Goal: Task Accomplishment & Management: Complete application form

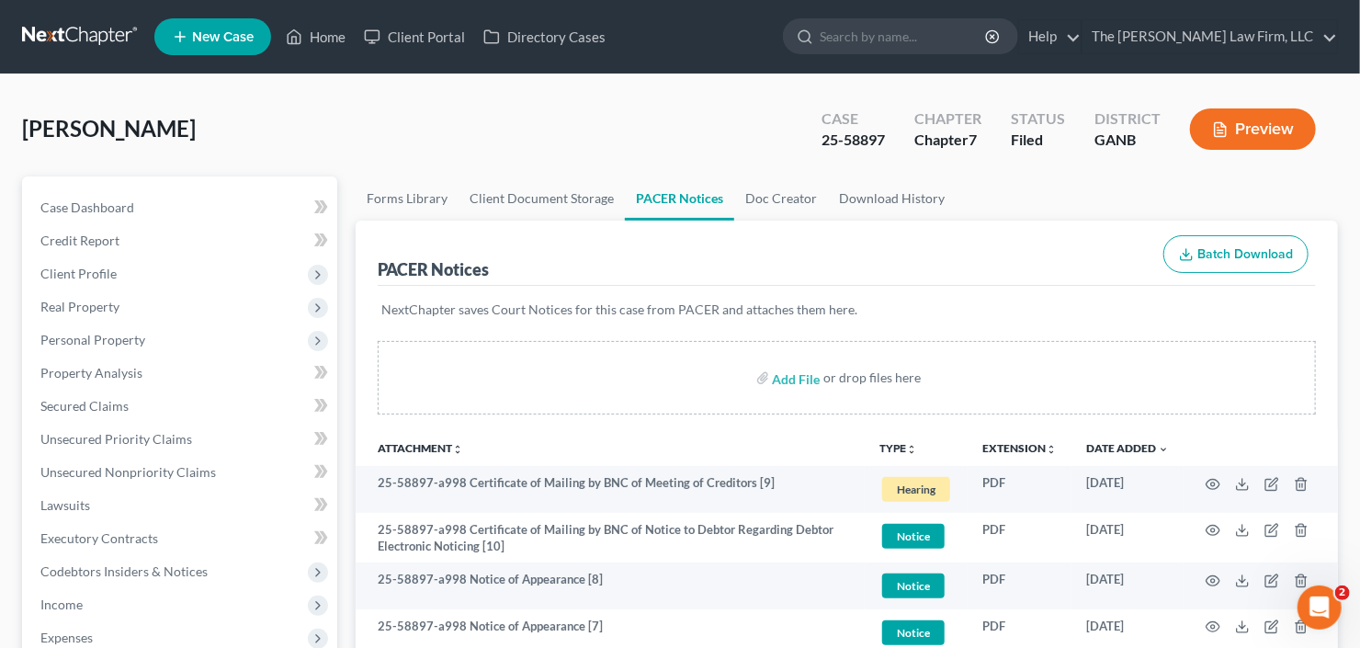
click at [435, 90] on div "Jones, Deborah Upgraded Case 25-58897 Chapter Chapter 7 Status Filed District G…" at bounding box center [680, 592] width 1360 height 1037
click at [912, 30] on input "search" at bounding box center [904, 36] width 168 height 34
type input "crawford"
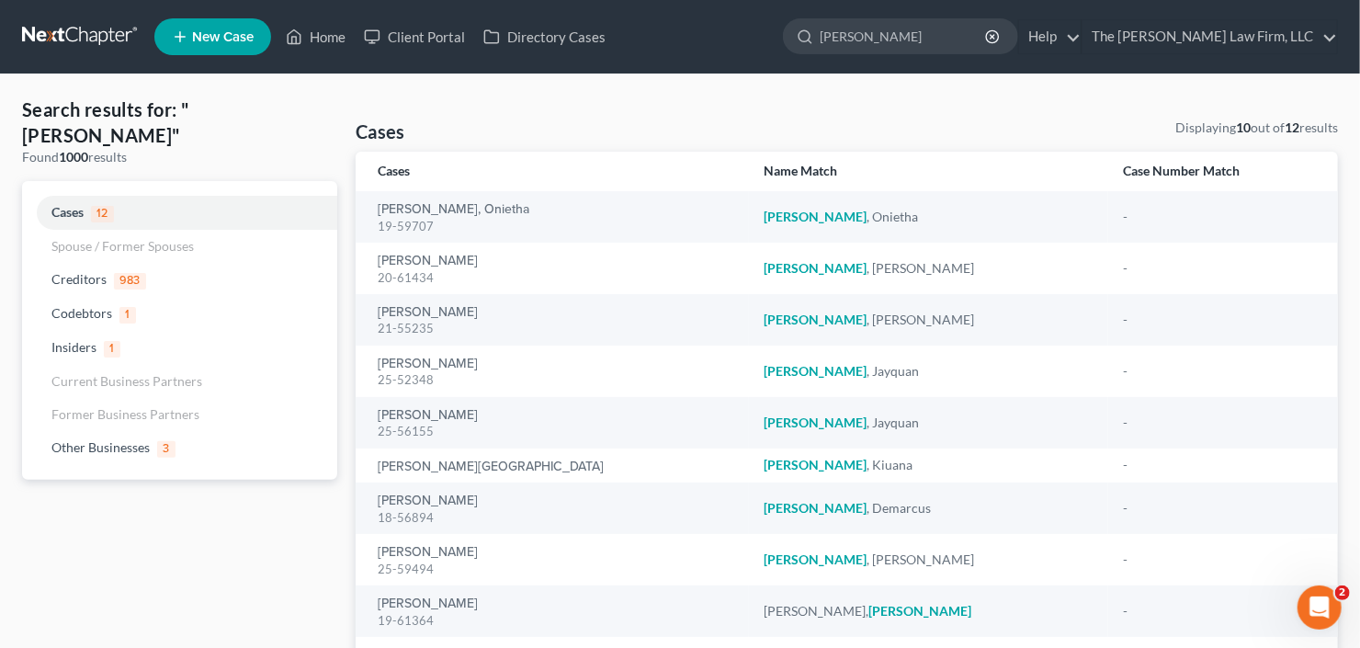
click at [223, 30] on span "New Case" at bounding box center [223, 37] width 62 height 14
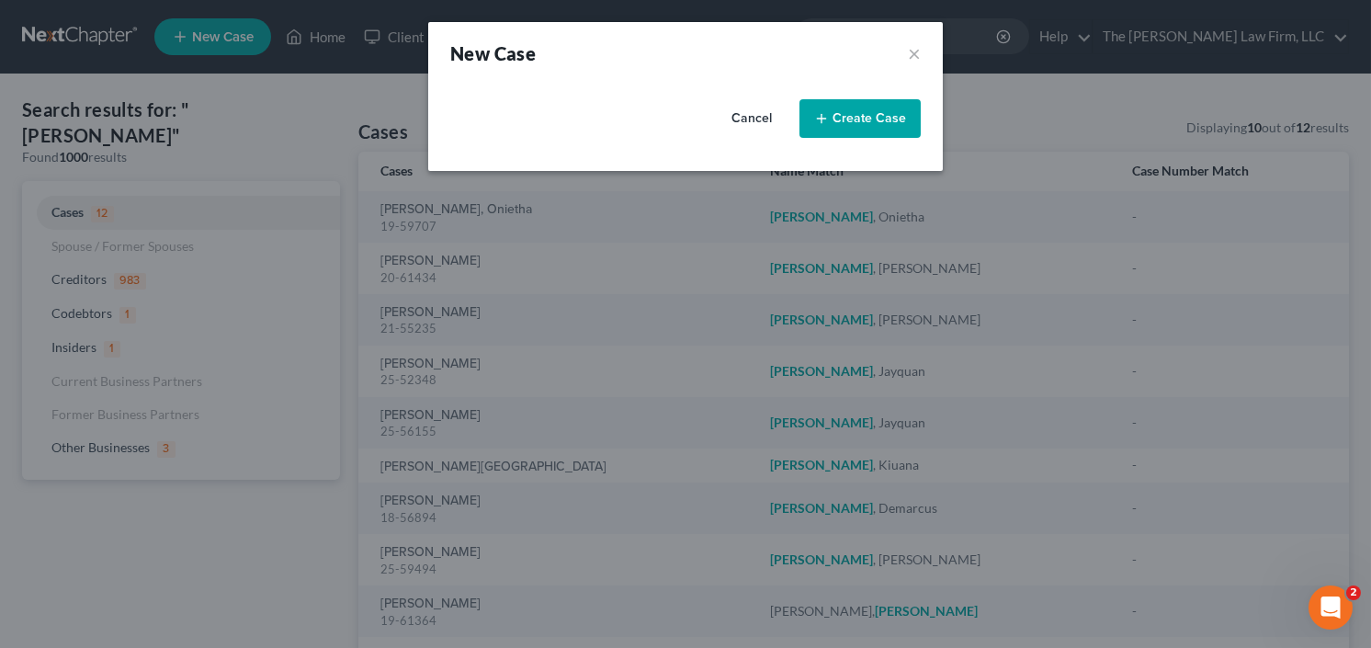
select select "19"
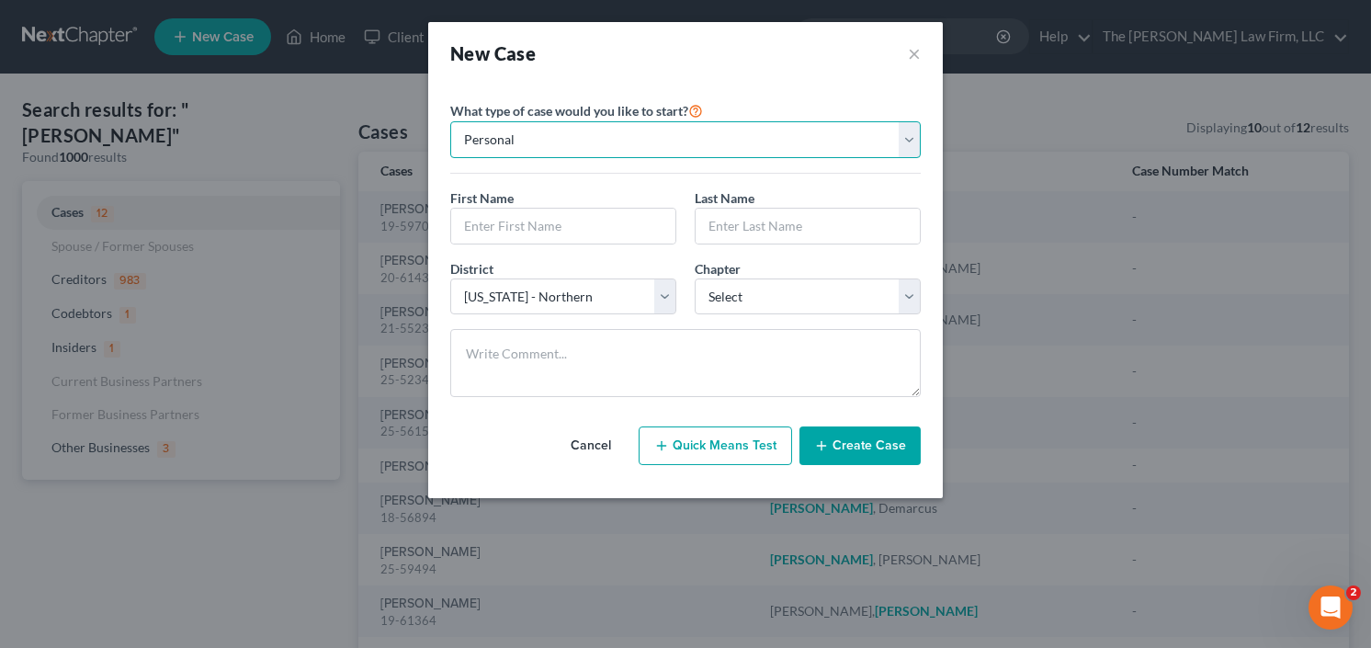
click at [578, 147] on select "Personal Business" at bounding box center [685, 139] width 471 height 37
click at [450, 121] on select "Personal Business" at bounding box center [685, 139] width 471 height 37
click at [532, 232] on input "text" at bounding box center [563, 226] width 224 height 35
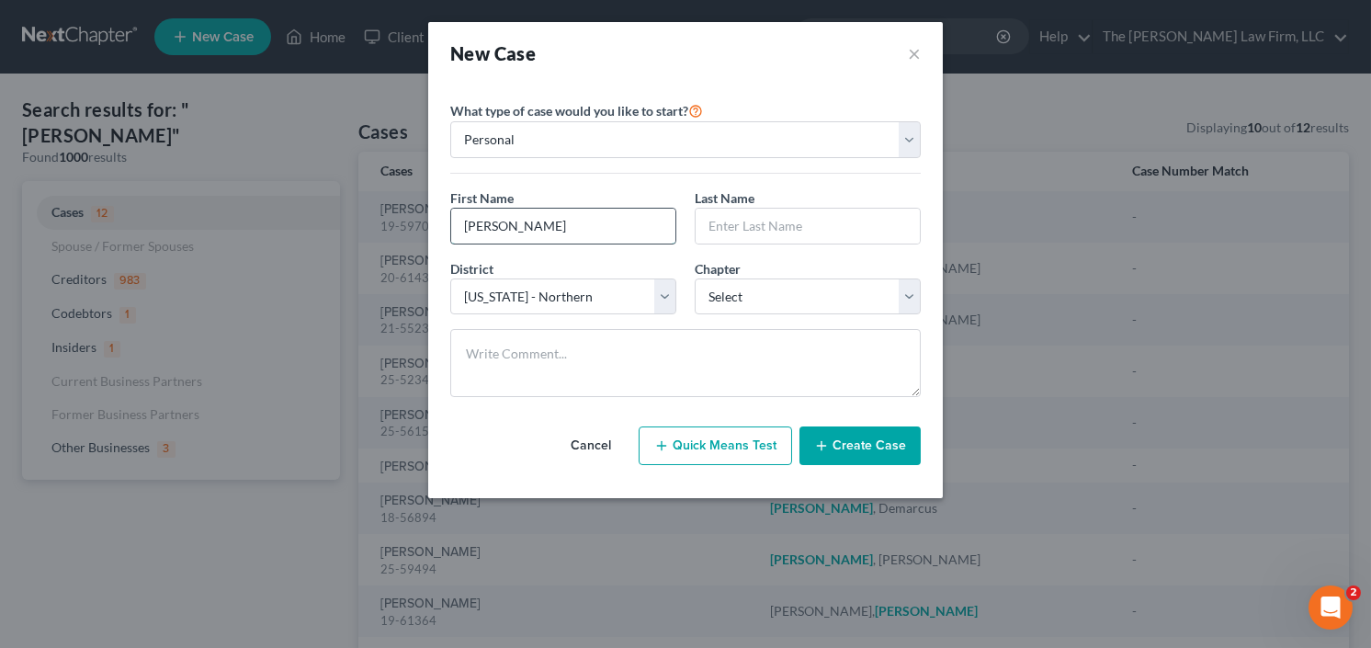
type input "Michael"
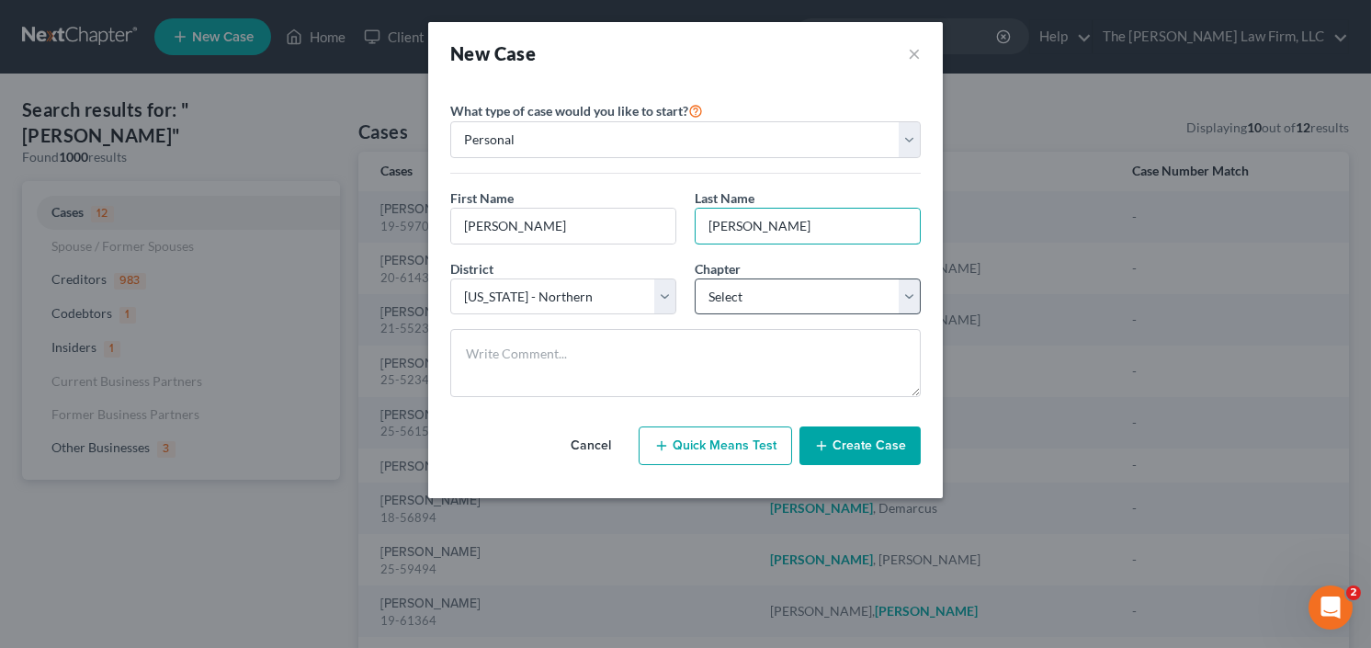
type input "Crawford"
click at [745, 295] on select "Select 7 11 12 13" at bounding box center [808, 296] width 226 height 37
select select "0"
click at [695, 278] on select "Select 7 11 12 13" at bounding box center [808, 296] width 226 height 37
click at [866, 448] on button "Create Case" at bounding box center [860, 445] width 121 height 39
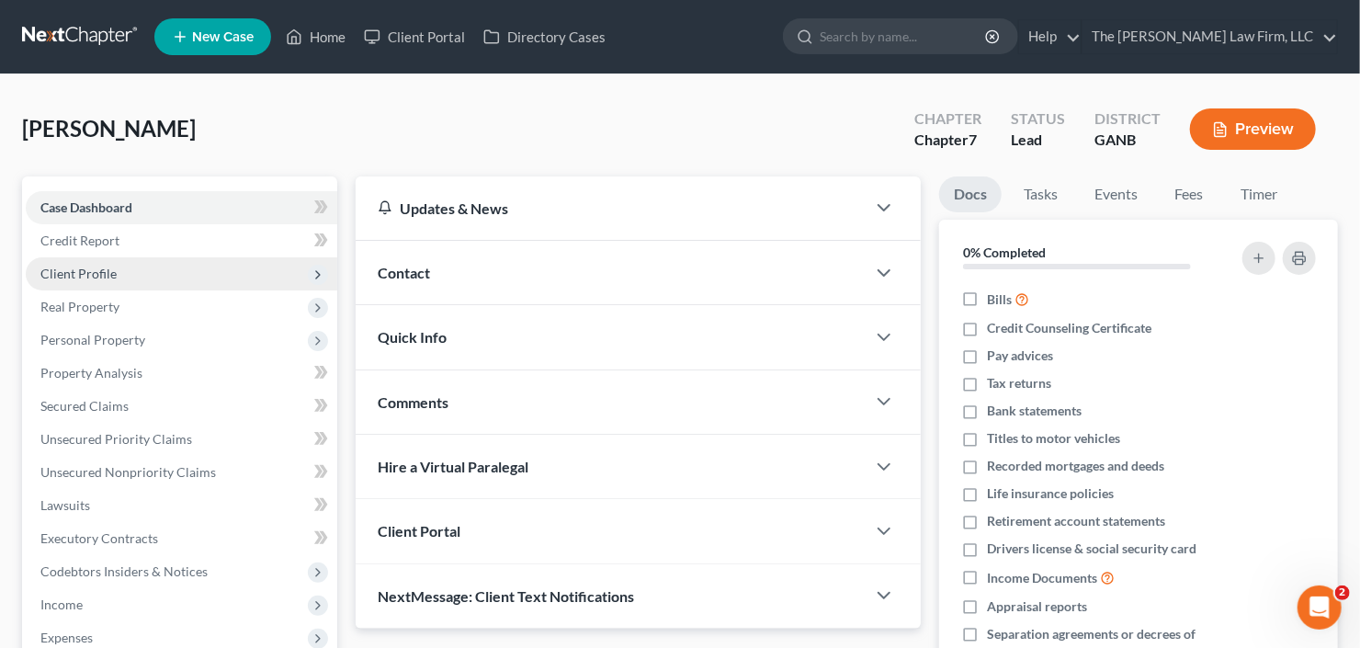
click at [106, 269] on span "Client Profile" at bounding box center [78, 274] width 76 height 16
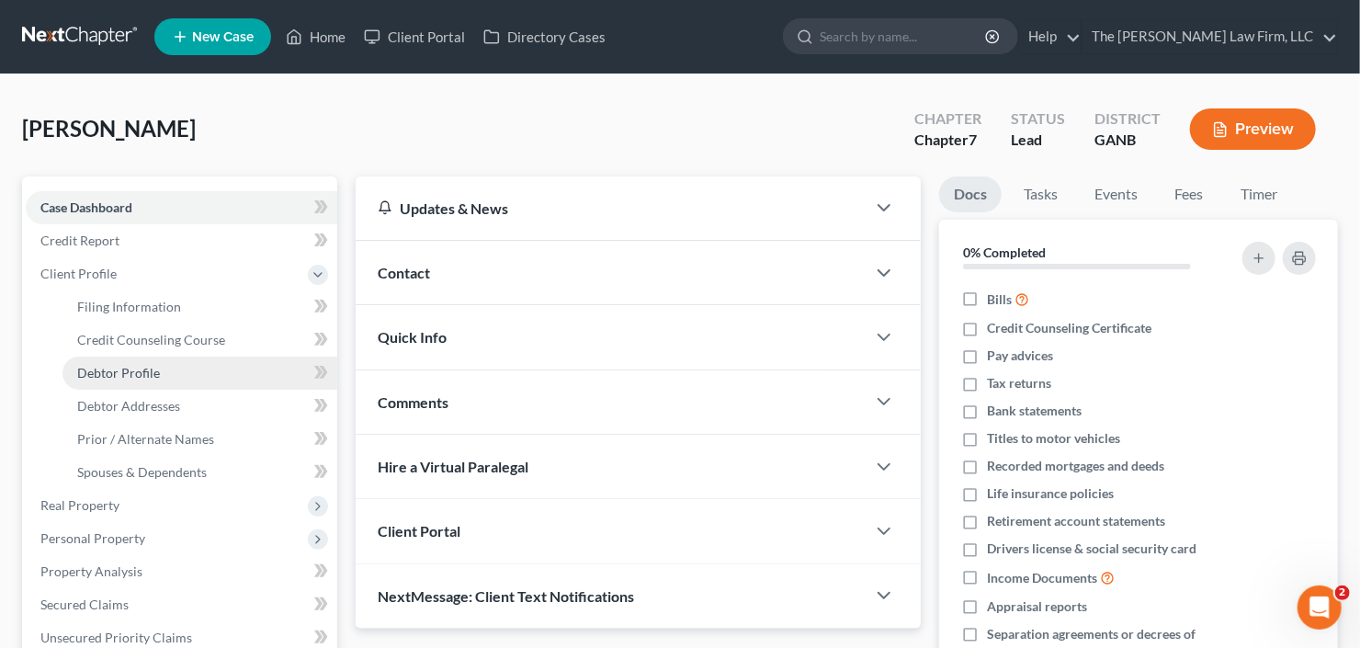
click at [145, 373] on span "Debtor Profile" at bounding box center [118, 373] width 83 height 16
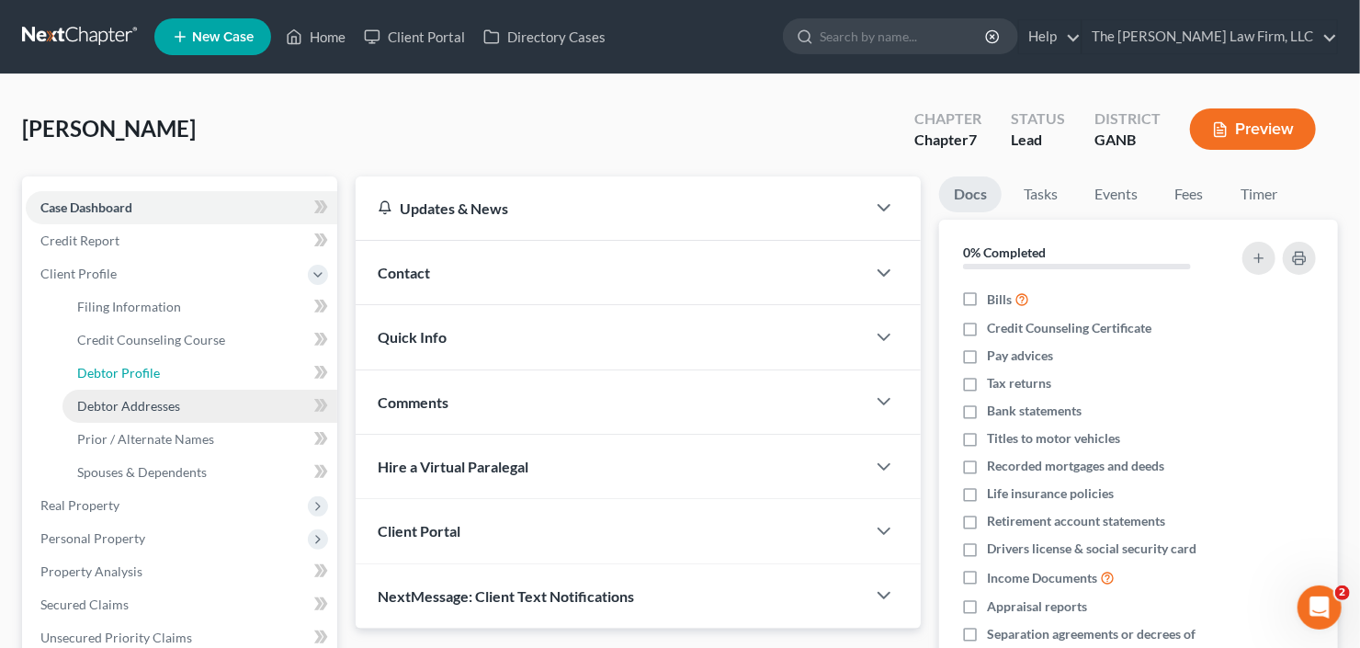
select select "0"
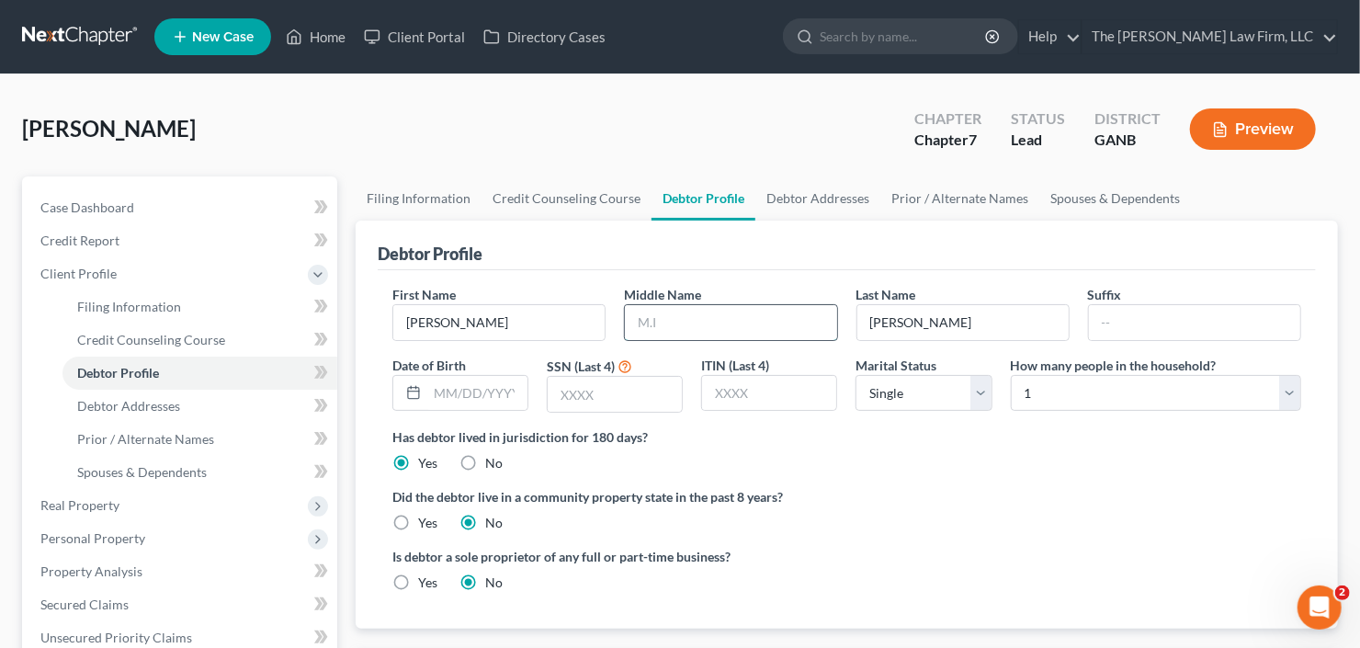
click at [757, 319] on input "text" at bounding box center [730, 322] width 211 height 35
type input "Demetrius"
click at [457, 400] on input "text" at bounding box center [477, 393] width 100 height 35
type input "09/04/1981"
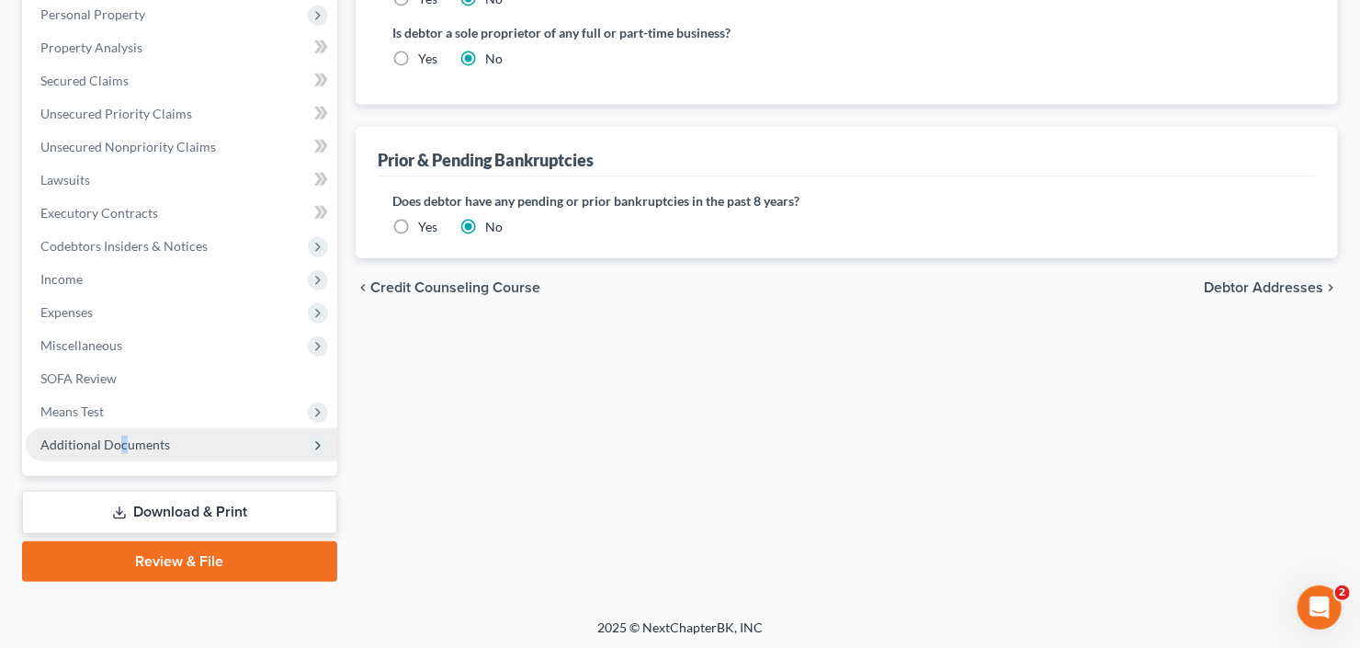
click at [120, 449] on span "Additional Documents" at bounding box center [182, 444] width 312 height 33
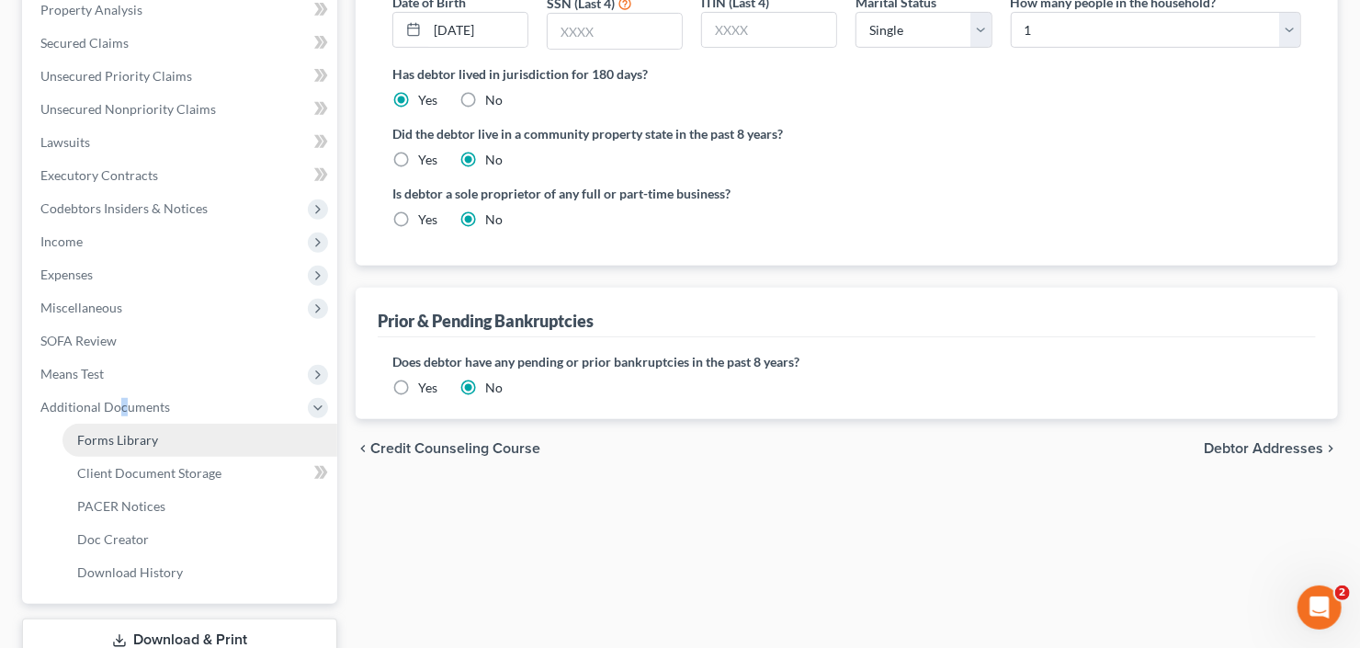
scroll to position [325, 0]
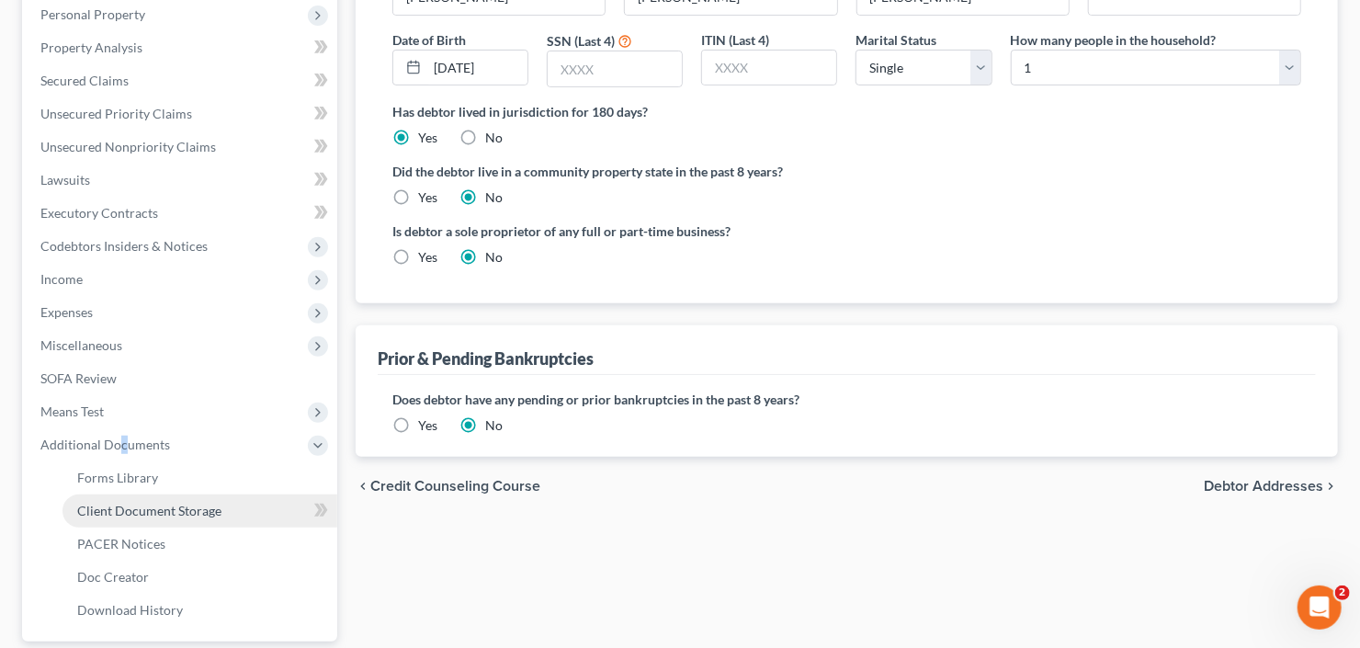
click at [148, 511] on span "Client Document Storage" at bounding box center [149, 511] width 144 height 16
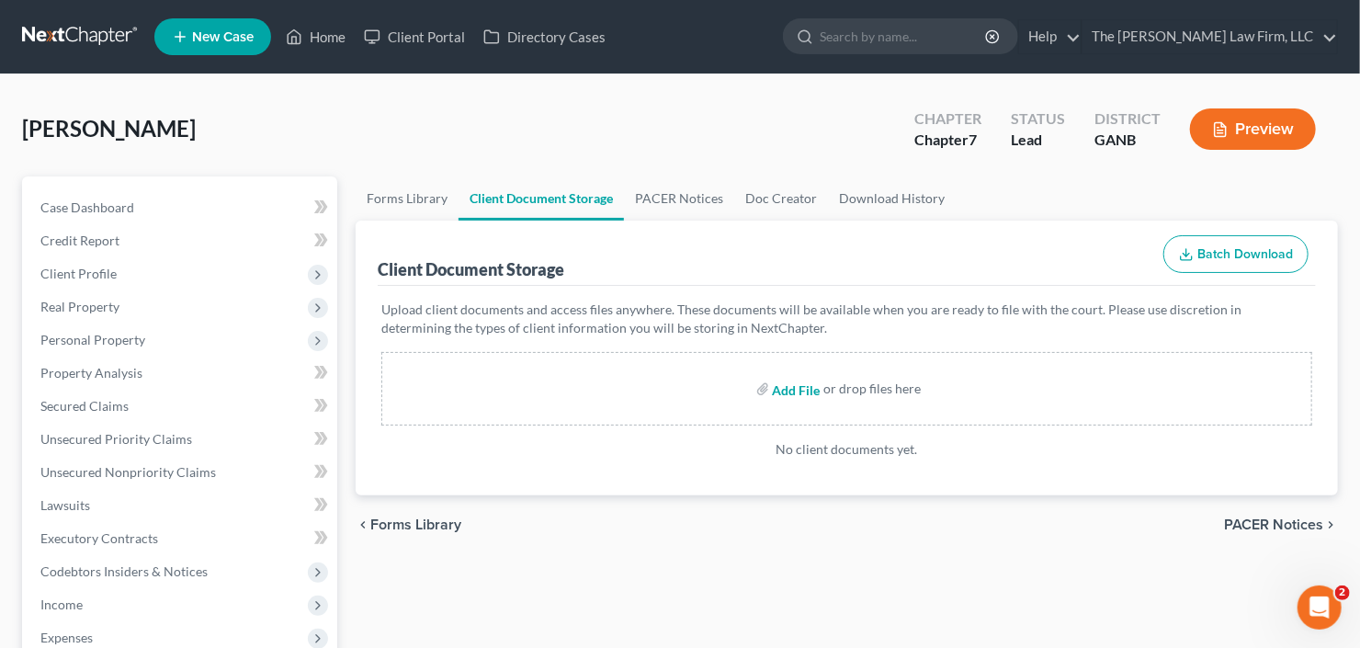
click at [802, 372] on input "file" at bounding box center [795, 388] width 44 height 33
type input "C:\fakepath\Crawford cc.pdf"
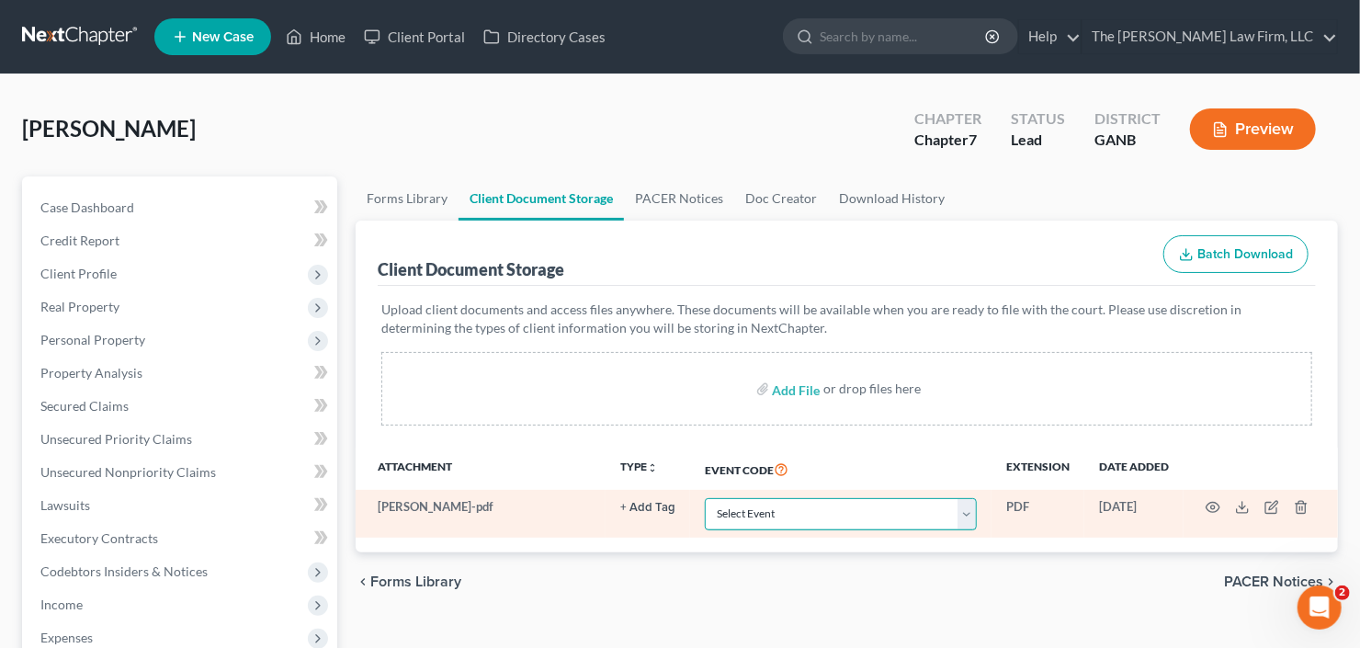
click at [790, 516] on select "Select Event 01 - Chapter 13 Plan - Initial Plan 02-Application to Pay Filing F…" at bounding box center [841, 514] width 272 height 32
select select "3"
click at [790, 516] on select "Select Event 01 - Chapter 13 Plan - Initial Plan 02-Application to Pay Filing F…" at bounding box center [841, 514] width 272 height 32
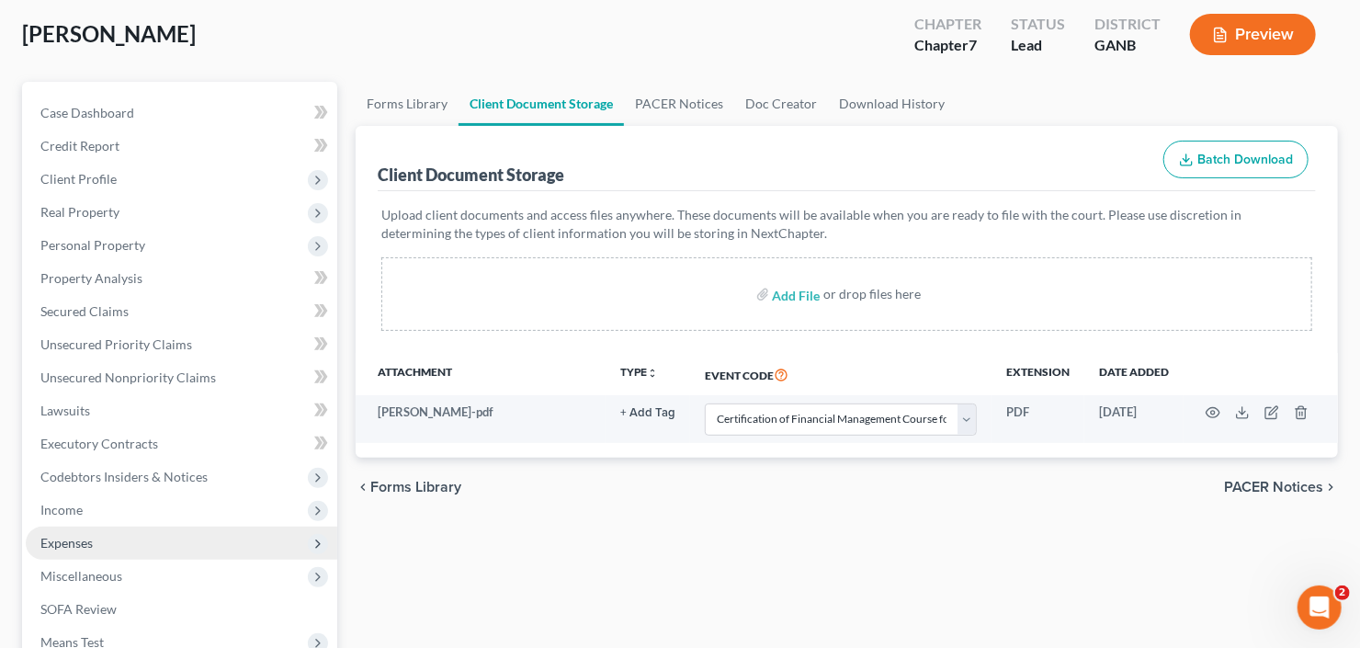
scroll to position [147, 0]
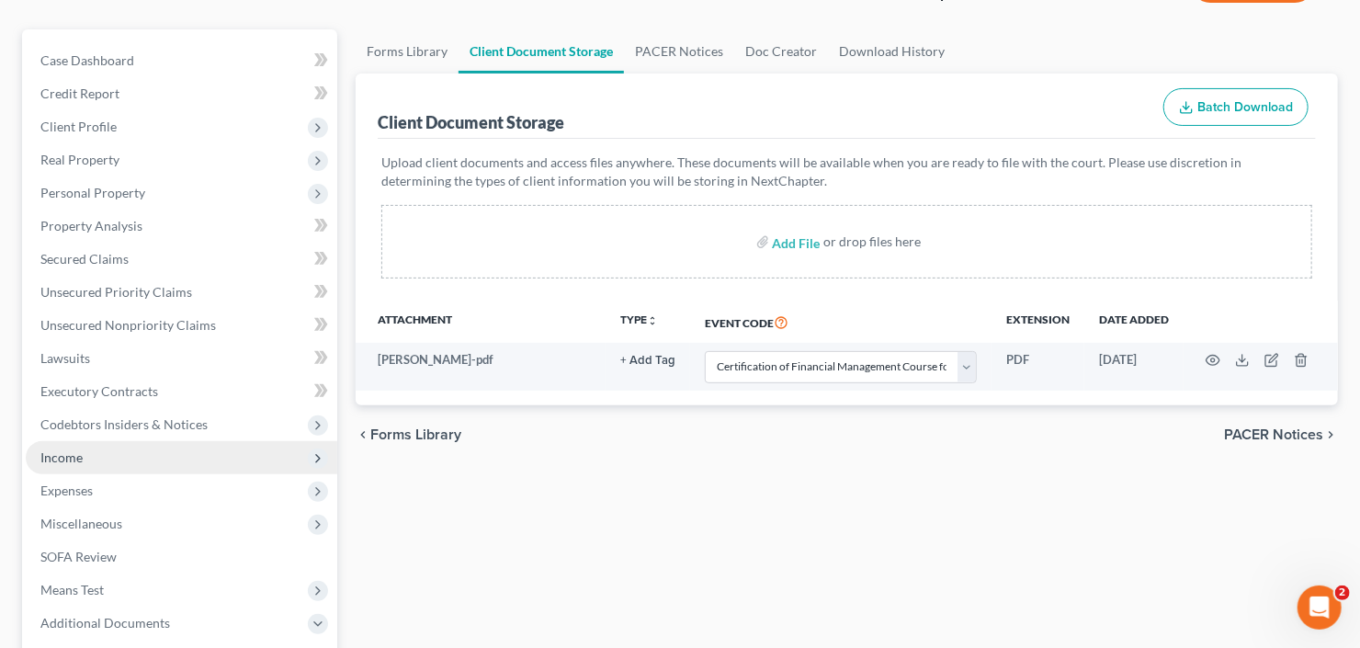
click at [94, 464] on span "Income" at bounding box center [182, 457] width 312 height 33
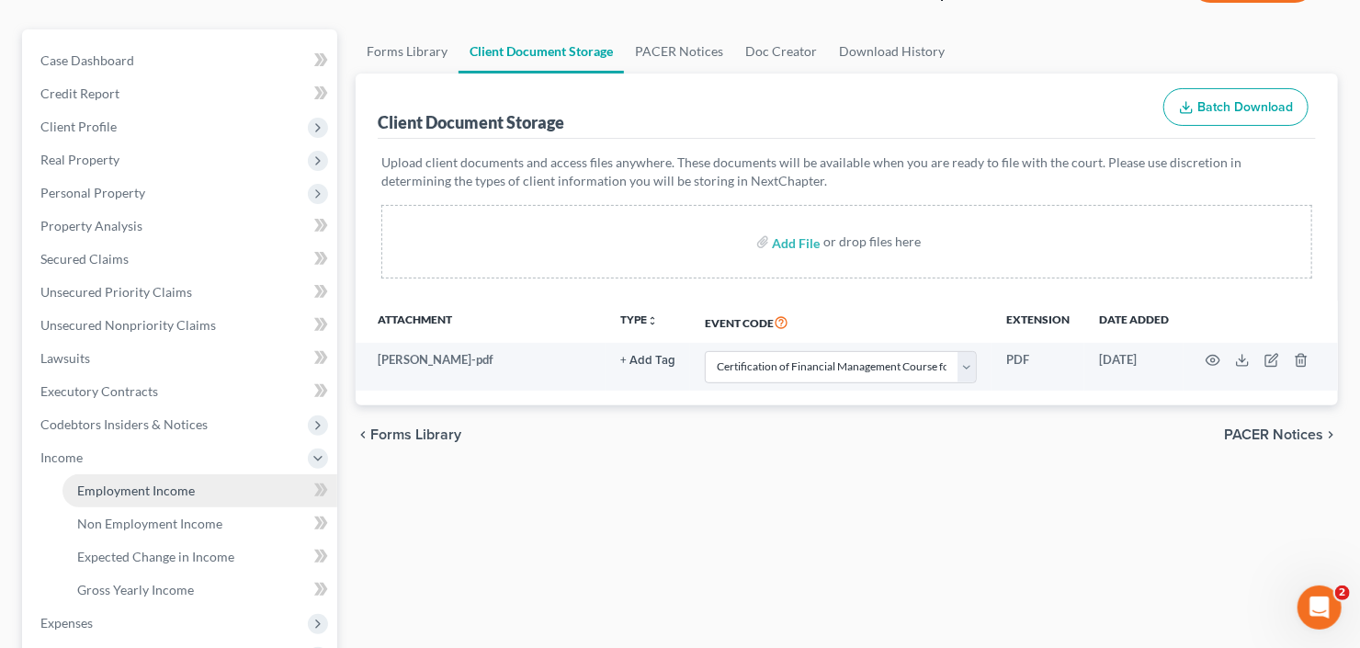
click at [101, 476] on link "Employment Income" at bounding box center [200, 490] width 275 height 33
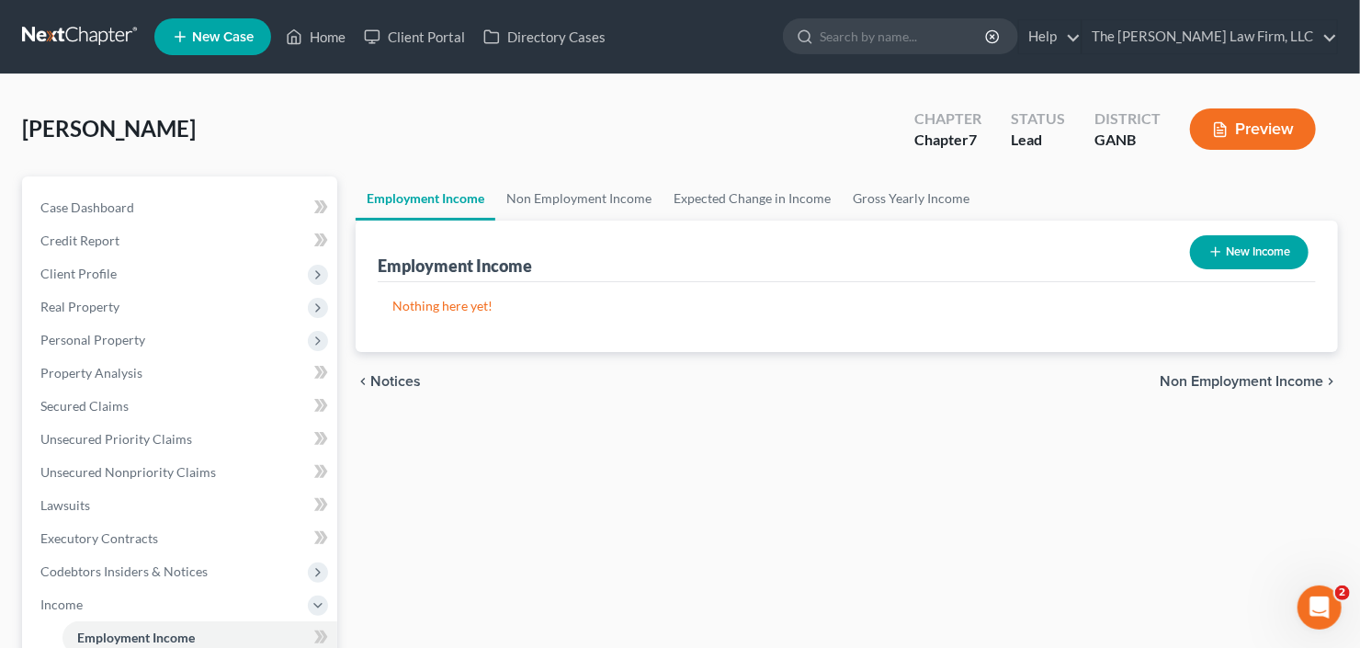
click at [1211, 244] on icon "button" at bounding box center [1216, 251] width 15 height 15
select select "0"
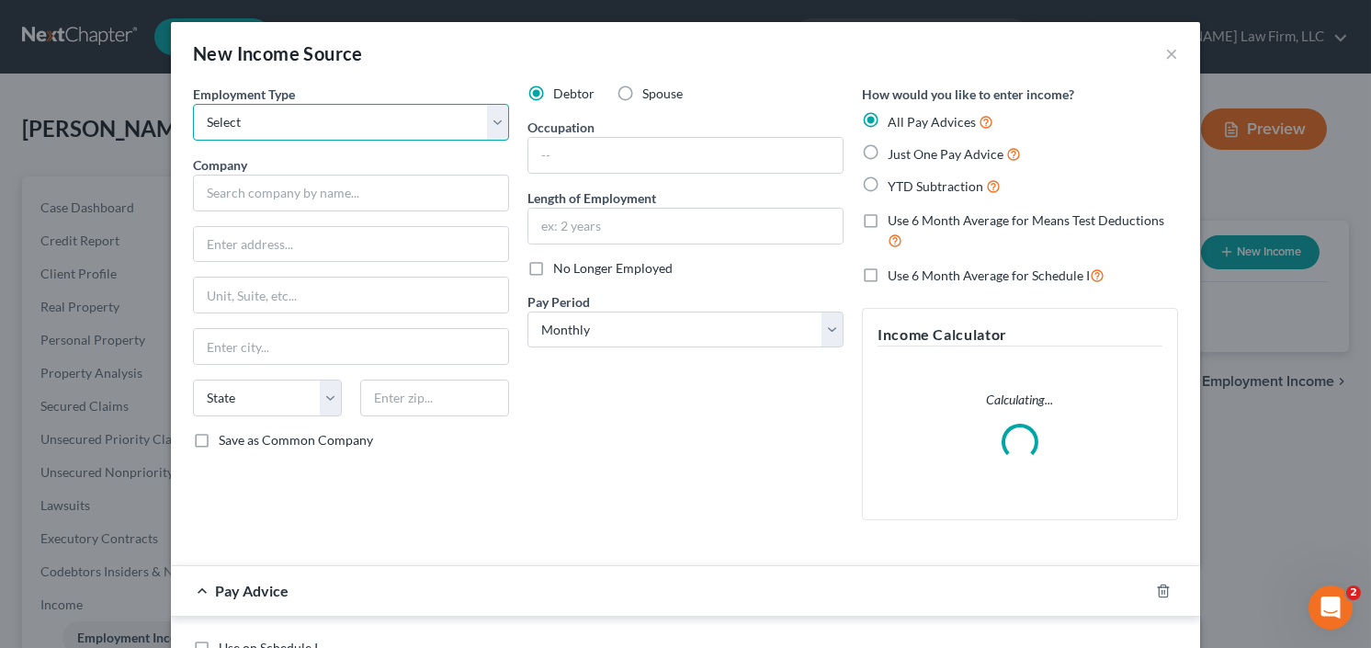
click at [295, 129] on select "Select Full or Part Time Employment Self Employment" at bounding box center [351, 122] width 316 height 37
select select "0"
click at [193, 104] on select "Select Full or Part Time Employment Self Employment" at bounding box center [351, 122] width 316 height 37
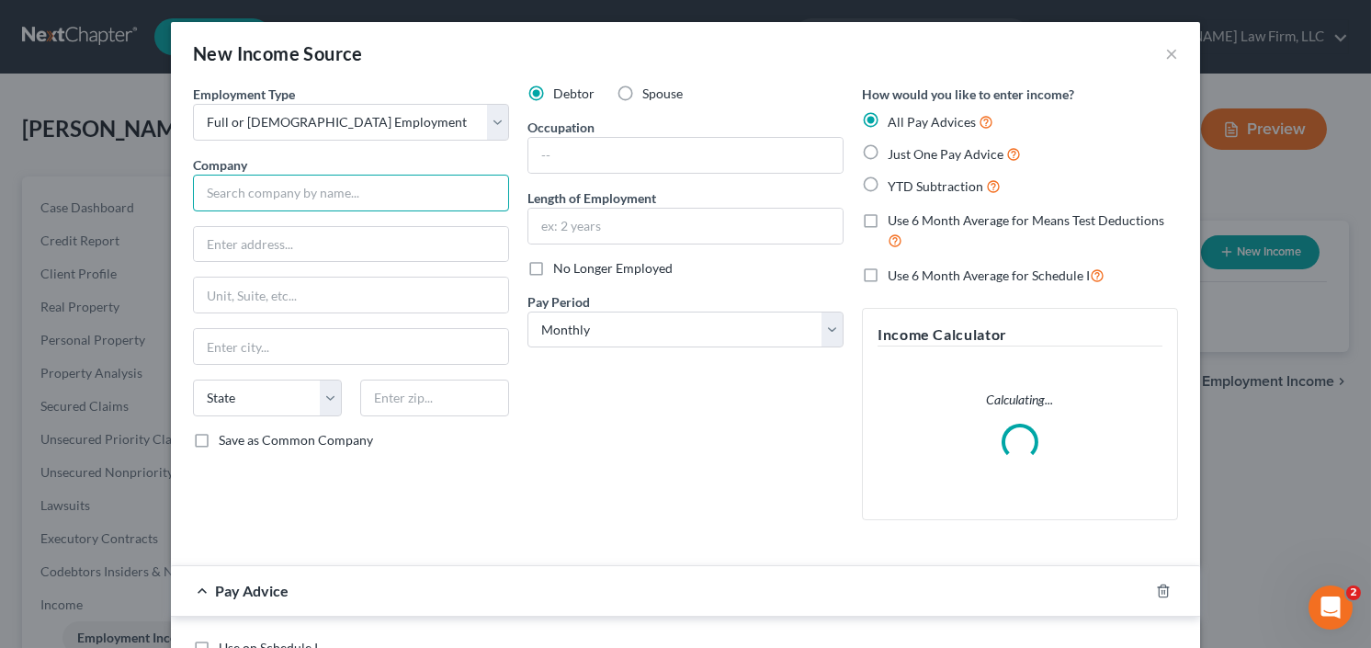
click at [295, 188] on input "text" at bounding box center [351, 193] width 316 height 37
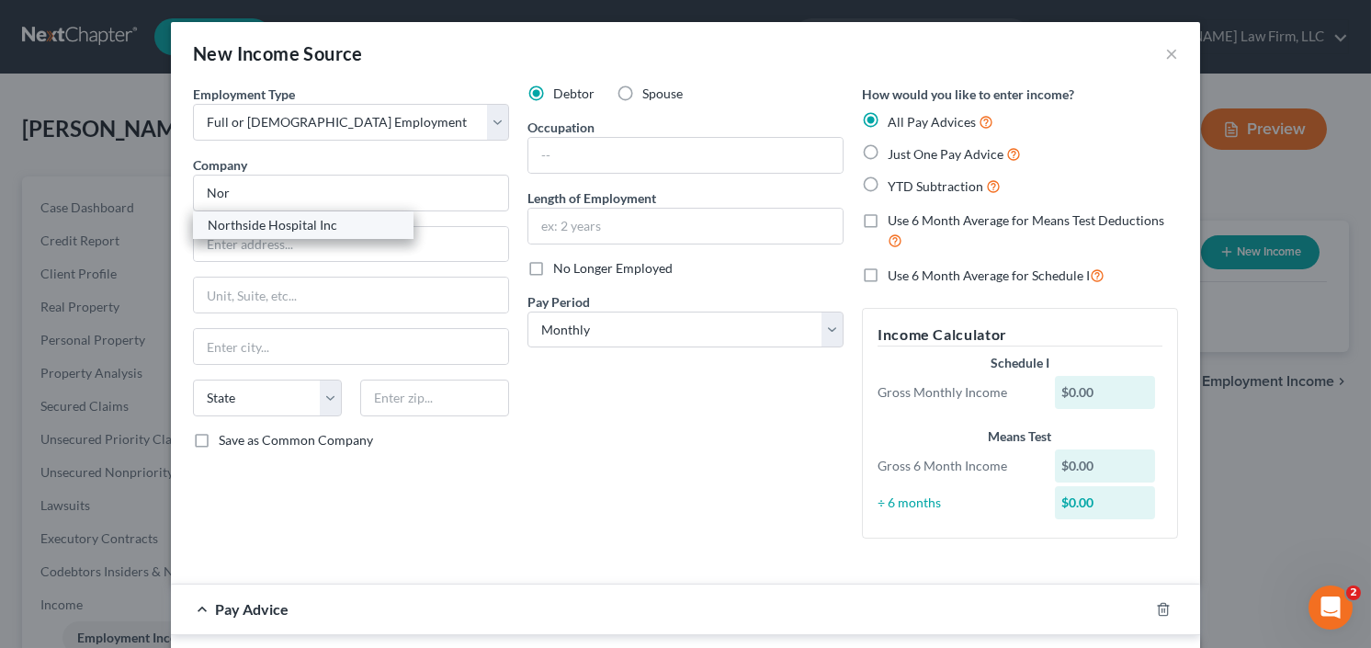
click at [275, 221] on div "Northside Hospital Inc" at bounding box center [303, 225] width 191 height 18
type input "Northside Hospital Inc"
type input "1000 Johnson Ferry Rd NE"
type input "Atlanta"
select select "10"
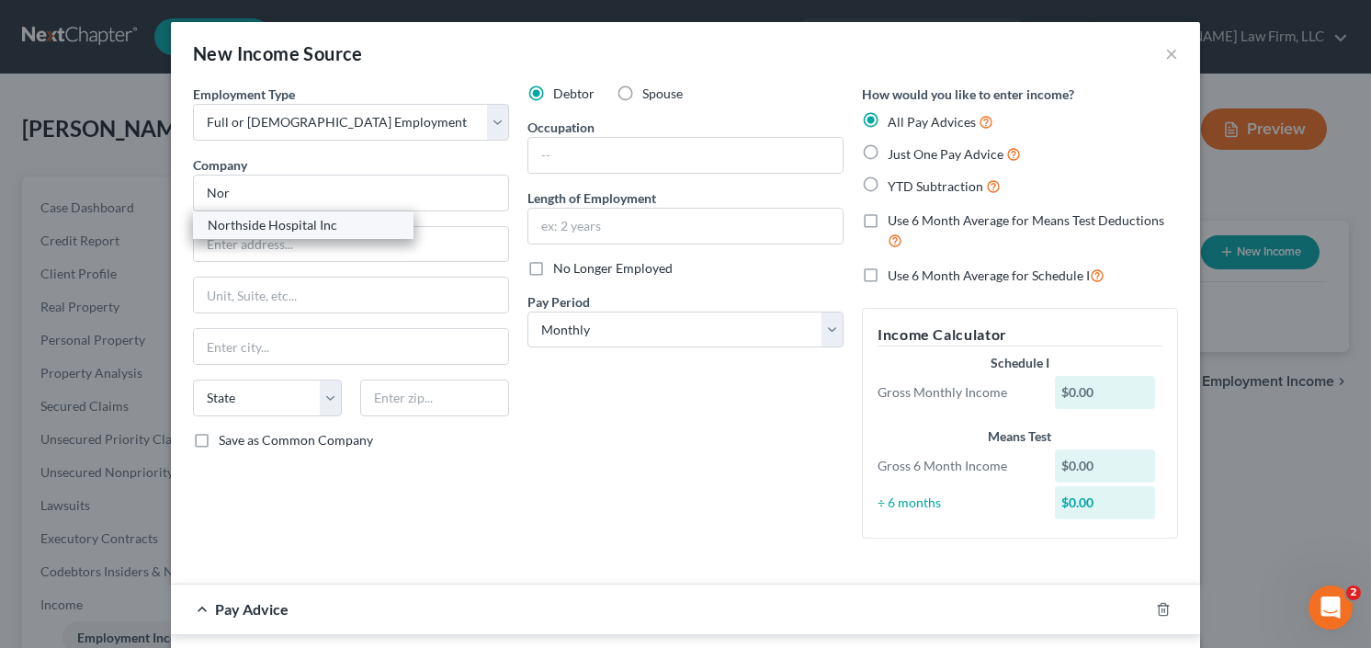
type input "30342"
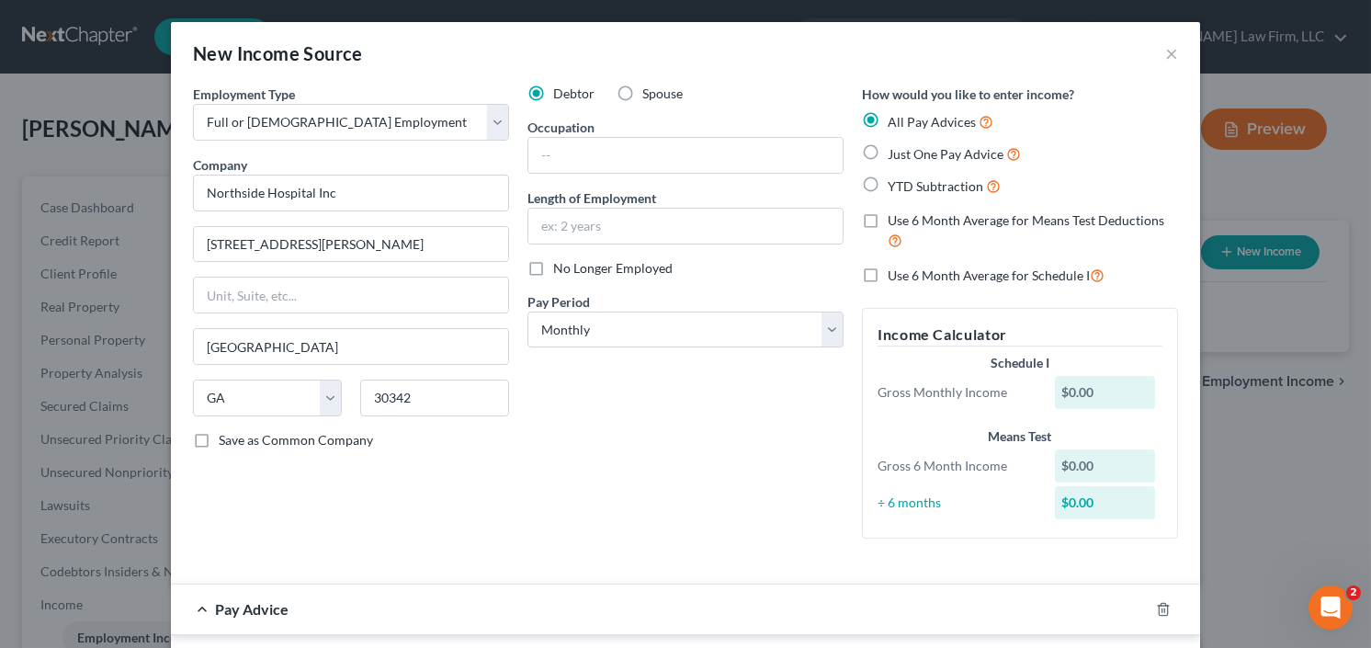
click at [888, 187] on label "YTD Subtraction" at bounding box center [944, 186] width 113 height 21
click at [895, 187] on input "YTD Subtraction" at bounding box center [901, 182] width 12 height 12
radio input "true"
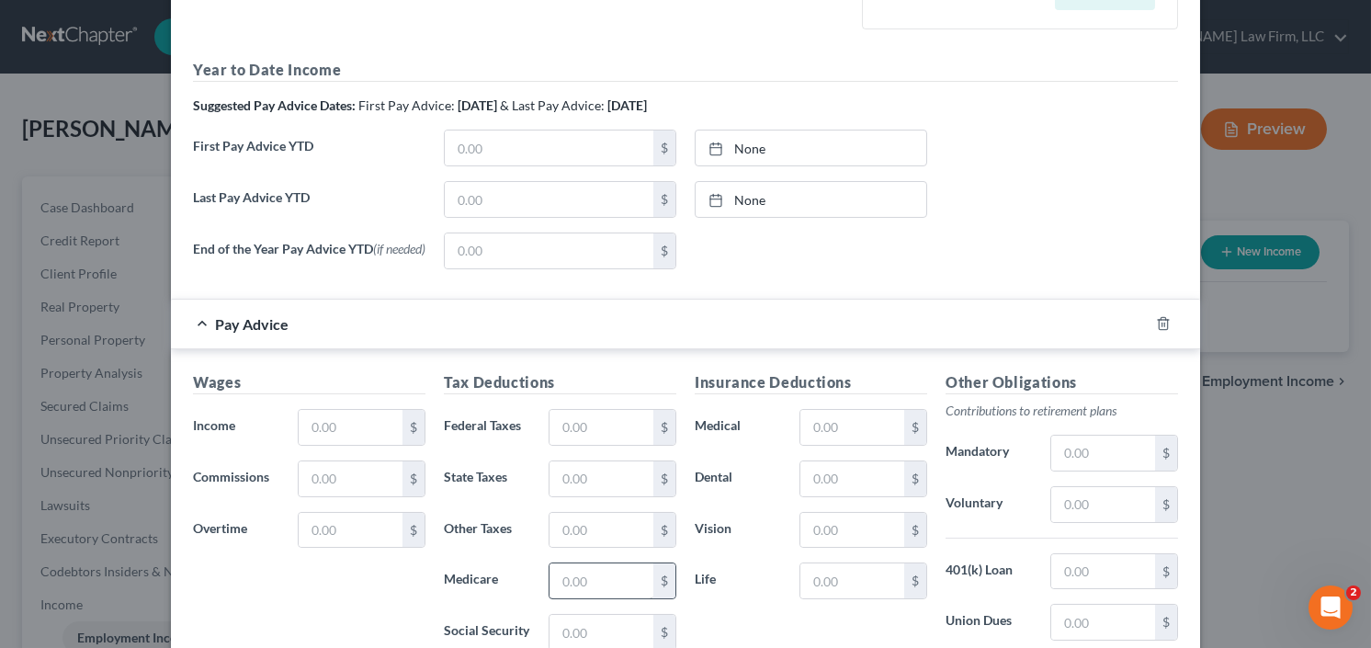
scroll to position [399, 0]
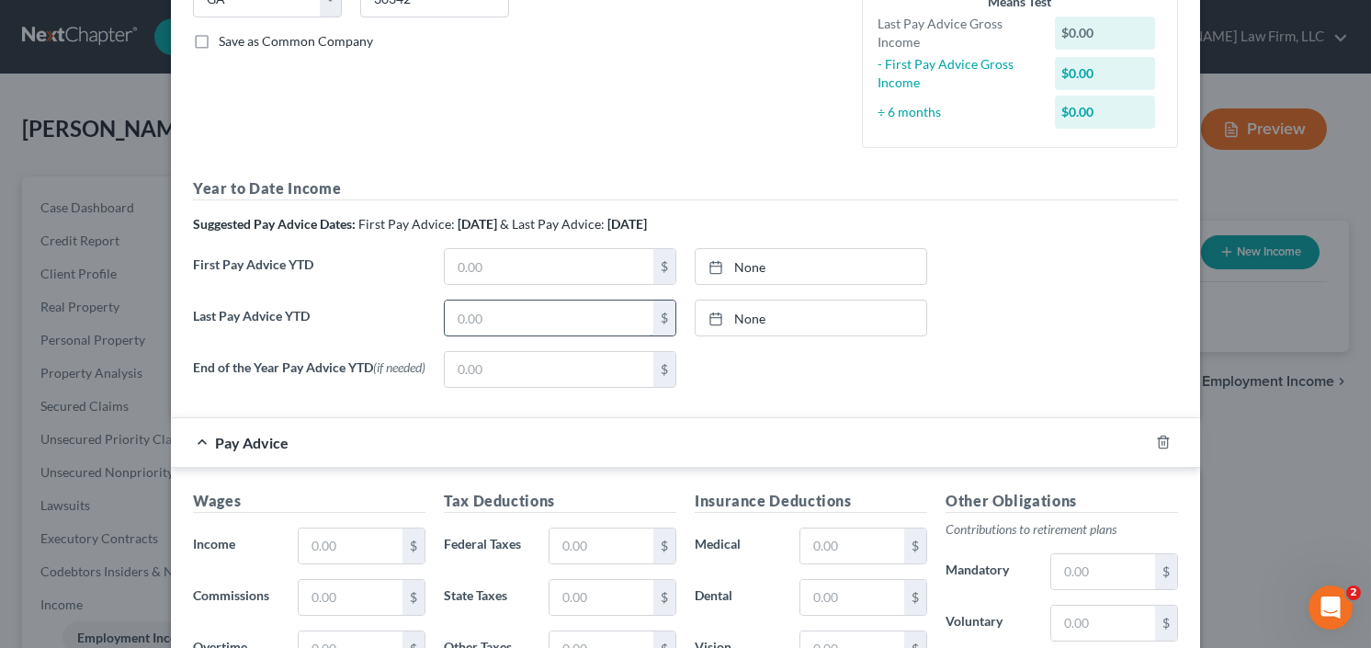
click at [485, 317] on input "text" at bounding box center [549, 318] width 209 height 35
type input "25,611.57"
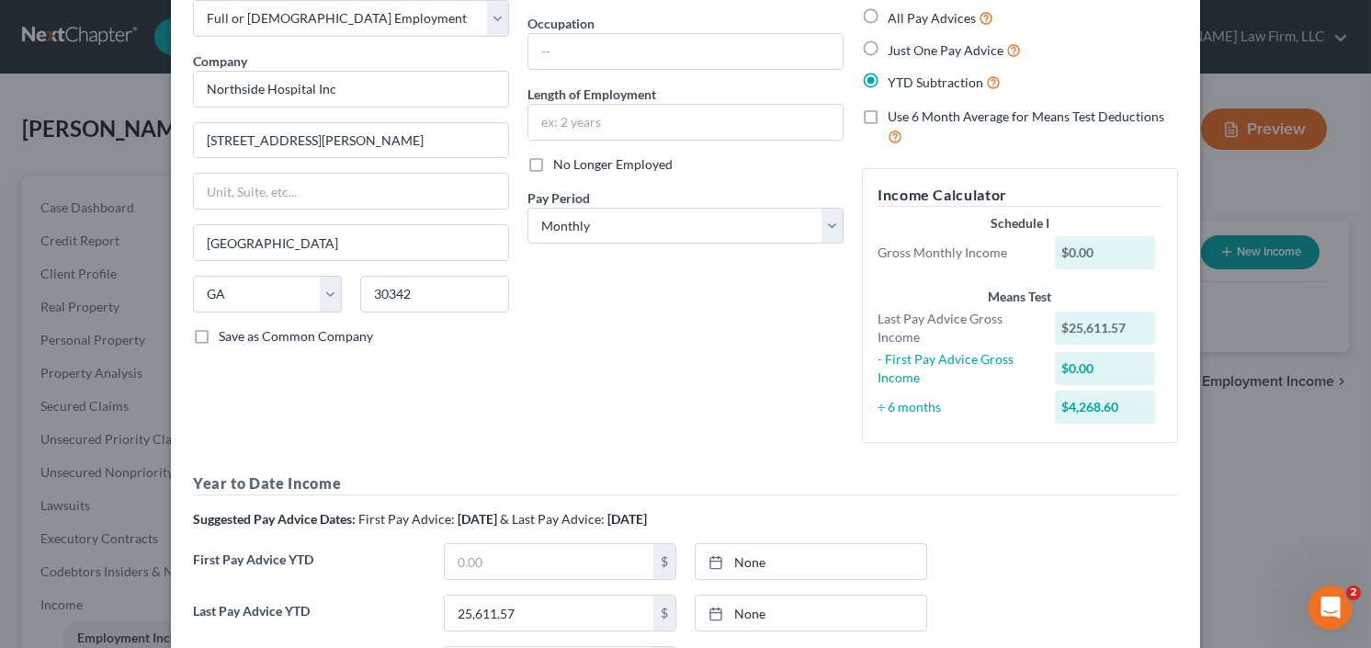
scroll to position [0, 0]
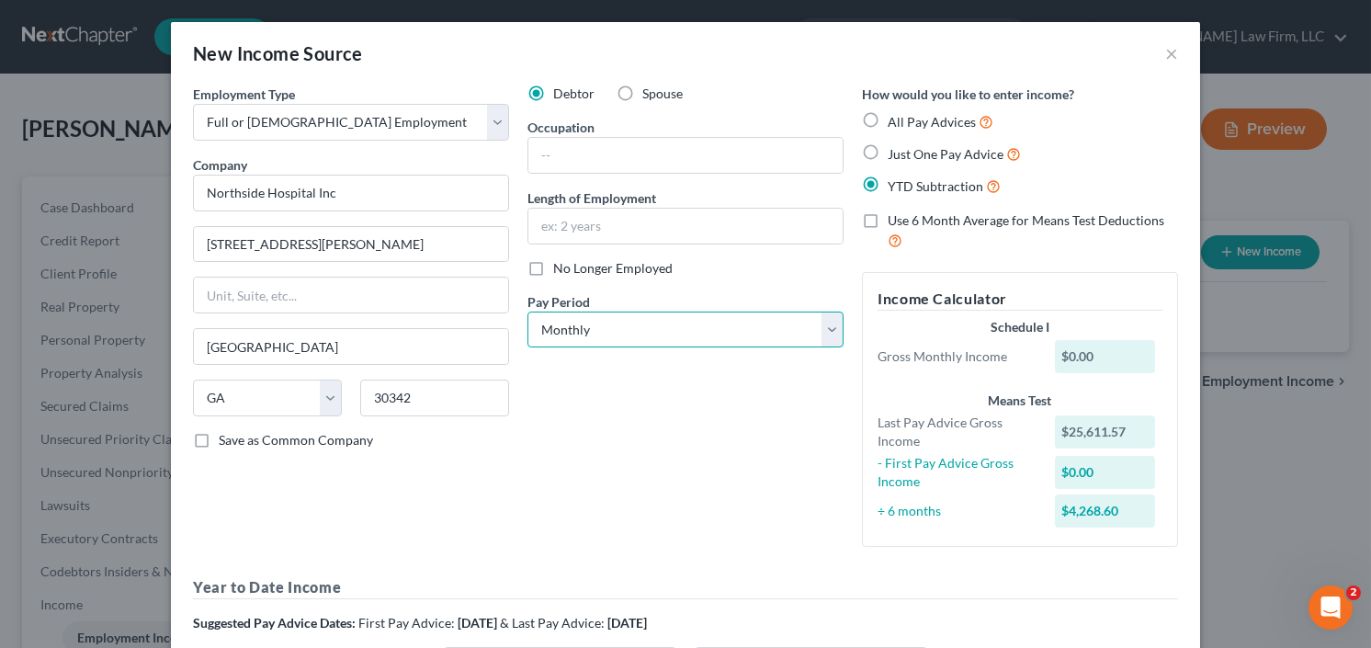
click at [655, 318] on select "Select Monthly Twice Monthly Every Other Week Weekly" at bounding box center [686, 330] width 316 height 37
select select "2"
click at [528, 312] on select "Select Monthly Twice Monthly Every Other Week Weekly" at bounding box center [686, 330] width 316 height 37
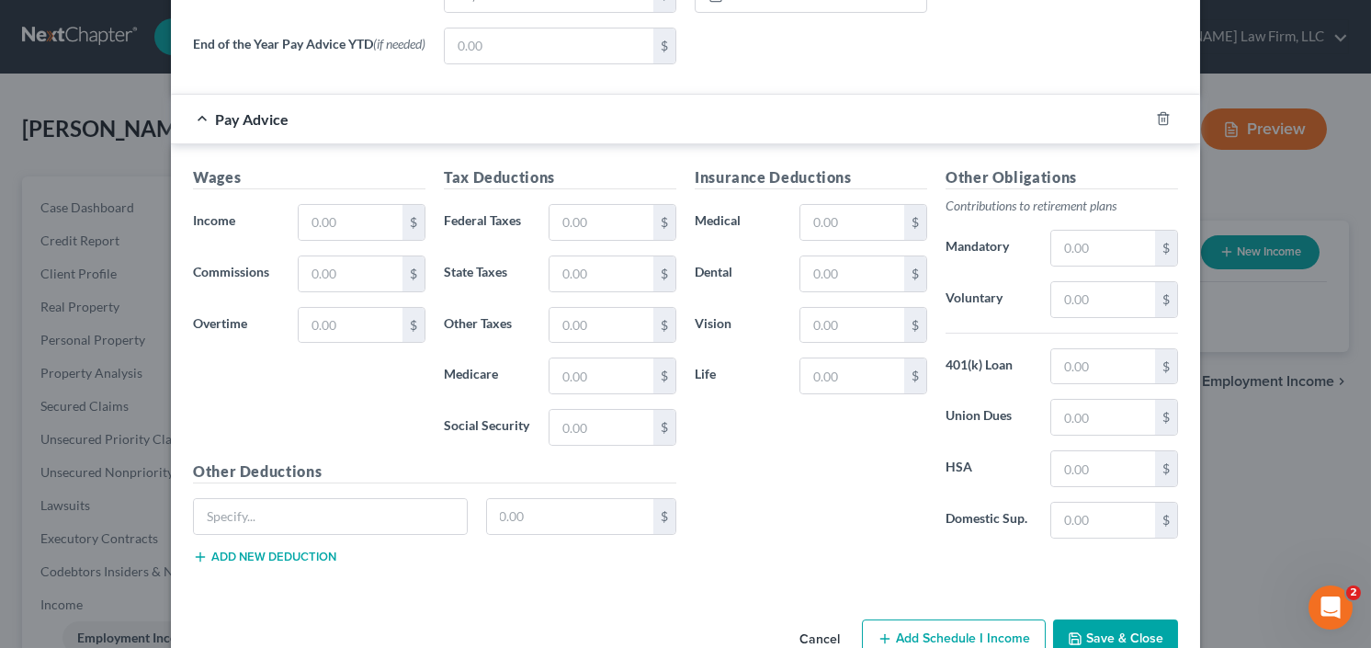
scroll to position [735, 0]
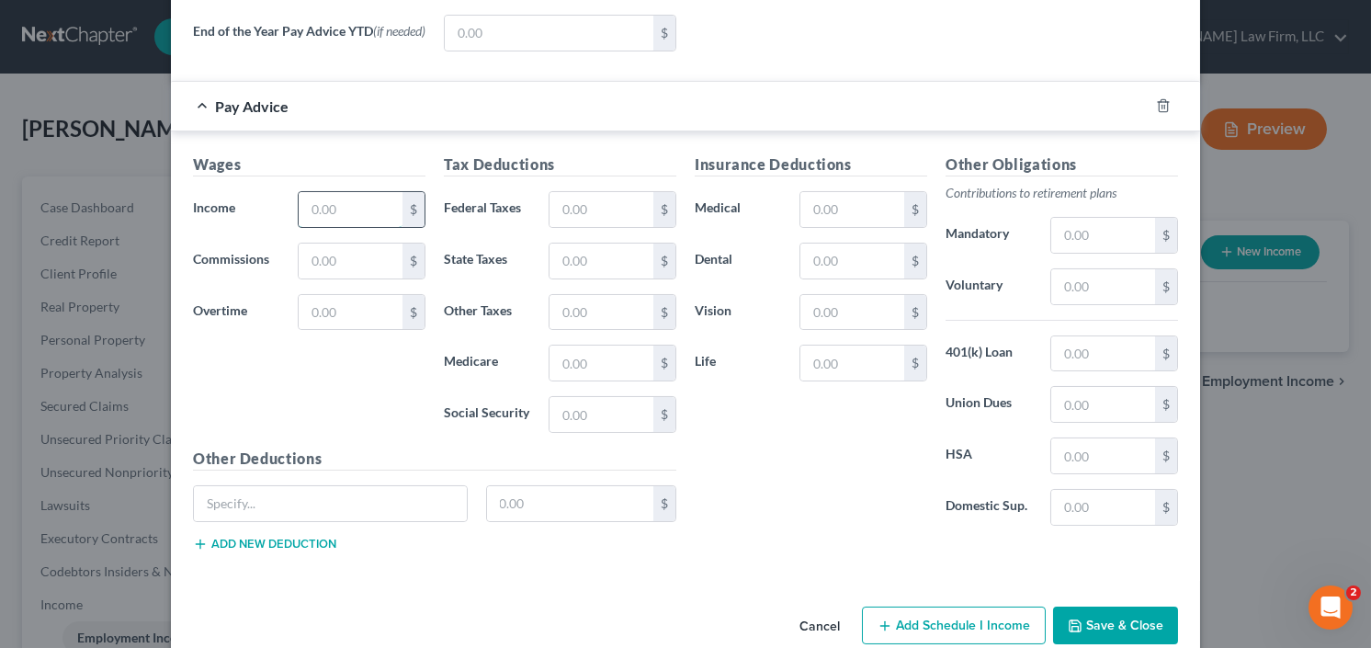
click at [339, 203] on input "text" at bounding box center [351, 209] width 104 height 35
click at [570, 225] on input "text" at bounding box center [602, 210] width 104 height 35
type input "133.38"
click at [816, 219] on input "text" at bounding box center [853, 210] width 104 height 35
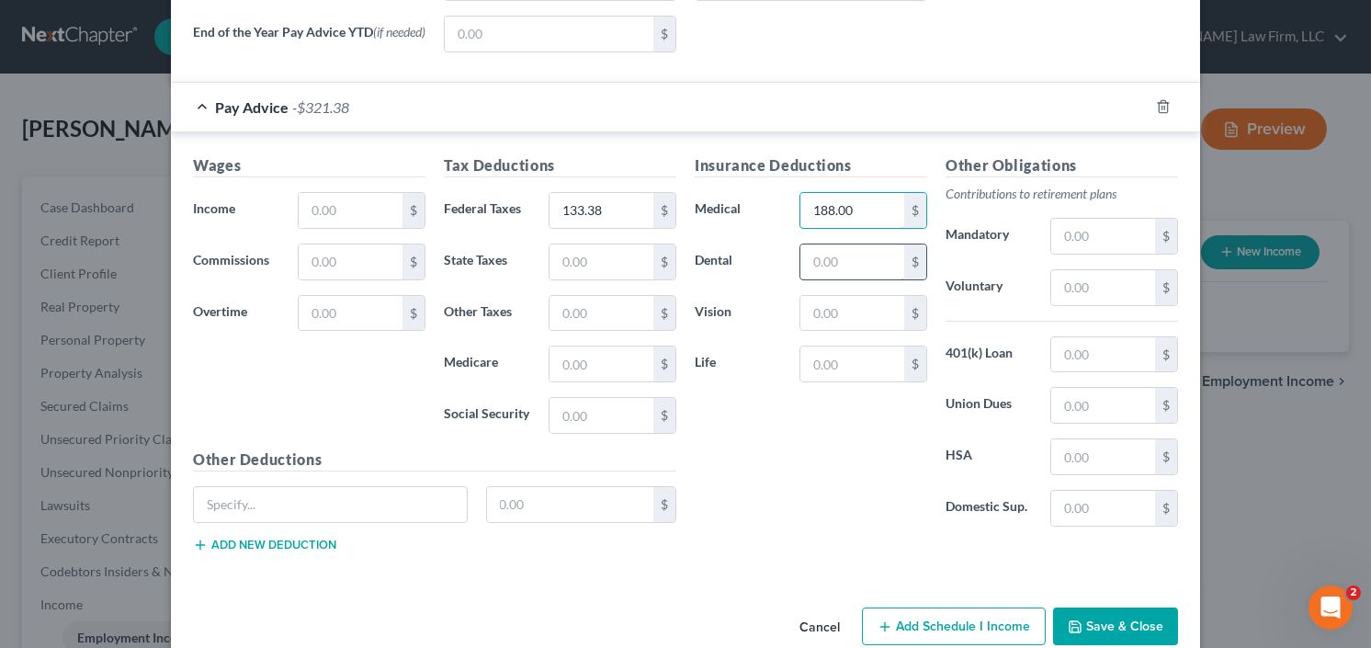
type input "188.00"
click at [850, 263] on input "text" at bounding box center [853, 261] width 104 height 35
type input "25.00"
click at [1108, 610] on button "Save & Close" at bounding box center [1115, 627] width 125 height 39
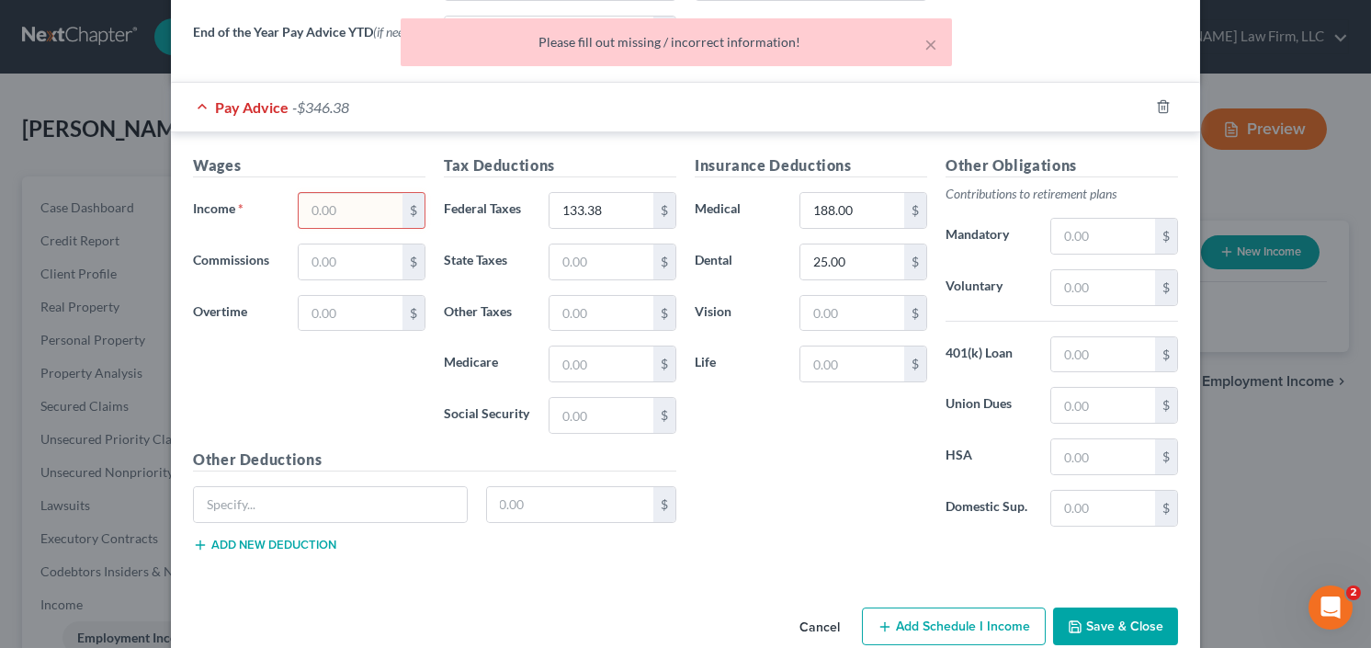
click at [358, 210] on input "text" at bounding box center [351, 210] width 104 height 35
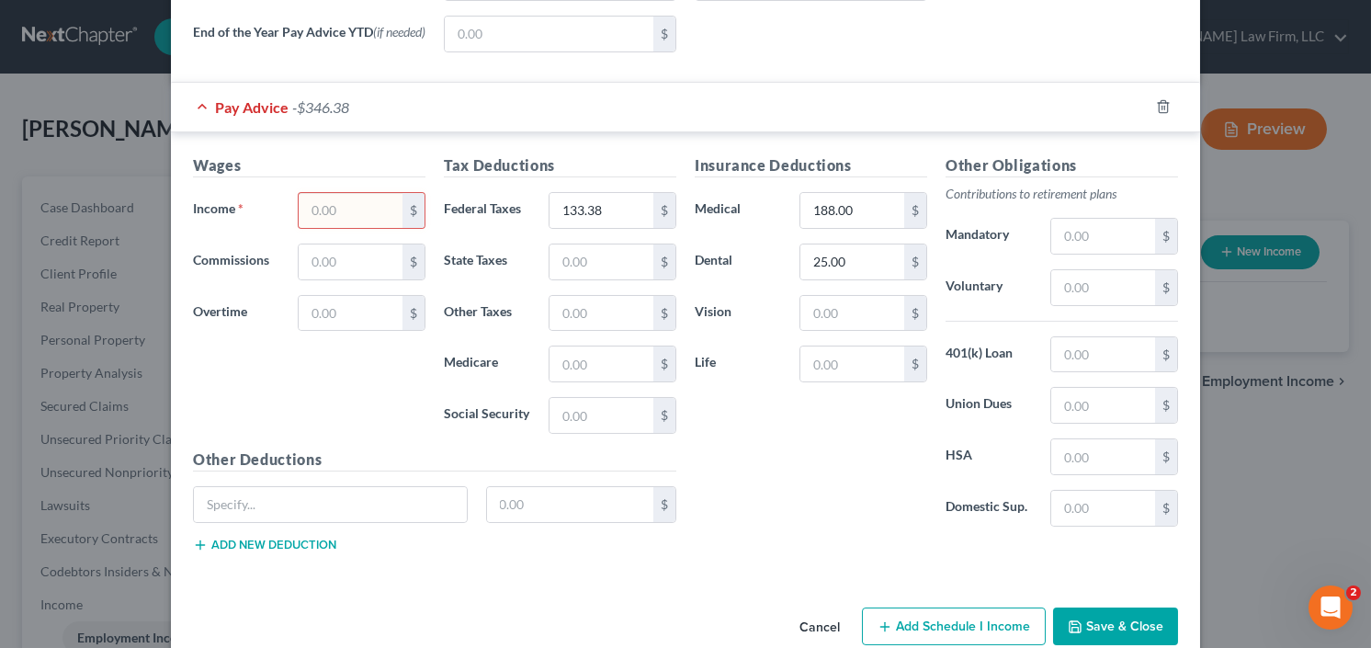
click at [316, 215] on input "text" at bounding box center [351, 210] width 104 height 35
click at [329, 210] on input "15,468,367" at bounding box center [351, 210] width 104 height 35
type input "1,568.67"
click at [1068, 620] on icon "button" at bounding box center [1075, 627] width 15 height 15
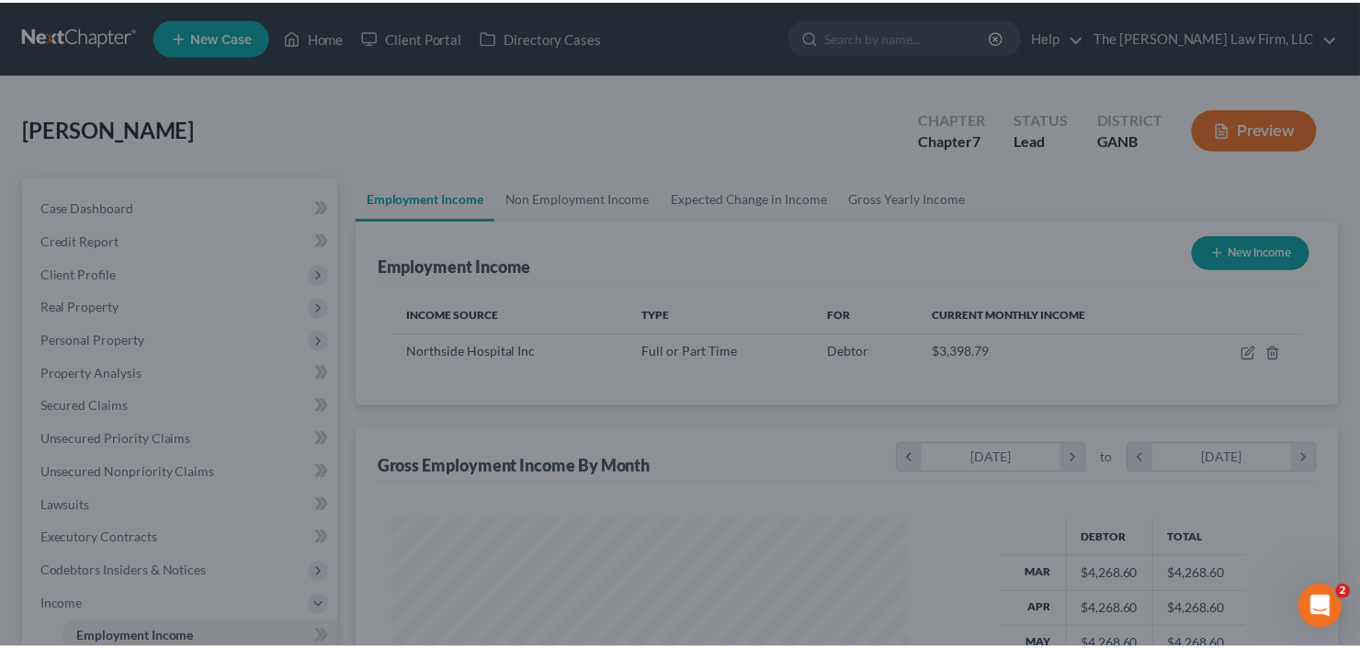
scroll to position [328, 551]
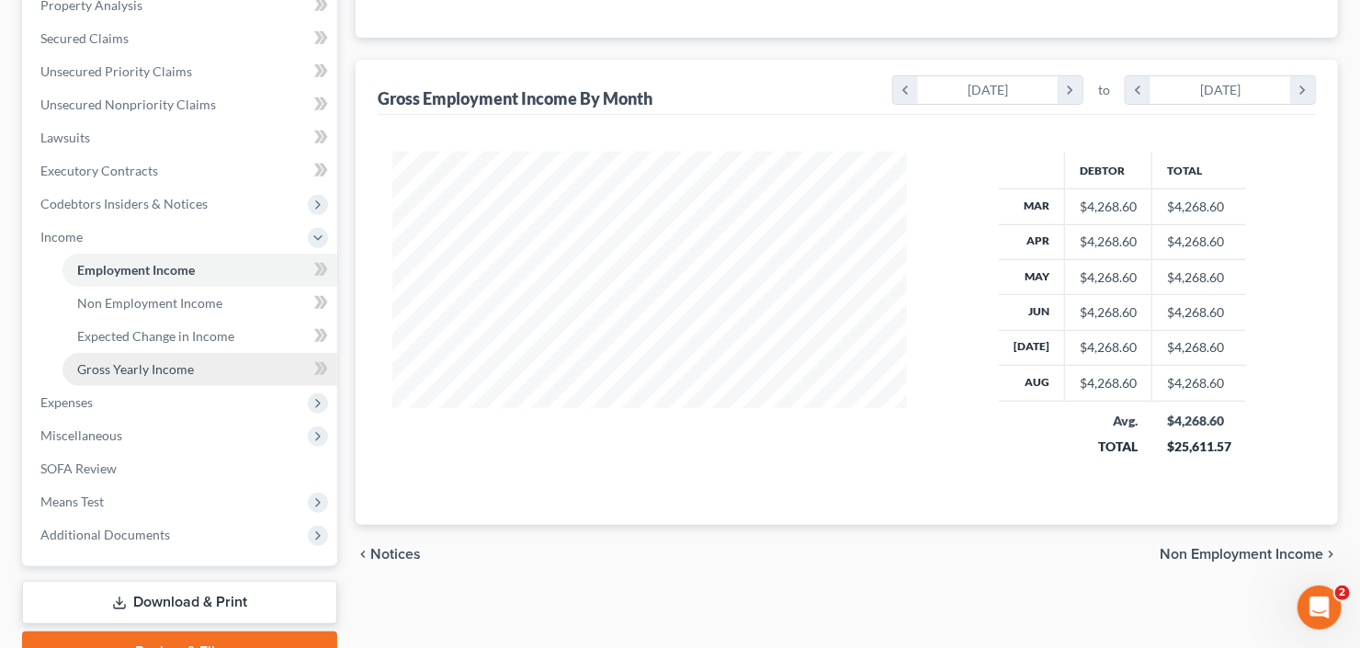
click at [159, 371] on span "Gross Yearly Income" at bounding box center [135, 369] width 117 height 16
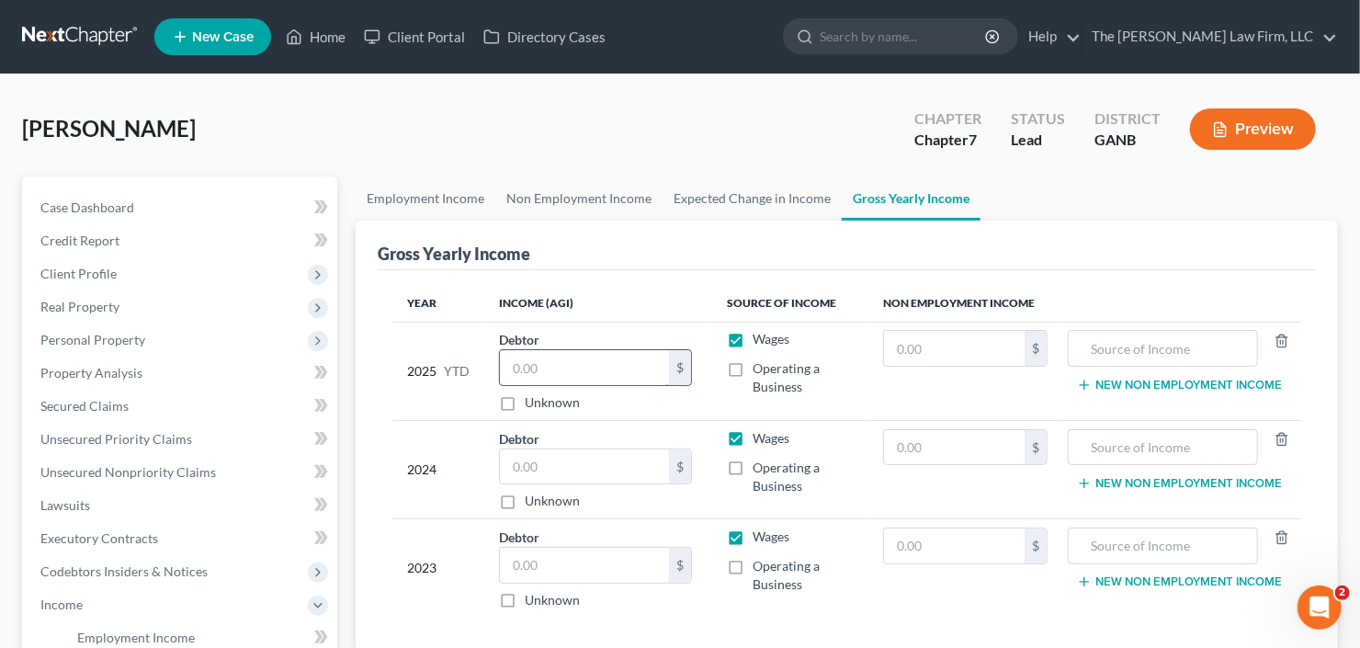
click at [611, 375] on input "text" at bounding box center [584, 367] width 169 height 35
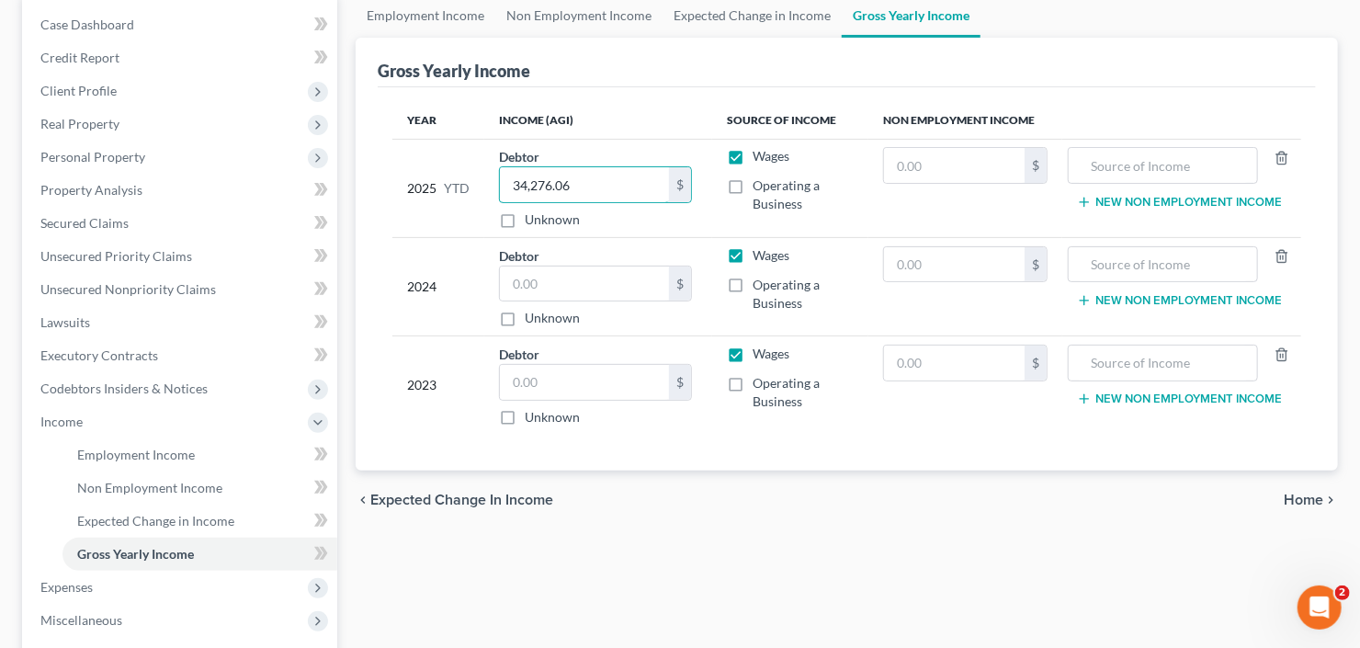
scroll to position [221, 0]
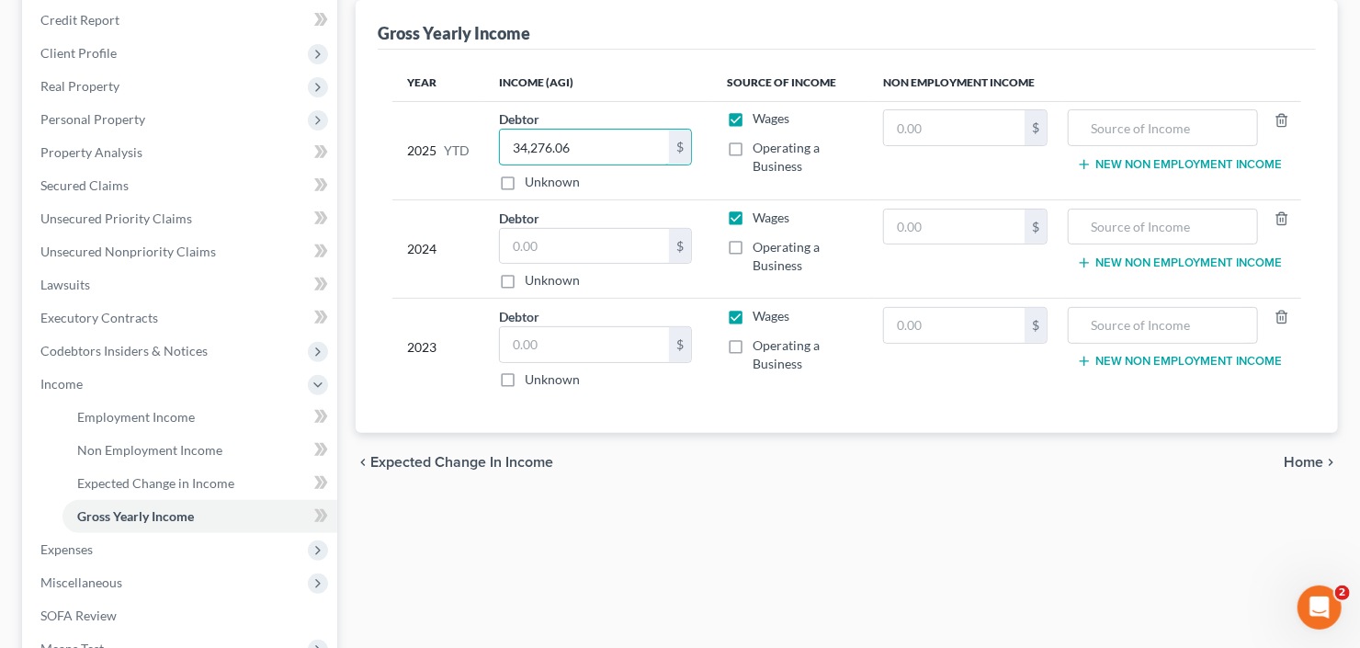
type input "34,276.06"
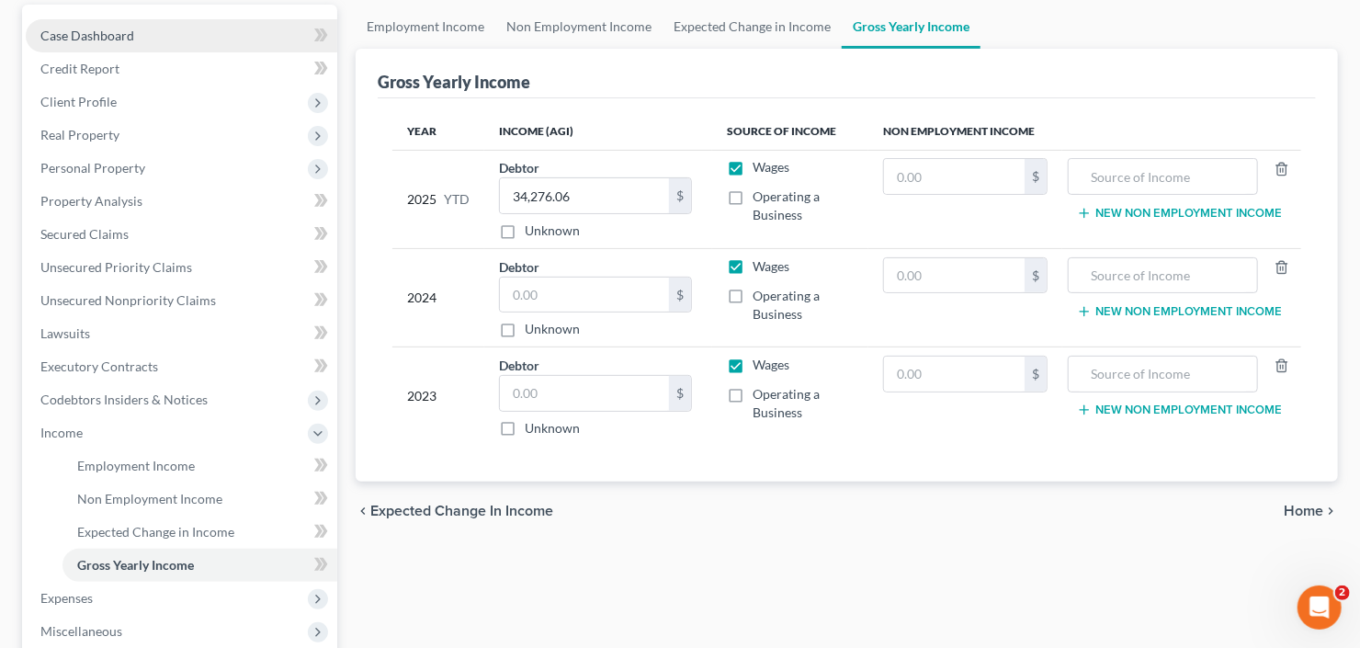
scroll to position [0, 0]
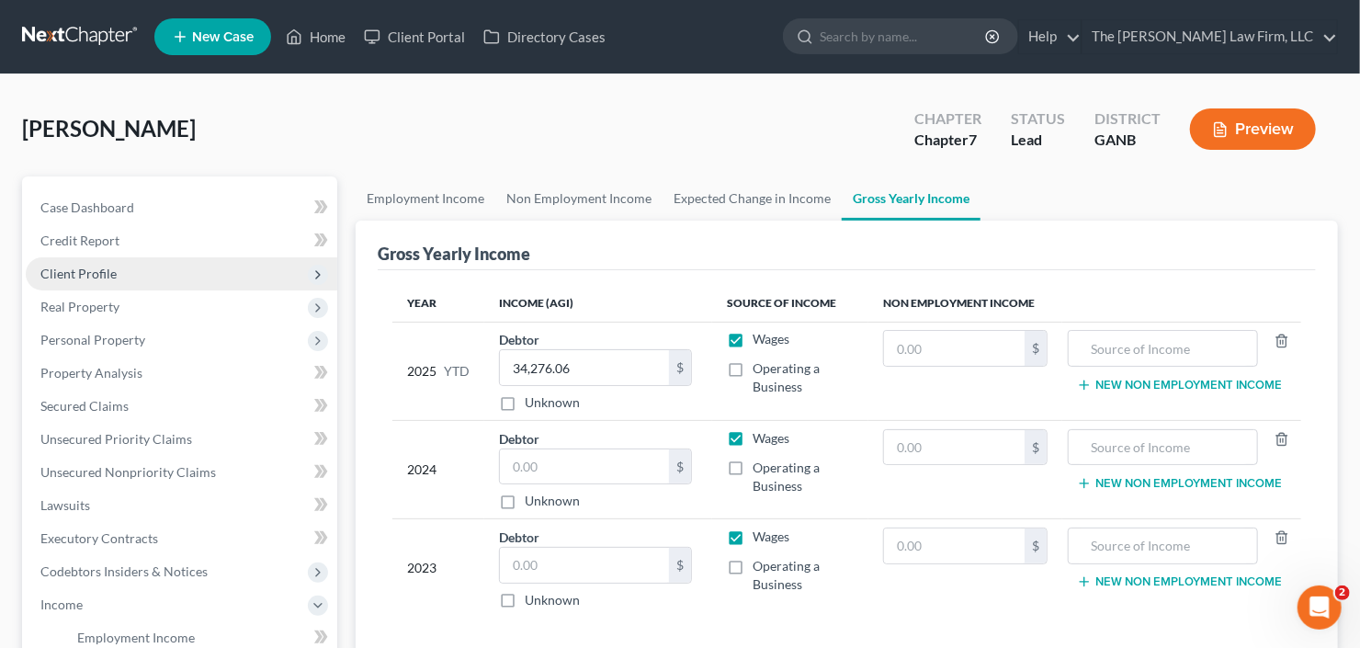
click at [100, 263] on span "Client Profile" at bounding box center [182, 273] width 312 height 33
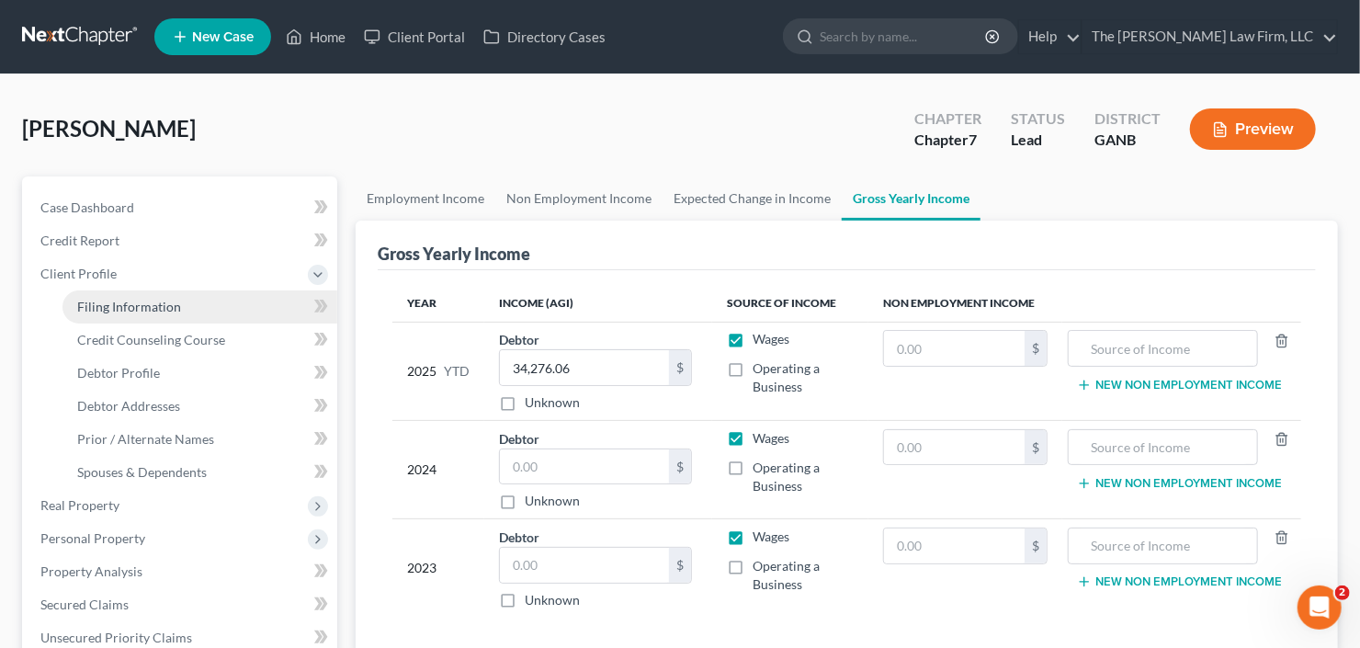
click at [120, 307] on span "Filing Information" at bounding box center [129, 307] width 104 height 16
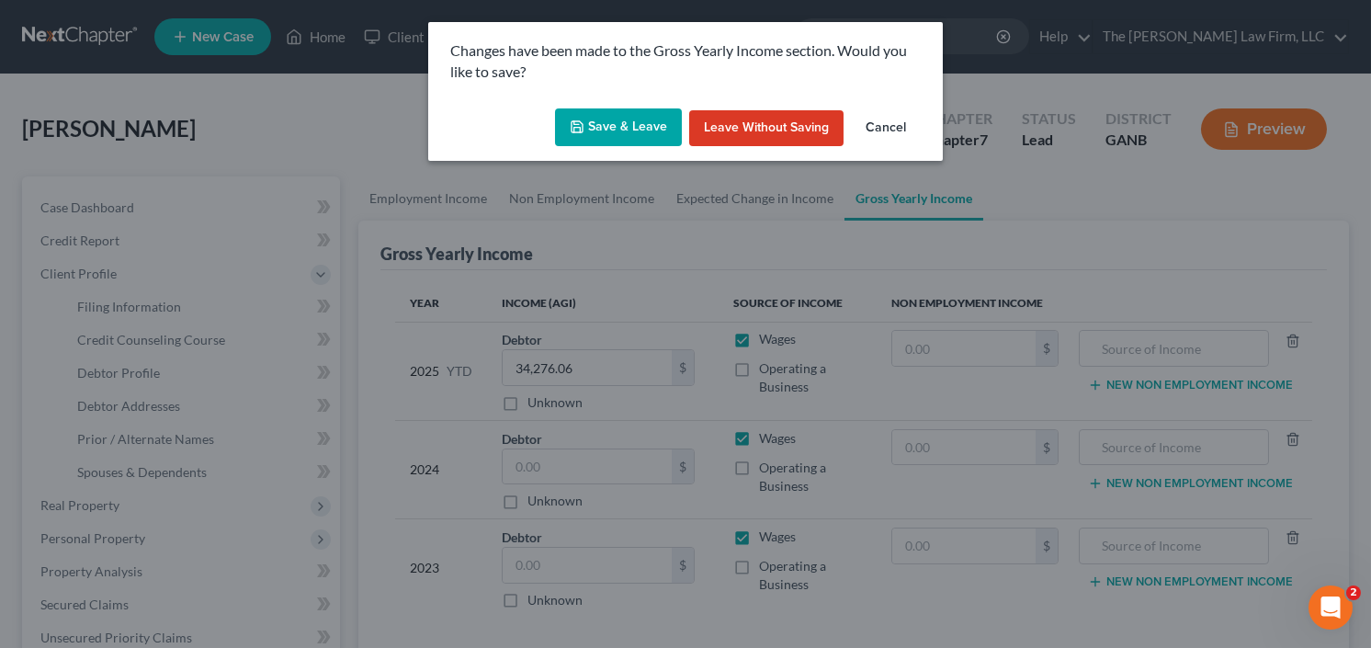
click at [630, 122] on button "Save & Leave" at bounding box center [618, 127] width 127 height 39
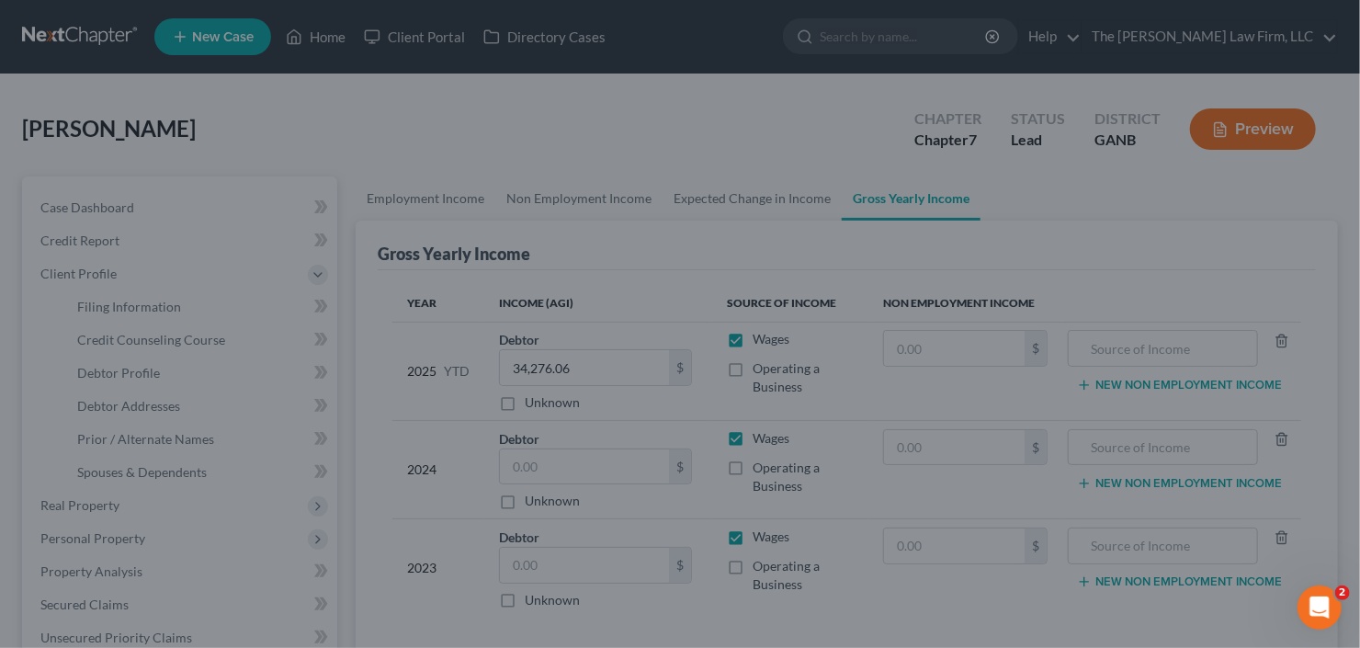
select select "1"
select select "0"
select select "19"
select select "0"
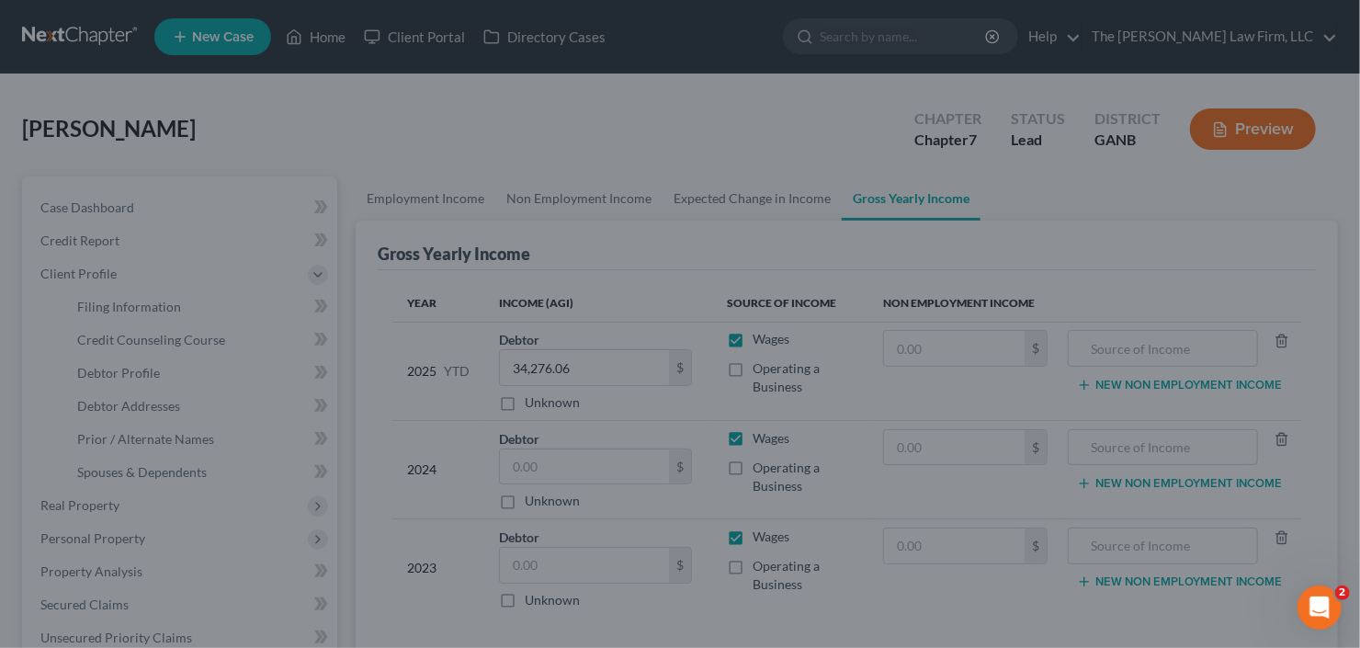
select select "10"
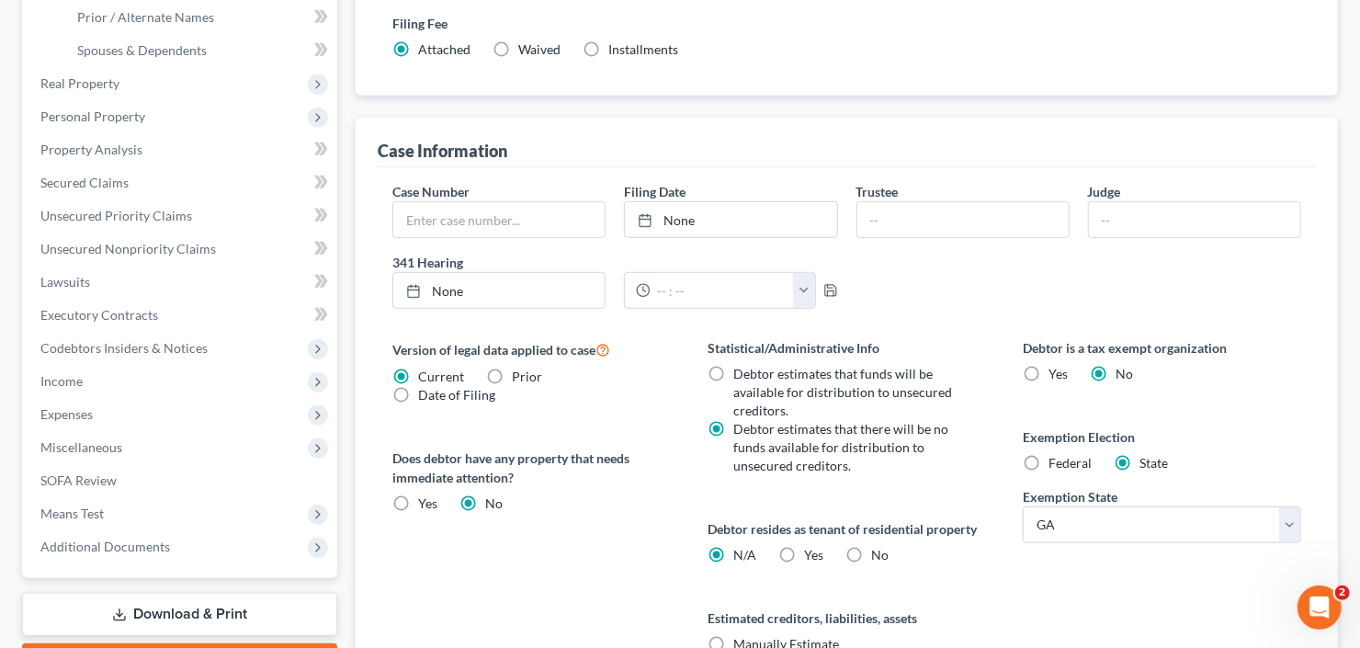
scroll to position [515, 0]
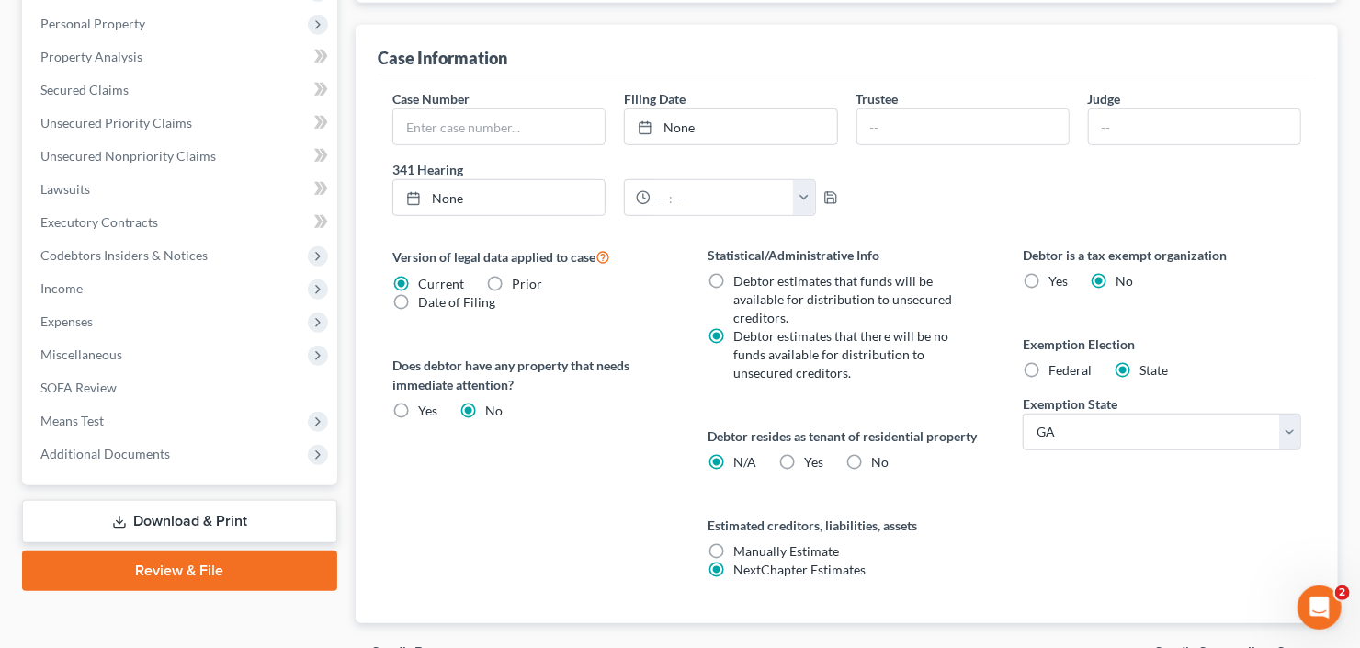
click at [804, 472] on label "Yes Yes" at bounding box center [813, 462] width 19 height 18
click at [812, 465] on input "Yes Yes" at bounding box center [818, 459] width 12 height 12
radio input "true"
radio input "false"
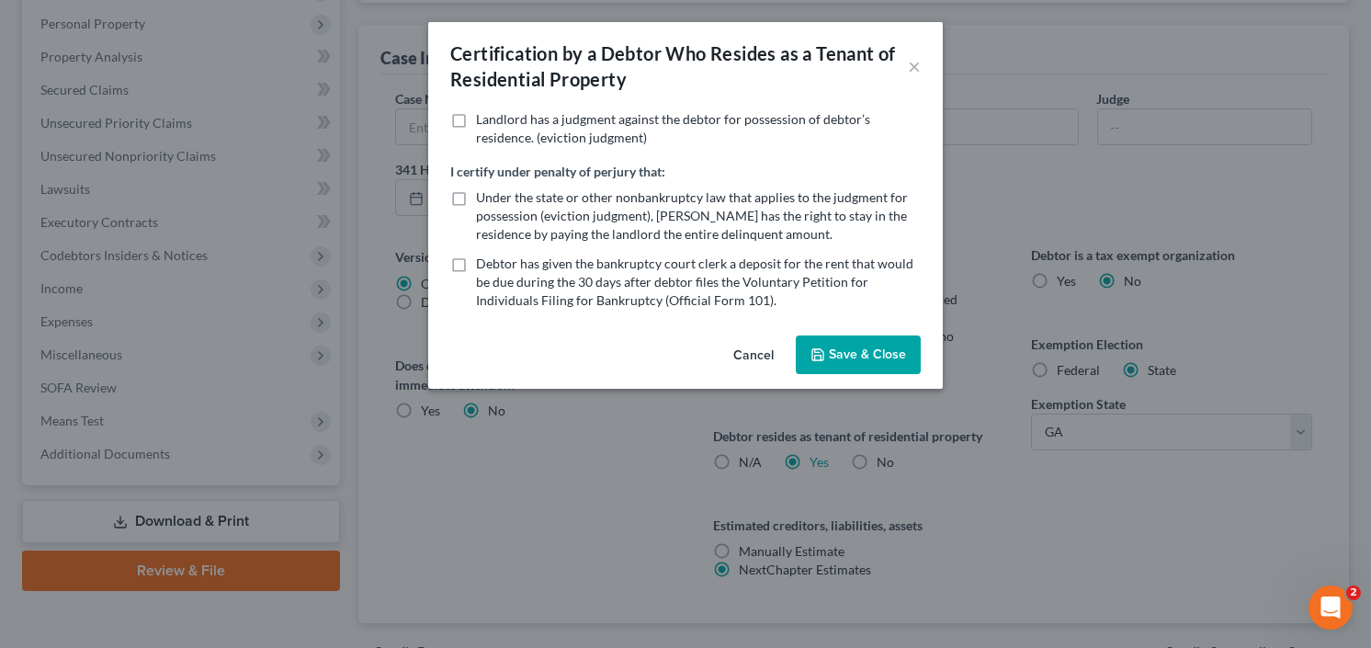
click at [1045, 537] on div "Certification by a Debtor Who Resides as a Tenant of Residential Property × Lan…" at bounding box center [685, 324] width 1371 height 648
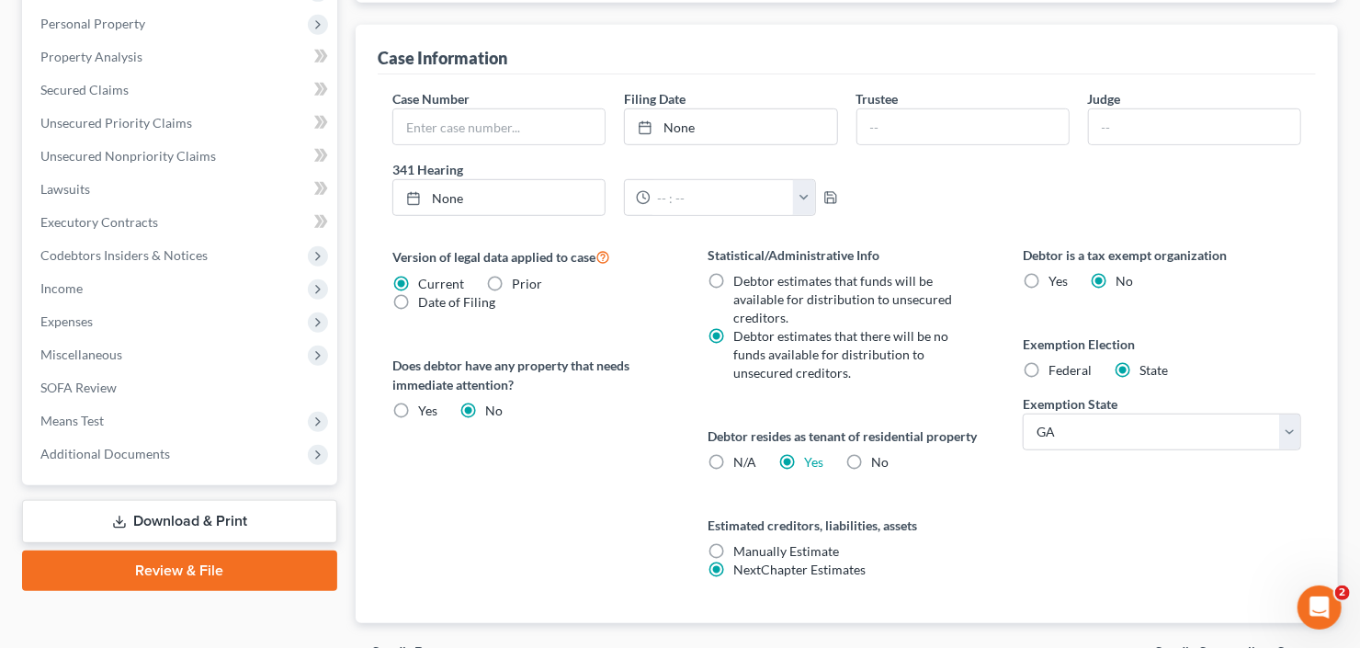
scroll to position [74, 0]
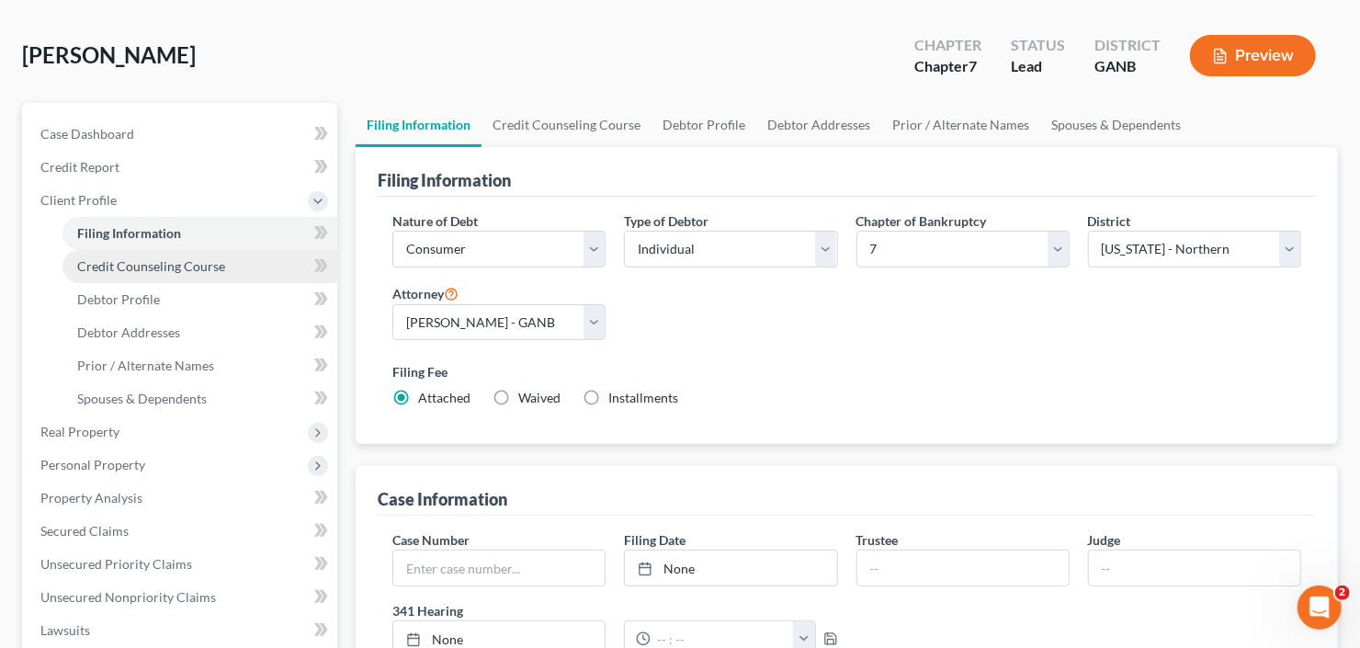
click at [131, 270] on span "Credit Counseling Course" at bounding box center [151, 266] width 148 height 16
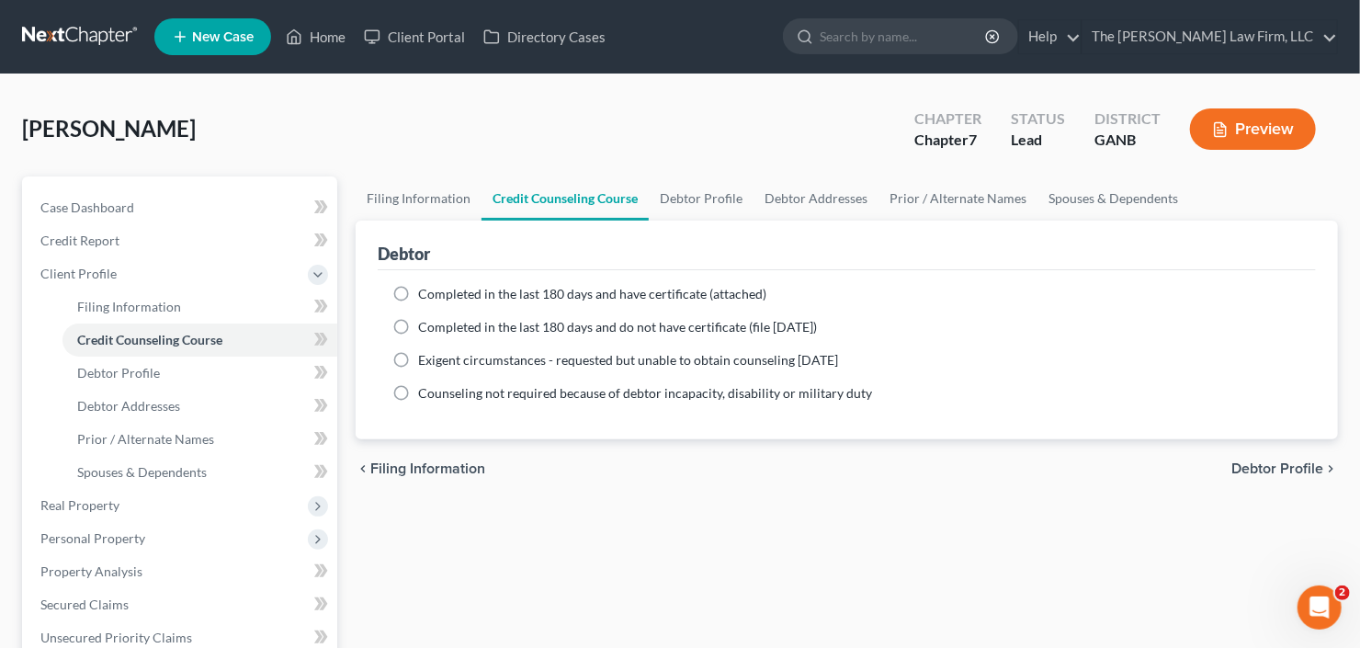
click at [418, 287] on label "Completed in the last 180 days and have certificate (attached)" at bounding box center [592, 294] width 348 height 18
click at [426, 287] on input "Completed in the last 180 days and have certificate (attached)" at bounding box center [432, 291] width 12 height 12
radio input "true"
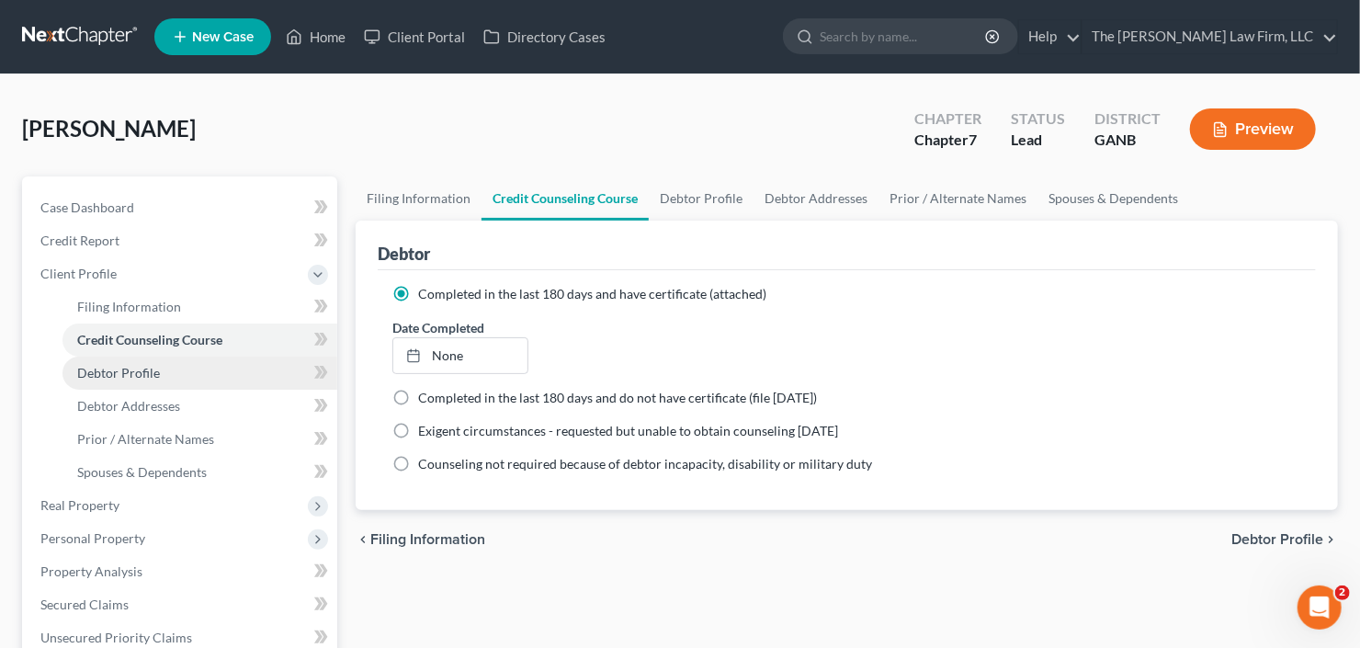
click at [117, 366] on span "Debtor Profile" at bounding box center [118, 373] width 83 height 16
select select "0"
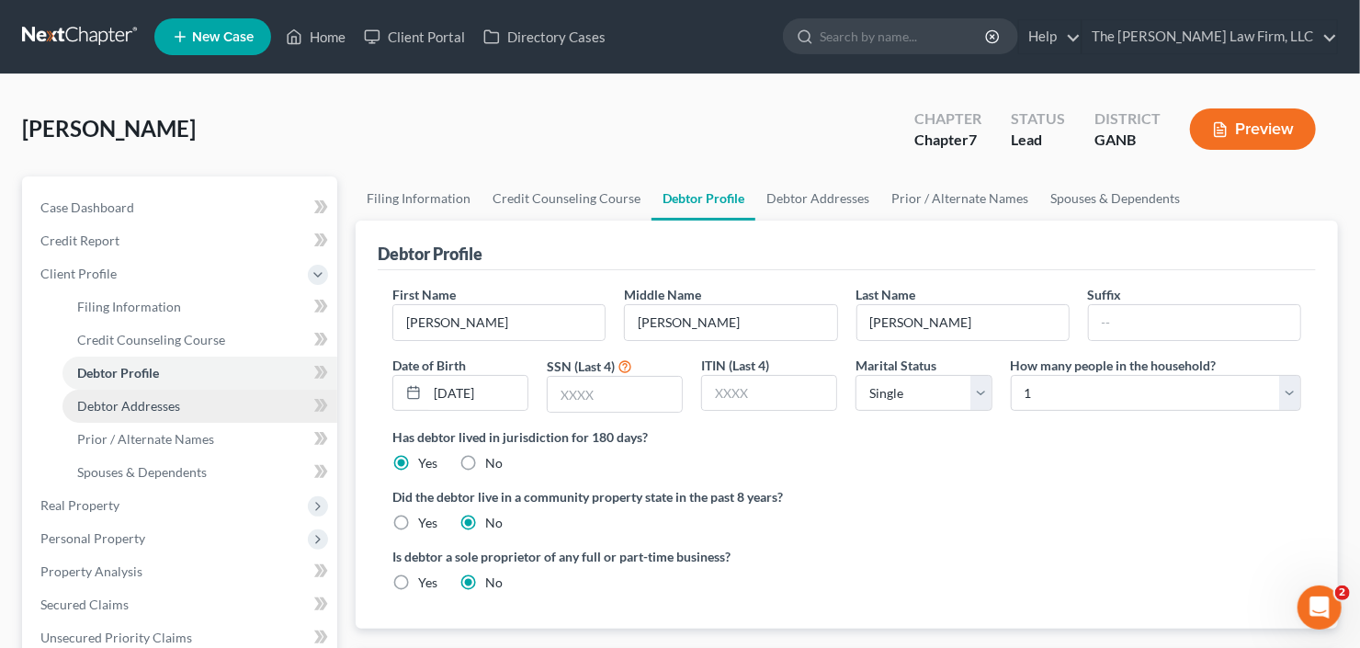
click at [156, 394] on link "Debtor Addresses" at bounding box center [200, 406] width 275 height 33
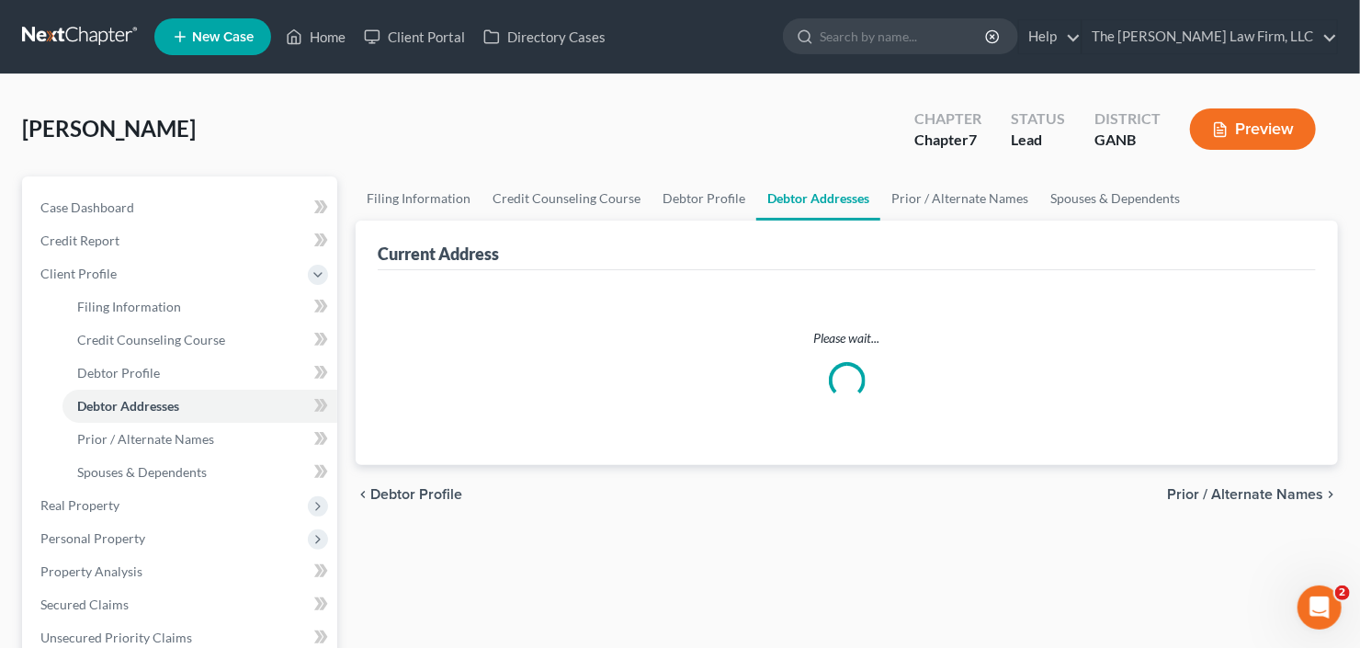
select select "0"
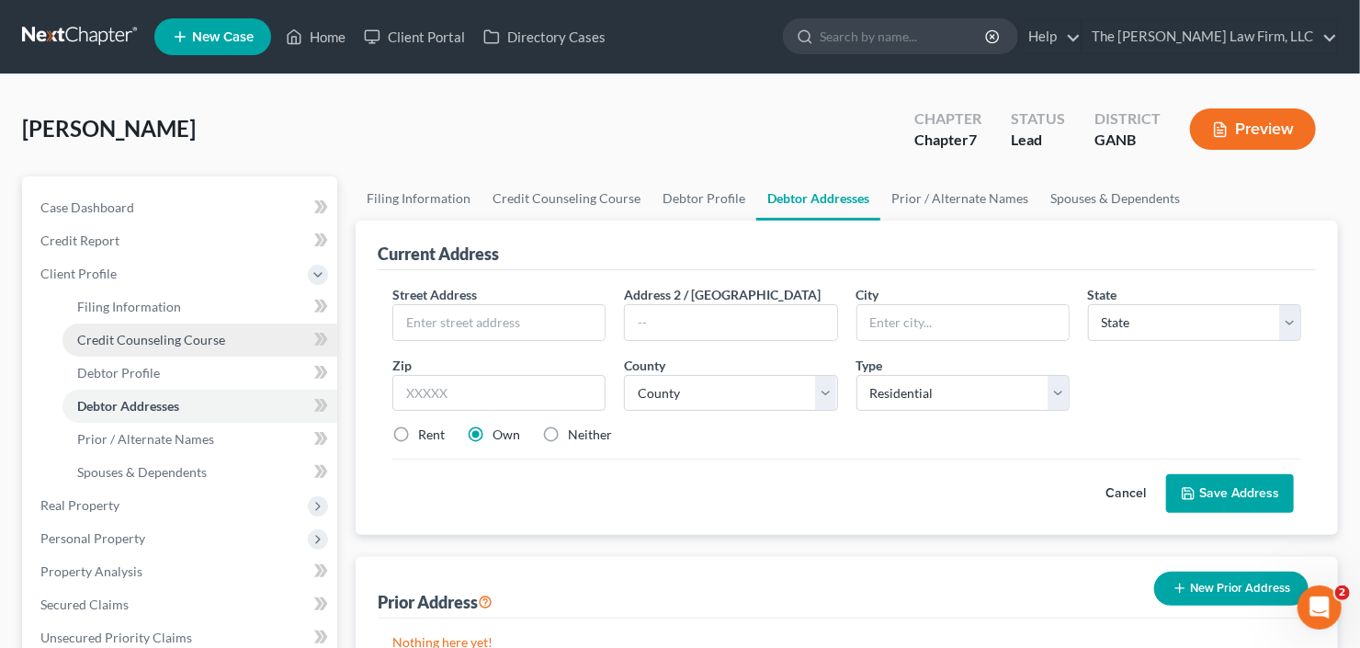
drag, startPoint x: 152, startPoint y: 337, endPoint x: 156, endPoint y: 347, distance: 10.3
click at [152, 337] on span "Credit Counseling Course" at bounding box center [151, 340] width 148 height 16
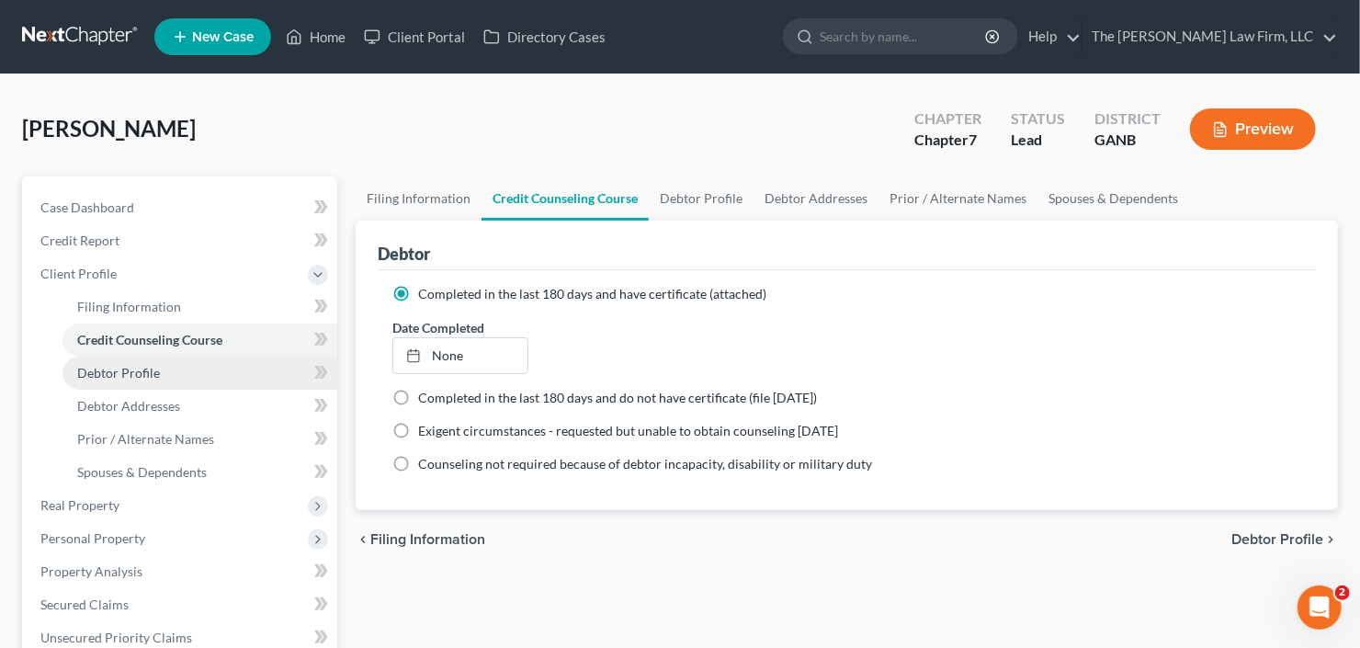
click at [148, 373] on span "Debtor Profile" at bounding box center [118, 373] width 83 height 16
select select "0"
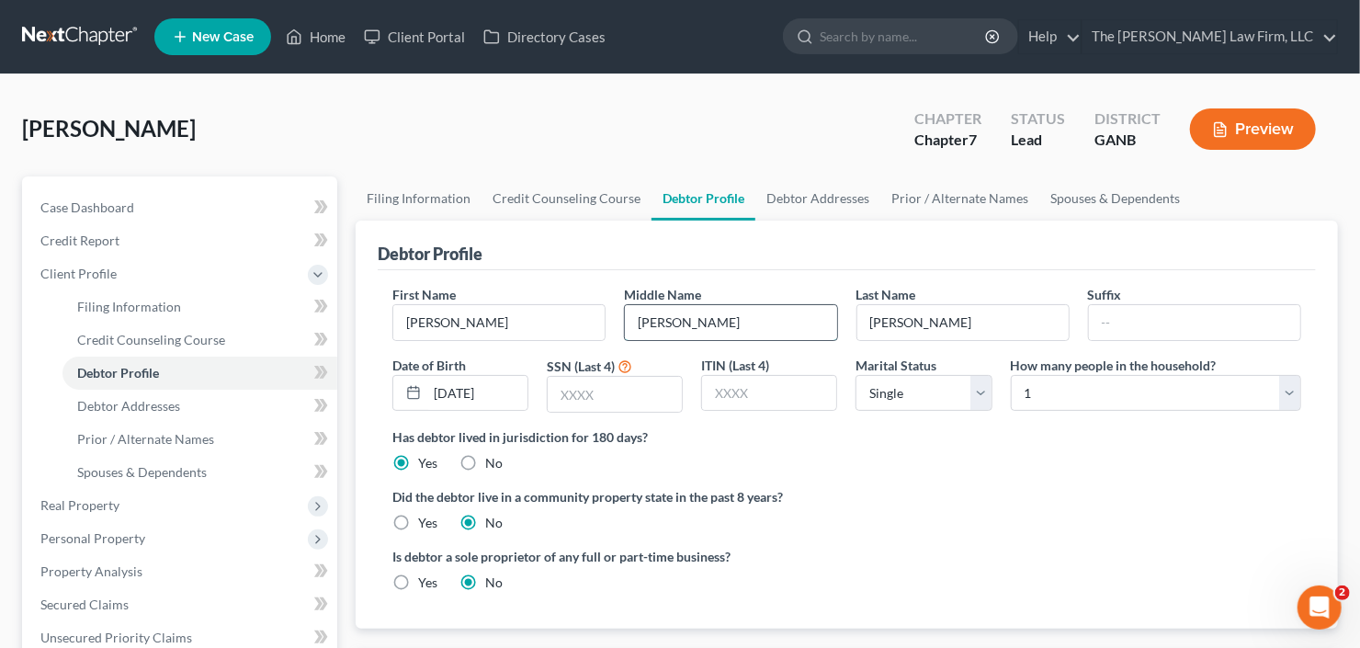
click at [805, 322] on input "Demetrius" at bounding box center [730, 322] width 211 height 35
click at [596, 394] on input "text" at bounding box center [615, 394] width 134 height 35
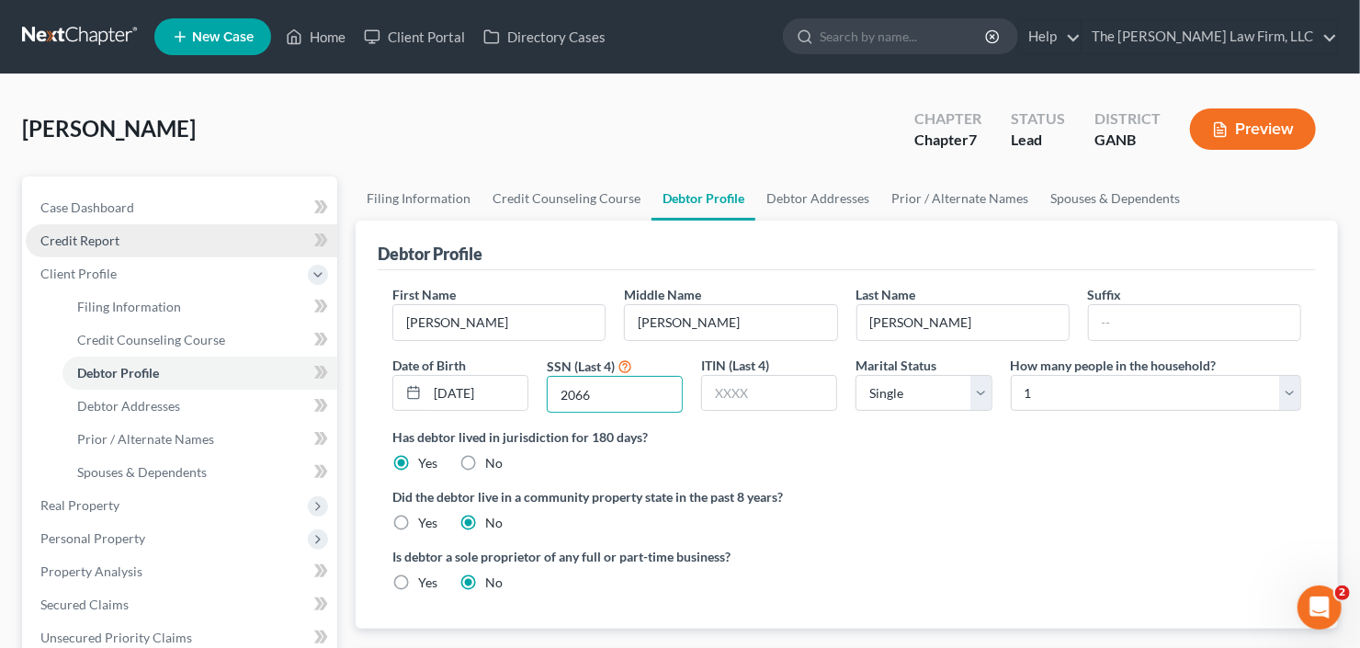
type input "2066"
click at [97, 233] on span "Credit Report" at bounding box center [79, 241] width 79 height 16
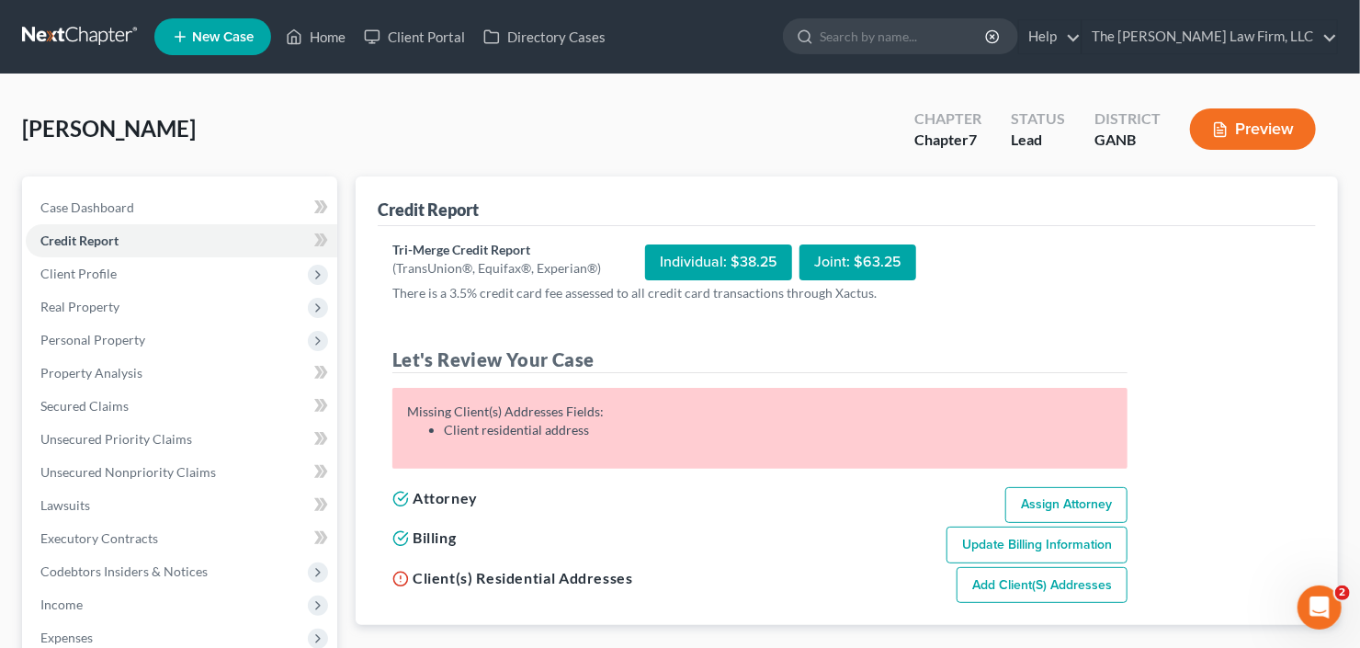
click at [1017, 578] on link "Add Client(s) Addresses" at bounding box center [1042, 585] width 171 height 37
select select "0"
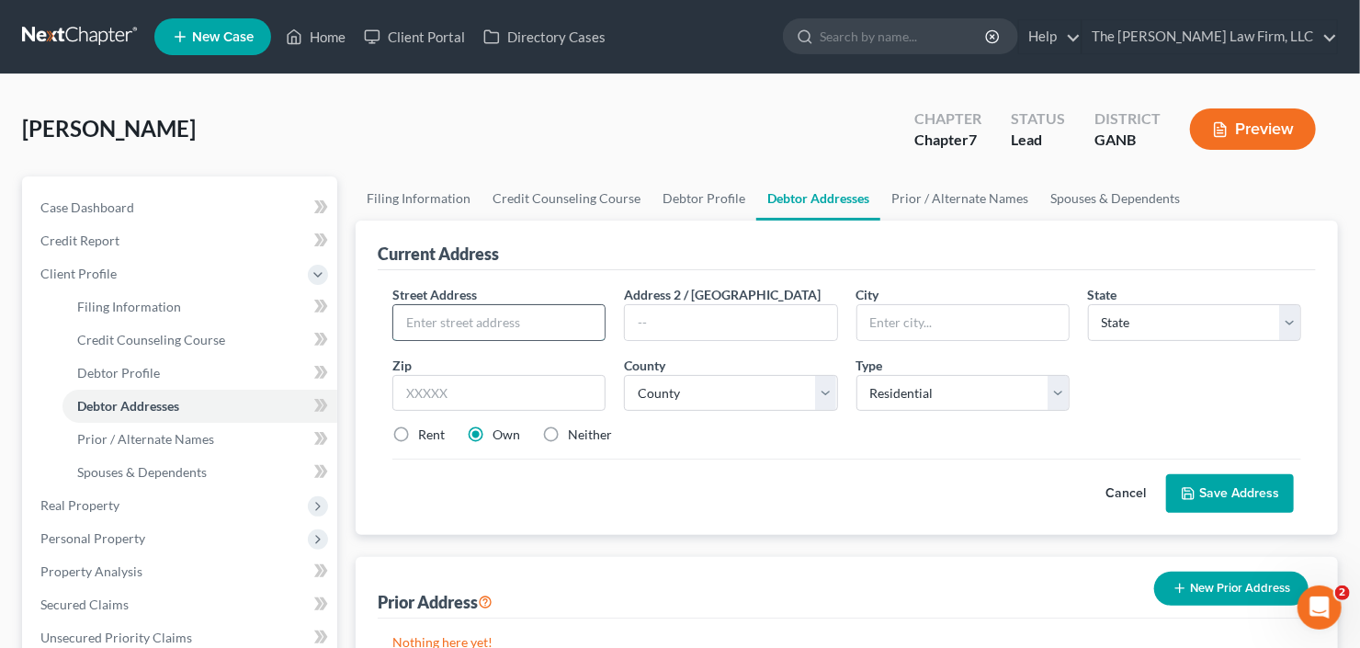
click at [497, 325] on input "text" at bounding box center [498, 322] width 211 height 35
type input "2900 Pharr Ct S NW"
type input "30305"
type input "Atlanta"
select select "10"
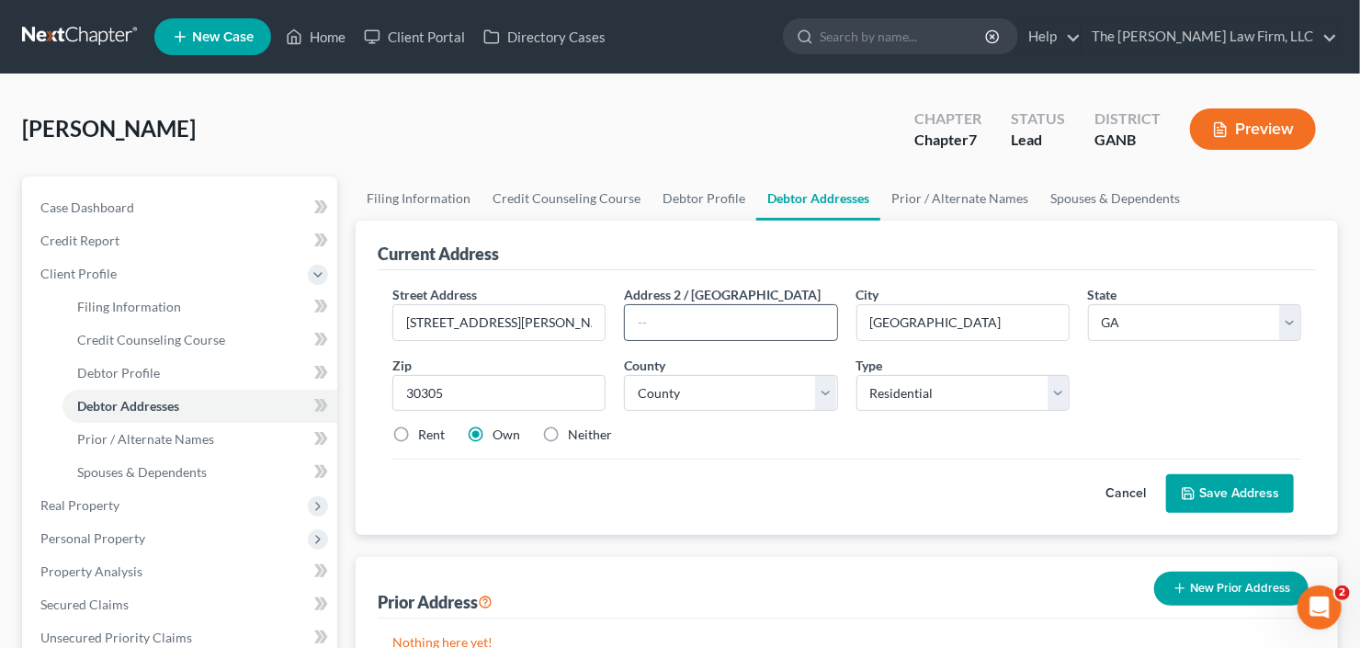
click at [671, 324] on input "text" at bounding box center [730, 322] width 211 height 35
type input "Apt 2109"
click at [699, 405] on select "County Appling County Atkinson County Bacon County Baker County Baldwin County …" at bounding box center [730, 393] width 213 height 37
select select "59"
click at [624, 375] on select "County Appling County Atkinson County Bacon County Baker County Baldwin County …" at bounding box center [730, 393] width 213 height 37
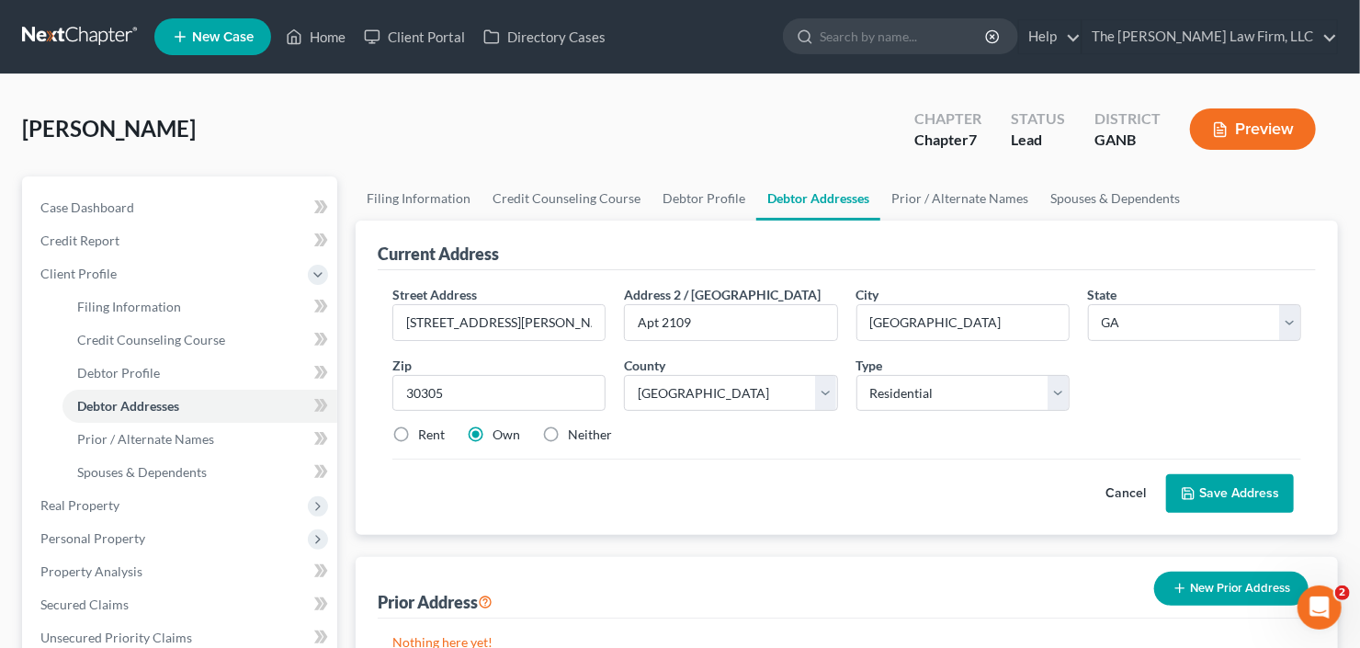
click at [418, 431] on label "Rent" at bounding box center [431, 435] width 27 height 18
click at [426, 431] on input "Rent" at bounding box center [432, 432] width 12 height 12
radio input "true"
click at [1225, 484] on button "Save Address" at bounding box center [1230, 493] width 128 height 39
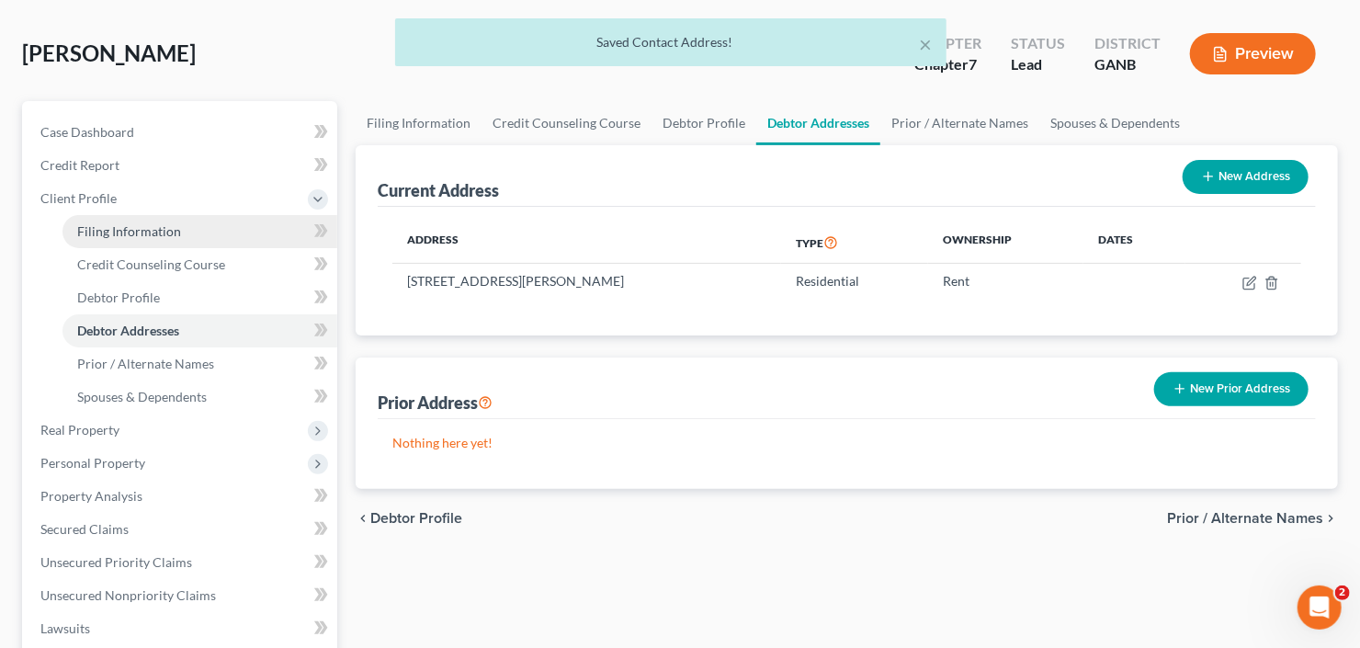
scroll to position [147, 0]
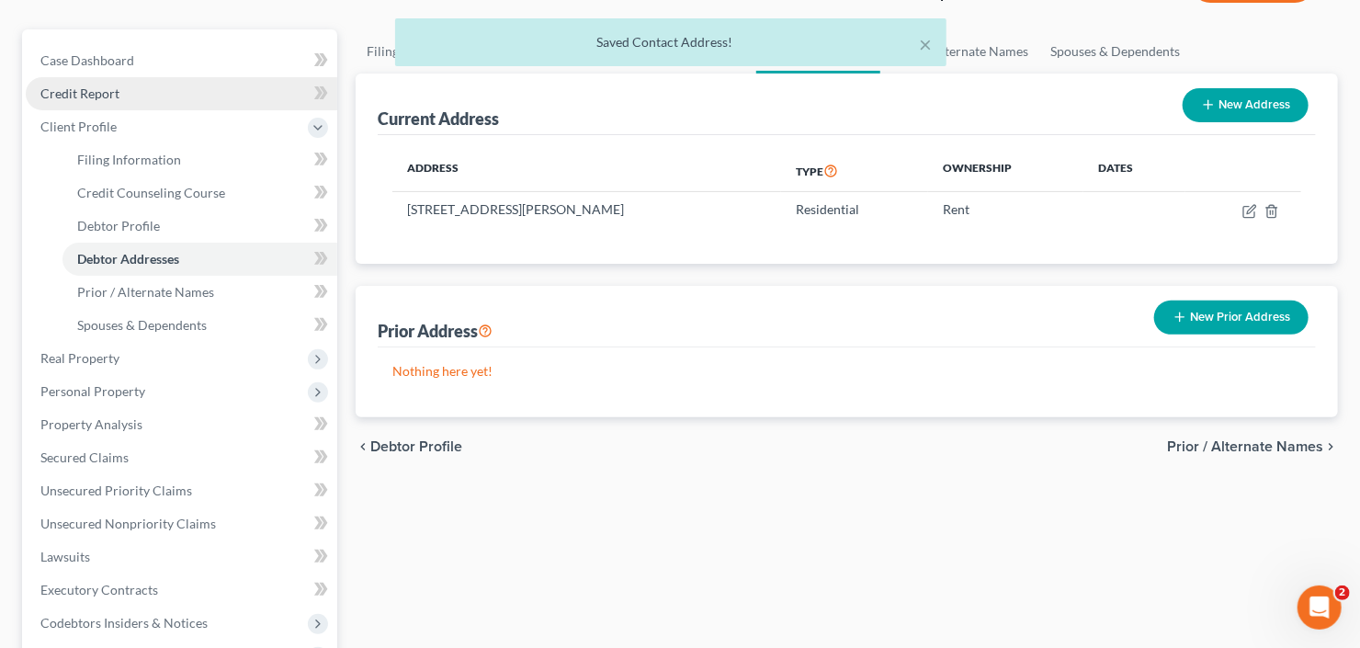
click at [117, 89] on span "Credit Report" at bounding box center [79, 93] width 79 height 16
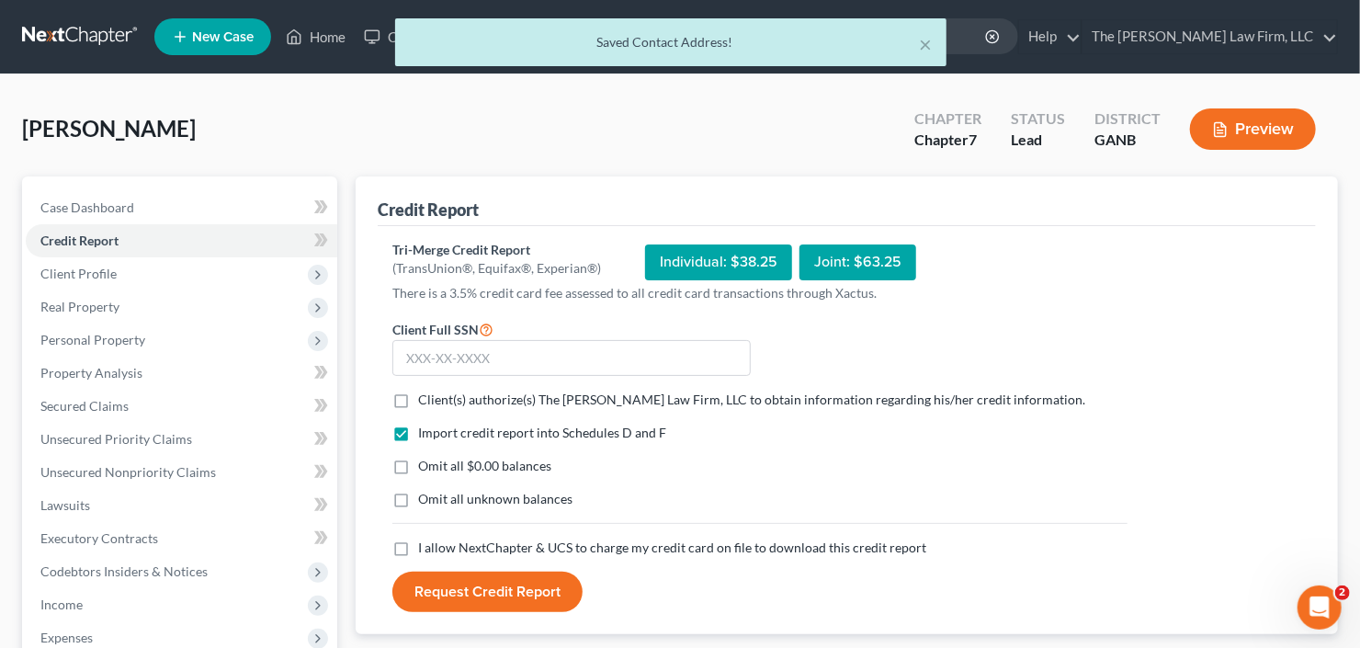
click at [418, 397] on label "Client(s) authorize(s) The Craig Black Law Firm, LLC to obtain information rega…" at bounding box center [751, 400] width 667 height 18
click at [426, 397] on input "Client(s) authorize(s) The Craig Black Law Firm, LLC to obtain information rega…" at bounding box center [432, 397] width 12 height 12
checkbox input "true"
click at [418, 551] on label "I allow NextChapter & UCS to charge my credit card on file to download this cre…" at bounding box center [672, 548] width 508 height 18
click at [426, 551] on input "I allow NextChapter & UCS to charge my credit card on file to download this cre…" at bounding box center [432, 545] width 12 height 12
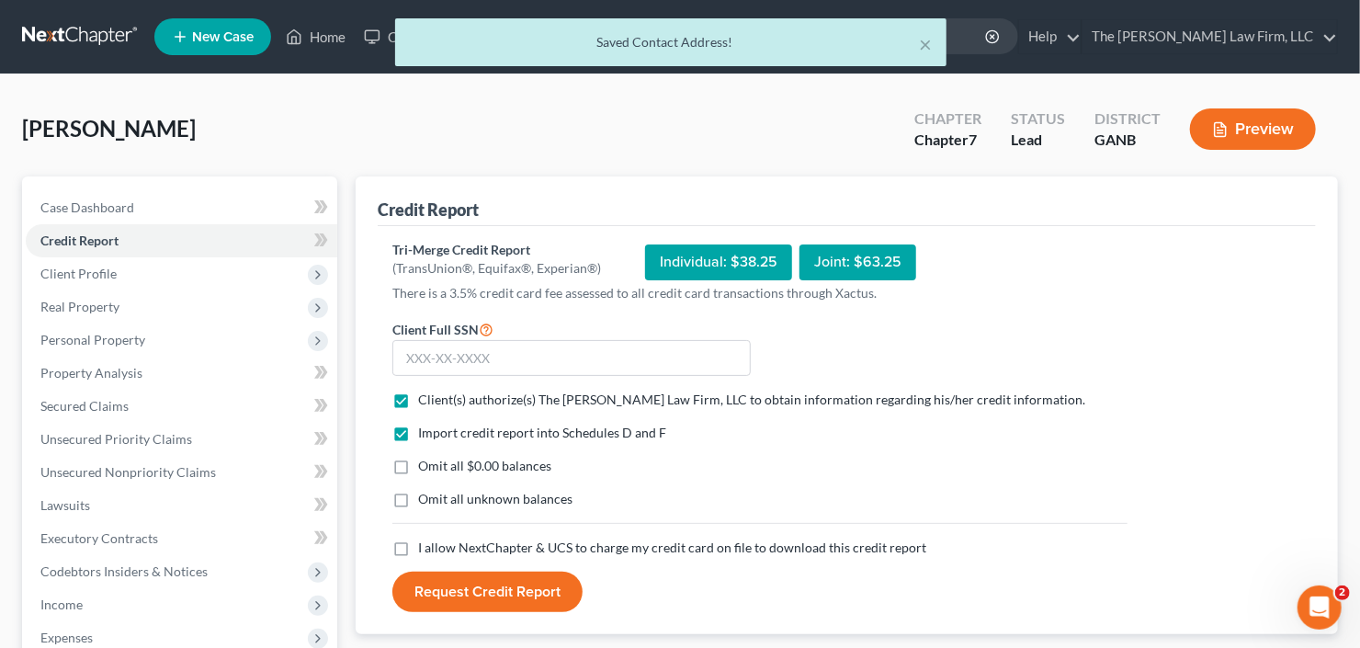
checkbox input "true"
drag, startPoint x: 507, startPoint y: 332, endPoint x: 518, endPoint y: 330, distance: 11.2
click at [508, 332] on div "Client Full SSN *" at bounding box center [571, 347] width 377 height 59
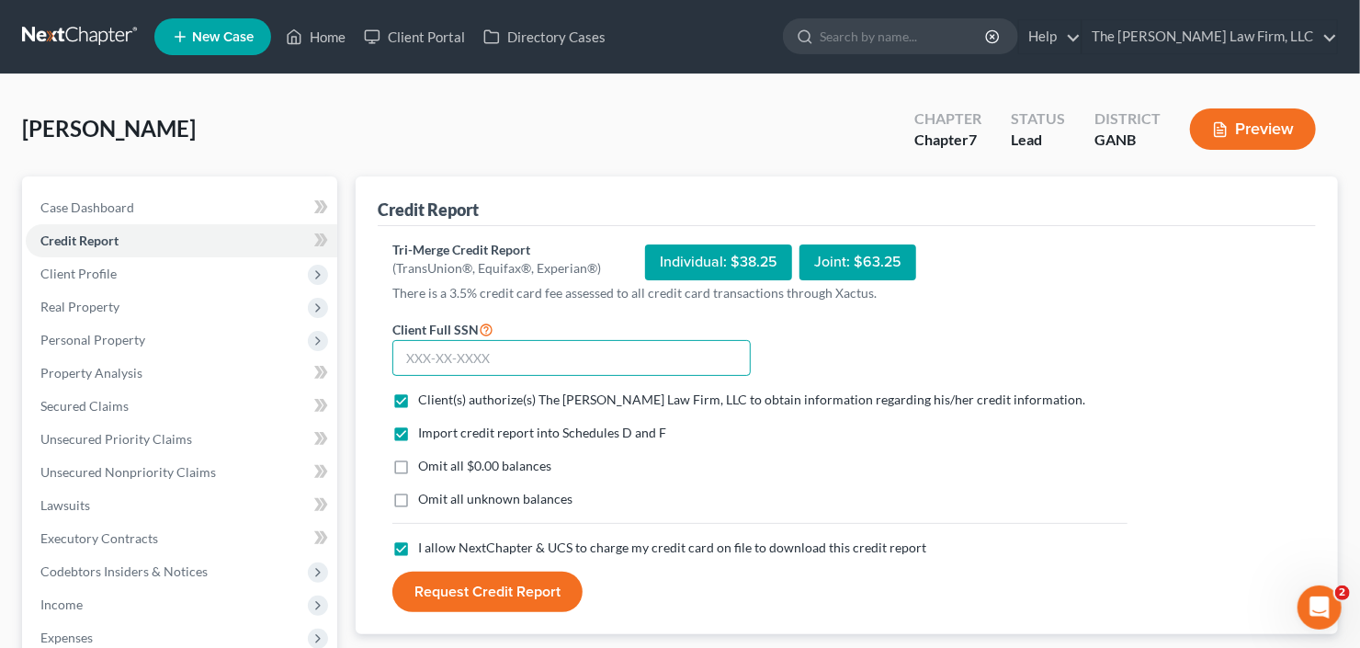
click at [599, 347] on input "text" at bounding box center [571, 358] width 358 height 37
click at [498, 357] on input "text" at bounding box center [571, 358] width 358 height 37
type input "591-12-2066"
click at [486, 594] on button "Request Credit Report" at bounding box center [487, 592] width 190 height 40
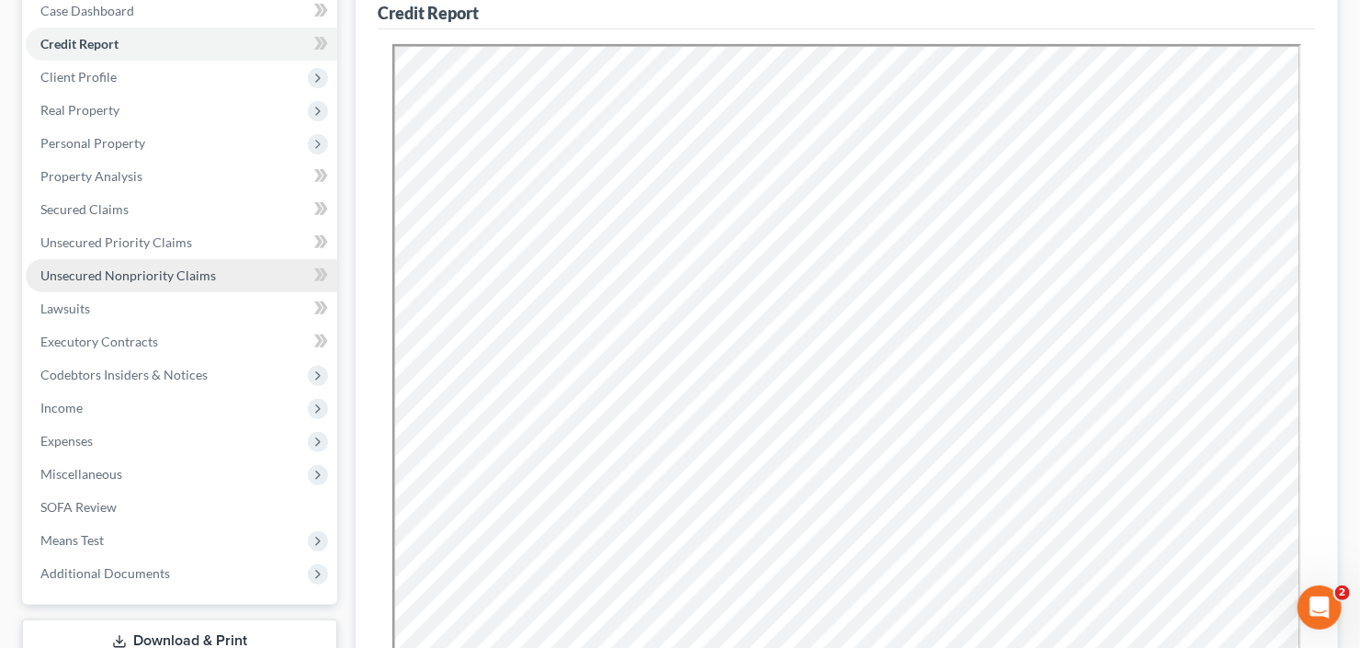
scroll to position [221, 0]
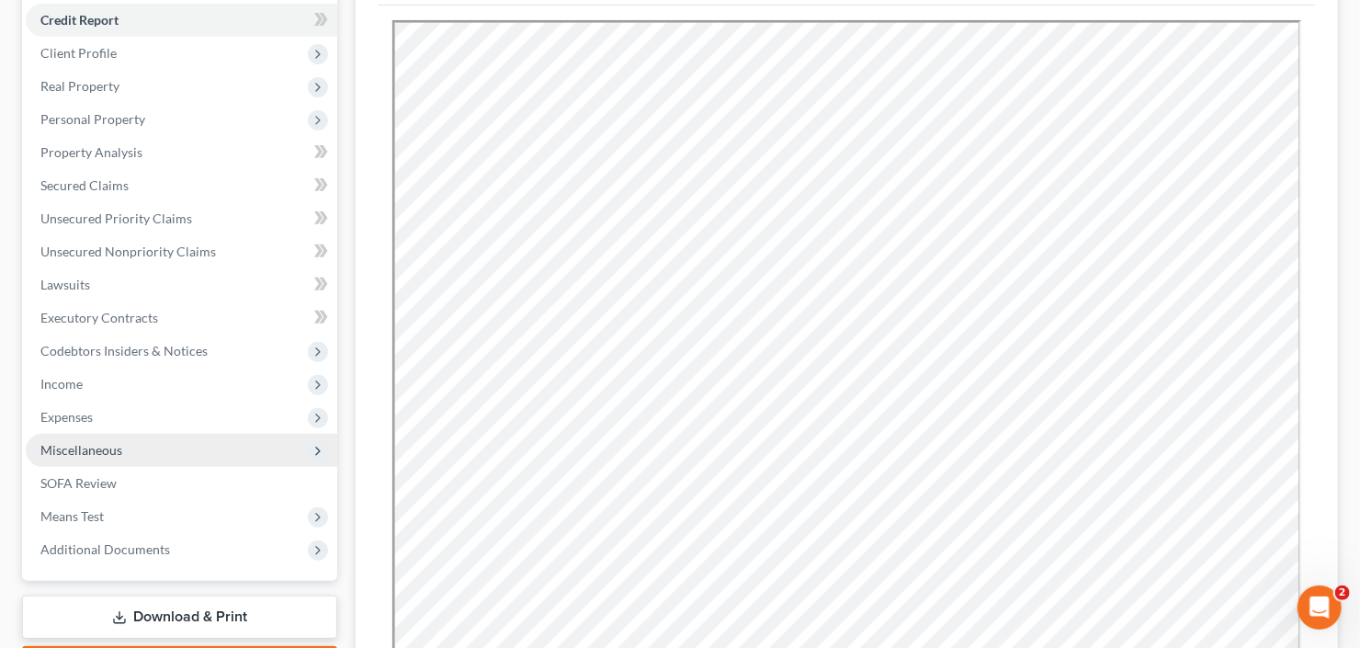
click at [109, 447] on span "Miscellaneous" at bounding box center [81, 450] width 82 height 16
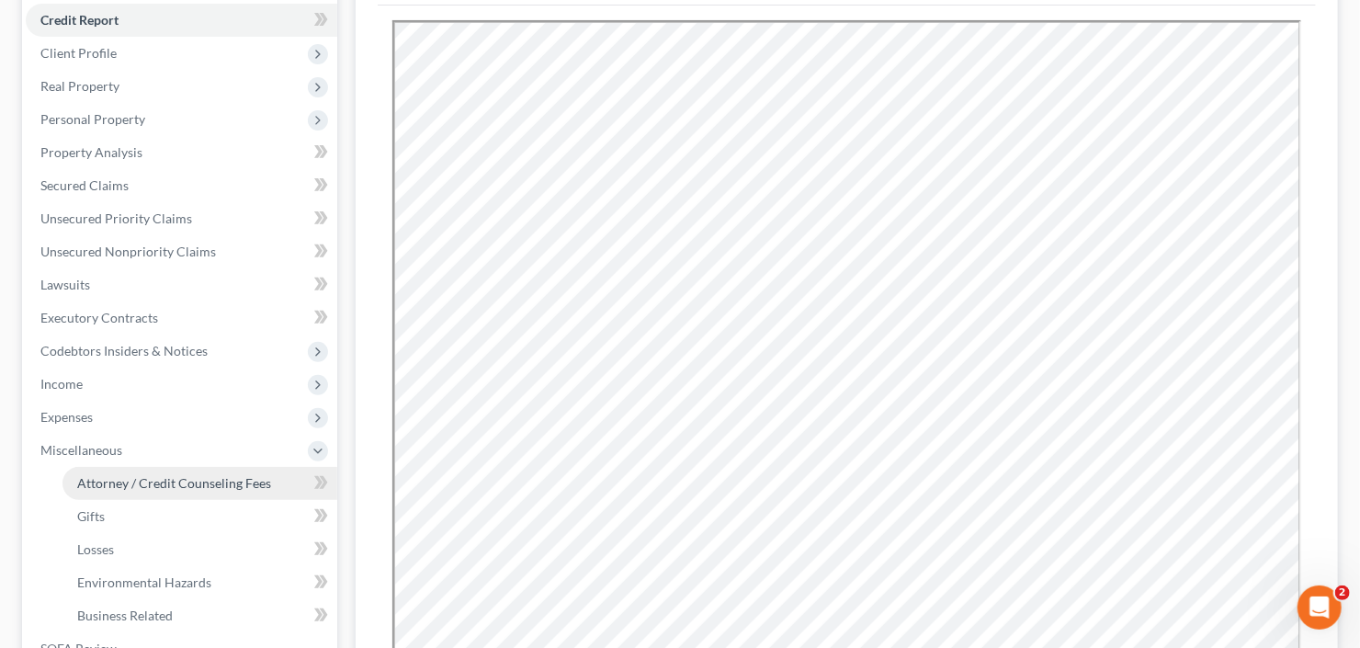
click at [147, 486] on span "Attorney / Credit Counseling Fees" at bounding box center [174, 483] width 194 height 16
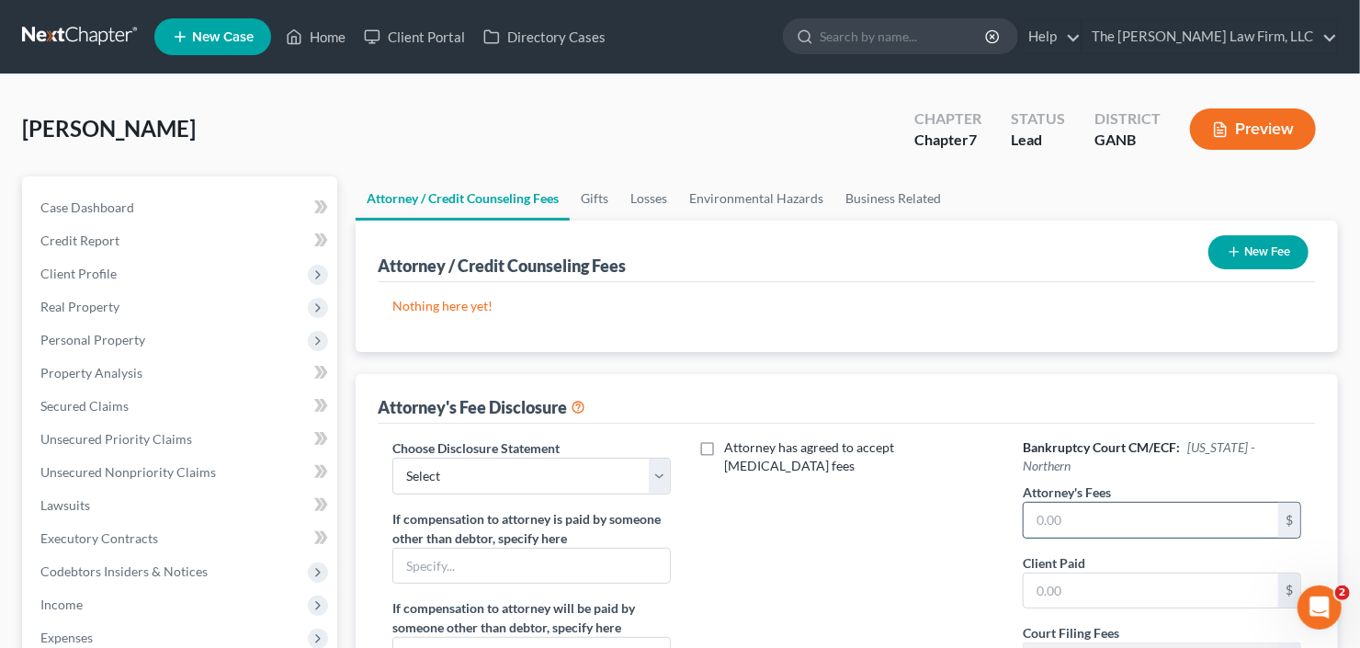
click at [1183, 507] on input "text" at bounding box center [1151, 520] width 255 height 35
type input "2,000"
type input "400"
click at [1252, 250] on button "New Fee" at bounding box center [1259, 252] width 100 height 34
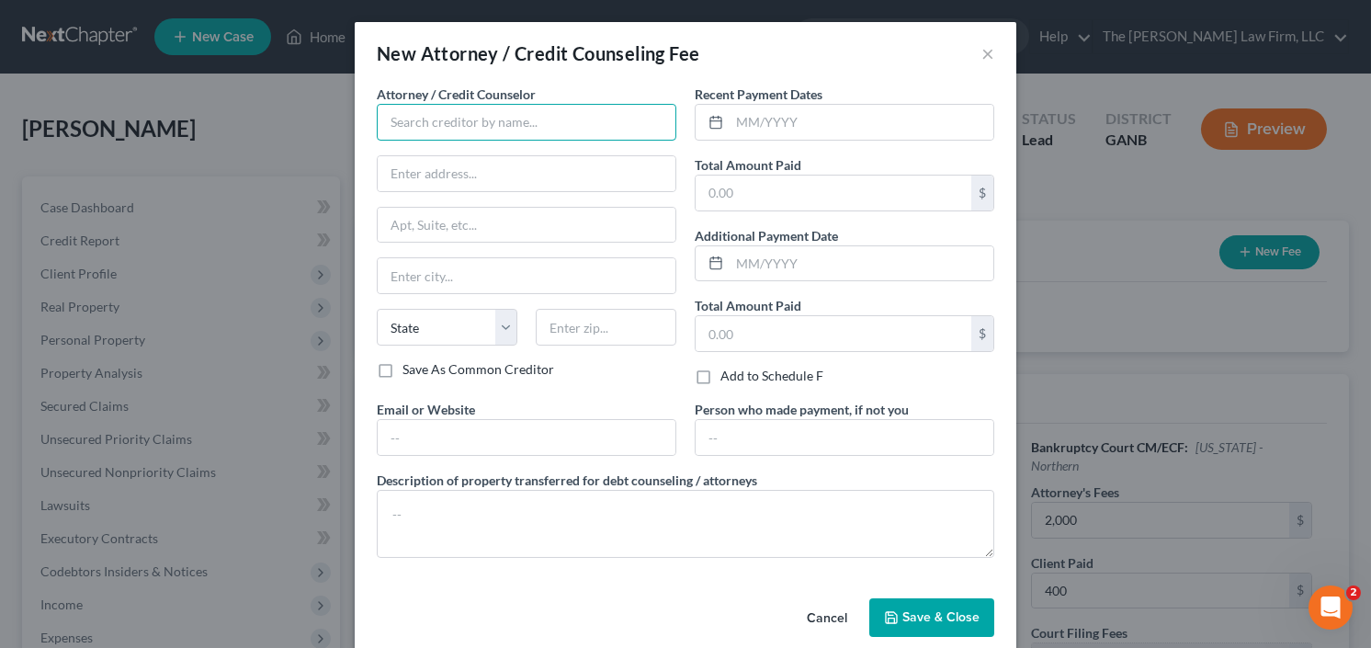
click at [502, 133] on input "text" at bounding box center [527, 122] width 300 height 37
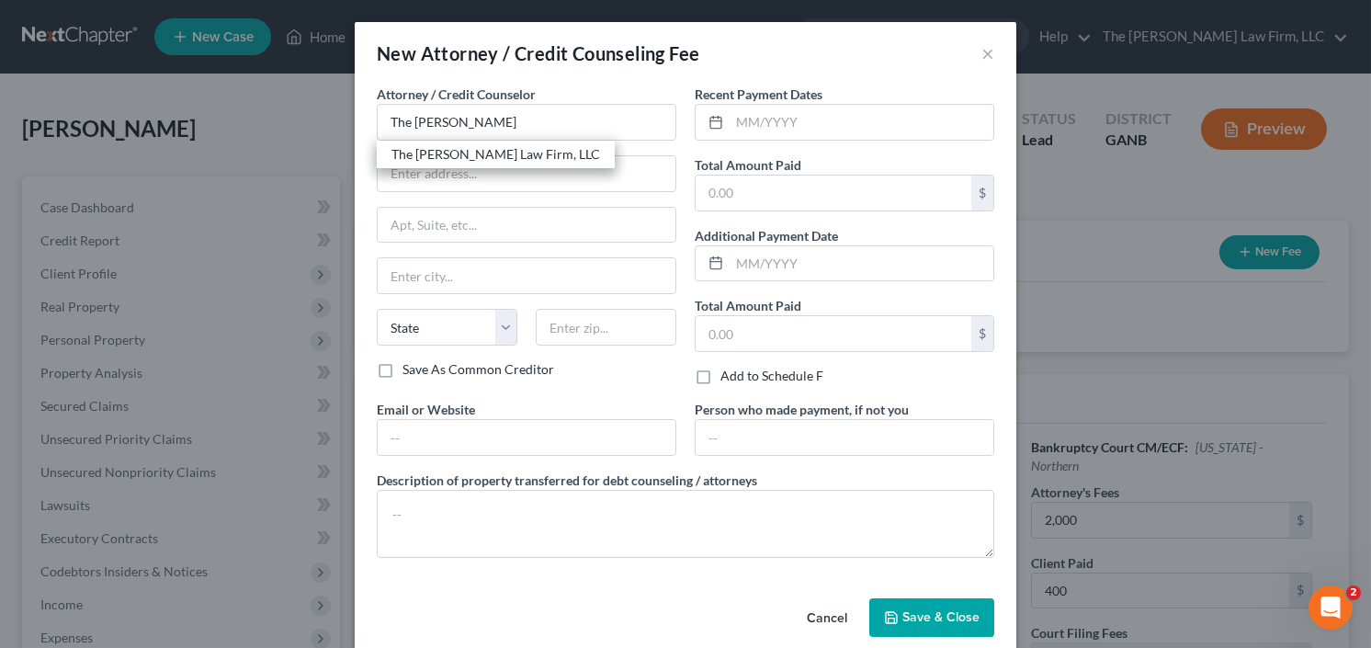
click at [486, 152] on div "The [PERSON_NAME] Law Firm, LLC" at bounding box center [496, 154] width 209 height 18
type input "The [PERSON_NAME] Law Firm, LLC"
type input "5555 Glenridge Connector Suite 200"
type input "Atlanta"
select select "10"
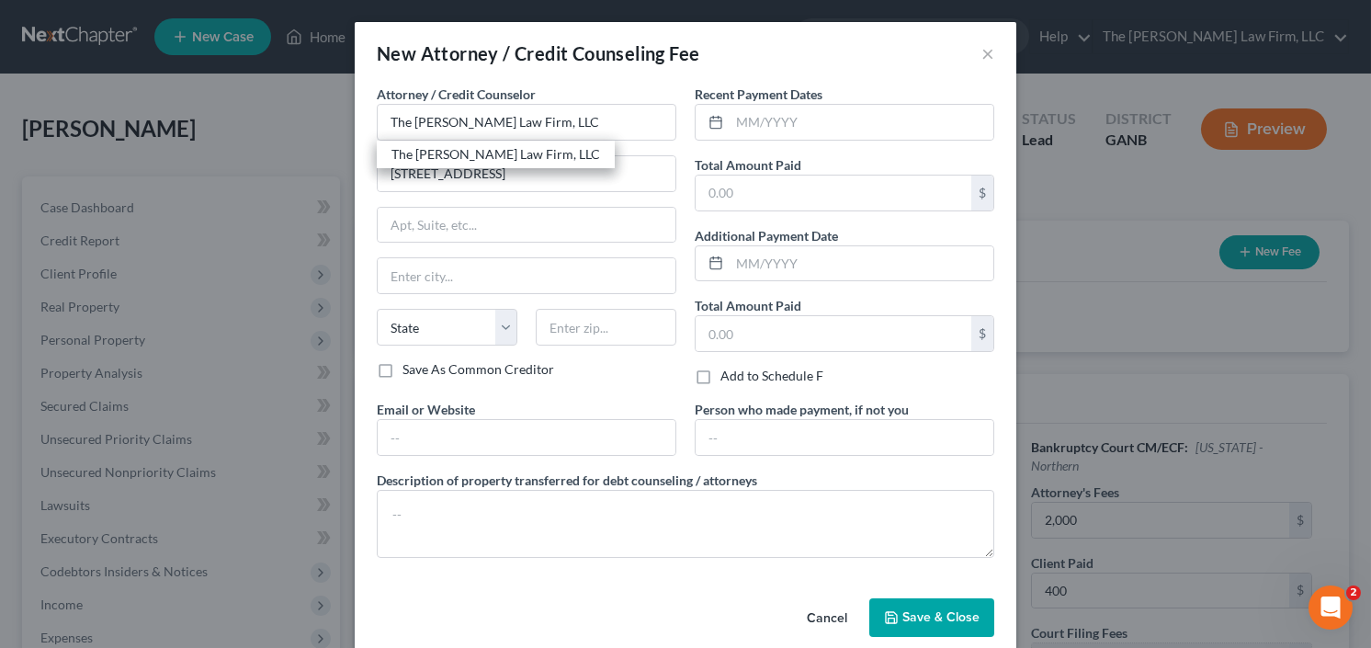
type input "30342"
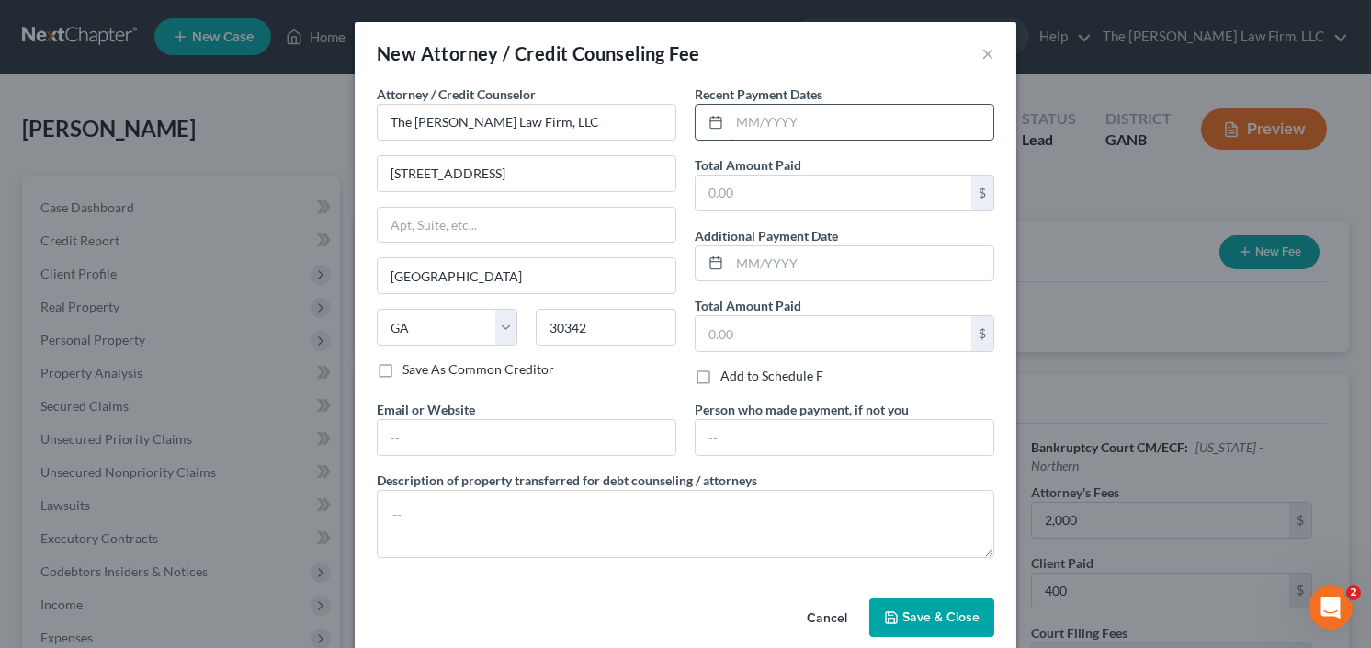
click at [743, 137] on input "text" at bounding box center [862, 122] width 264 height 35
type input "9/25"
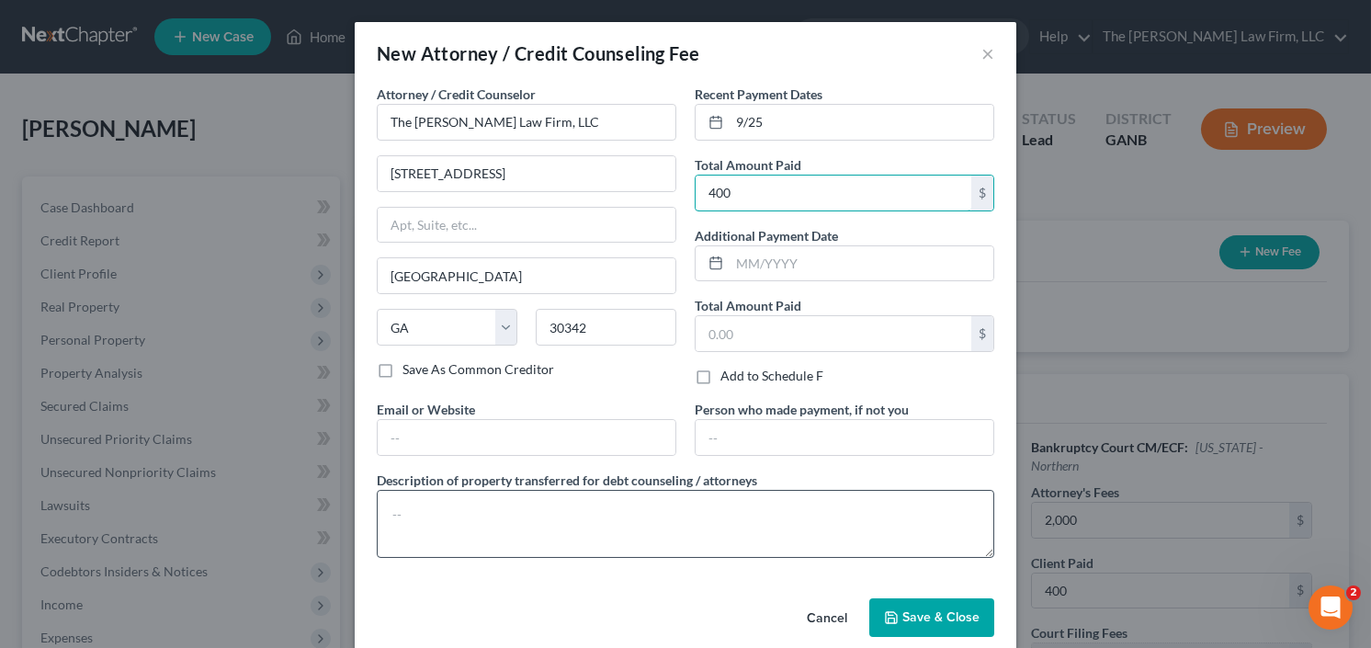
type input "400"
click at [431, 517] on textarea at bounding box center [686, 524] width 618 height 68
type textarea "retainer"
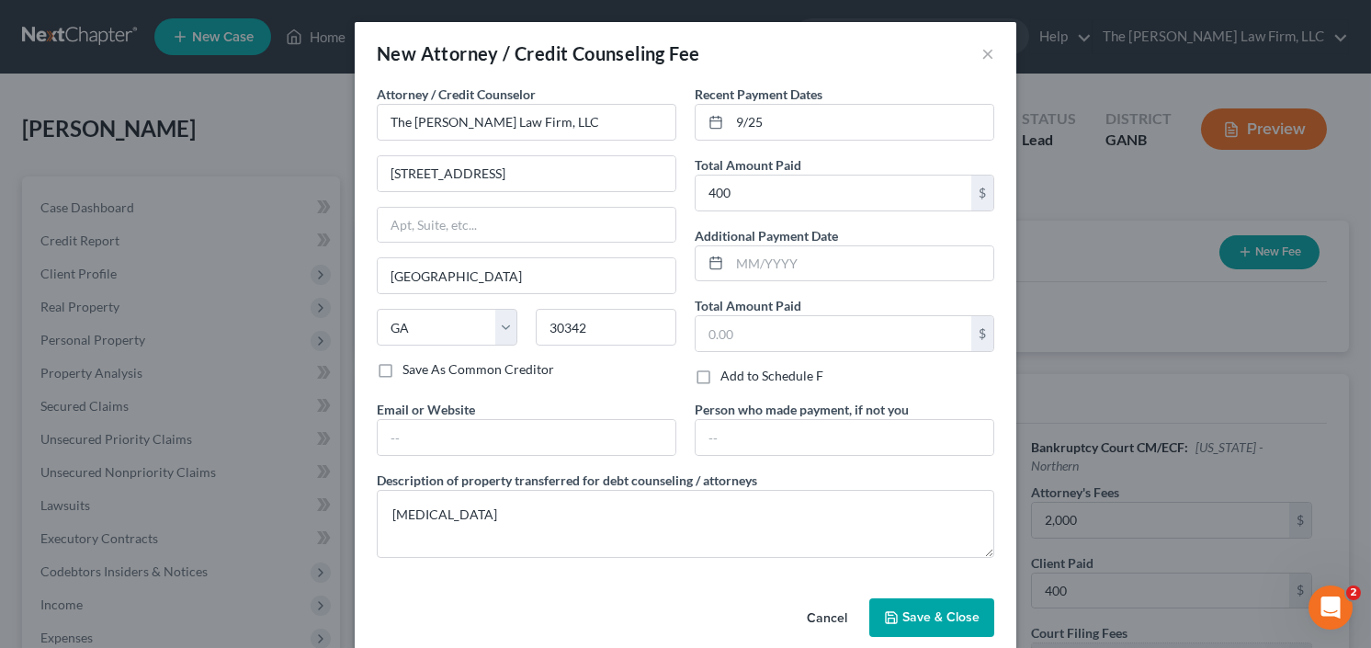
click at [963, 622] on button "Save & Close" at bounding box center [932, 617] width 125 height 39
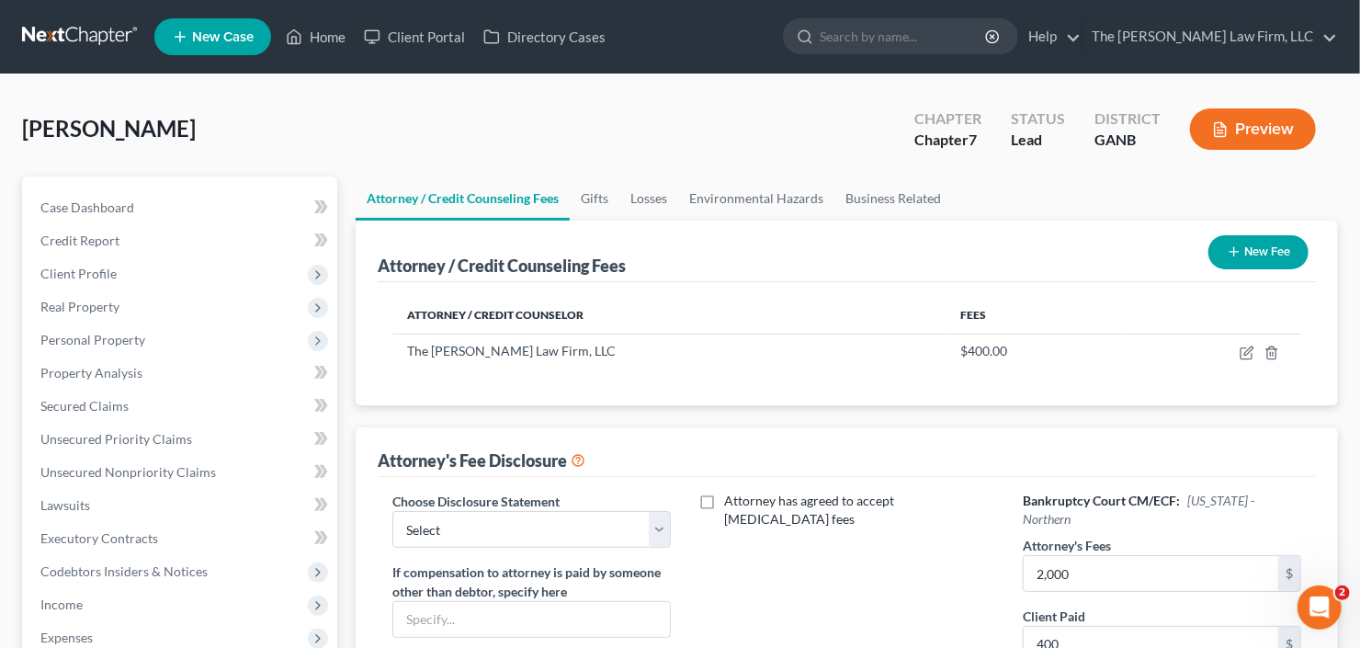
click at [1287, 240] on button "New Fee" at bounding box center [1259, 252] width 100 height 34
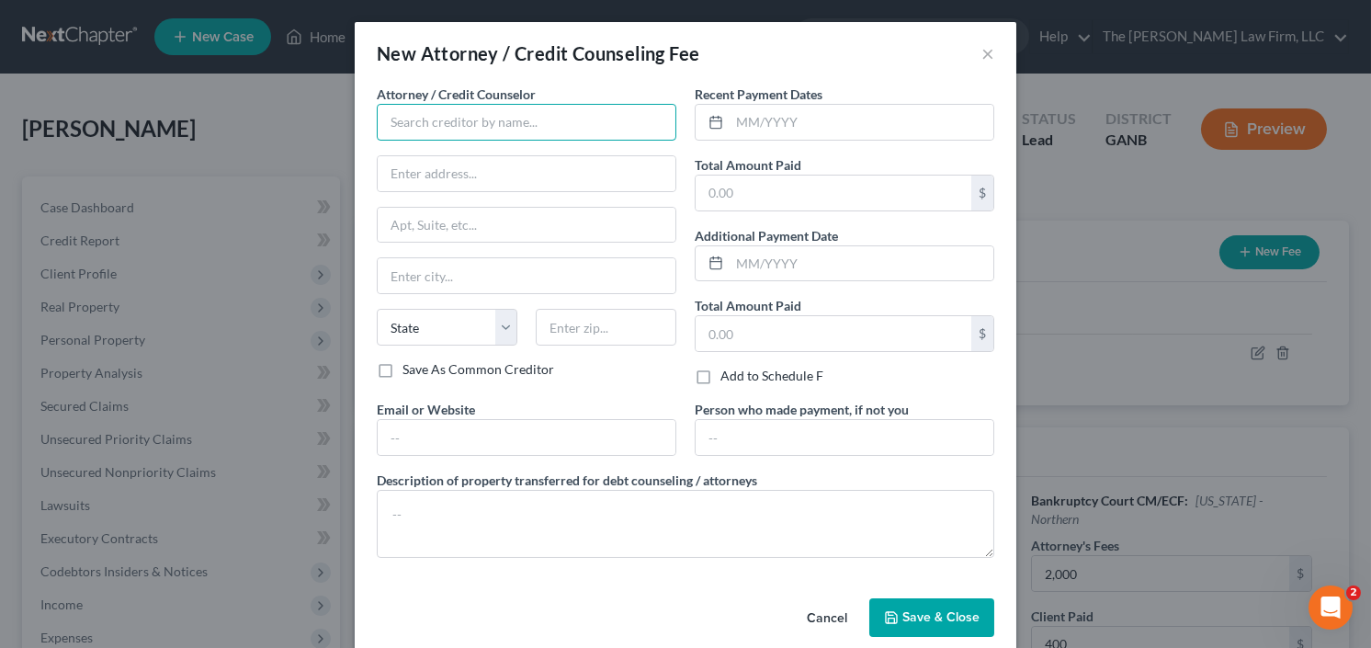
click at [476, 121] on input "text" at bounding box center [527, 122] width 300 height 37
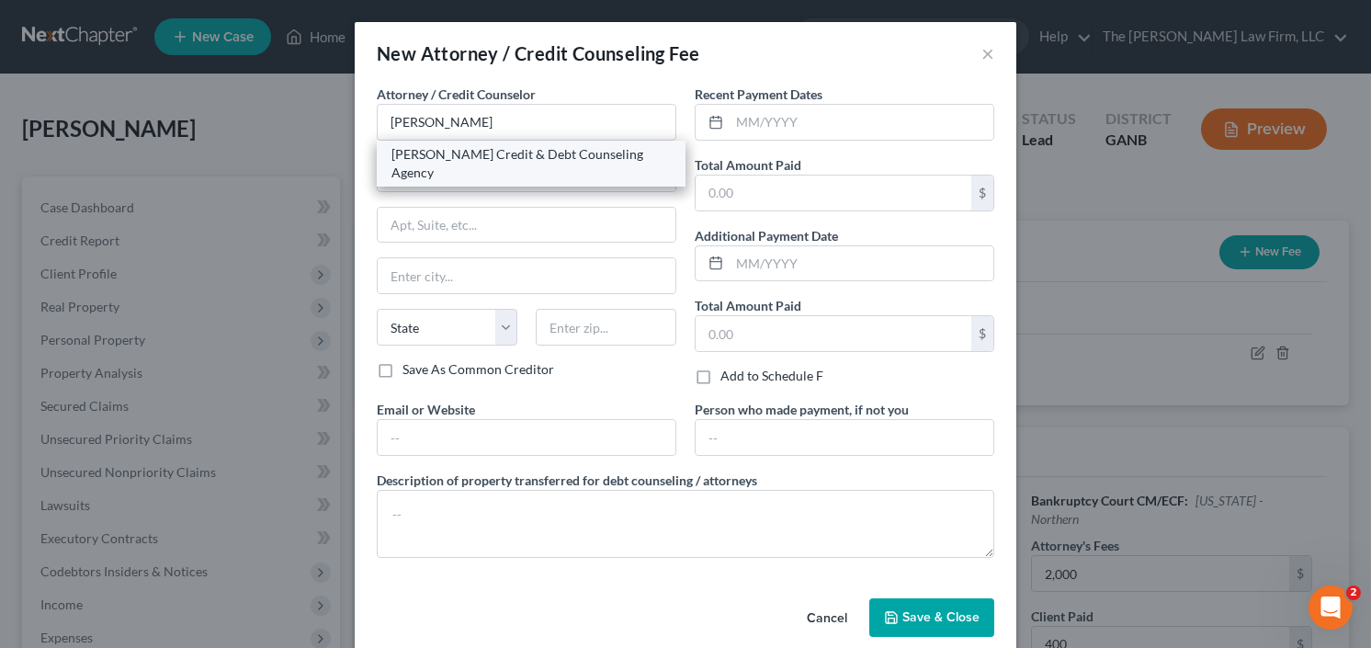
click at [471, 153] on div "Allen Credit & Debt Counseling Agency" at bounding box center [531, 163] width 279 height 37
type input "Allen Credit & Debt Counseling Agency"
type input "20003 387th Ave"
type input "Wolsey"
select select "43"
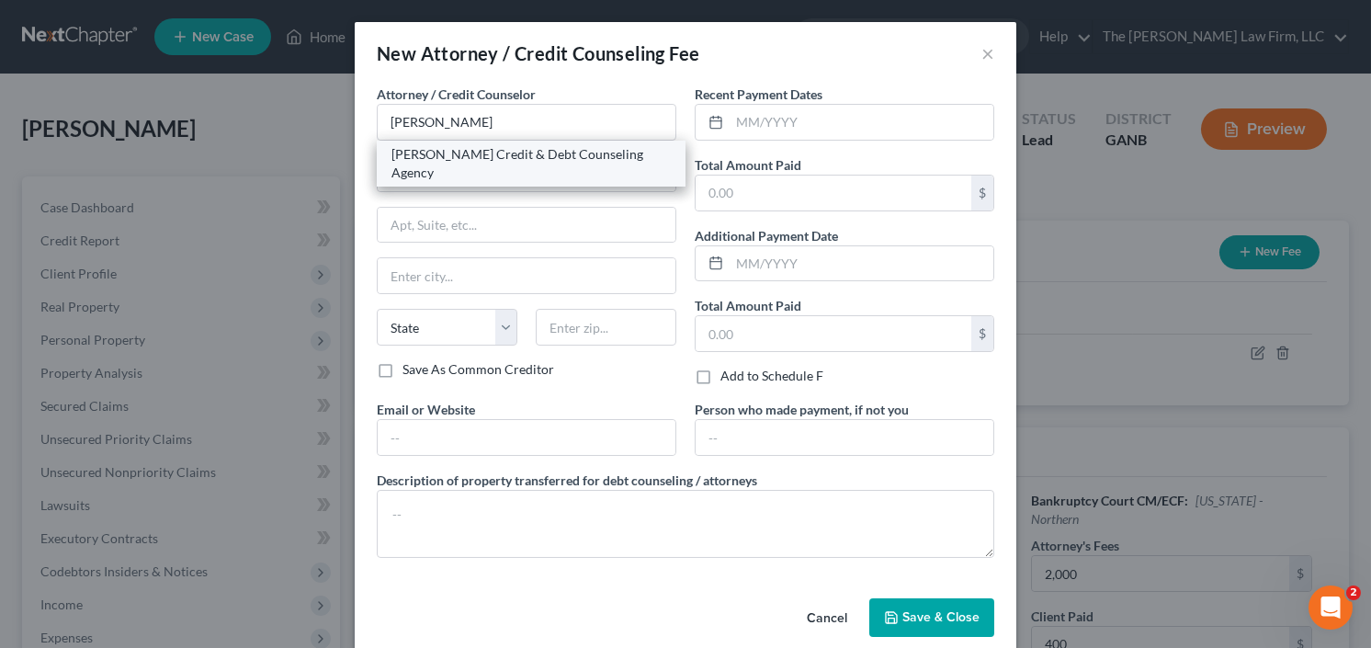
type input "57384"
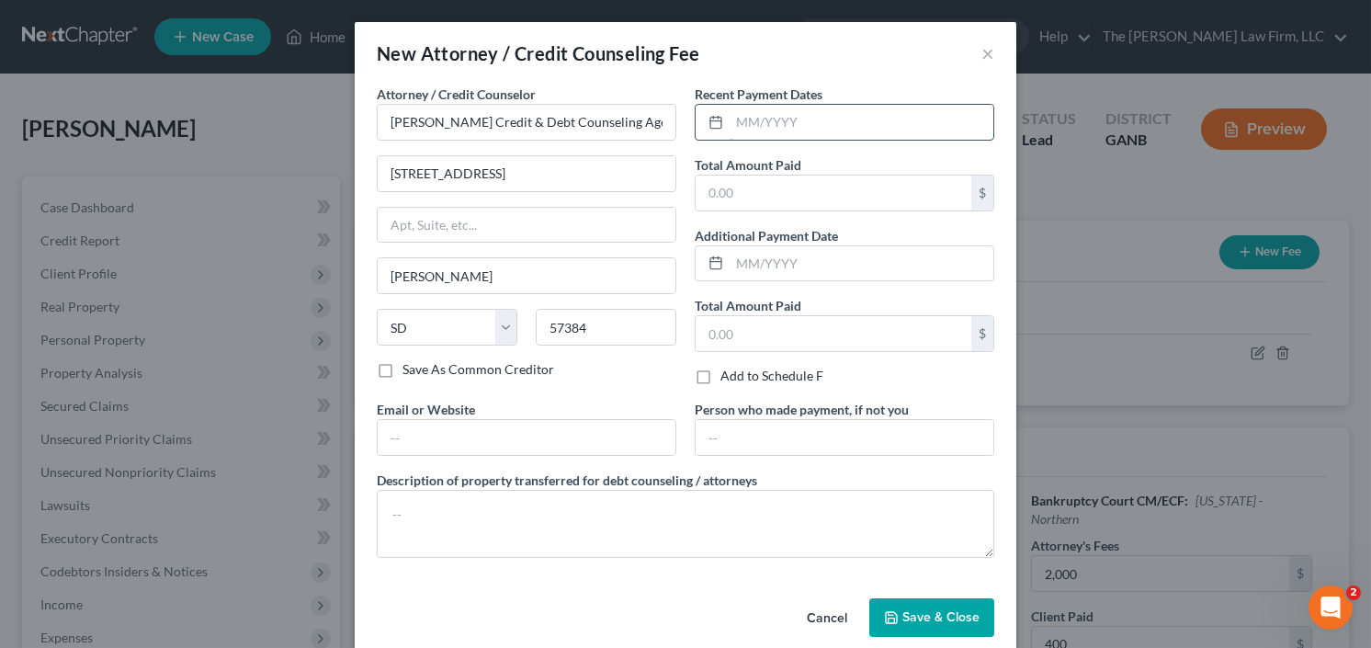
click at [787, 115] on input "text" at bounding box center [862, 122] width 264 height 35
type input "9/25"
type input "25"
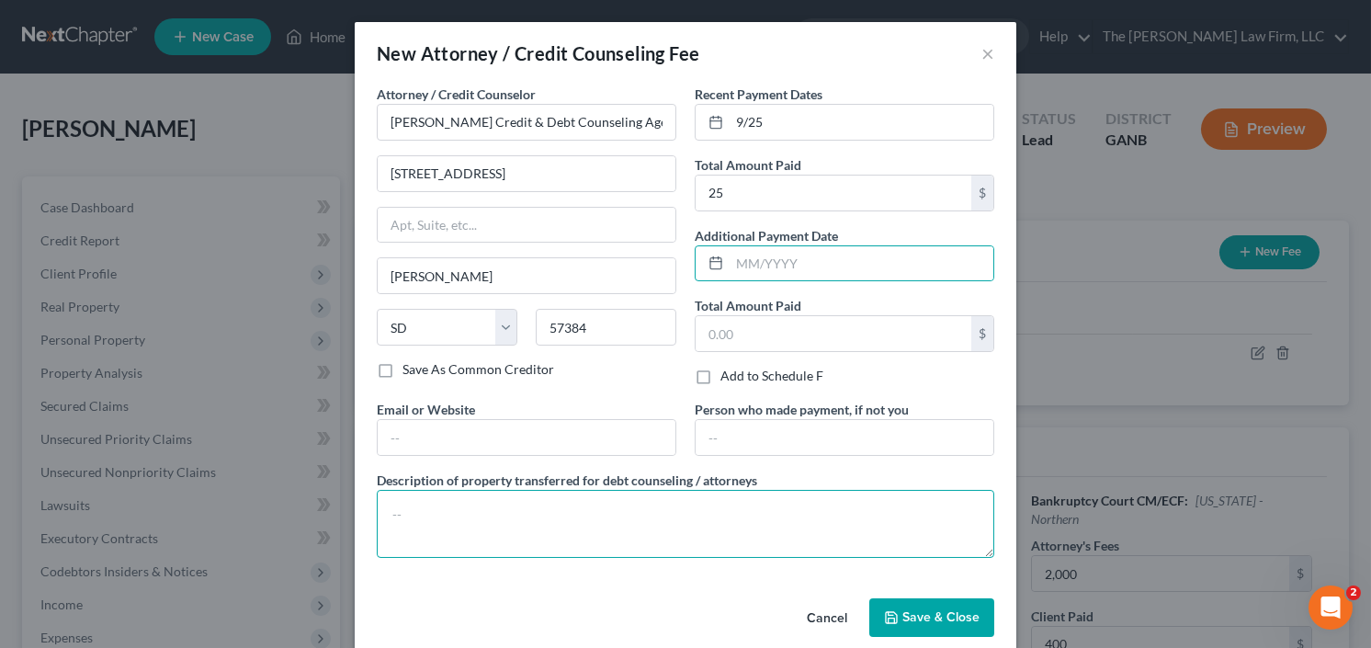
click at [509, 499] on textarea at bounding box center [686, 524] width 618 height 68
type textarea "credit counseling"
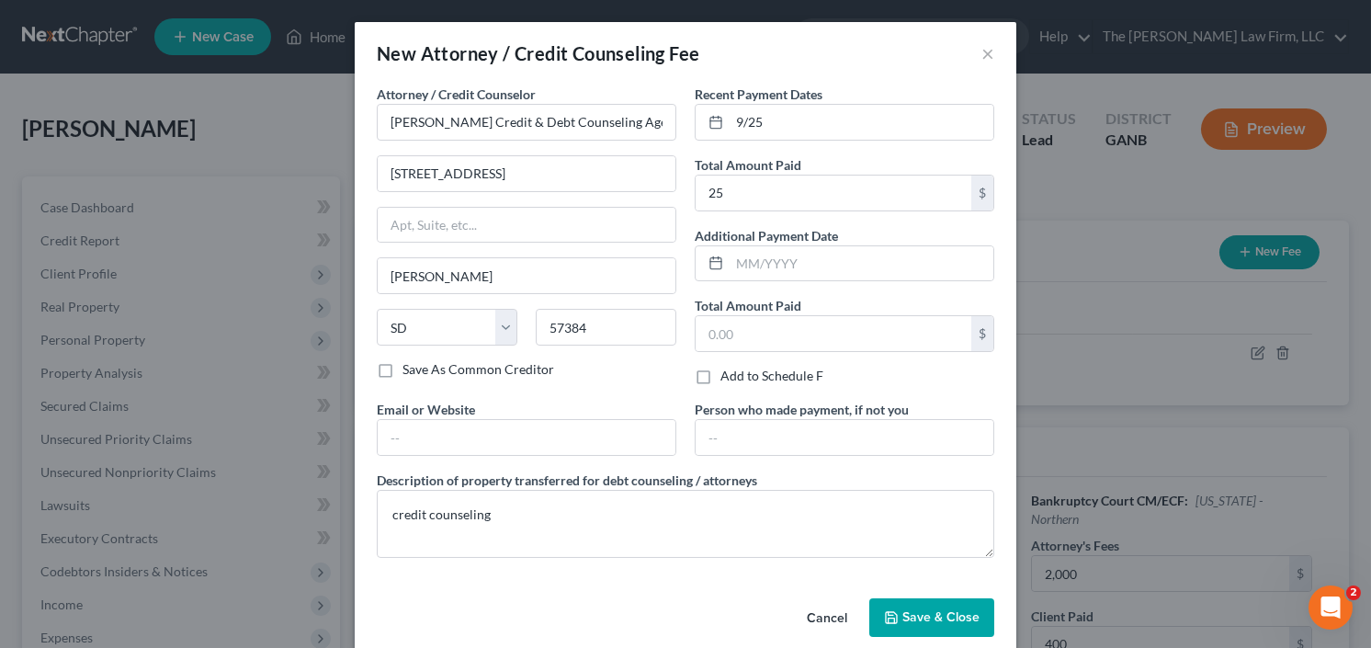
drag, startPoint x: 904, startPoint y: 617, endPoint x: 1049, endPoint y: 495, distance: 188.5
click at [904, 616] on span "Save & Close" at bounding box center [941, 617] width 77 height 16
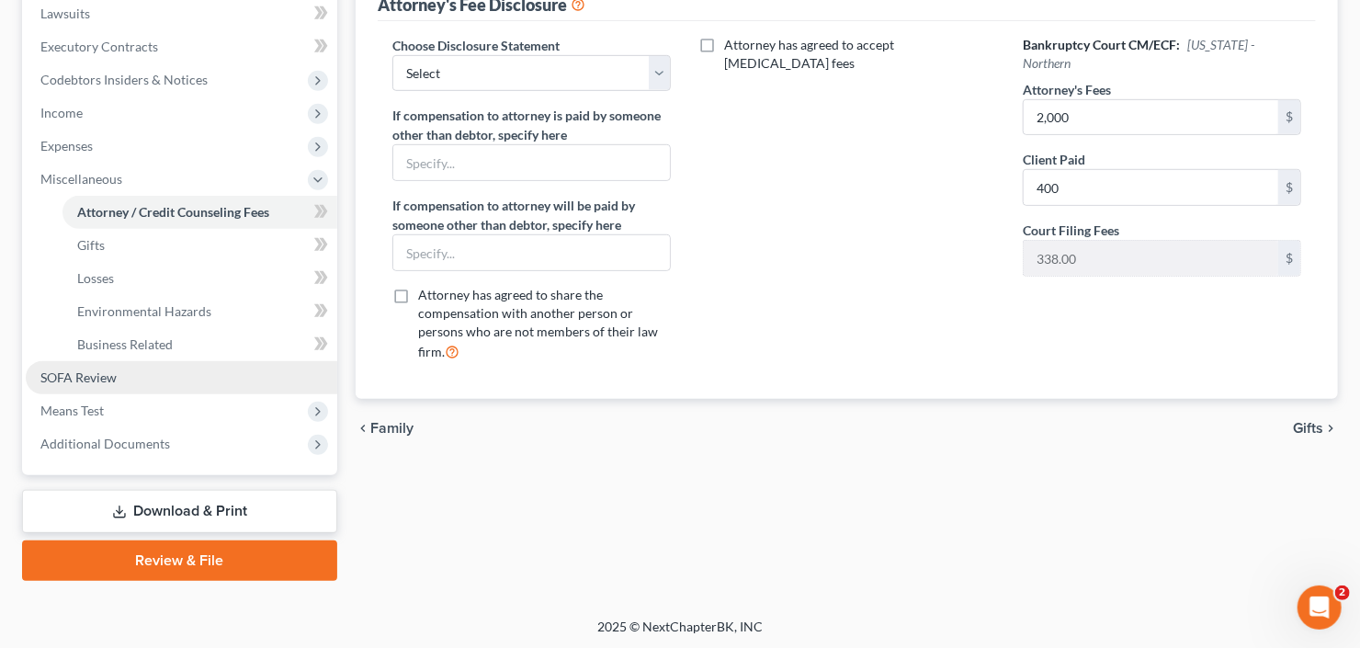
click at [134, 384] on link "SOFA Review" at bounding box center [182, 377] width 312 height 33
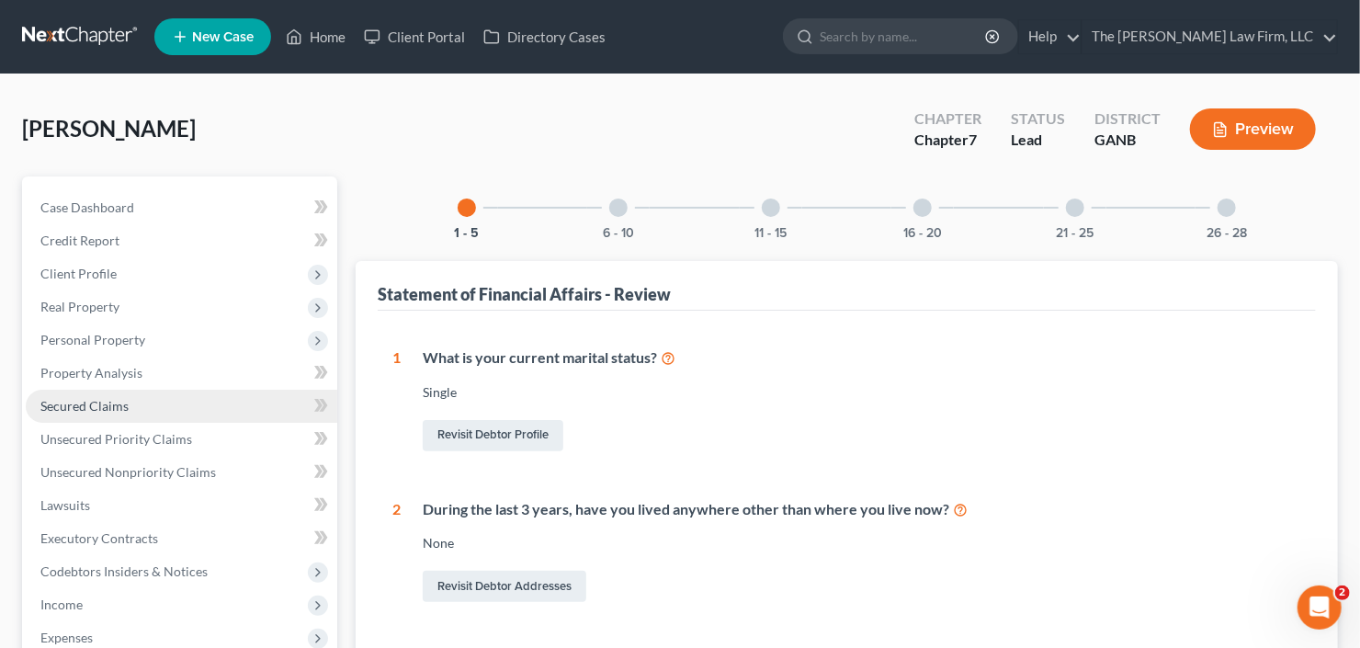
click at [124, 407] on span "Secured Claims" at bounding box center [84, 406] width 88 height 16
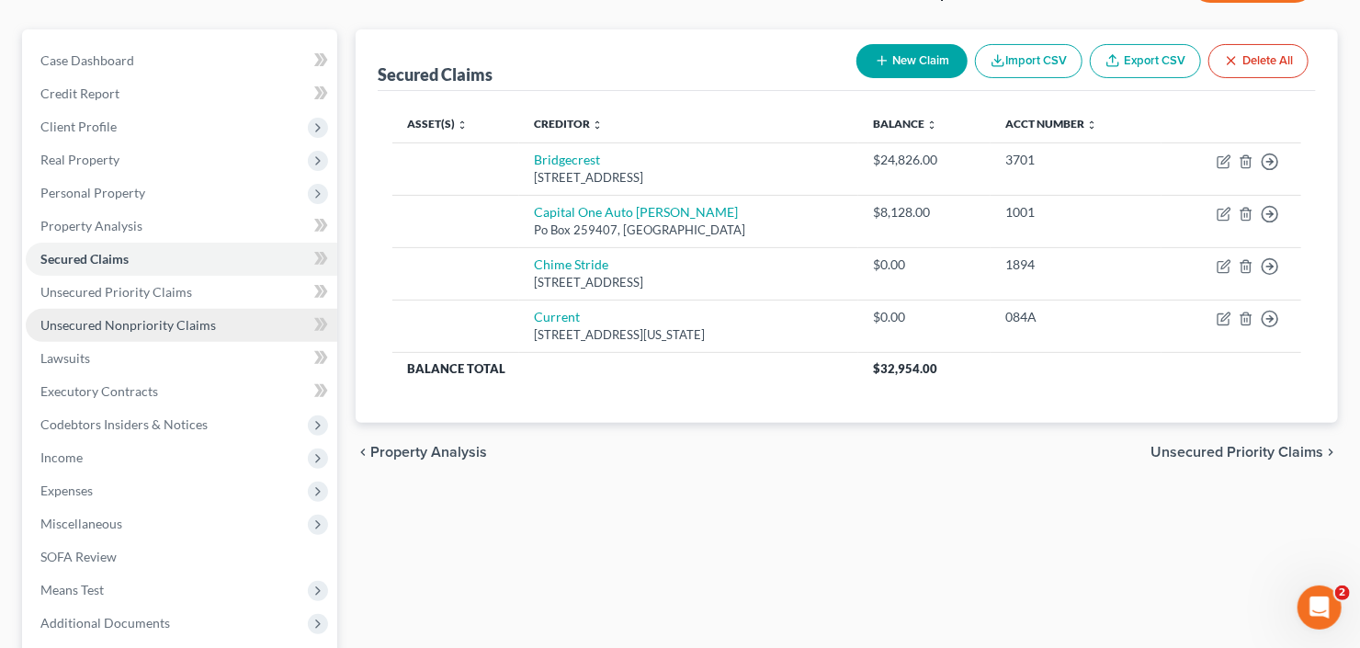
click at [130, 324] on span "Unsecured Nonpriority Claims" at bounding box center [128, 325] width 176 height 16
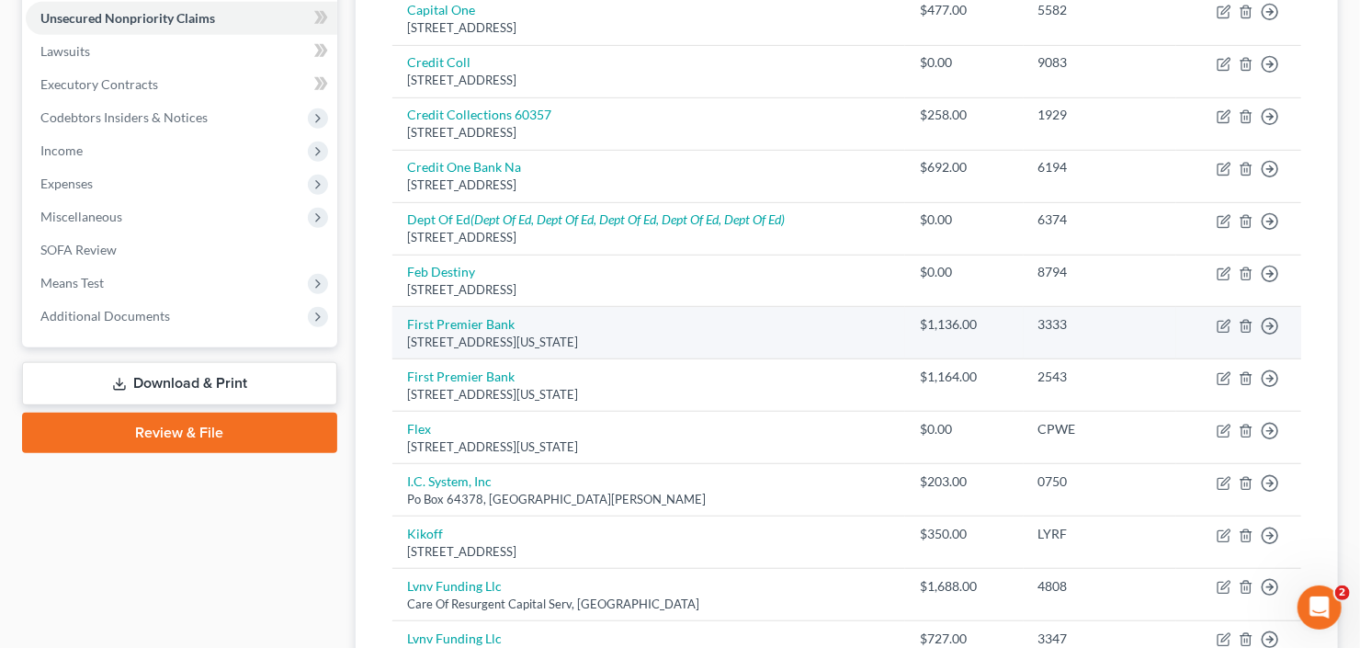
scroll to position [515, 0]
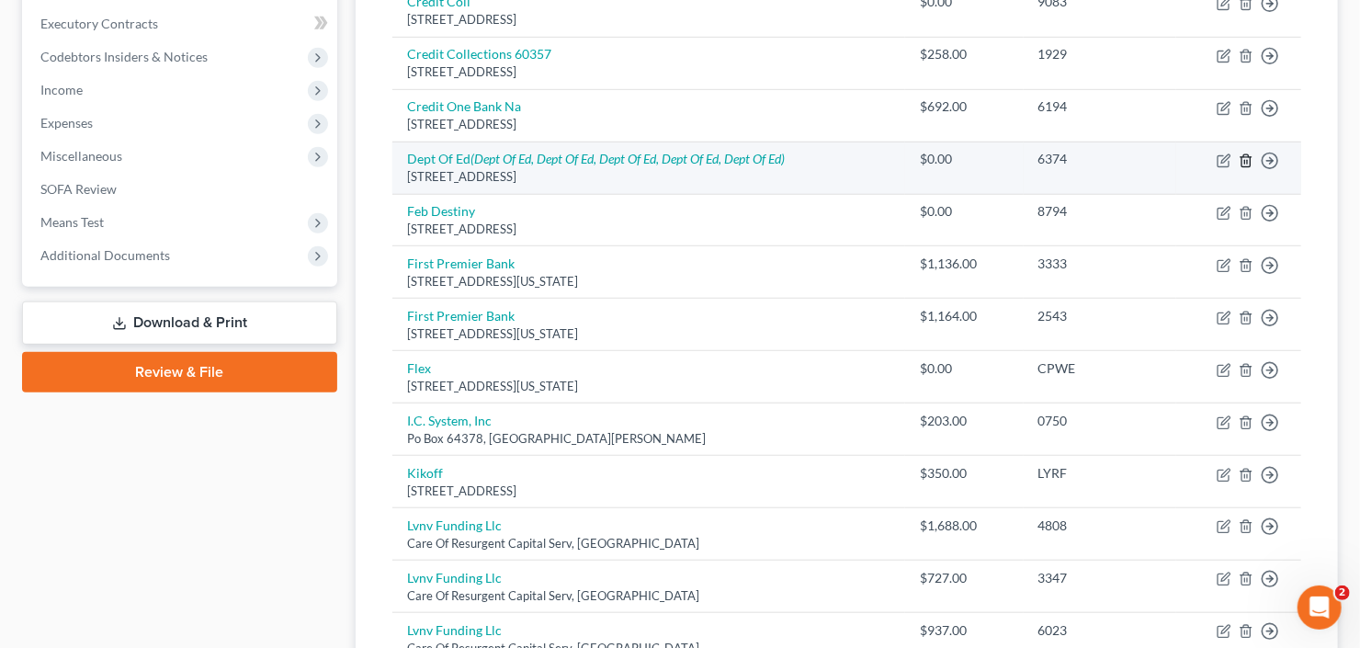
click at [1243, 157] on icon "button" at bounding box center [1246, 160] width 8 height 12
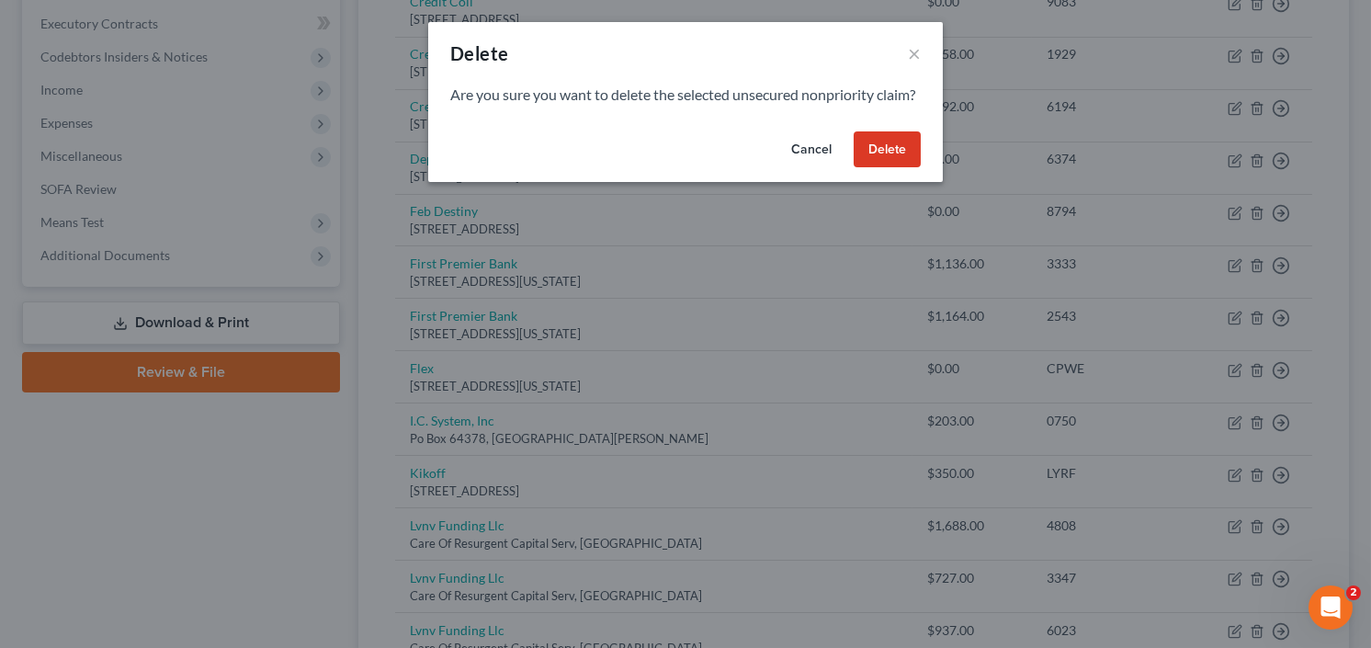
click at [892, 167] on button "Delete" at bounding box center [887, 149] width 67 height 37
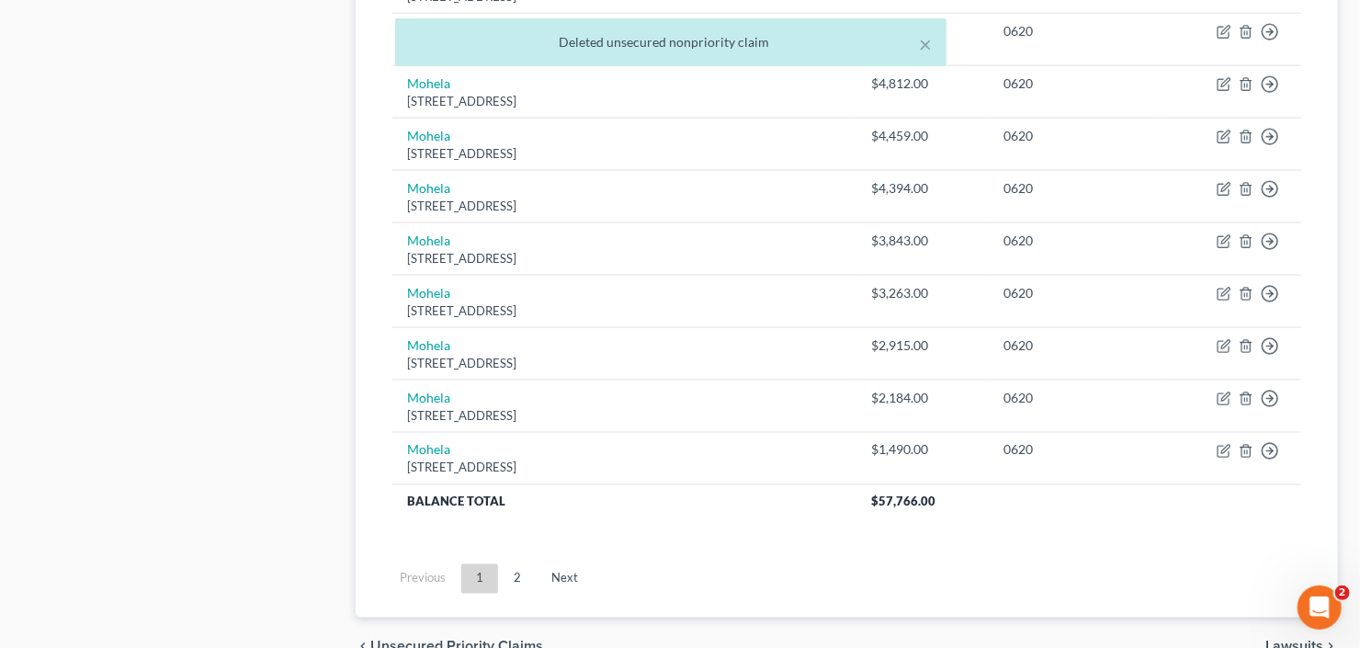
scroll to position [1397, 0]
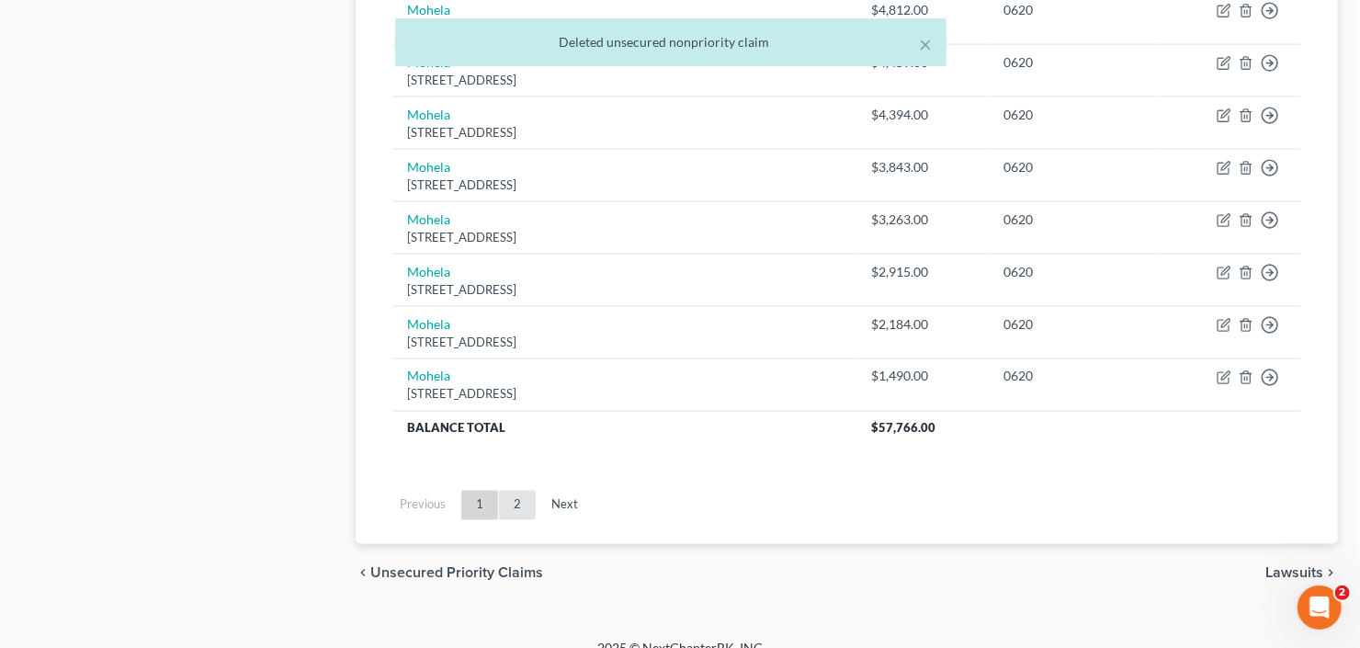
click at [515, 495] on link "2" at bounding box center [517, 505] width 37 height 29
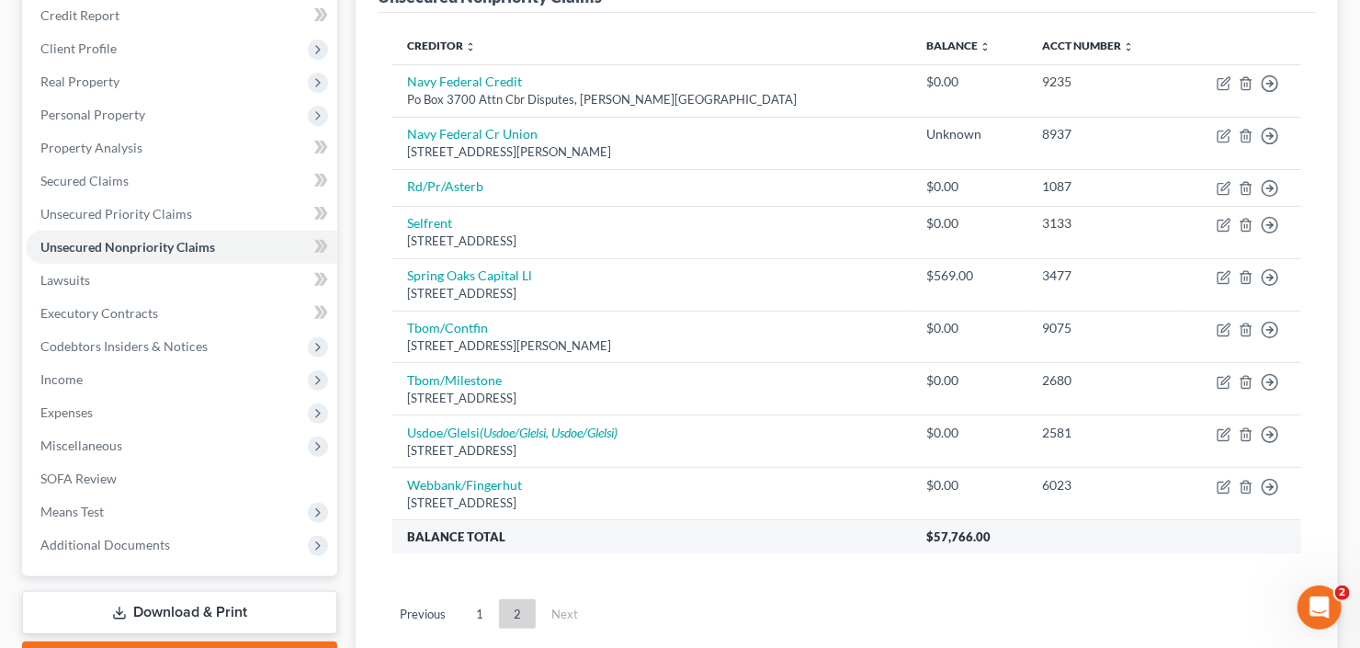
scroll to position [134, 0]
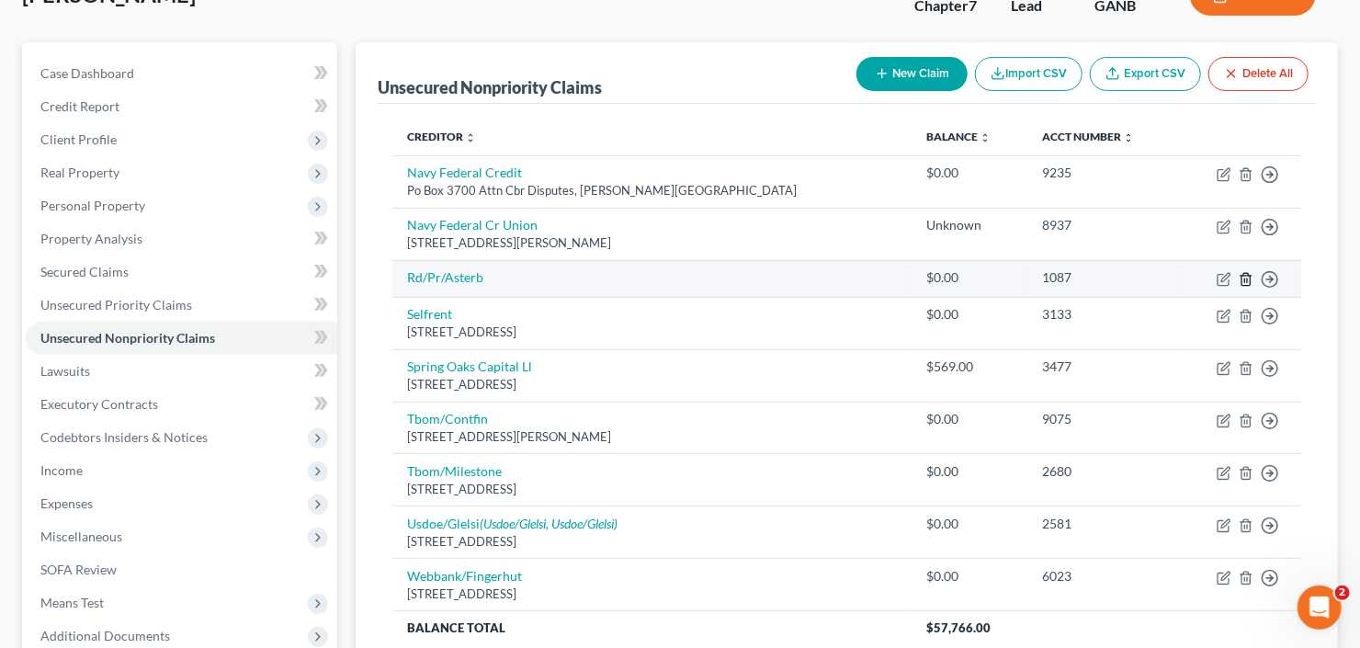
click at [1244, 275] on icon "button" at bounding box center [1246, 279] width 15 height 15
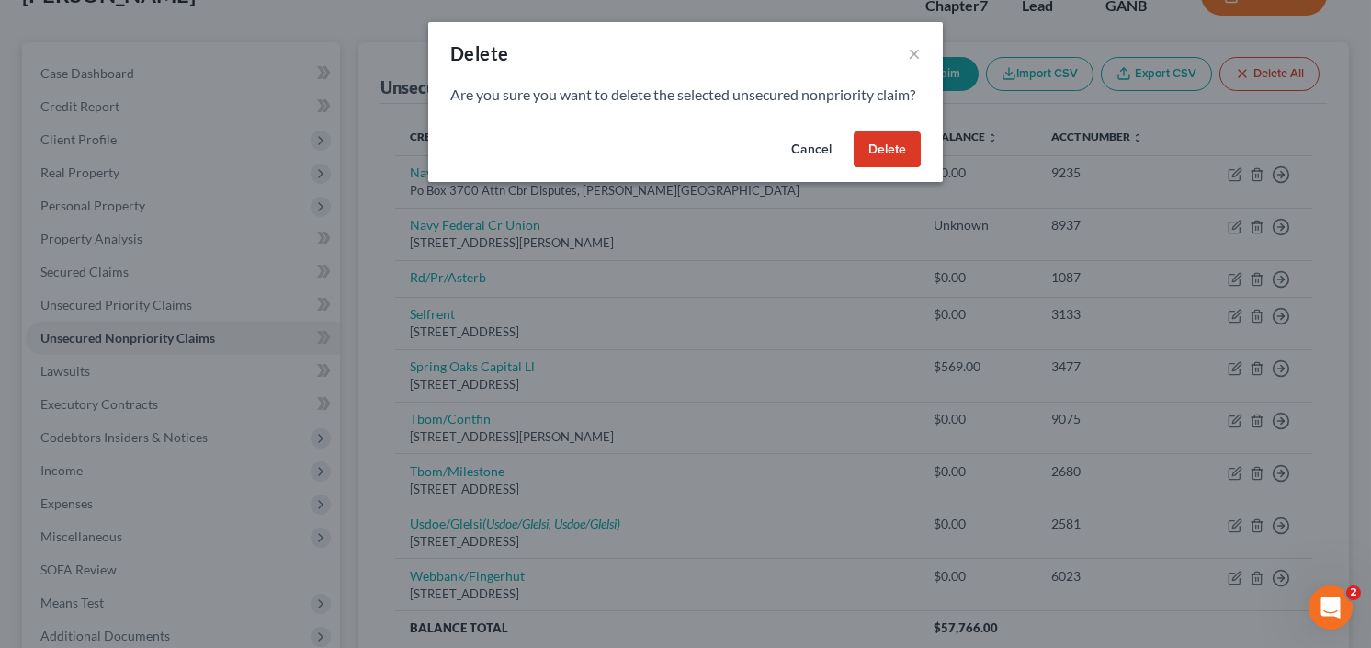
click at [894, 164] on button "Delete" at bounding box center [887, 149] width 67 height 37
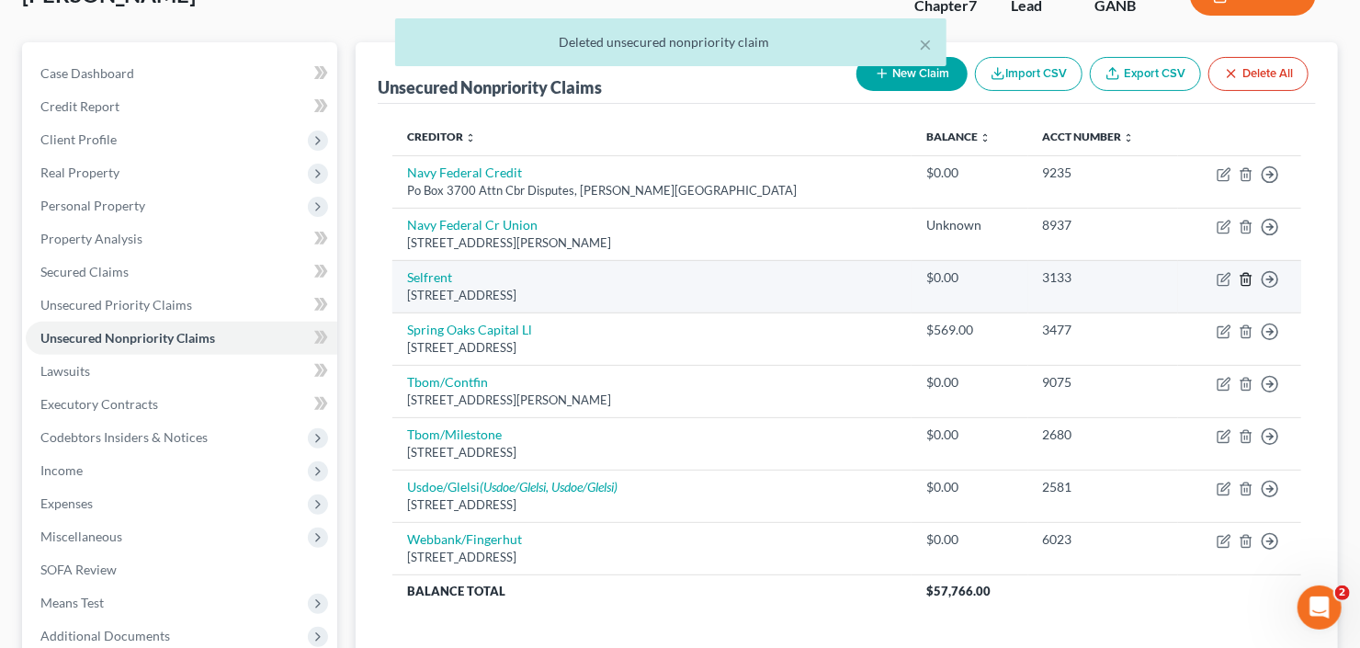
click at [1246, 277] on icon "button" at bounding box center [1246, 279] width 15 height 15
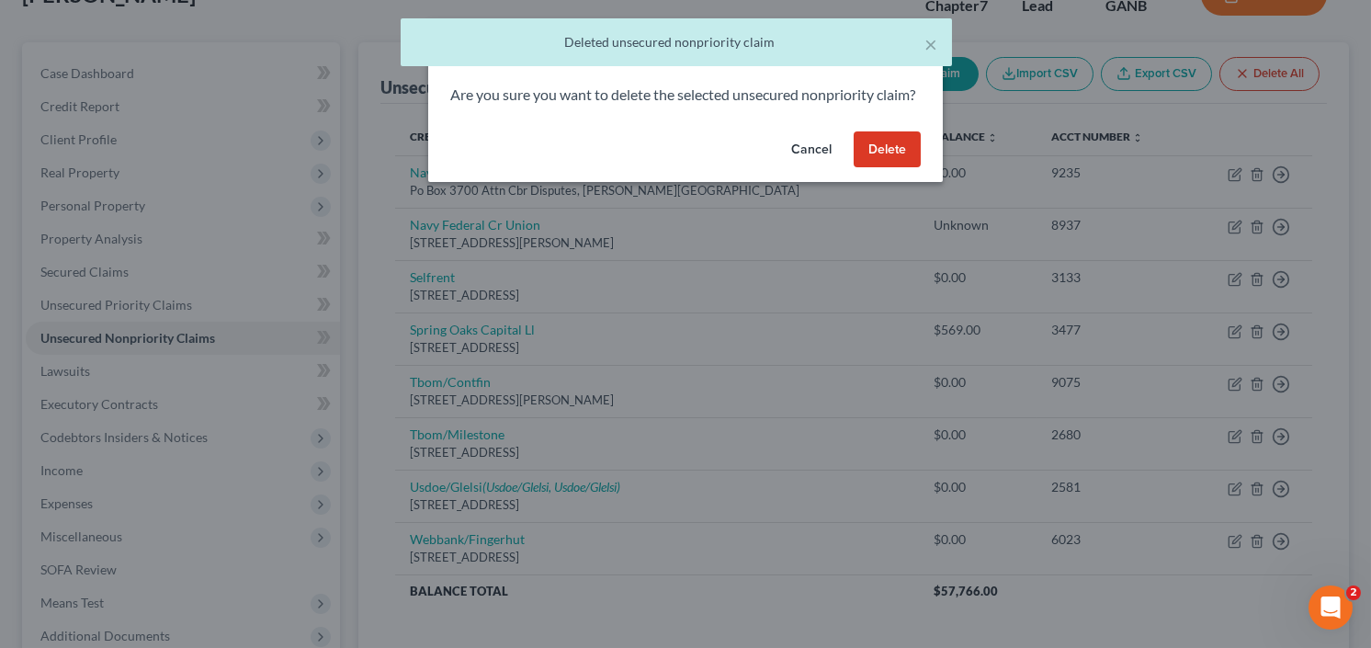
click at [890, 168] on button "Delete" at bounding box center [887, 149] width 67 height 37
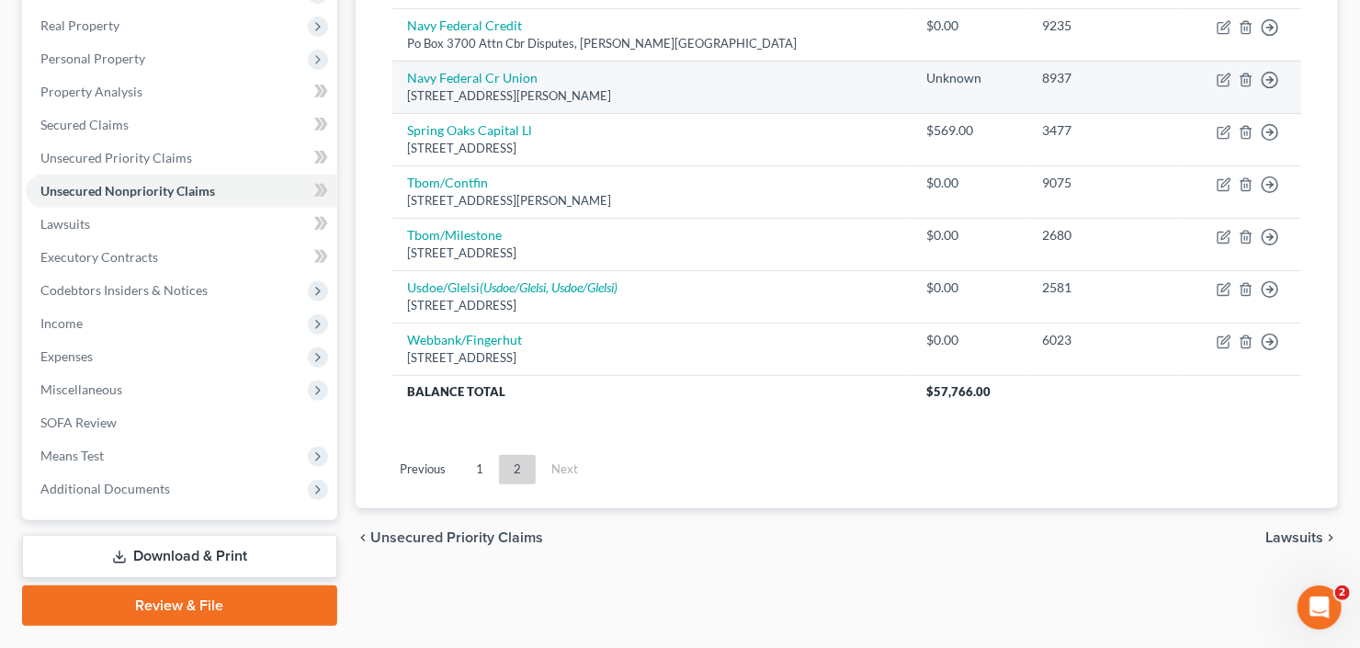
scroll to position [0, 0]
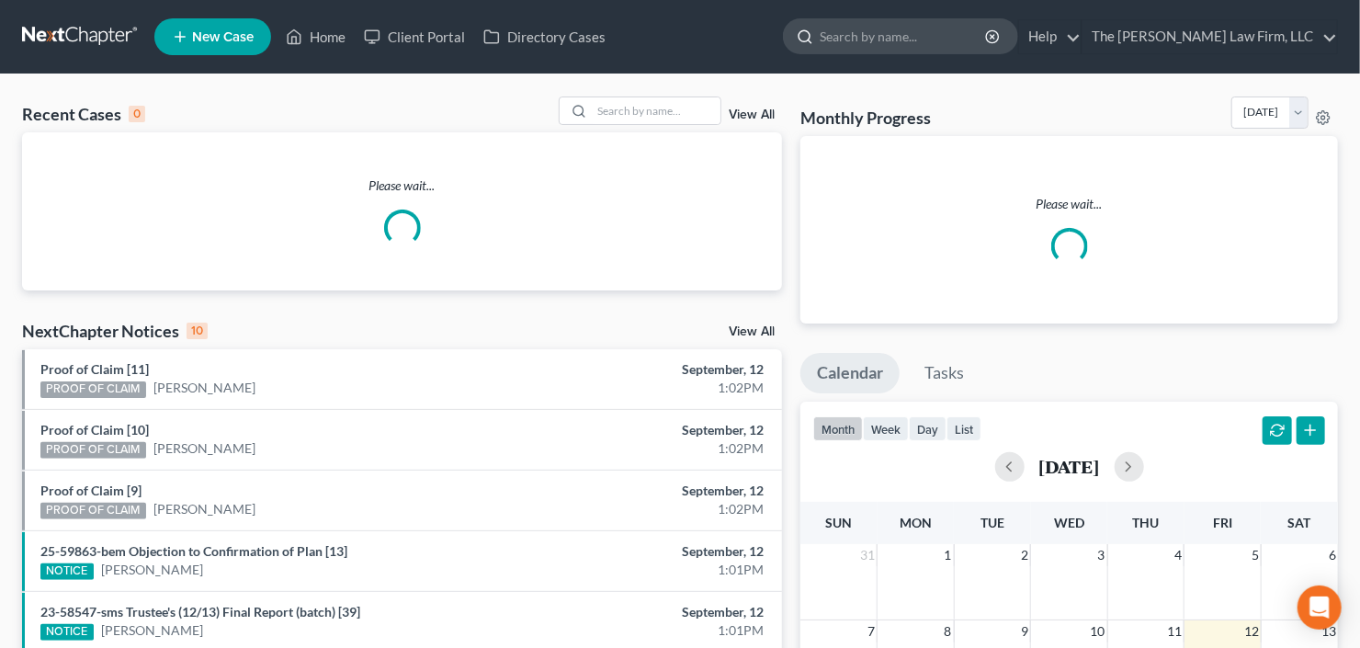
click at [898, 49] on input "search" at bounding box center [904, 36] width 168 height 34
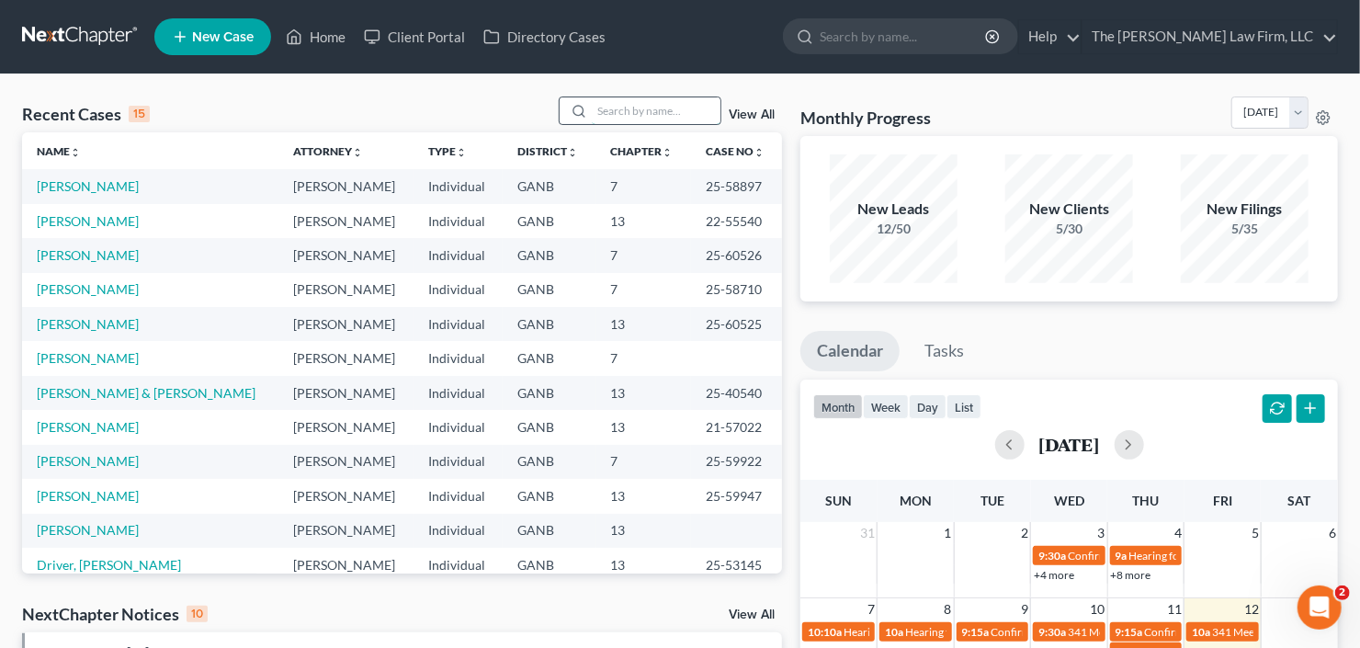
click at [677, 112] on input "search" at bounding box center [656, 110] width 129 height 27
type input "barrett"
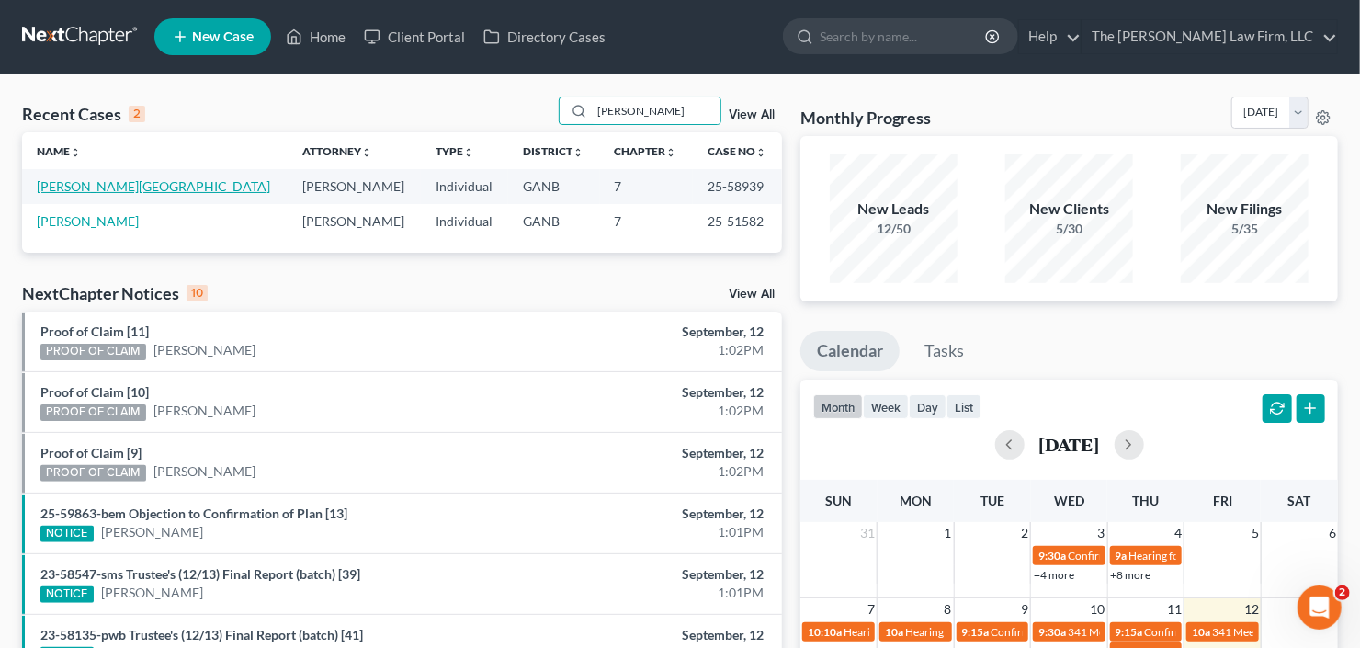
click at [78, 182] on link "[PERSON_NAME][GEOGRAPHIC_DATA]" at bounding box center [153, 186] width 233 height 16
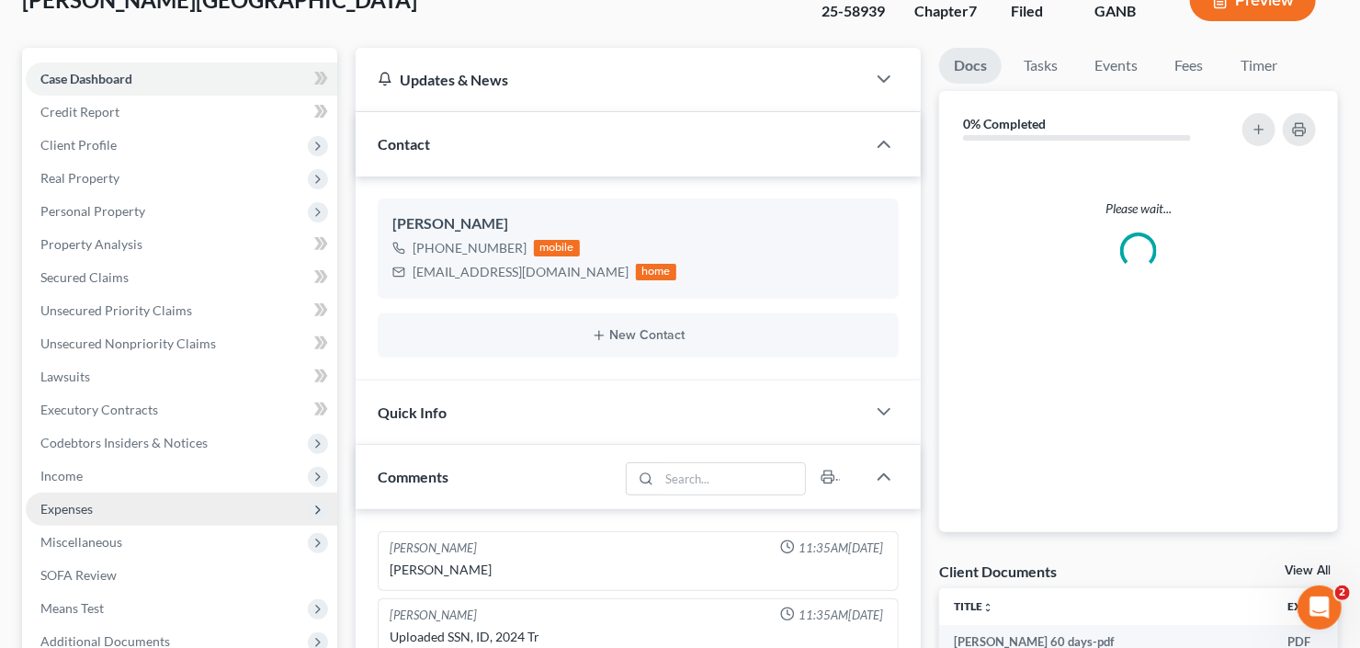
scroll to position [221, 0]
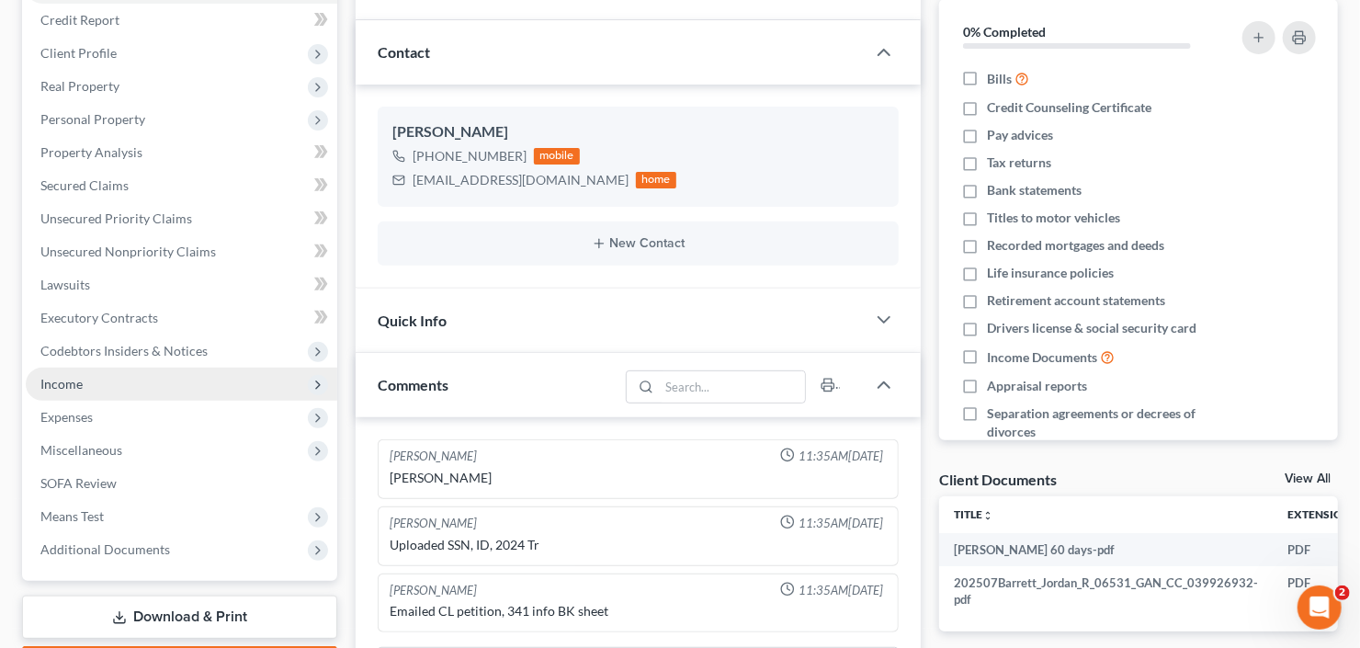
click at [118, 377] on span "Income" at bounding box center [182, 384] width 312 height 33
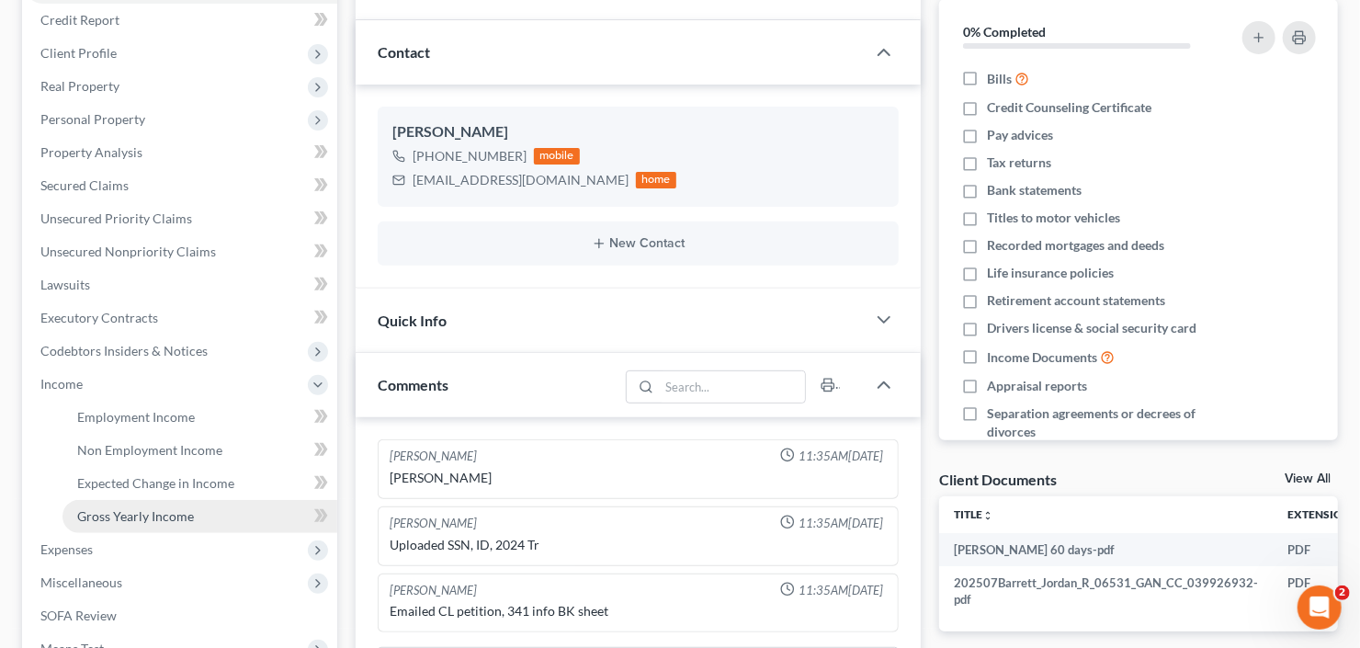
click at [156, 518] on span "Gross Yearly Income" at bounding box center [135, 516] width 117 height 16
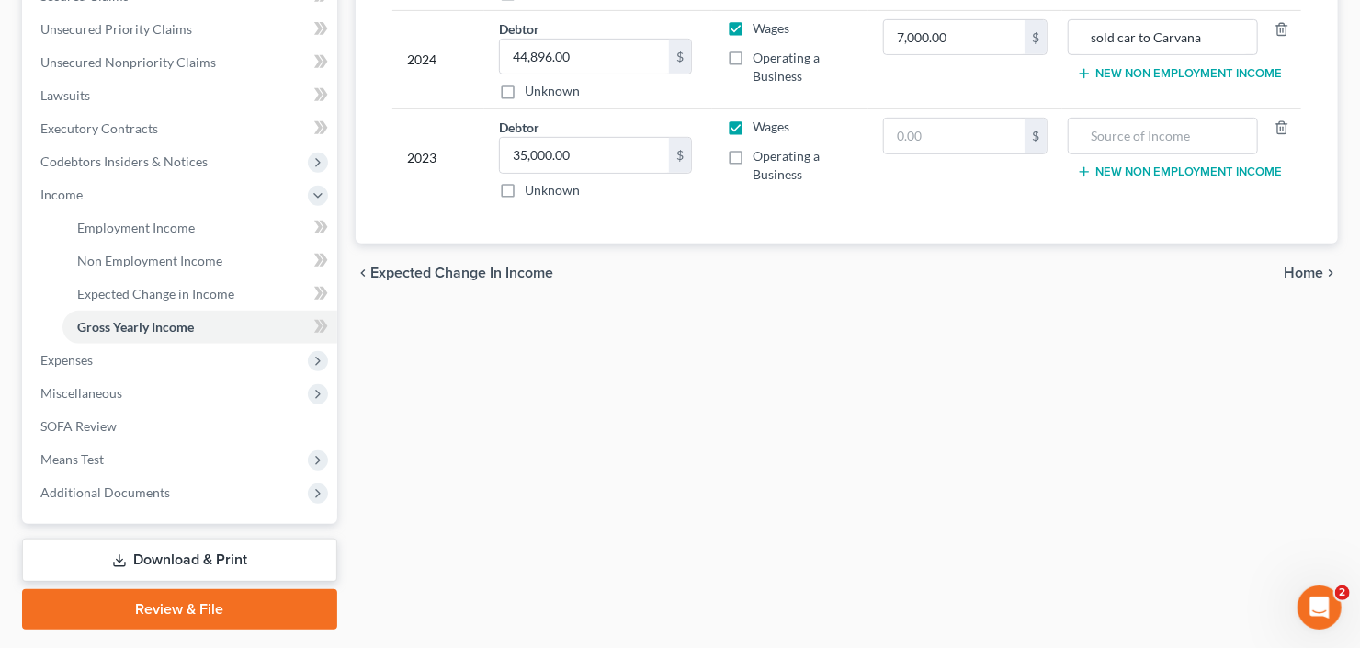
scroll to position [384, 0]
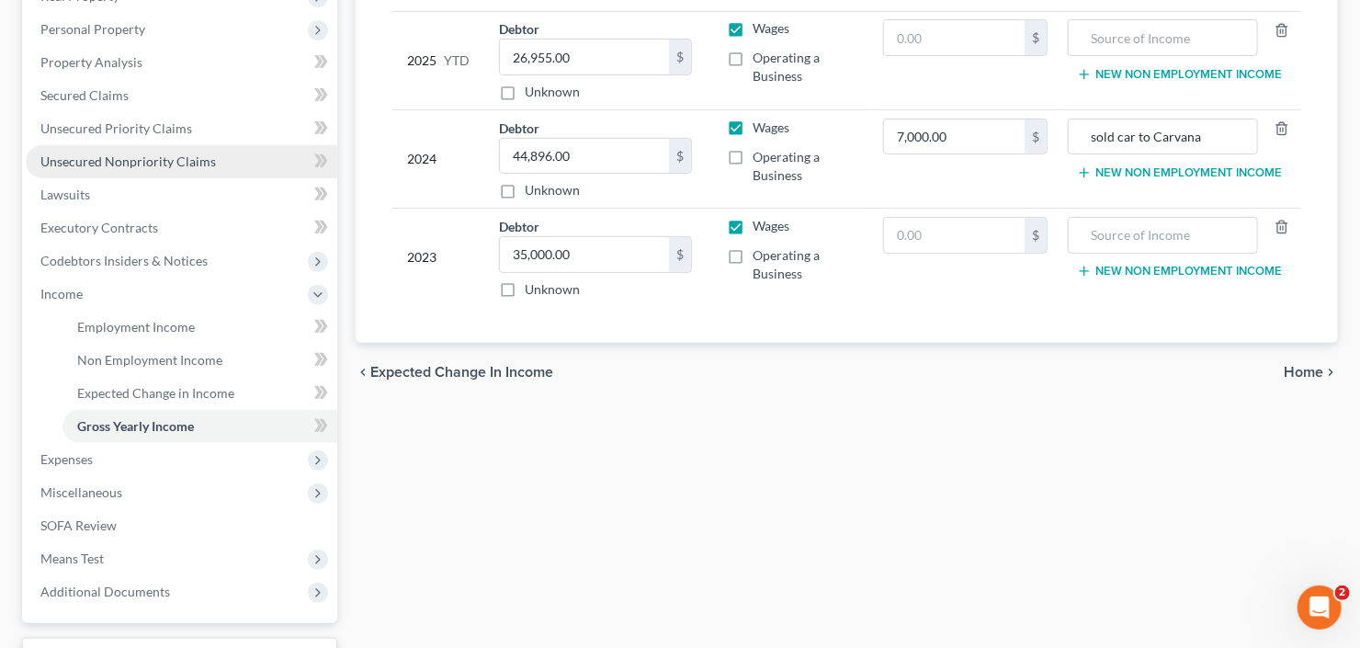
click at [161, 165] on span "Unsecured Nonpriority Claims" at bounding box center [128, 161] width 176 height 16
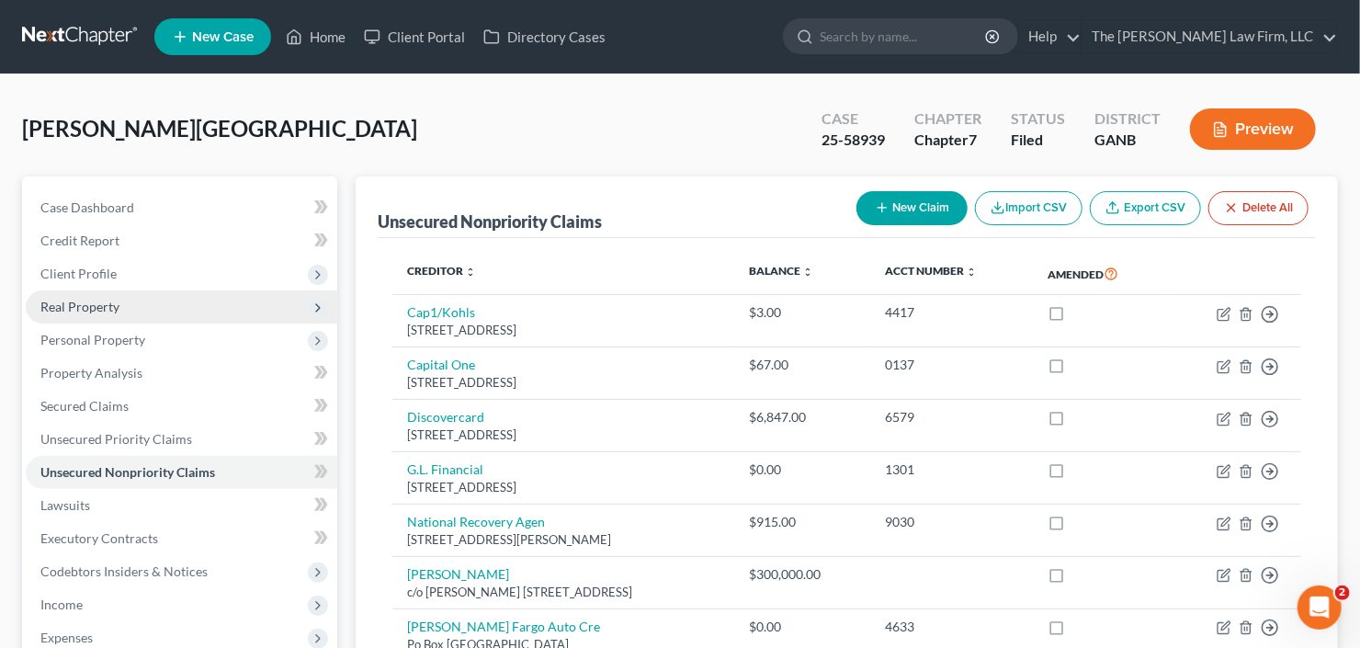
click at [153, 307] on span "Real Property" at bounding box center [182, 306] width 312 height 33
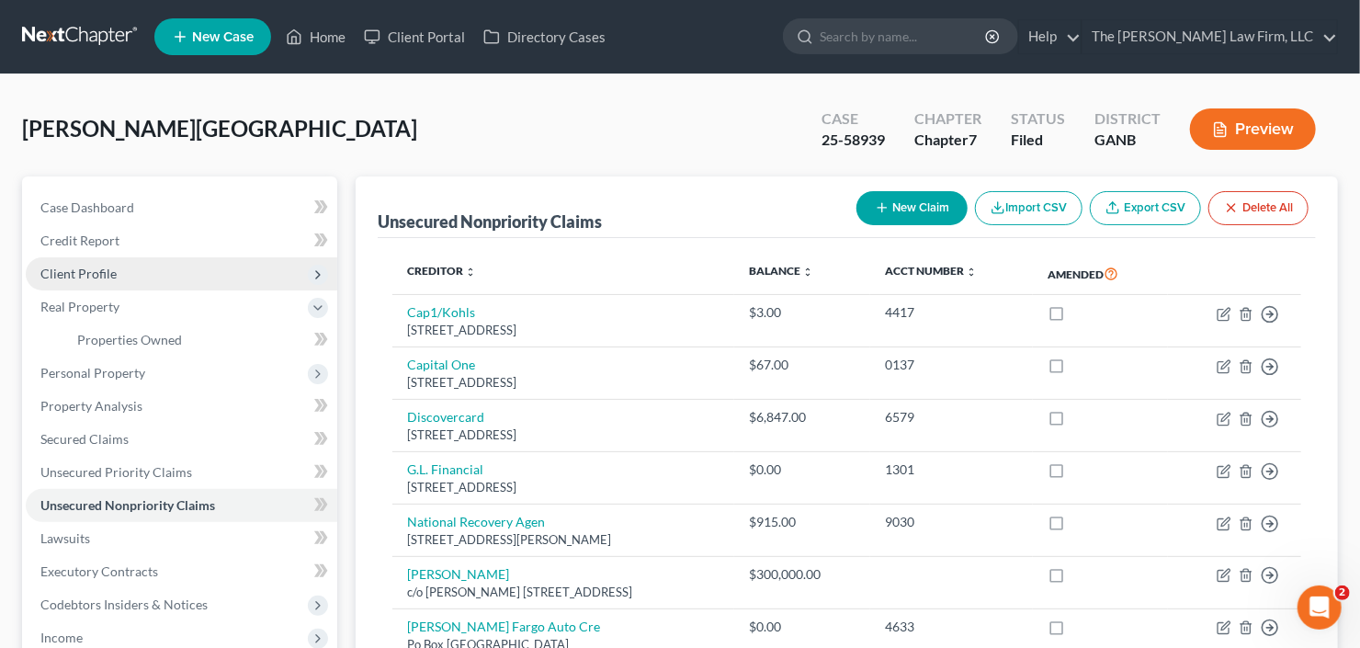
click at [165, 276] on span "Client Profile" at bounding box center [182, 273] width 312 height 33
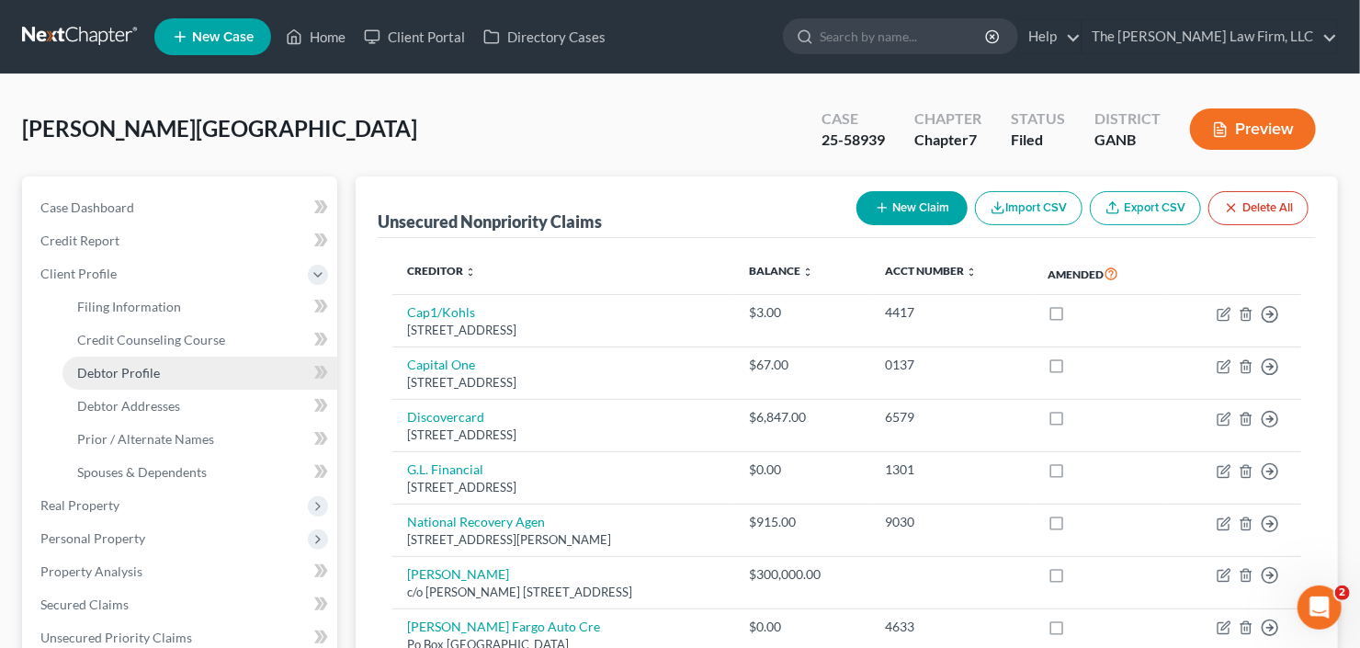
click at [179, 374] on link "Debtor Profile" at bounding box center [200, 373] width 275 height 33
select select "0"
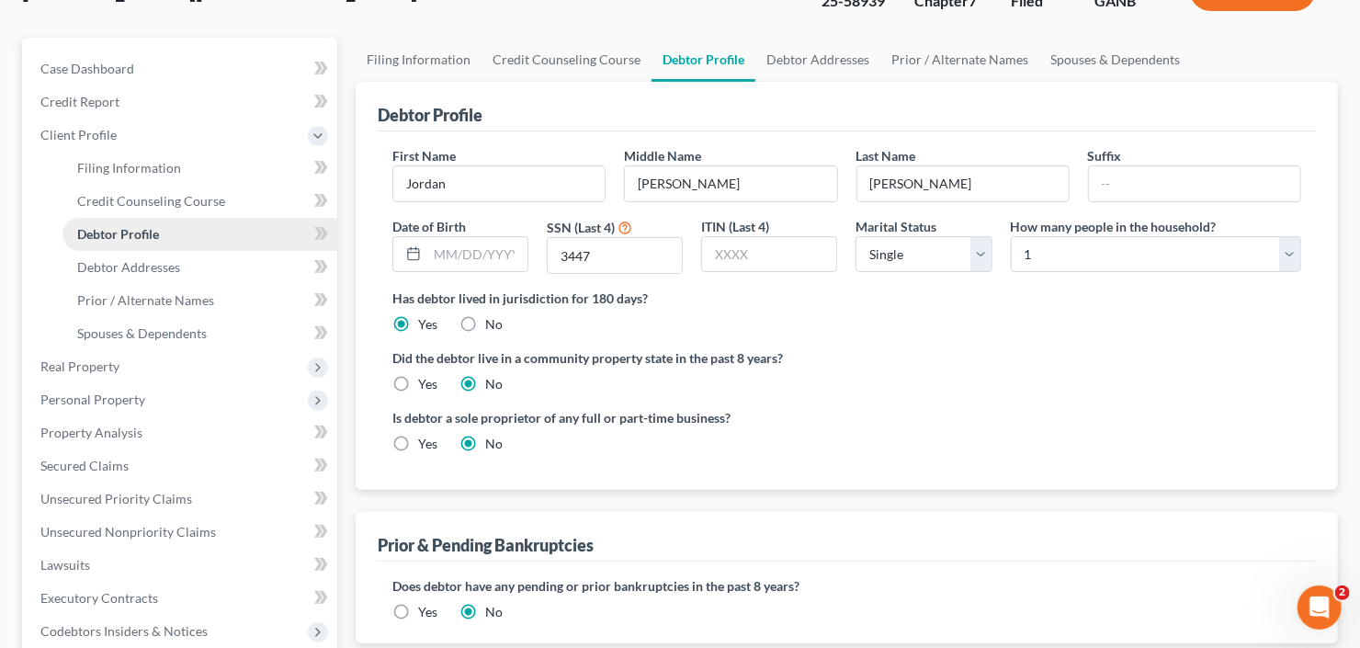
scroll to position [221, 0]
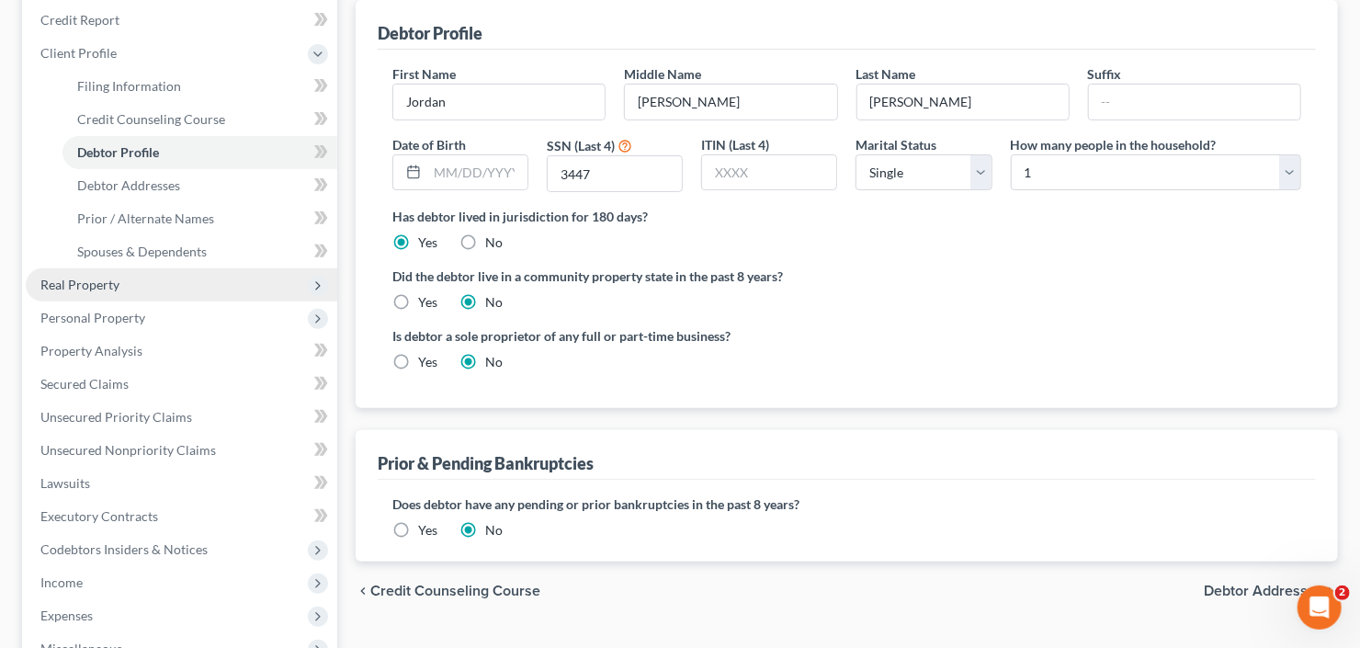
click at [155, 285] on span "Real Property" at bounding box center [182, 284] width 312 height 33
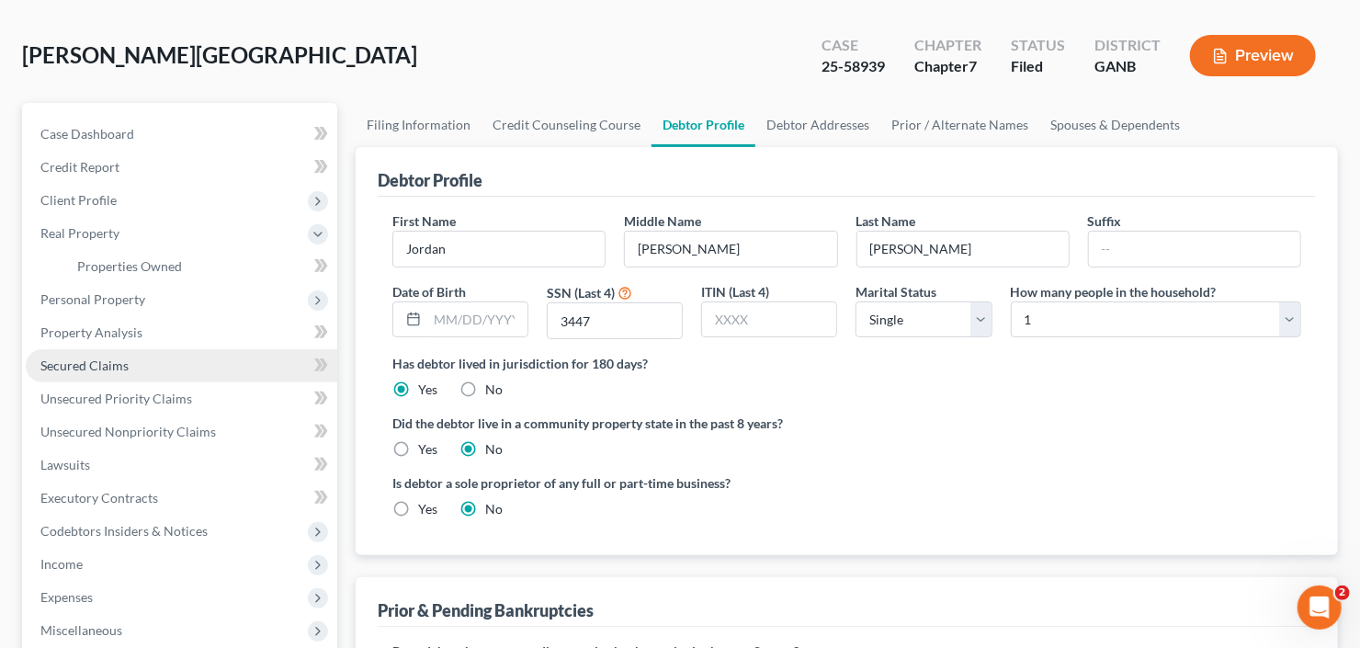
click at [91, 380] on link "Secured Claims" at bounding box center [182, 365] width 312 height 33
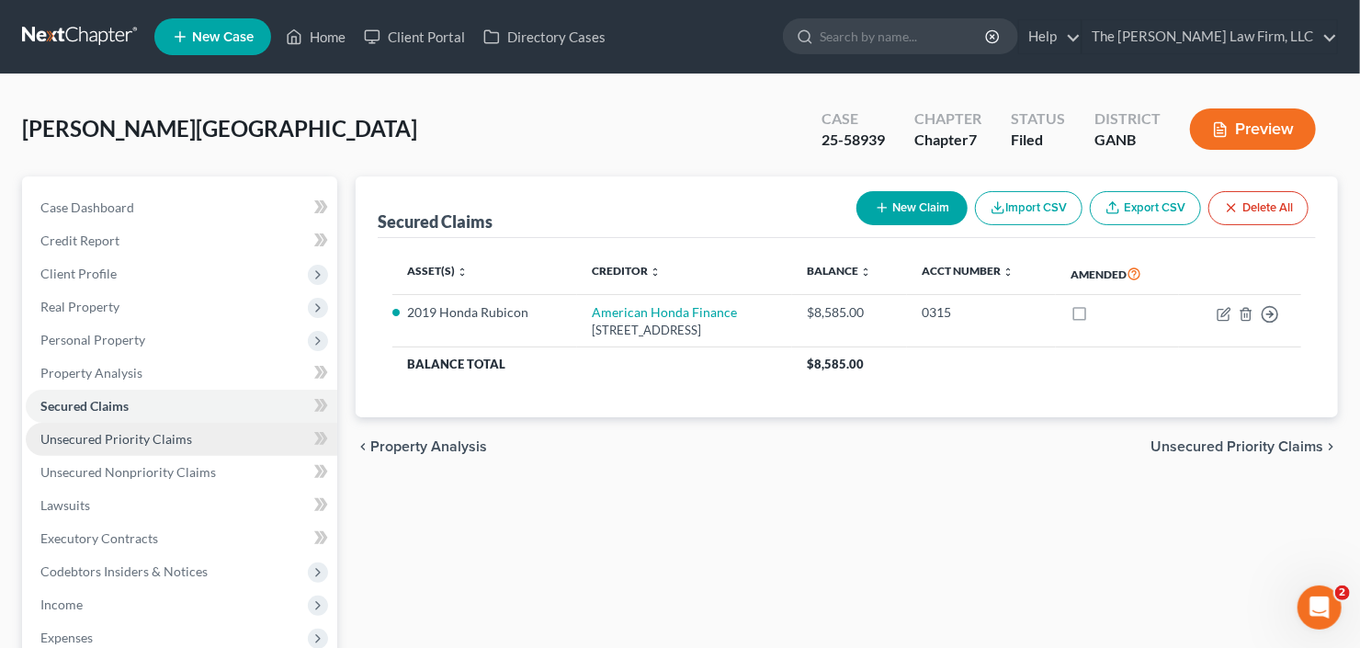
click at [85, 439] on span "Unsecured Priority Claims" at bounding box center [116, 439] width 152 height 16
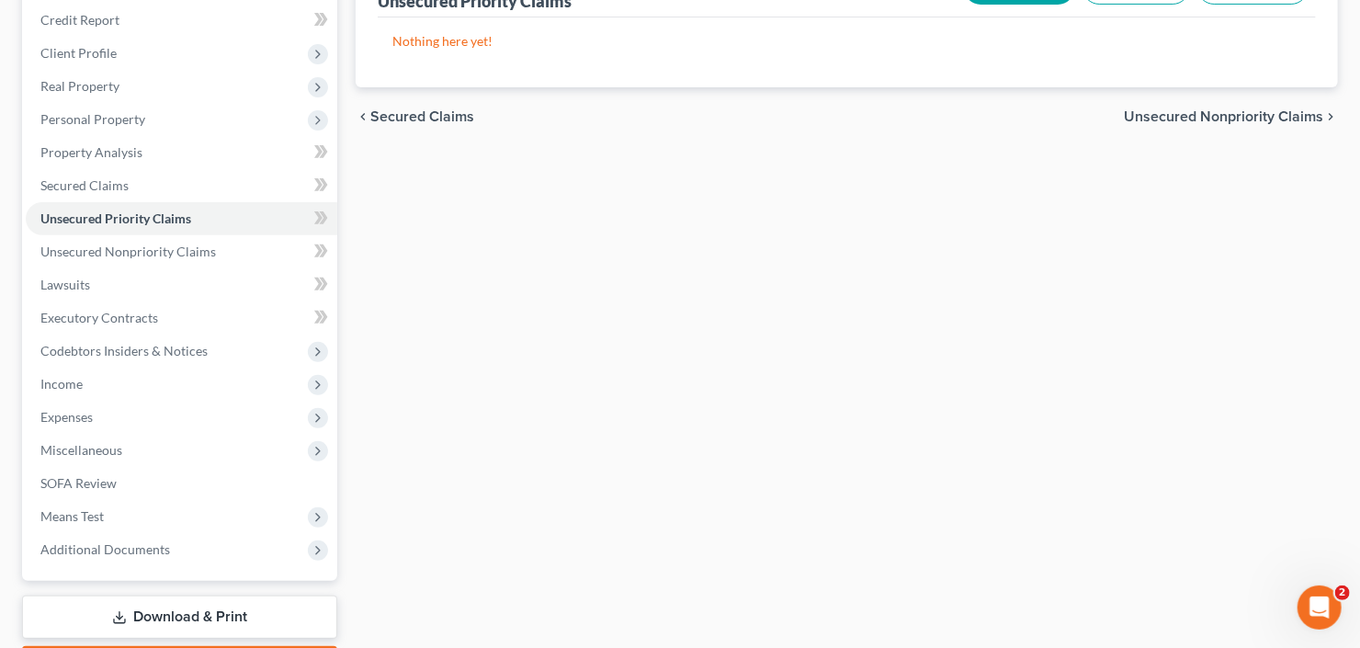
scroll to position [325, 0]
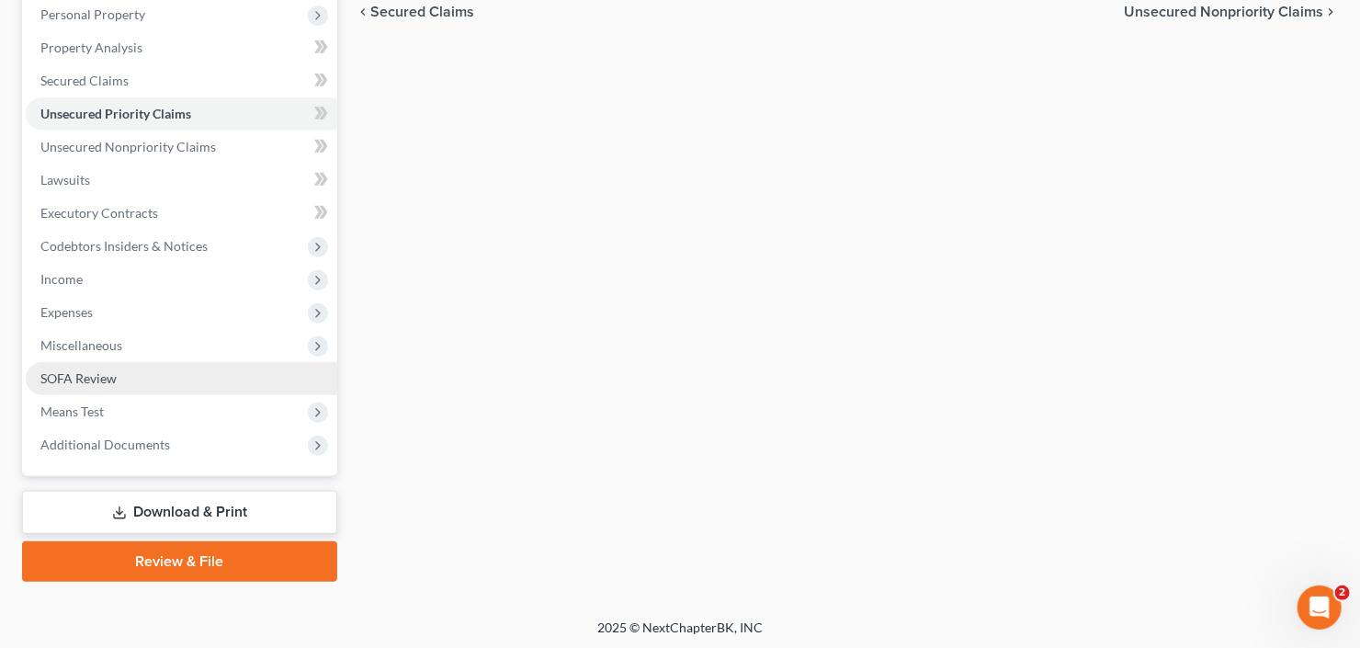
click at [87, 381] on span "SOFA Review" at bounding box center [78, 378] width 76 height 16
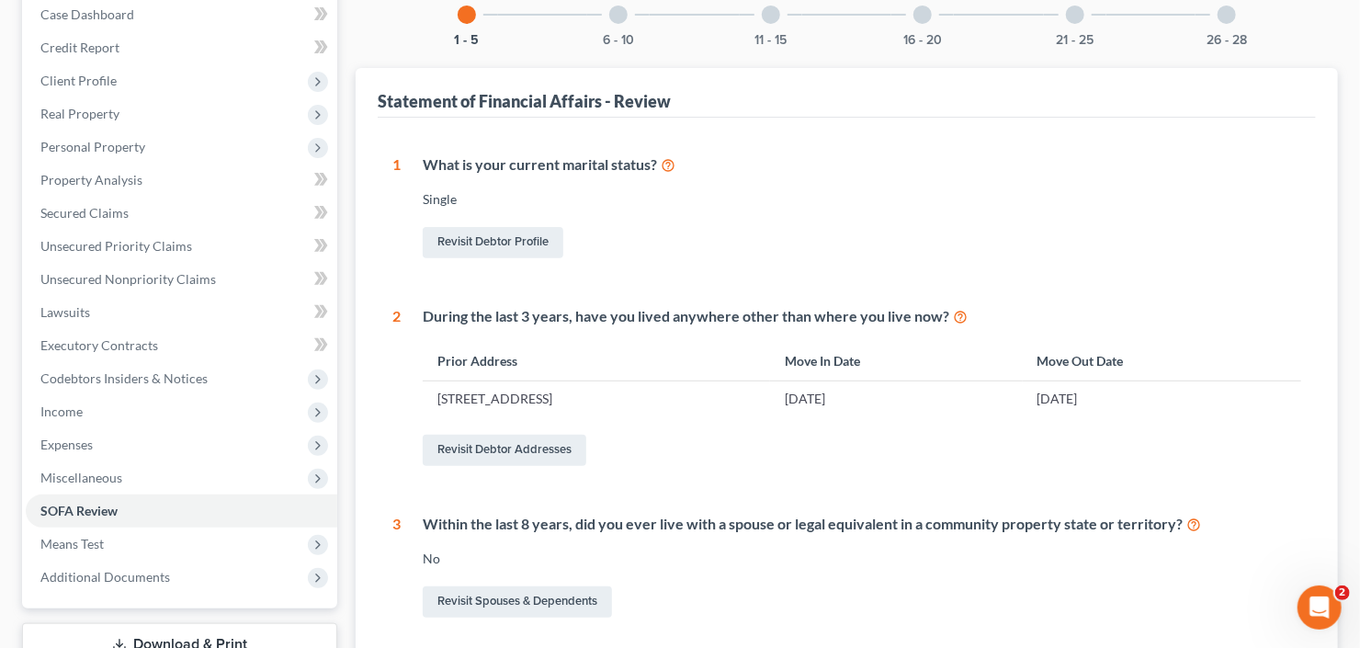
scroll to position [147, 0]
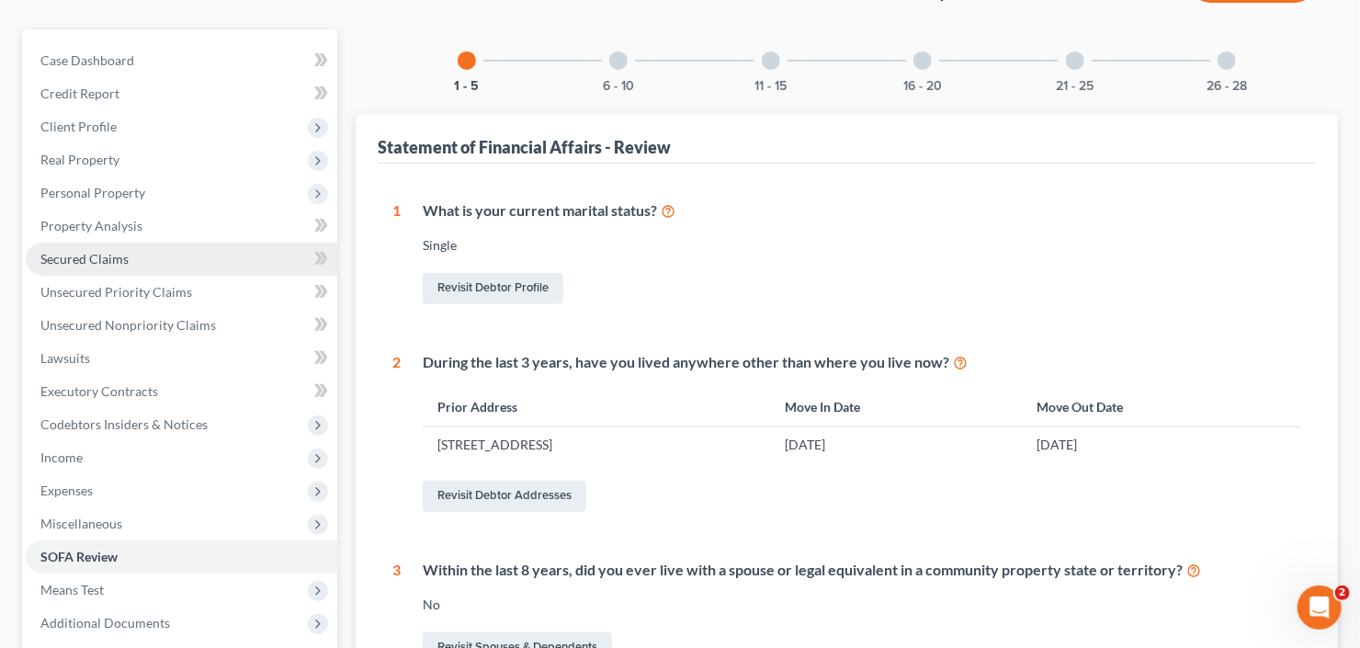
click at [51, 247] on link "Secured Claims" at bounding box center [182, 259] width 312 height 33
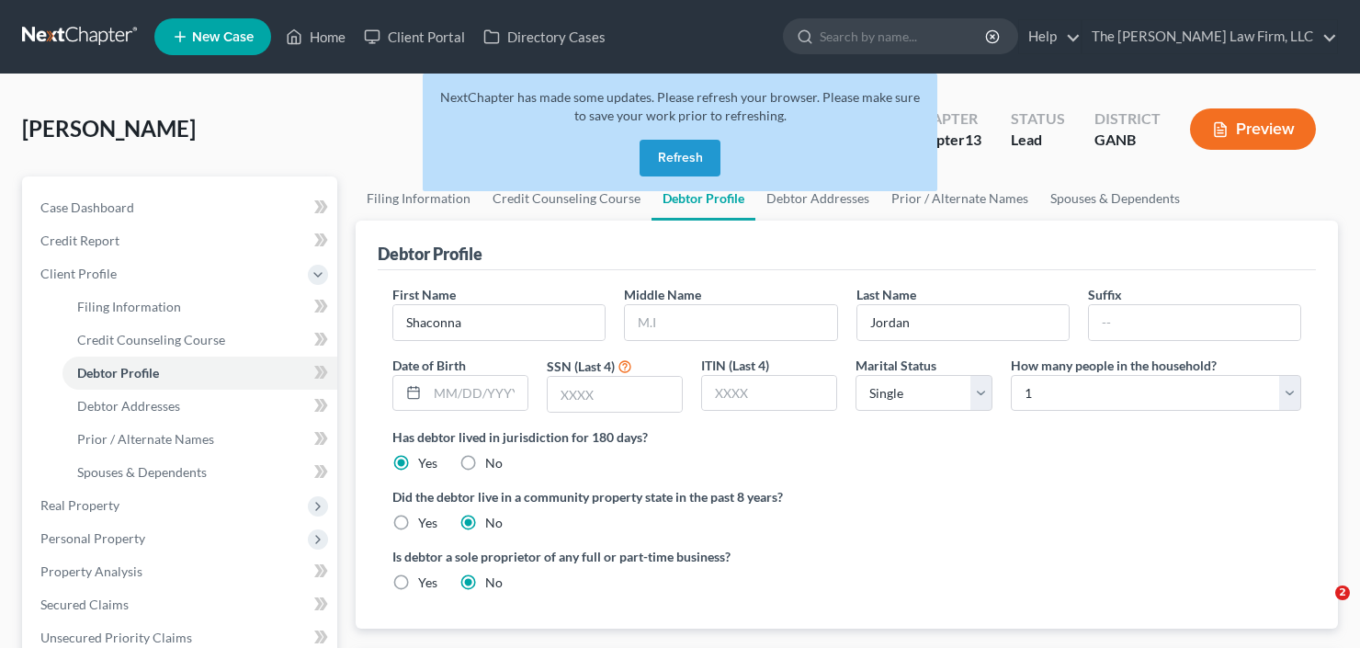
select select "0"
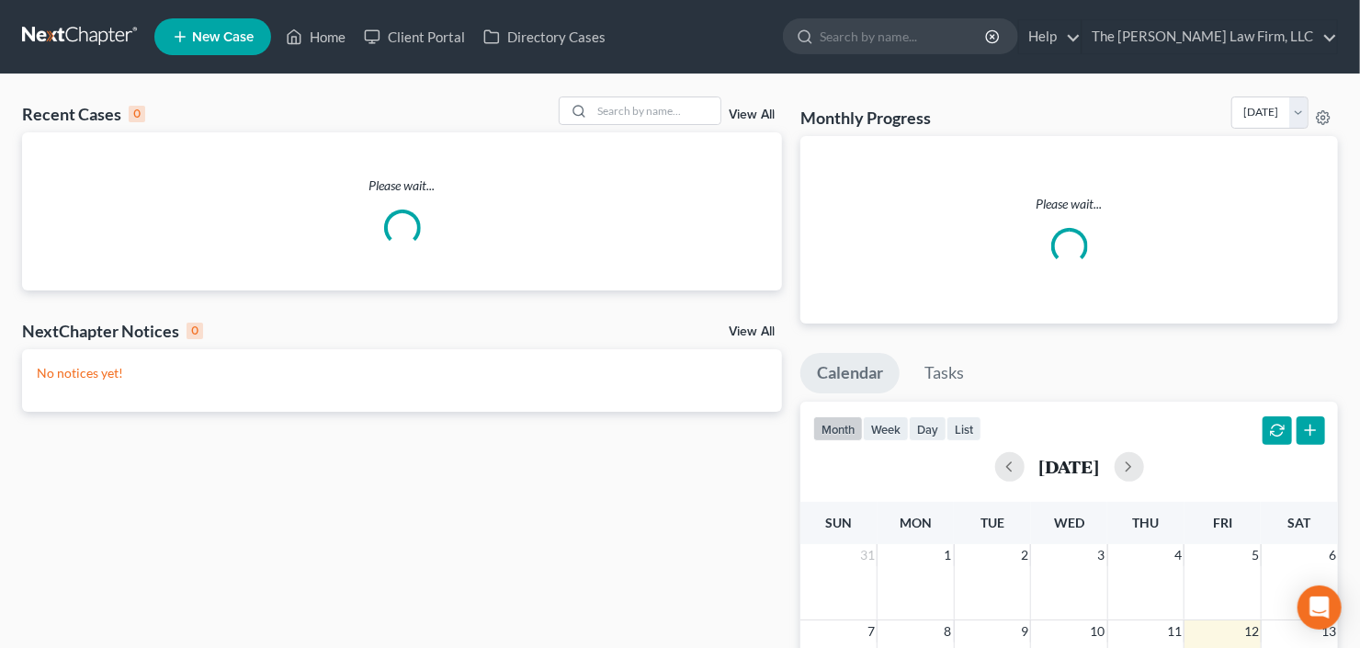
click at [207, 32] on span "New Case" at bounding box center [223, 37] width 62 height 14
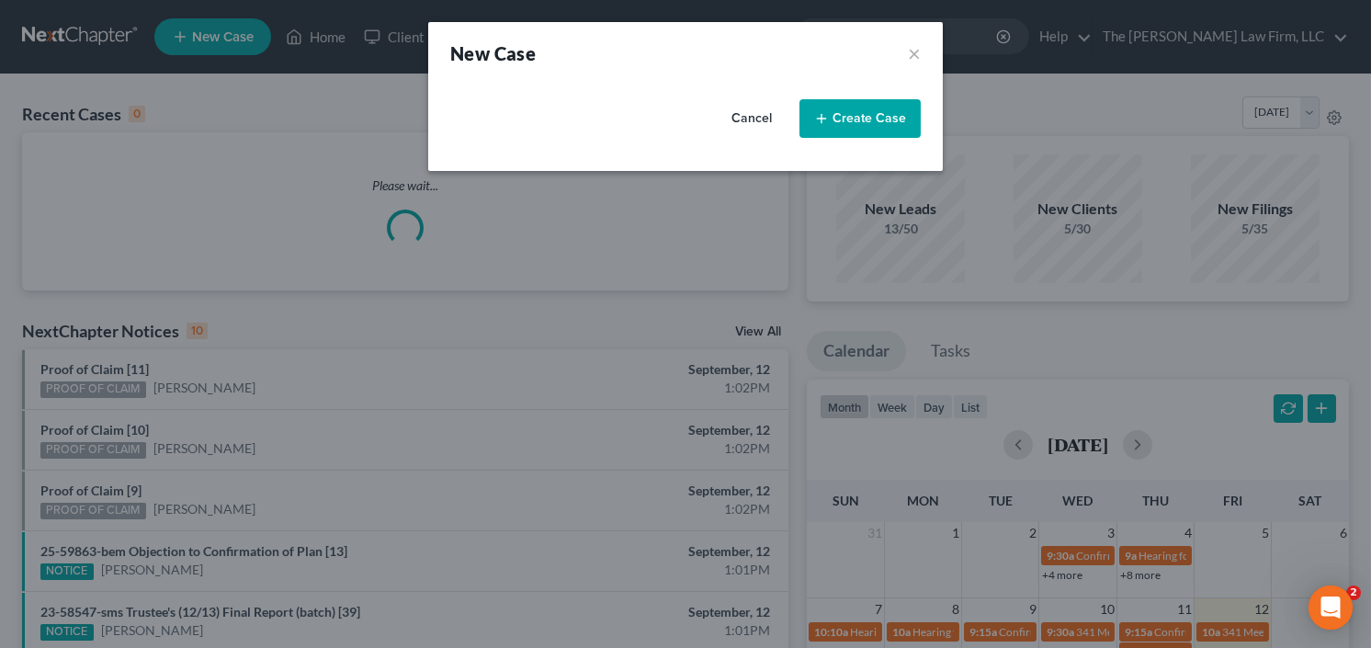
select select "19"
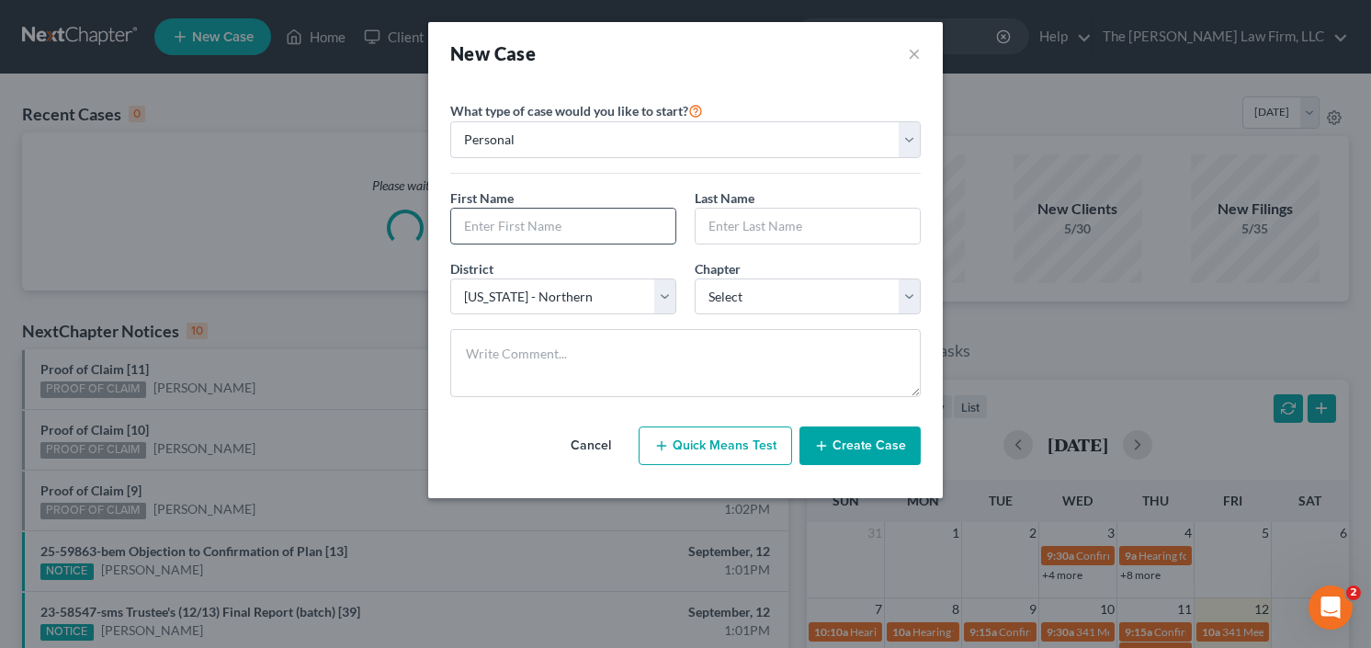
click at [588, 209] on input "text" at bounding box center [563, 226] width 224 height 35
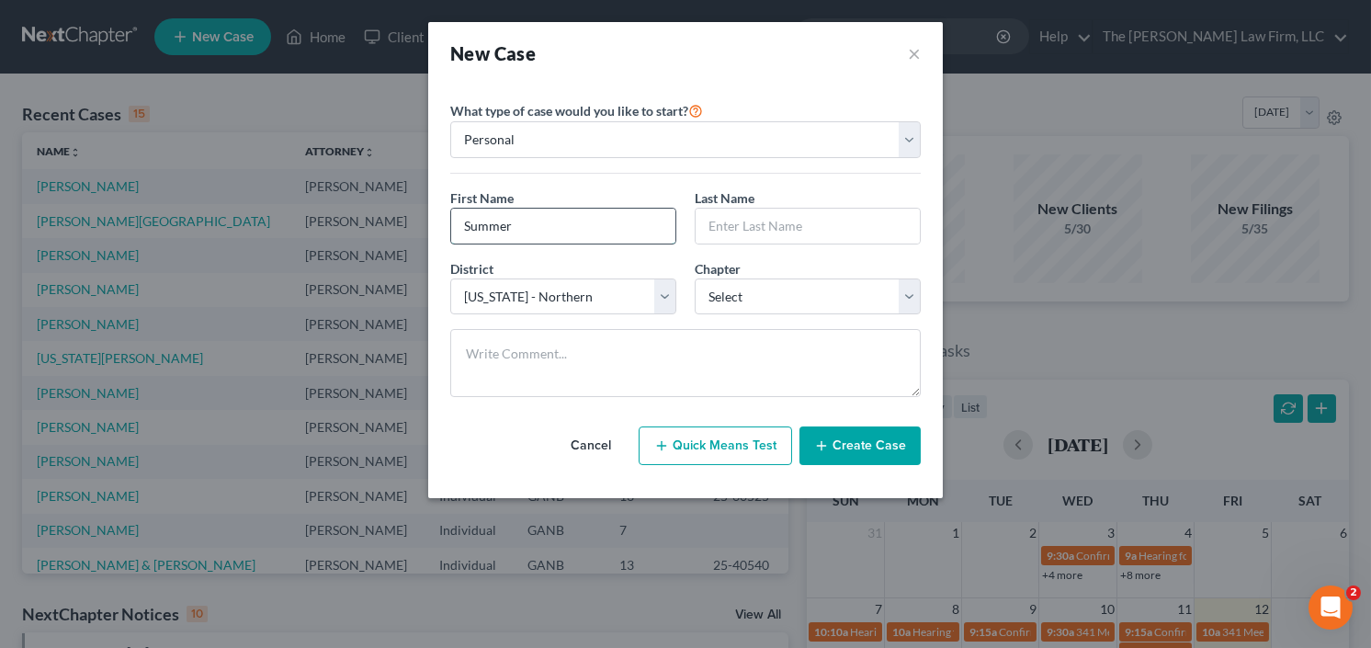
type input "Summer"
type input "Terry"
click at [778, 278] on select "Select 7 11 12 13" at bounding box center [808, 296] width 226 height 37
select select "3"
click at [695, 278] on select "Select 7 11 12 13" at bounding box center [808, 296] width 226 height 37
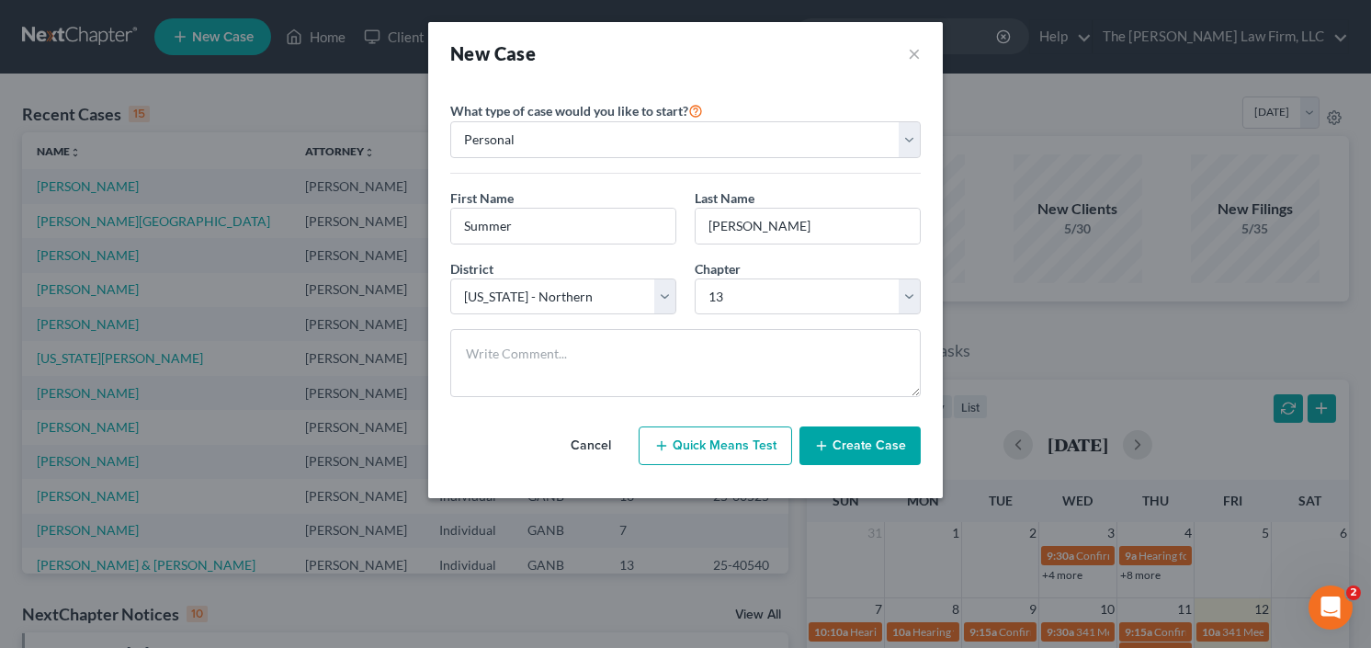
click at [852, 450] on button "Create Case" at bounding box center [860, 445] width 121 height 39
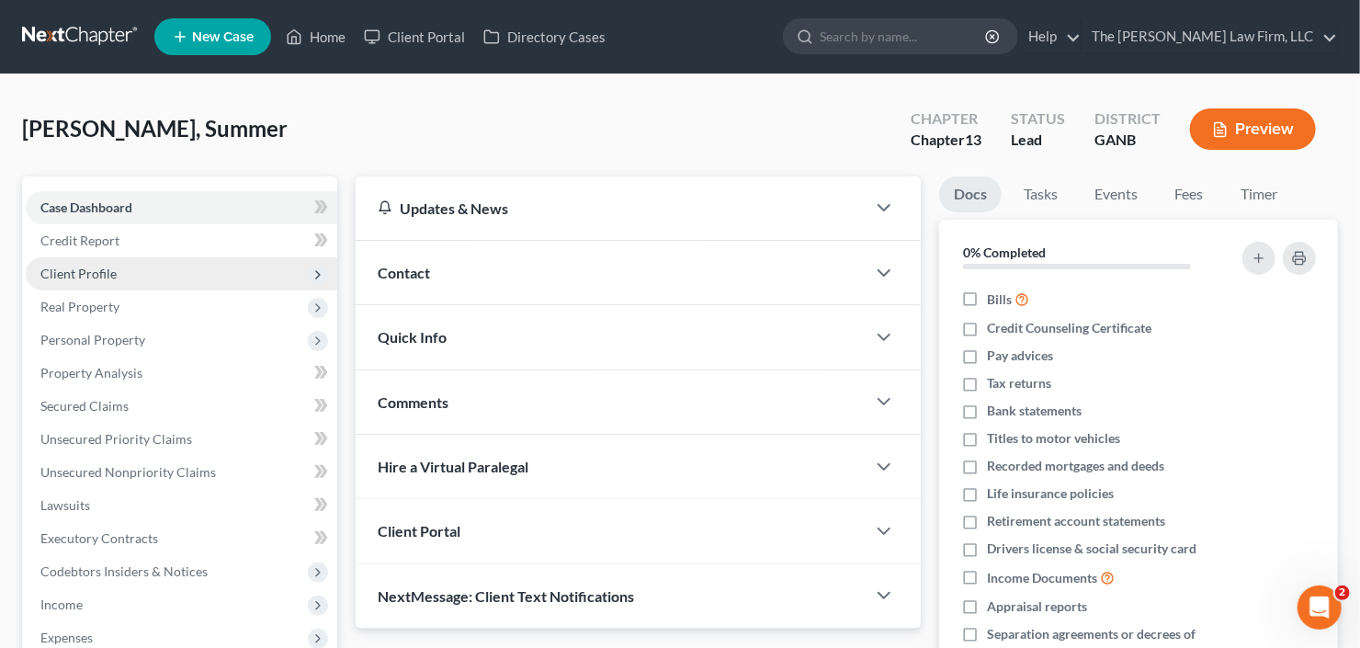
drag, startPoint x: 93, startPoint y: 271, endPoint x: 108, endPoint y: 285, distance: 20.8
click at [93, 271] on span "Client Profile" at bounding box center [78, 274] width 76 height 16
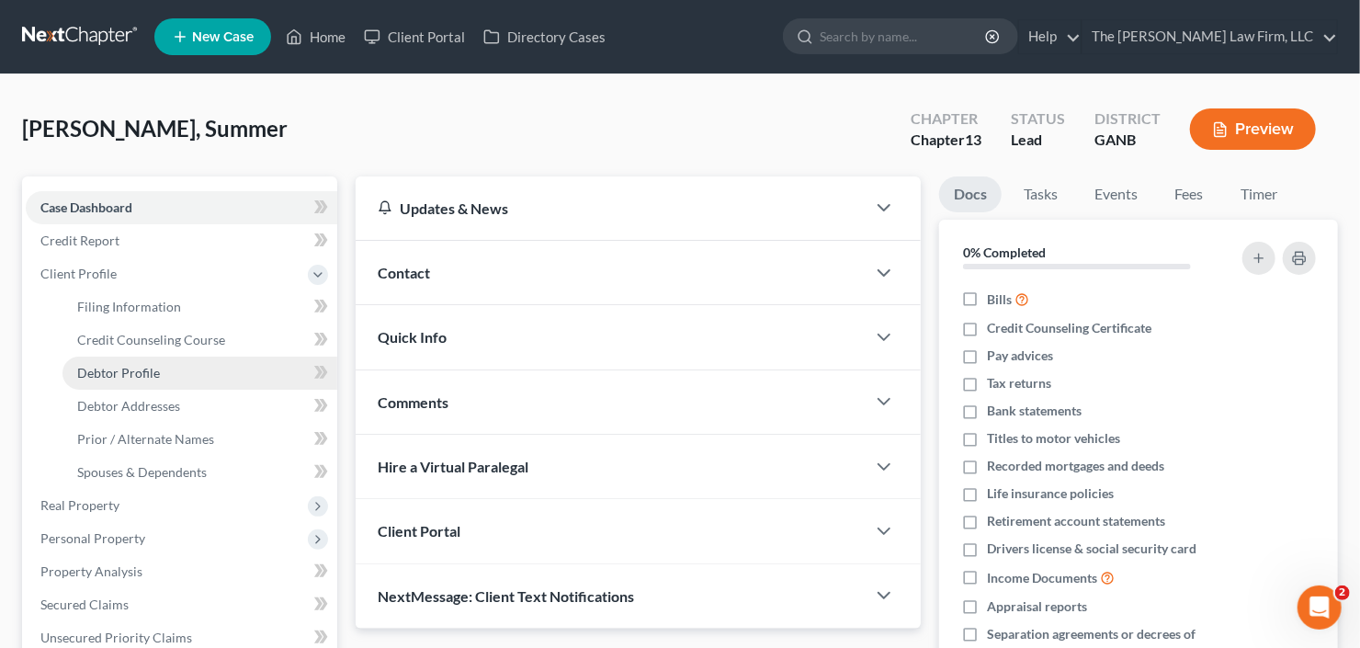
click at [128, 370] on span "Debtor Profile" at bounding box center [118, 373] width 83 height 16
select select "0"
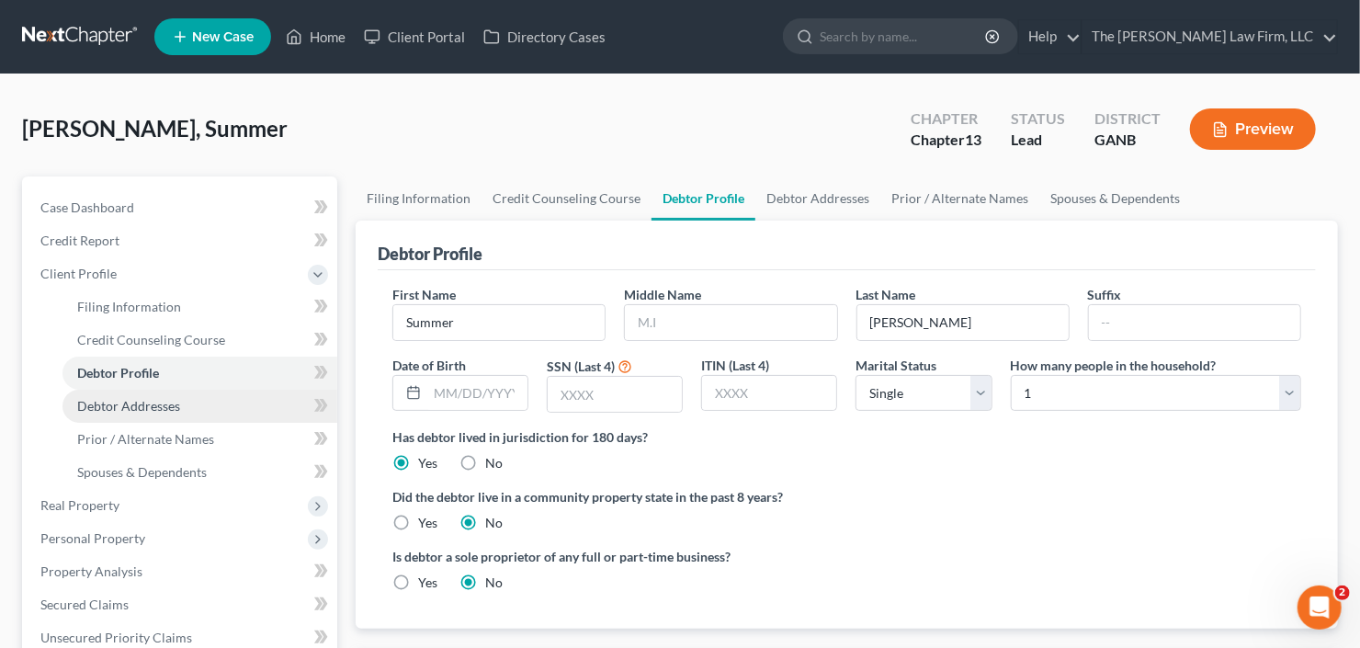
click at [133, 391] on link "Debtor Addresses" at bounding box center [200, 406] width 275 height 33
select select "0"
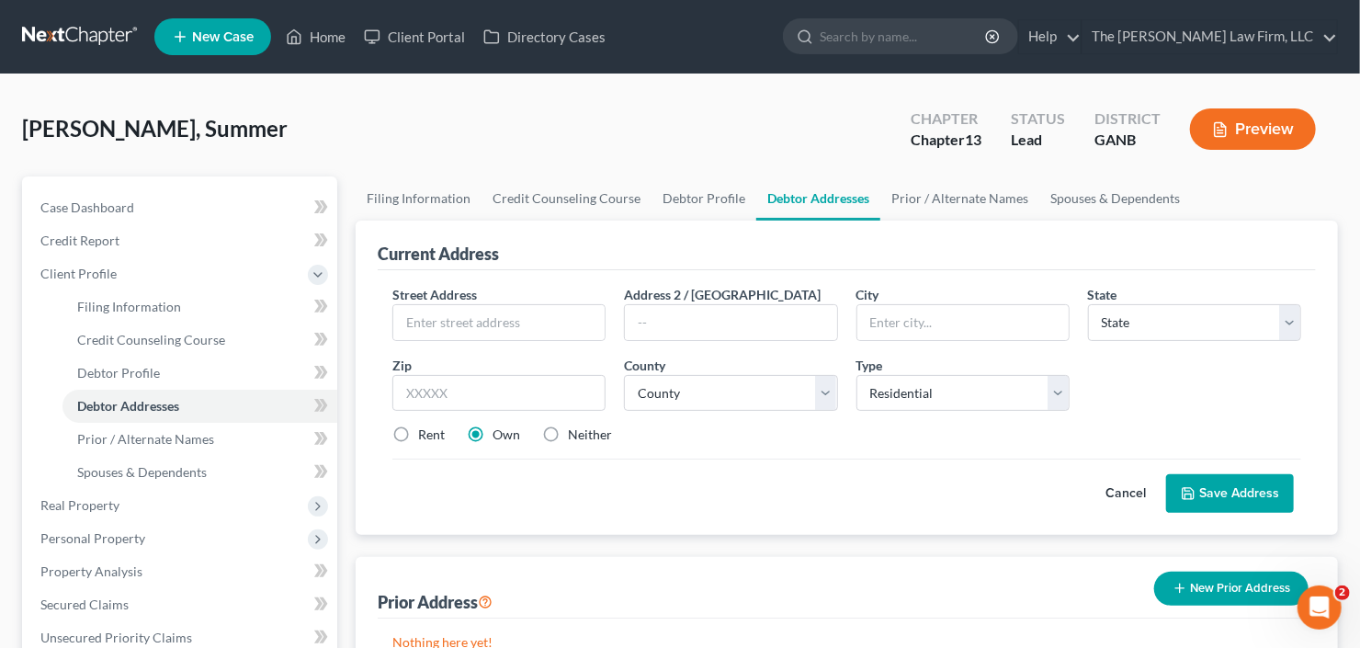
scroll to position [147, 0]
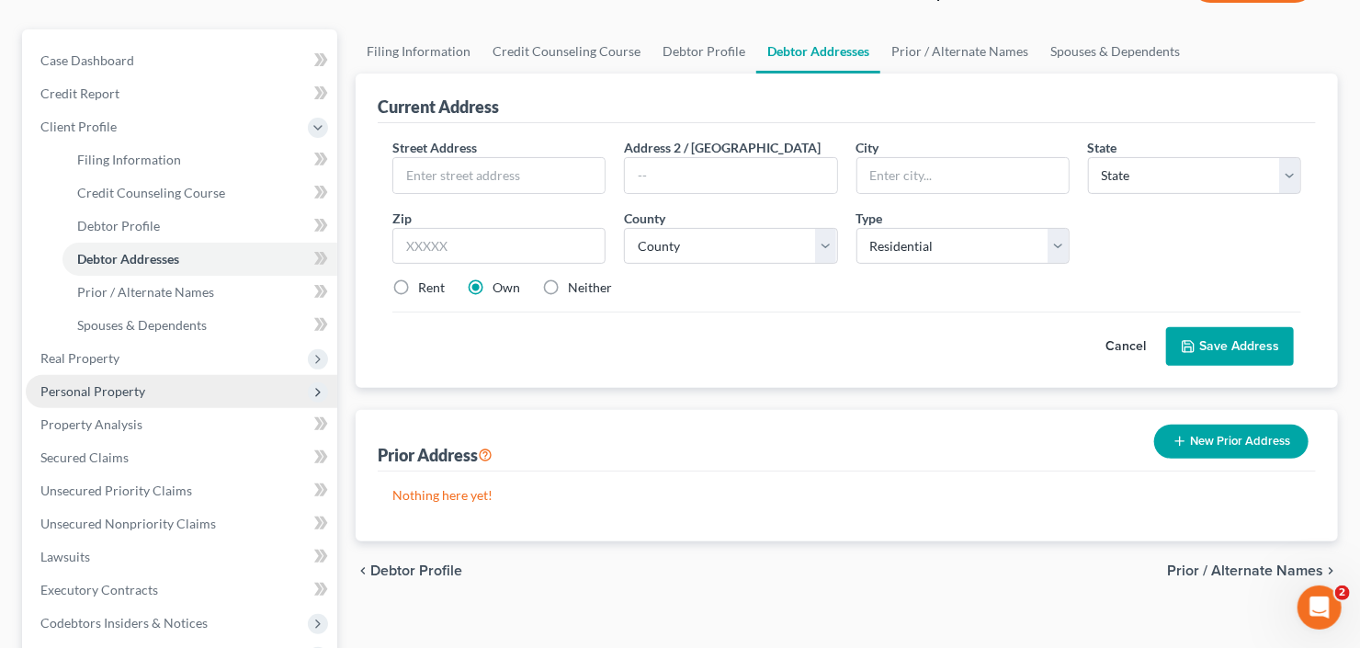
click at [139, 391] on span "Personal Property" at bounding box center [92, 391] width 105 height 16
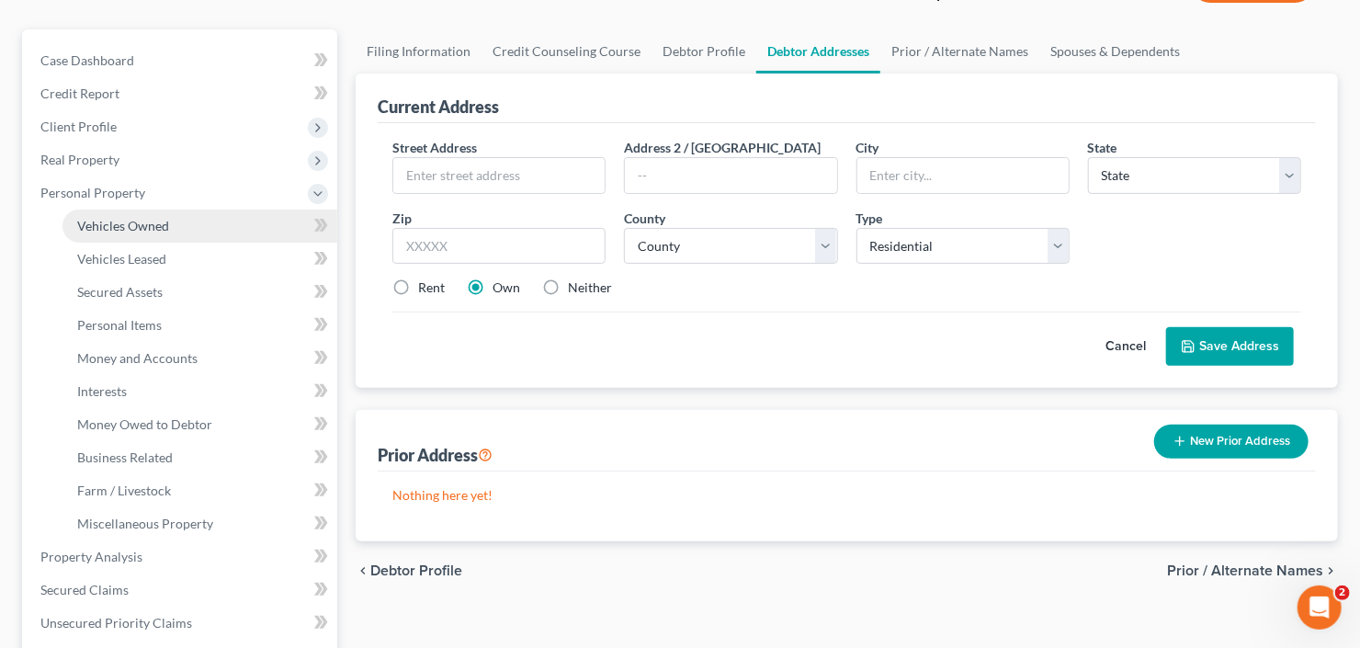
click at [181, 228] on link "Vehicles Owned" at bounding box center [200, 226] width 275 height 33
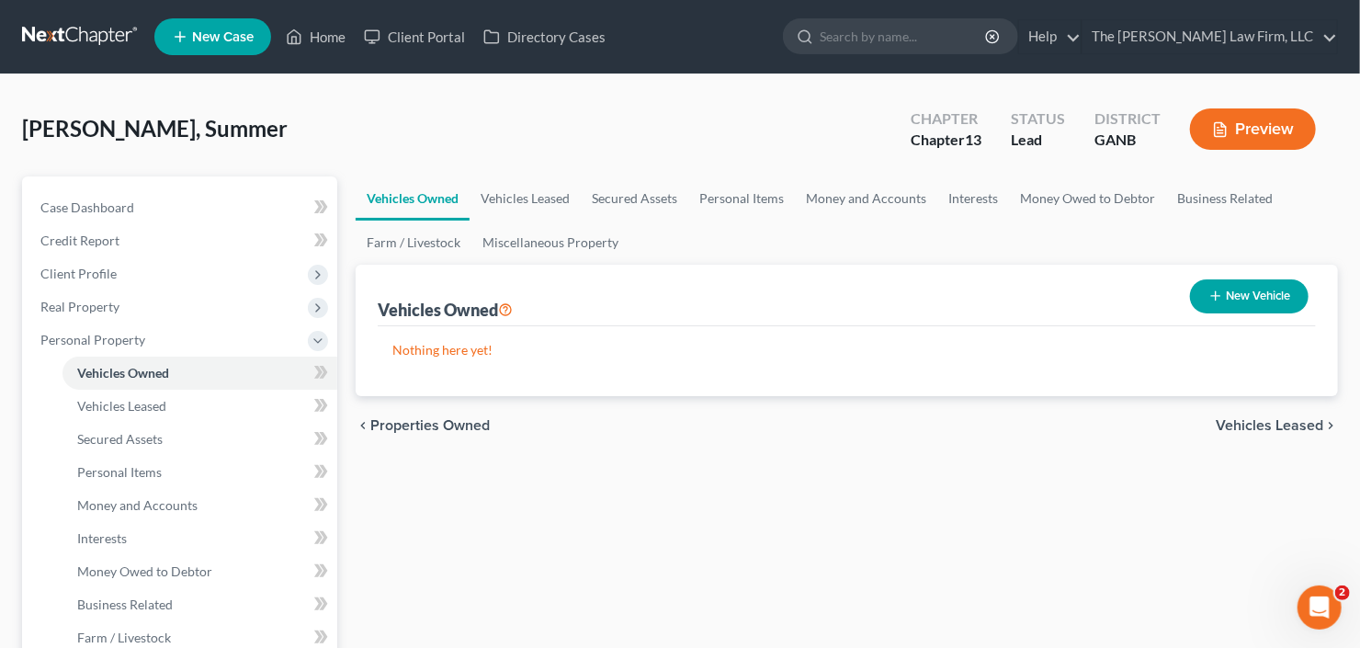
click at [1290, 287] on button "New Vehicle" at bounding box center [1249, 296] width 119 height 34
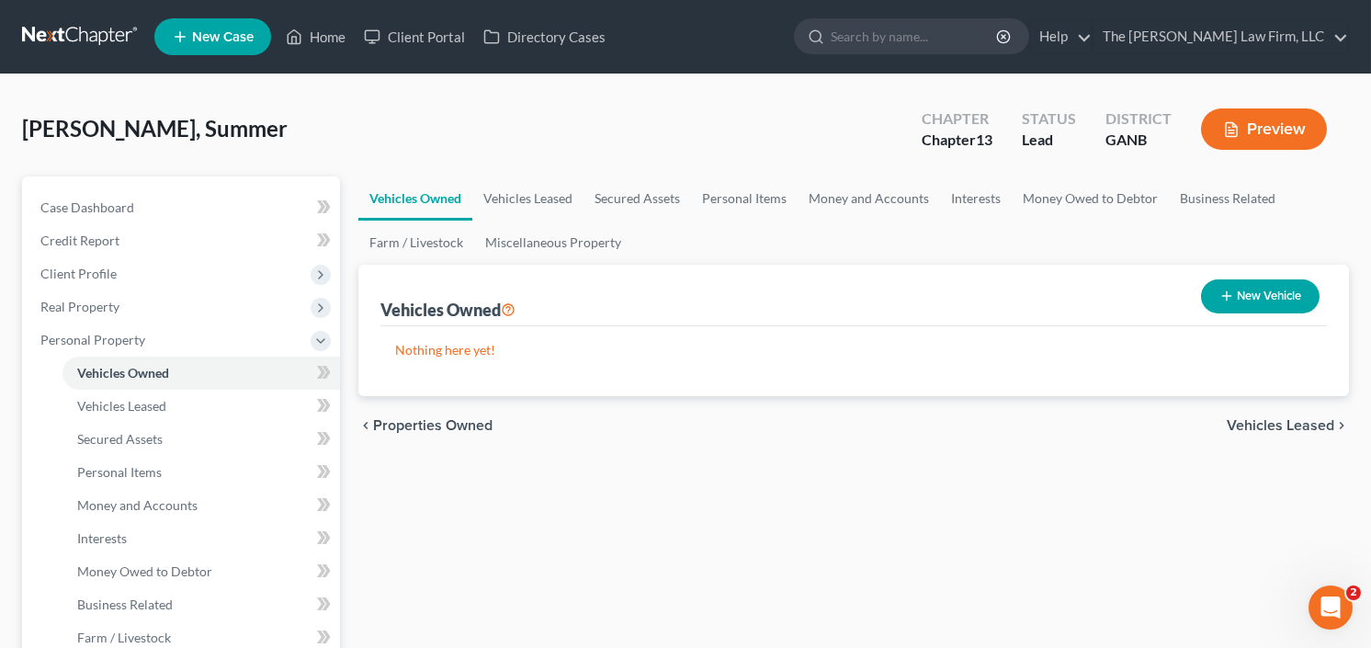
select select "0"
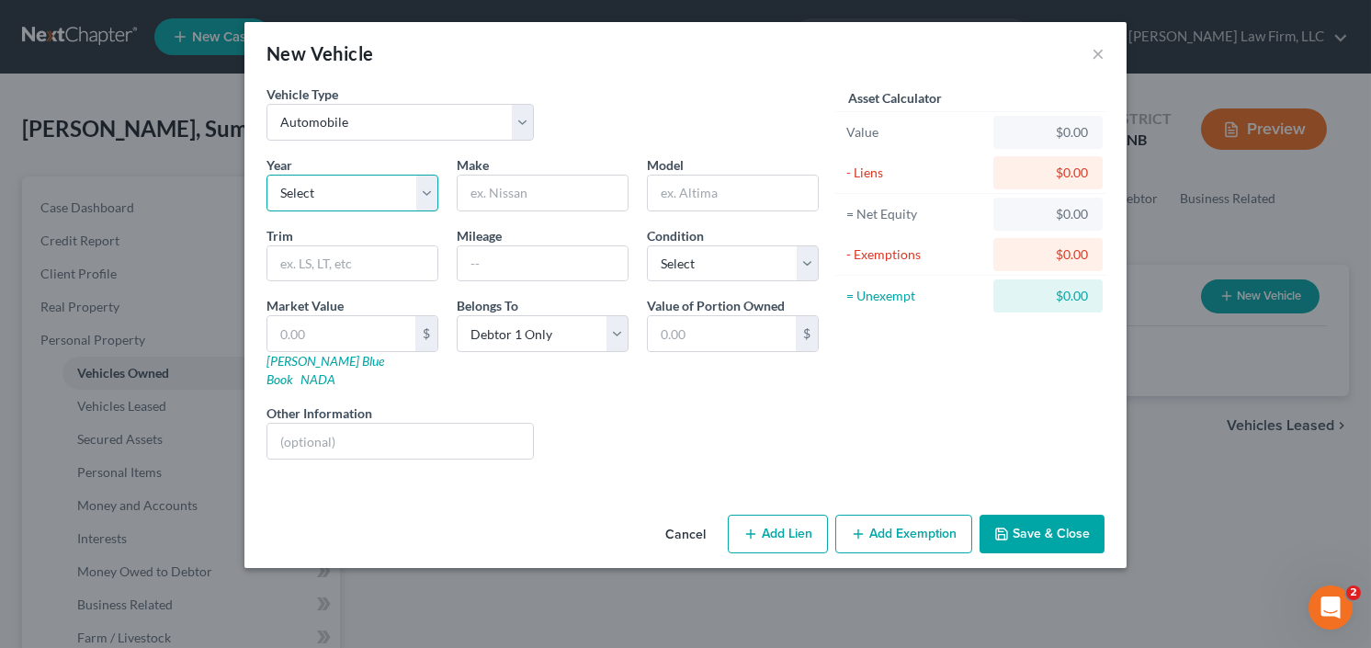
click at [290, 189] on select "Select 2026 2025 2024 2023 2022 2021 2020 2019 2018 2017 2016 2015 2014 2013 20…" at bounding box center [353, 193] width 172 height 37
select select "9"
click at [267, 175] on select "Select 2026 2025 2024 2023 2022 2021 2020 2019 2018 2017 2016 2015 2014 2013 20…" at bounding box center [353, 193] width 172 height 37
click at [585, 187] on input "text" at bounding box center [543, 193] width 170 height 35
type input "Infinity"
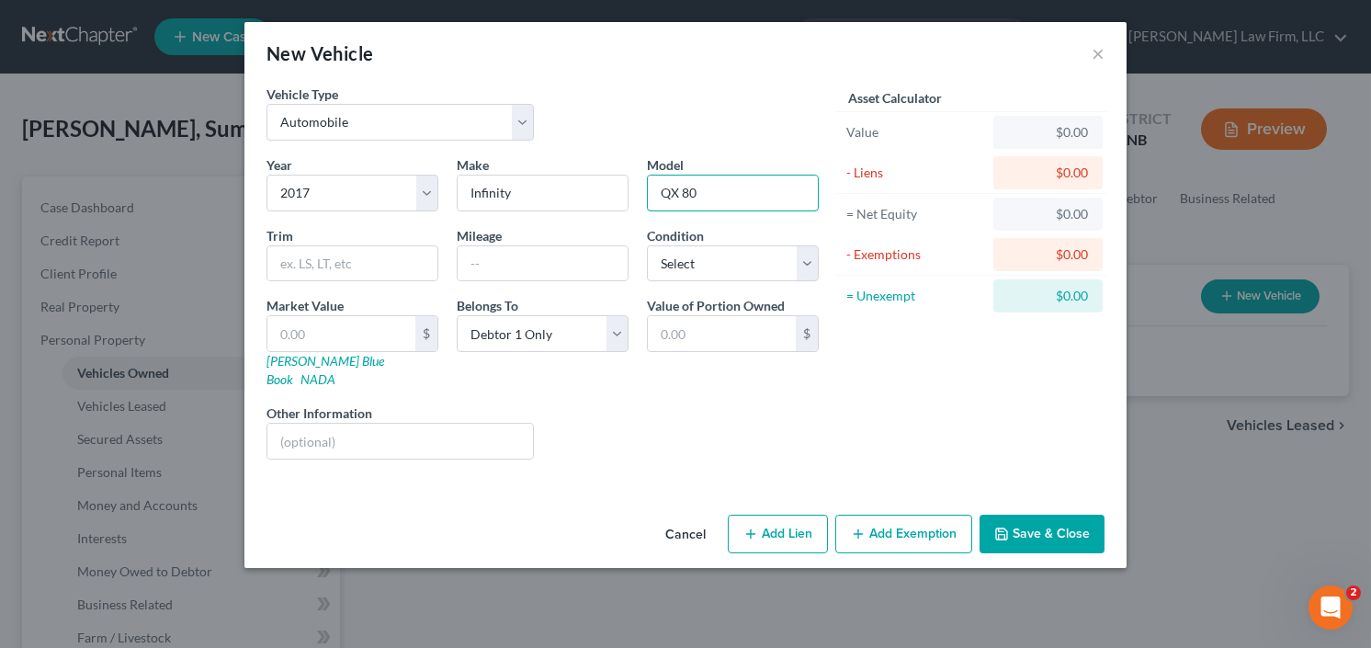
type input "QX 80"
click at [1061, 515] on button "Save & Close" at bounding box center [1042, 534] width 125 height 39
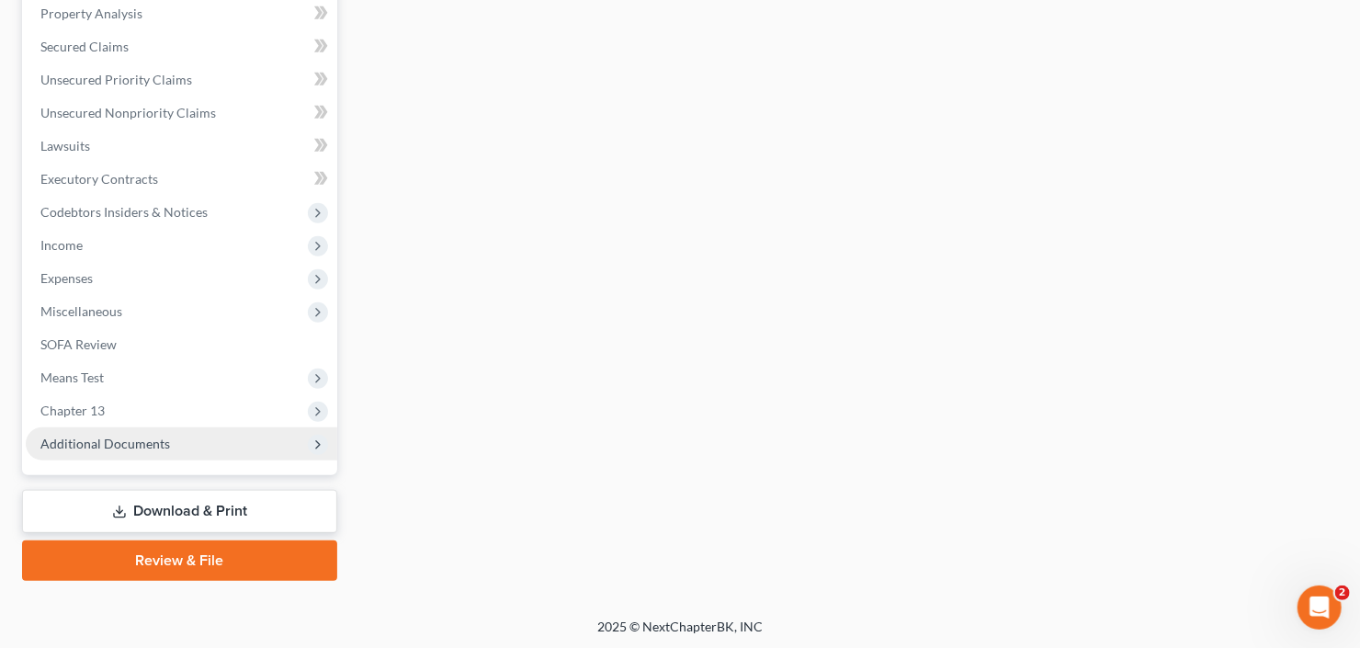
click at [144, 447] on span "Additional Documents" at bounding box center [105, 444] width 130 height 16
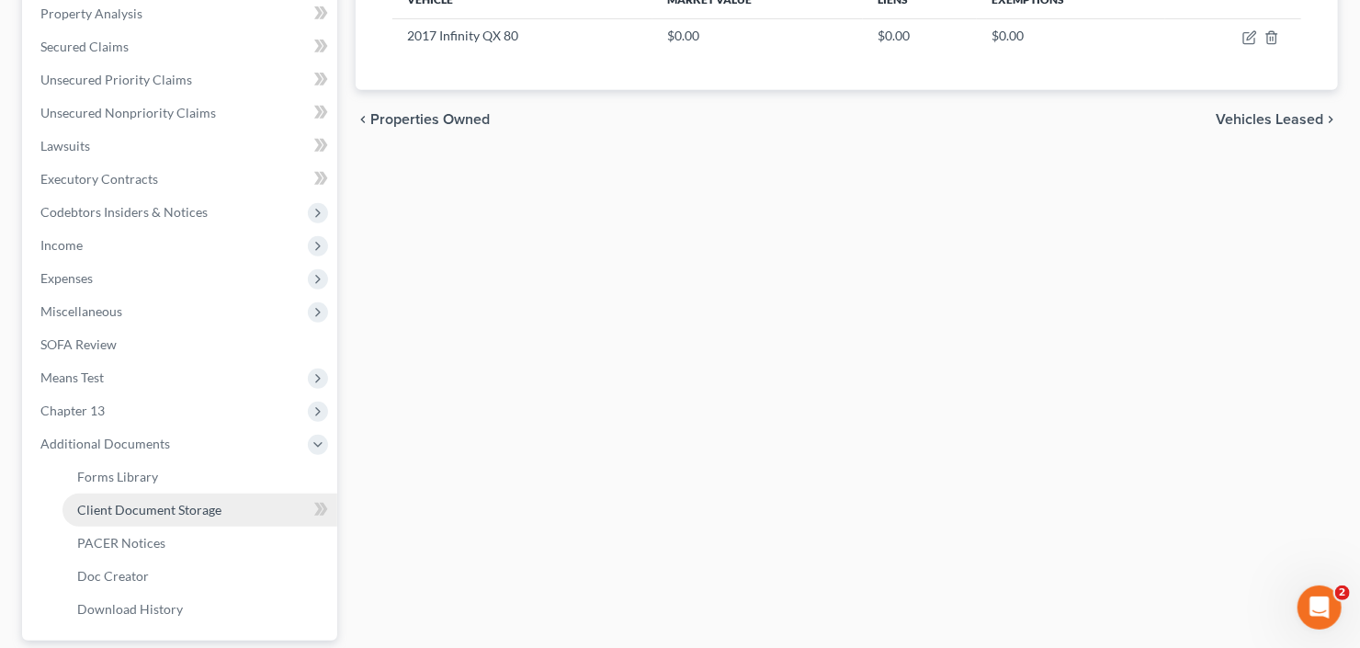
click at [151, 509] on span "Client Document Storage" at bounding box center [149, 510] width 144 height 16
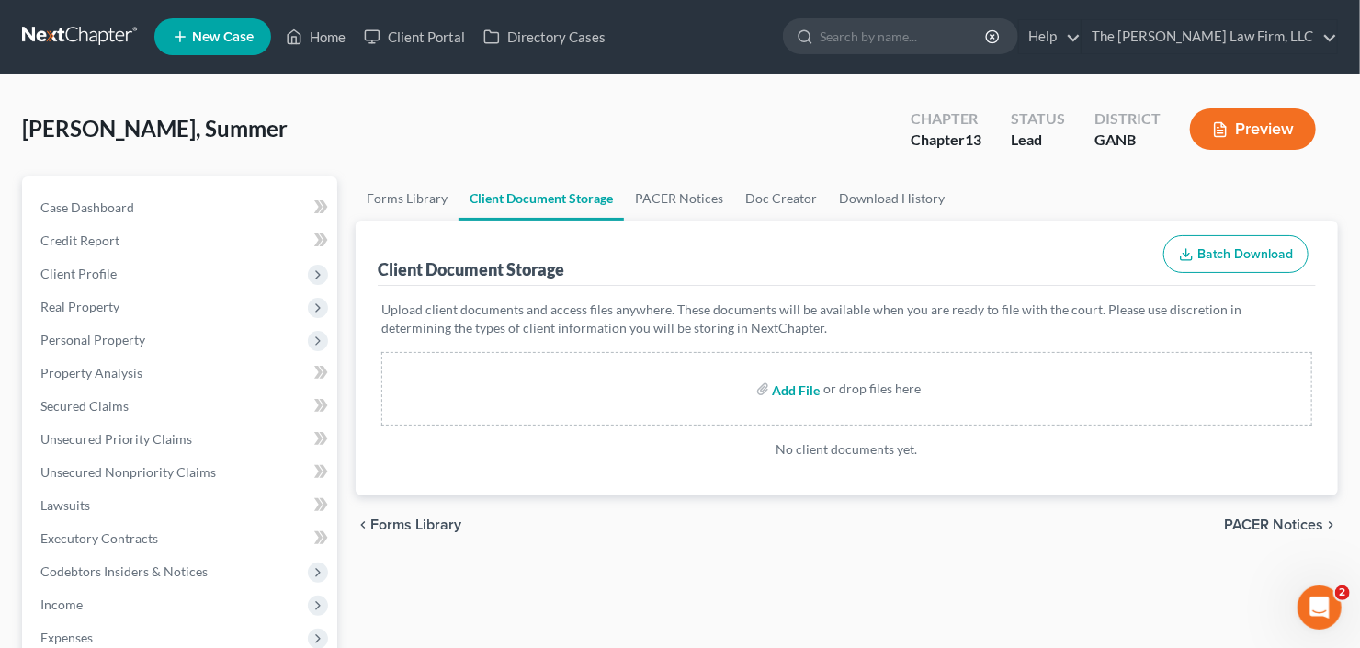
click at [793, 389] on input "file" at bounding box center [795, 388] width 44 height 33
type input "C:\fakepath\202509Terry_Summer_06531_GAN_CC_040081069.pdf"
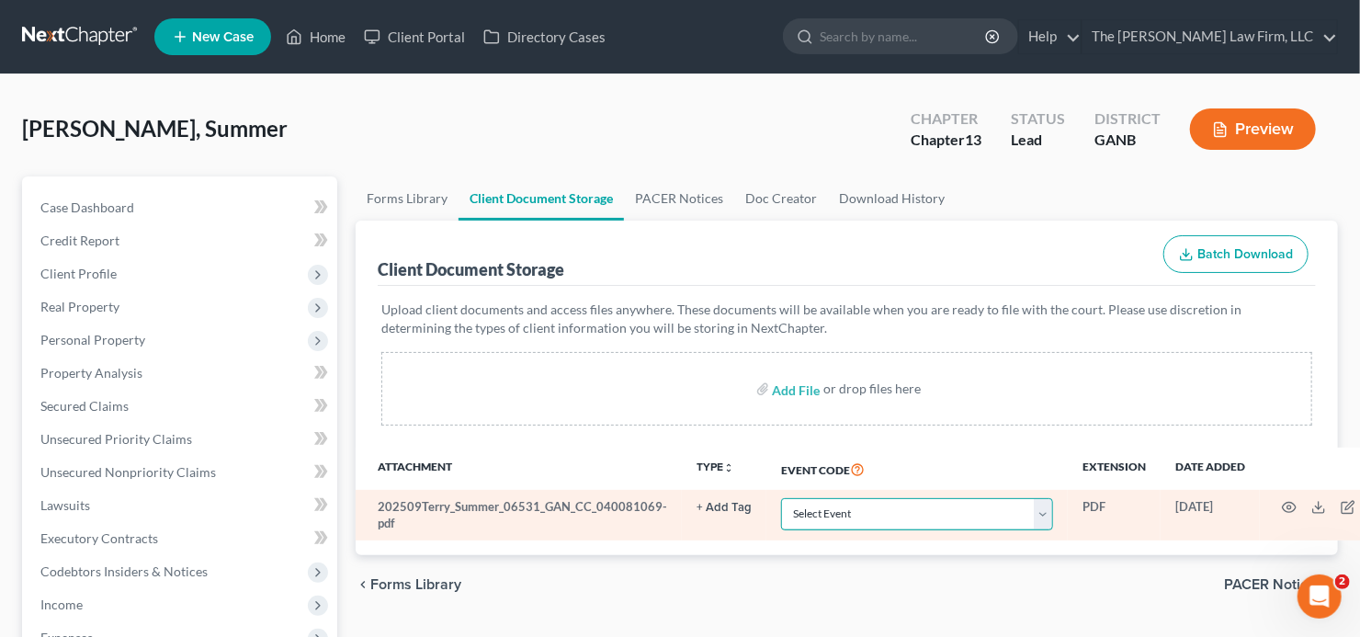
click at [892, 519] on select "Select Event 01 - Chapter 13 Plan - Initial Plan 02-Application to Pay Filing F…" at bounding box center [917, 514] width 272 height 32
select select "5"
click at [892, 519] on select "Select Event 01 - Chapter 13 Plan - Initial Plan 02-Application to Pay Filing F…" at bounding box center [917, 514] width 272 height 32
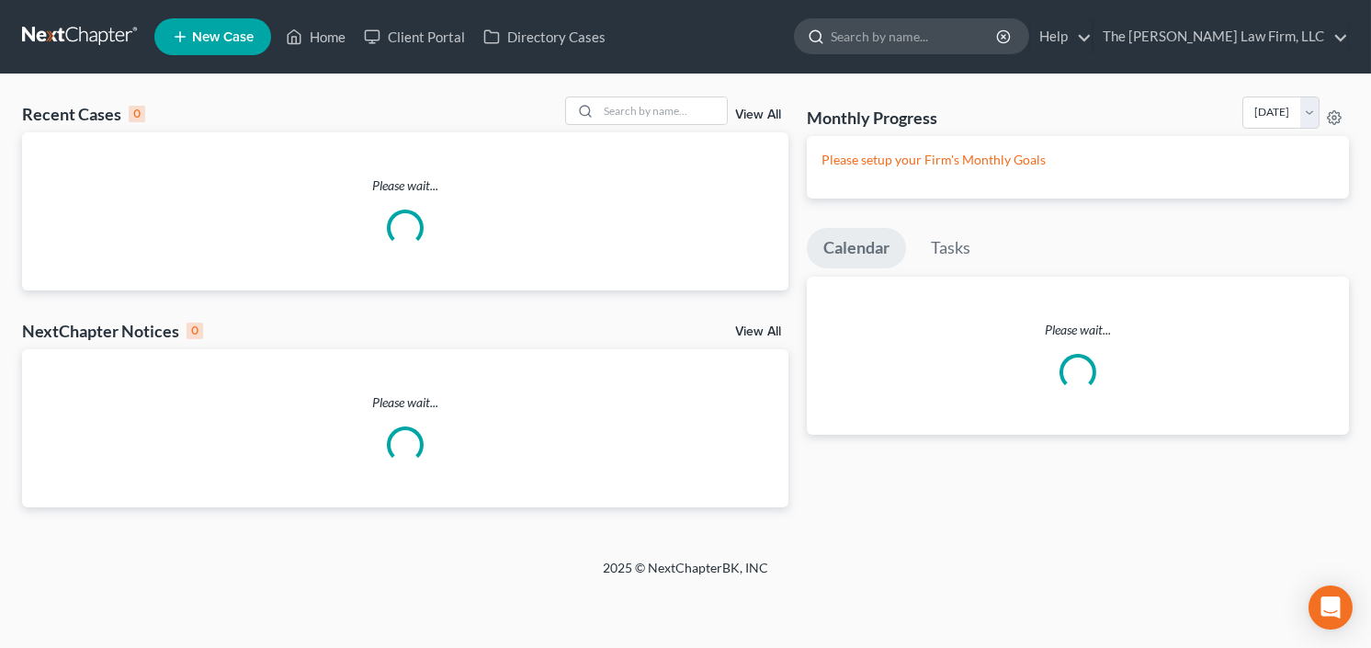
click at [953, 40] on input "search" at bounding box center [915, 36] width 168 height 34
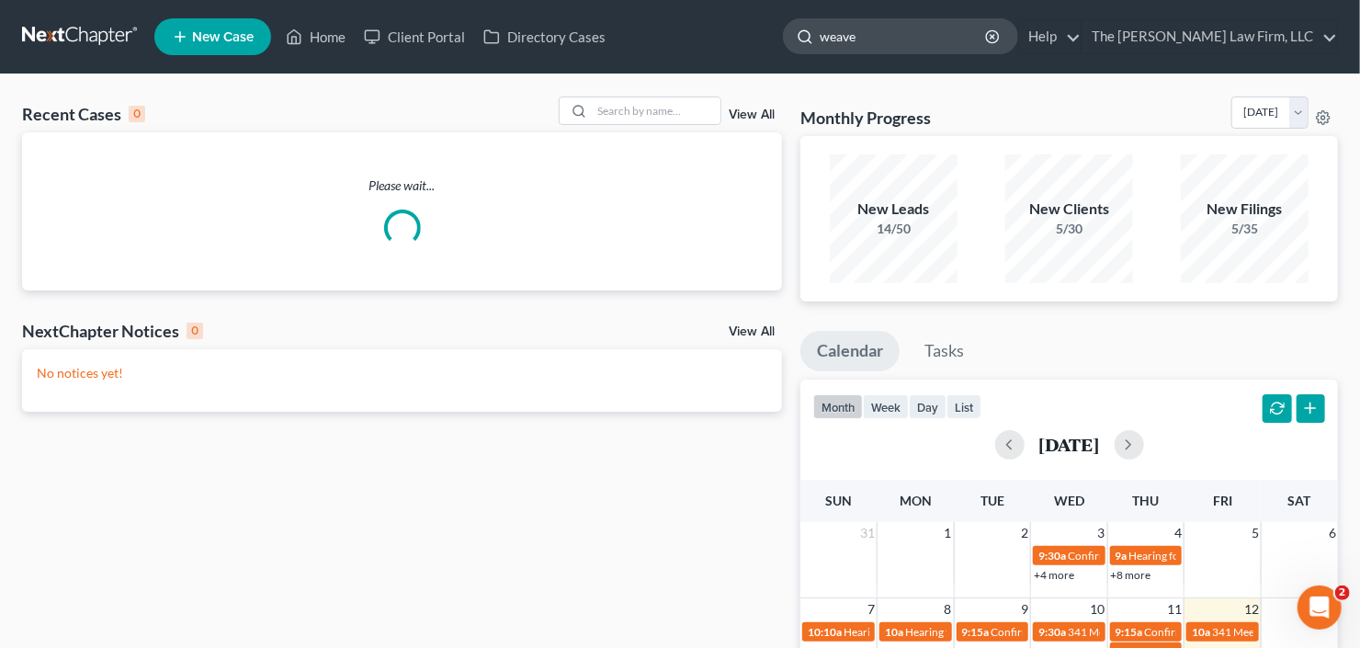
type input "[PERSON_NAME]"
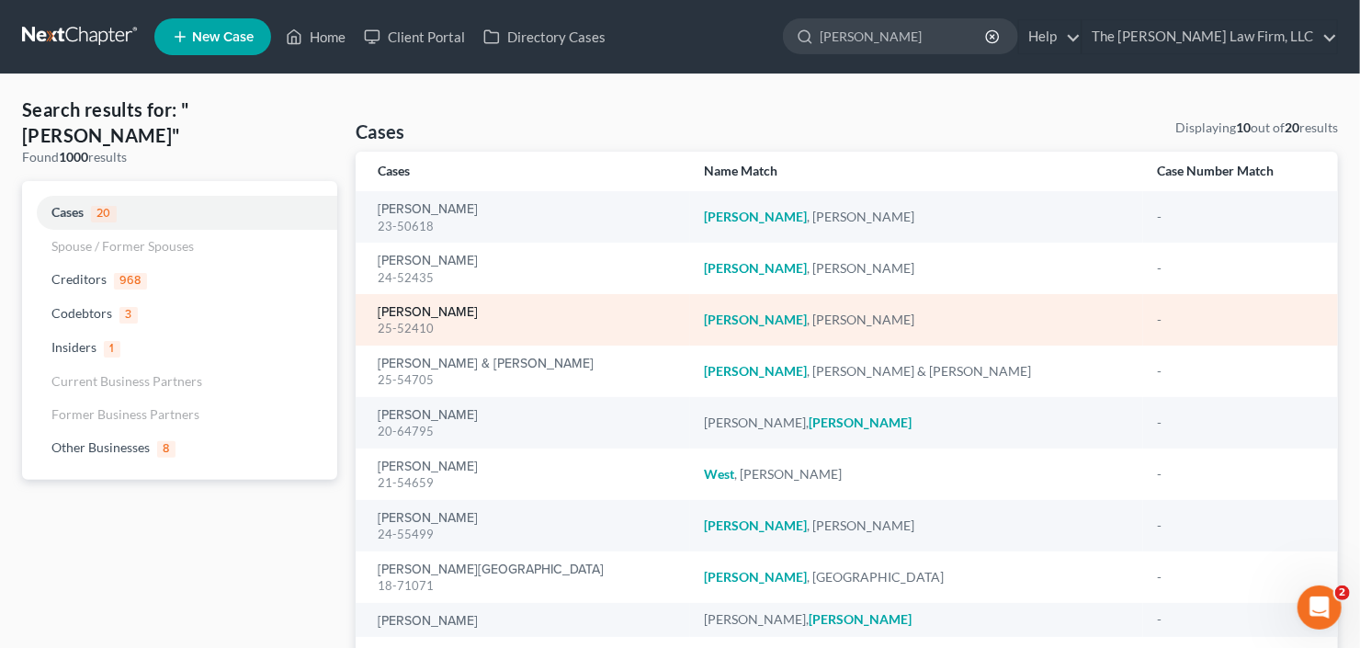
click at [460, 309] on link "[PERSON_NAME]" at bounding box center [428, 312] width 100 height 13
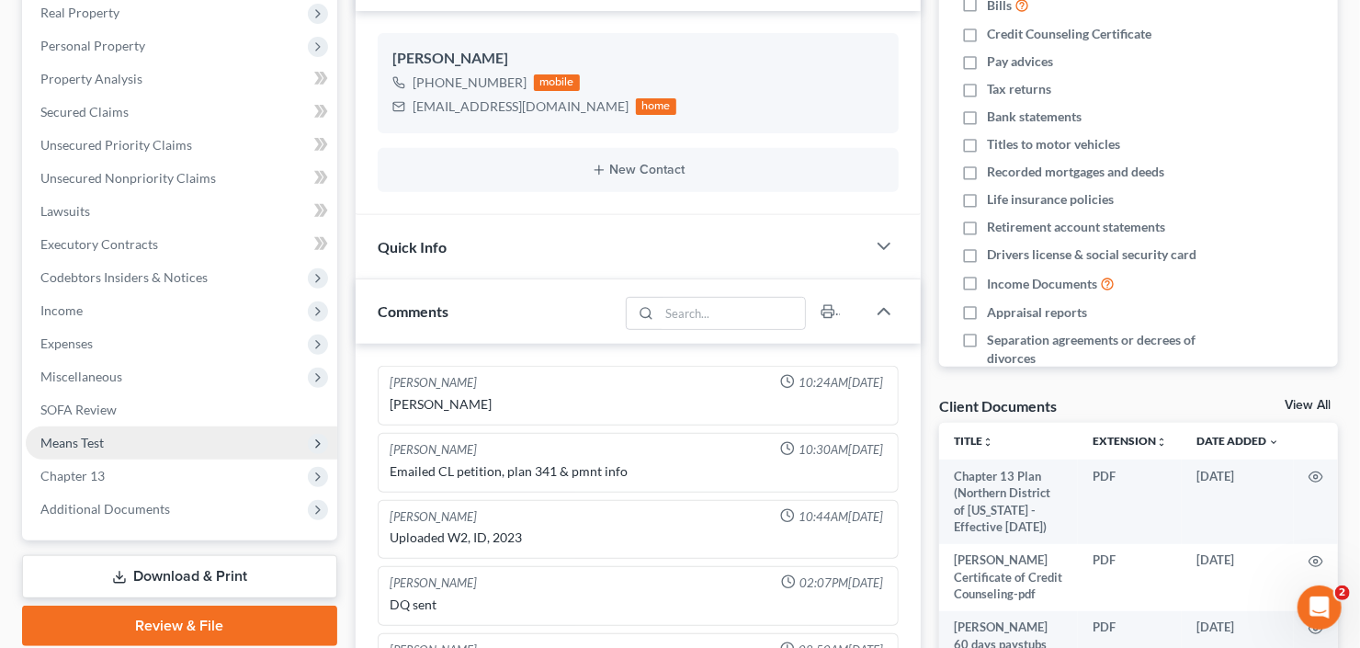
scroll to position [29, 0]
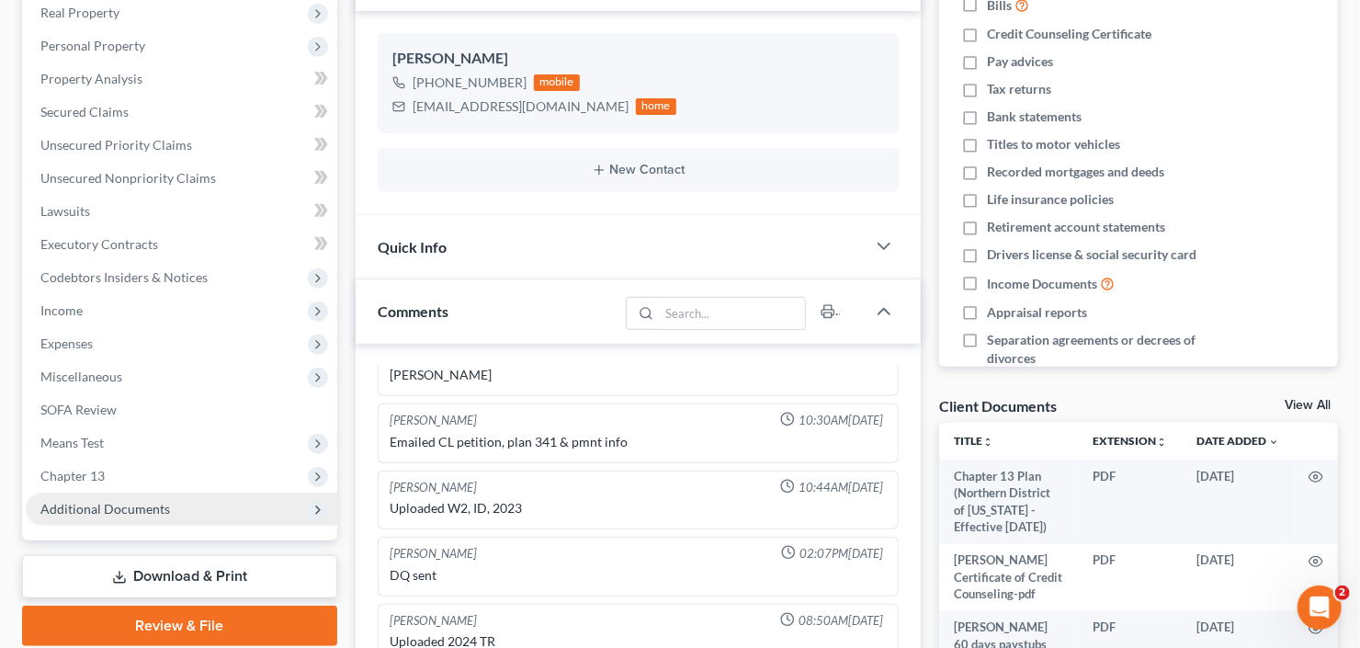
click at [109, 509] on span "Additional Documents" at bounding box center [105, 509] width 130 height 16
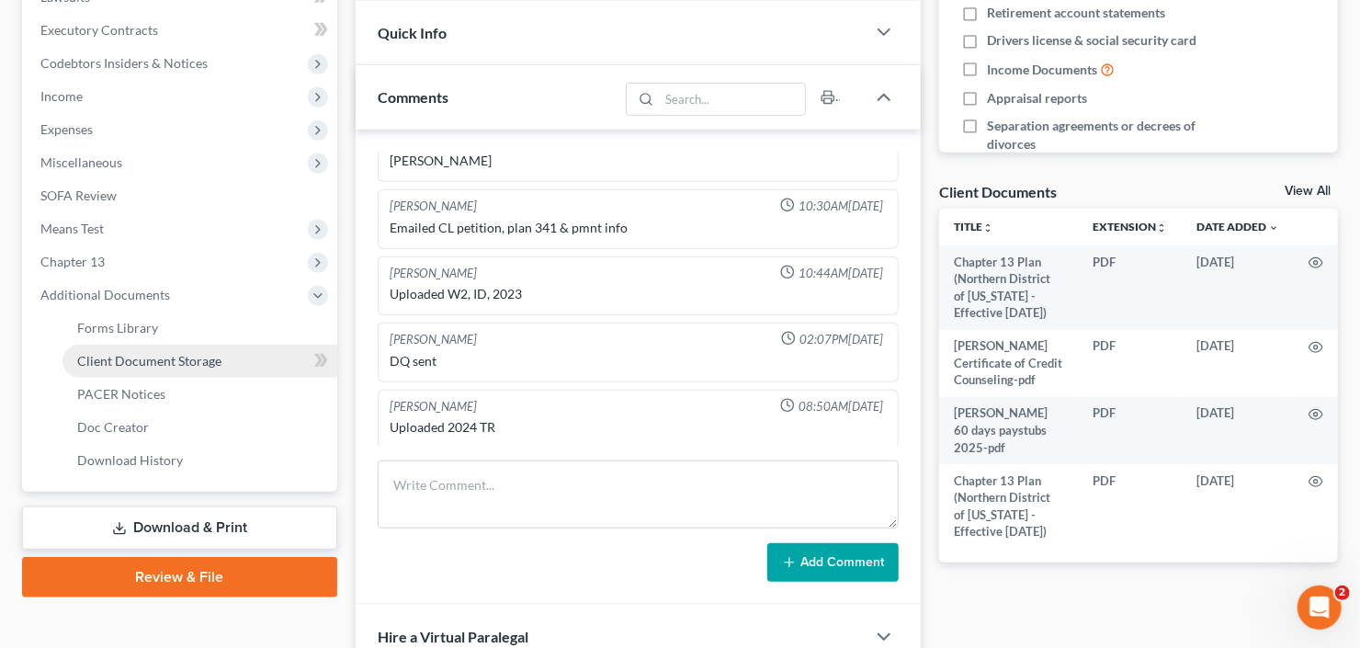
scroll to position [515, 0]
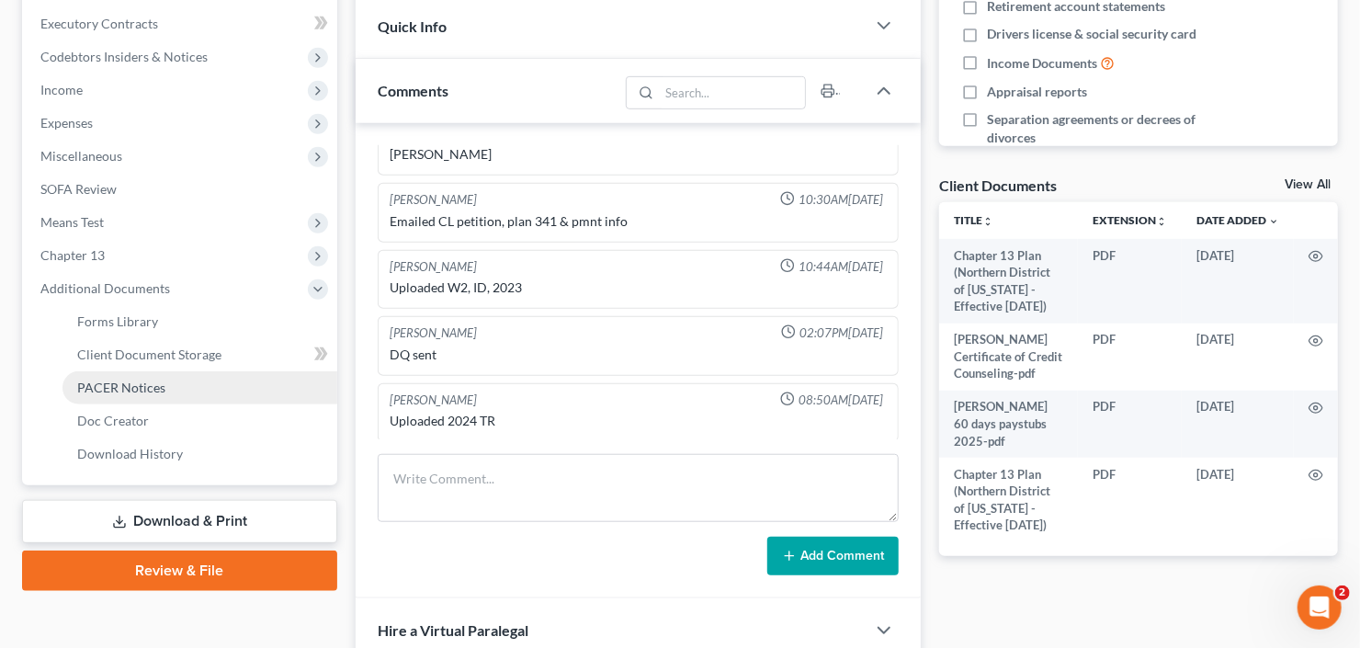
click at [134, 385] on span "PACER Notices" at bounding box center [121, 388] width 88 height 16
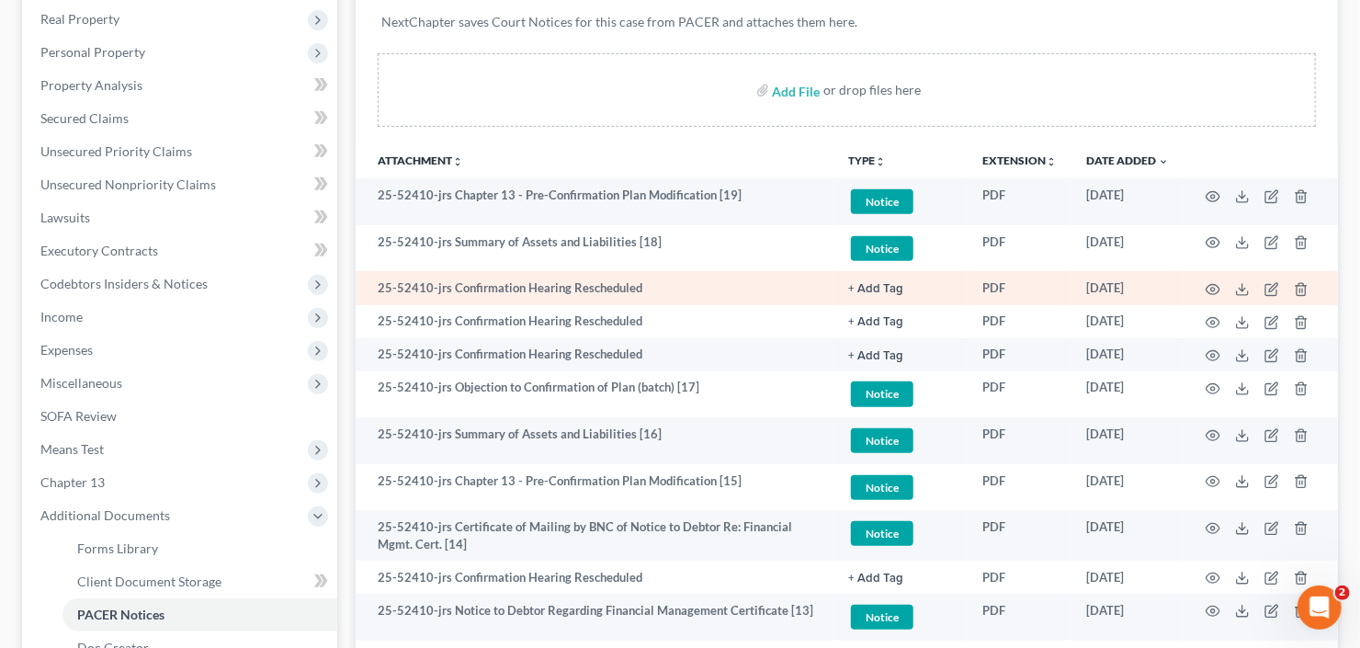
scroll to position [294, 0]
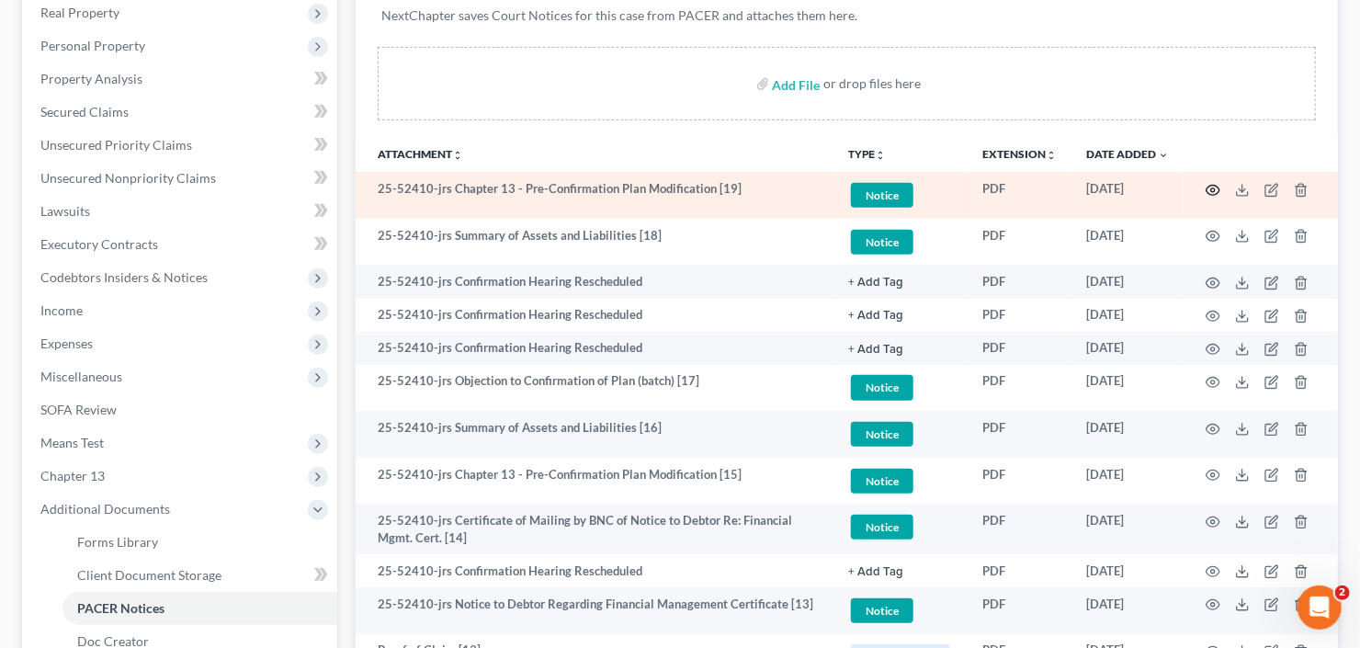
click at [1206, 191] on icon "button" at bounding box center [1213, 190] width 15 height 15
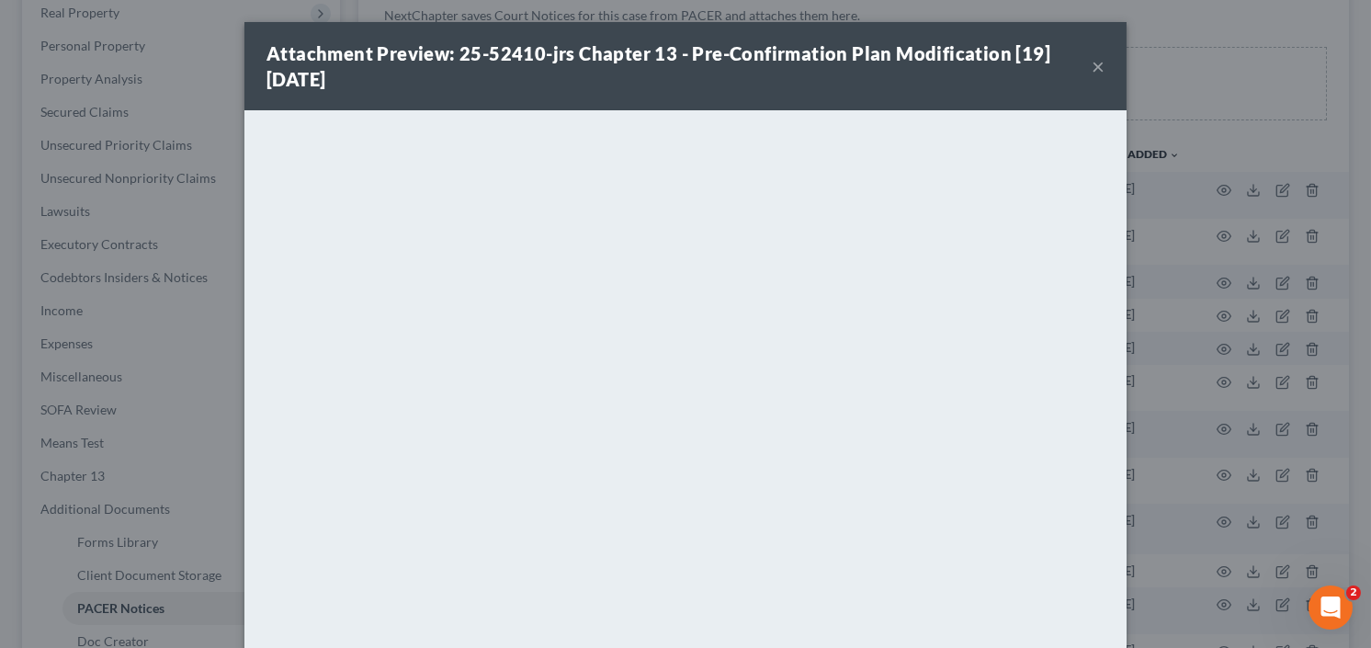
click at [1085, 63] on div "Attachment Preview: 25-52410-jrs Chapter 13 - Pre-Confirmation Plan Modificatio…" at bounding box center [679, 65] width 825 height 51
click at [1092, 64] on button "×" at bounding box center [1098, 66] width 13 height 22
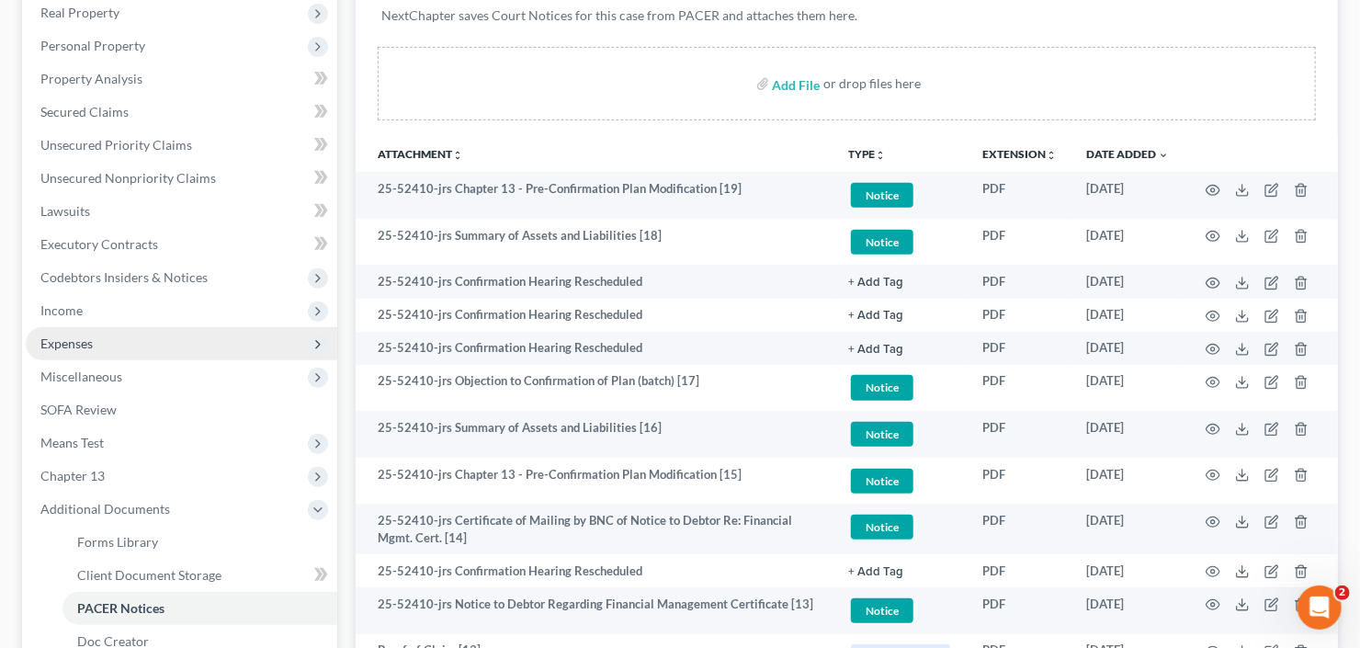
click at [101, 345] on span "Expenses" at bounding box center [182, 343] width 312 height 33
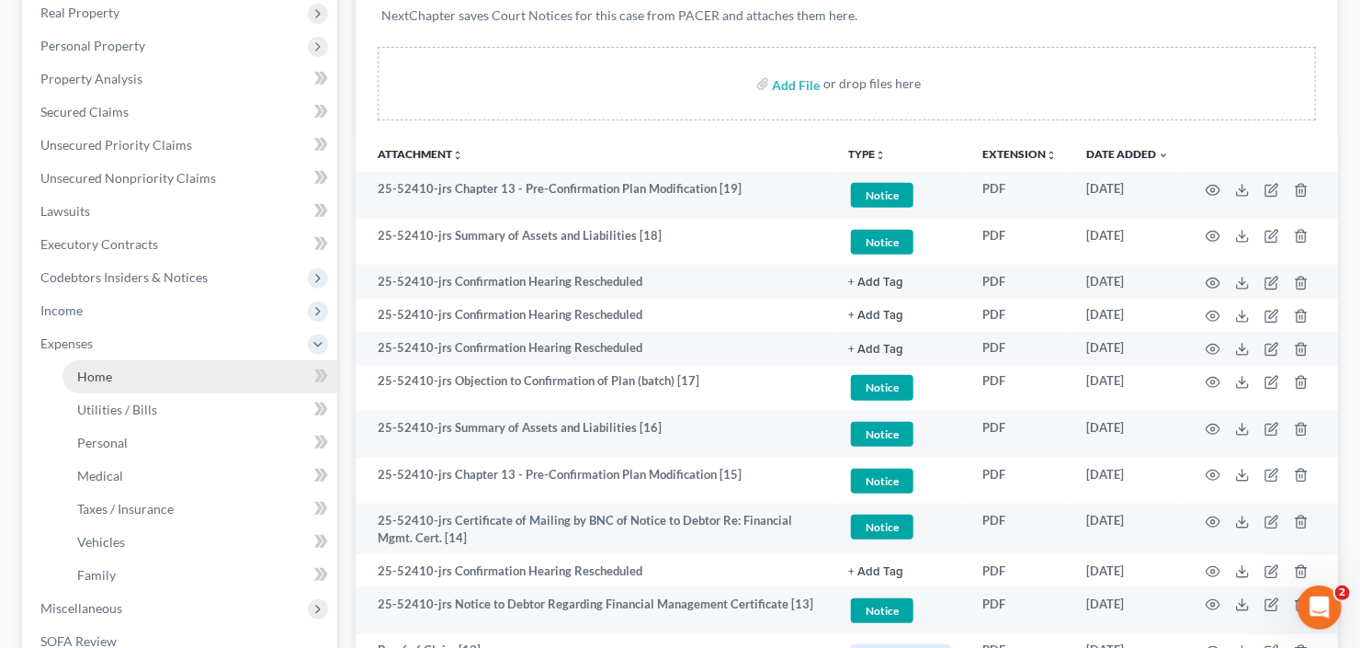
click at [96, 381] on span "Home" at bounding box center [94, 377] width 35 height 16
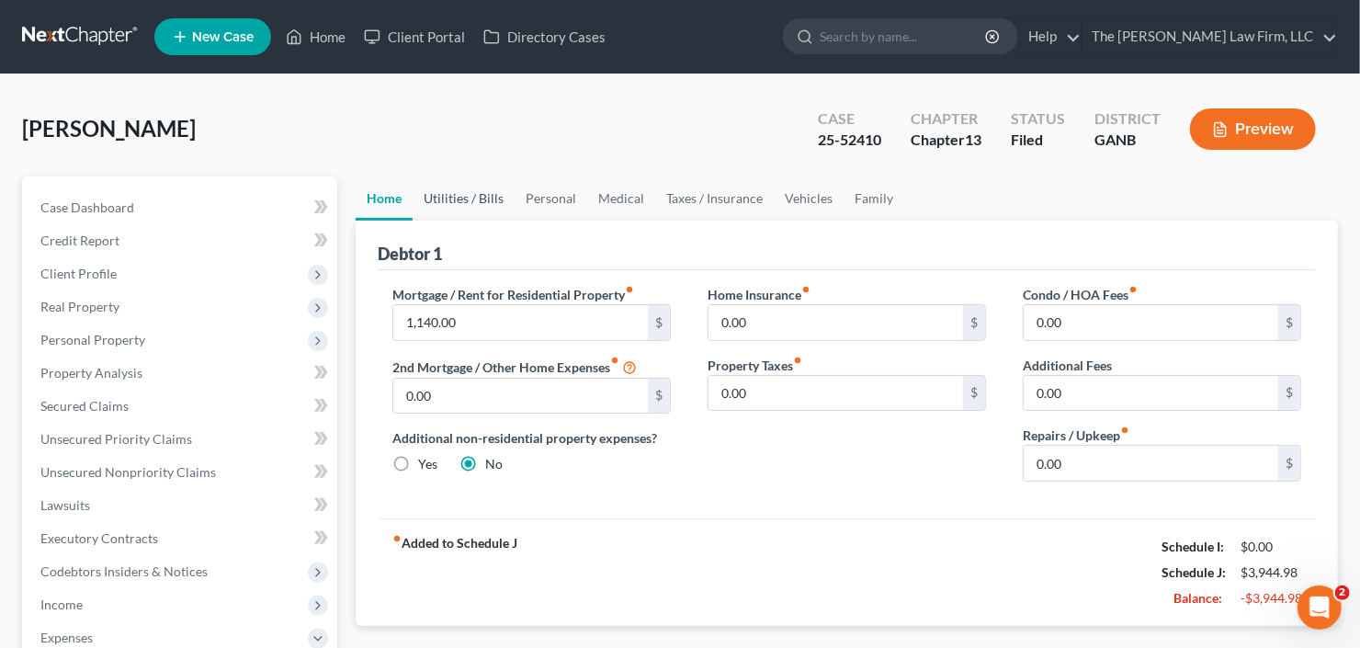
click at [468, 193] on link "Utilities / Bills" at bounding box center [464, 198] width 102 height 44
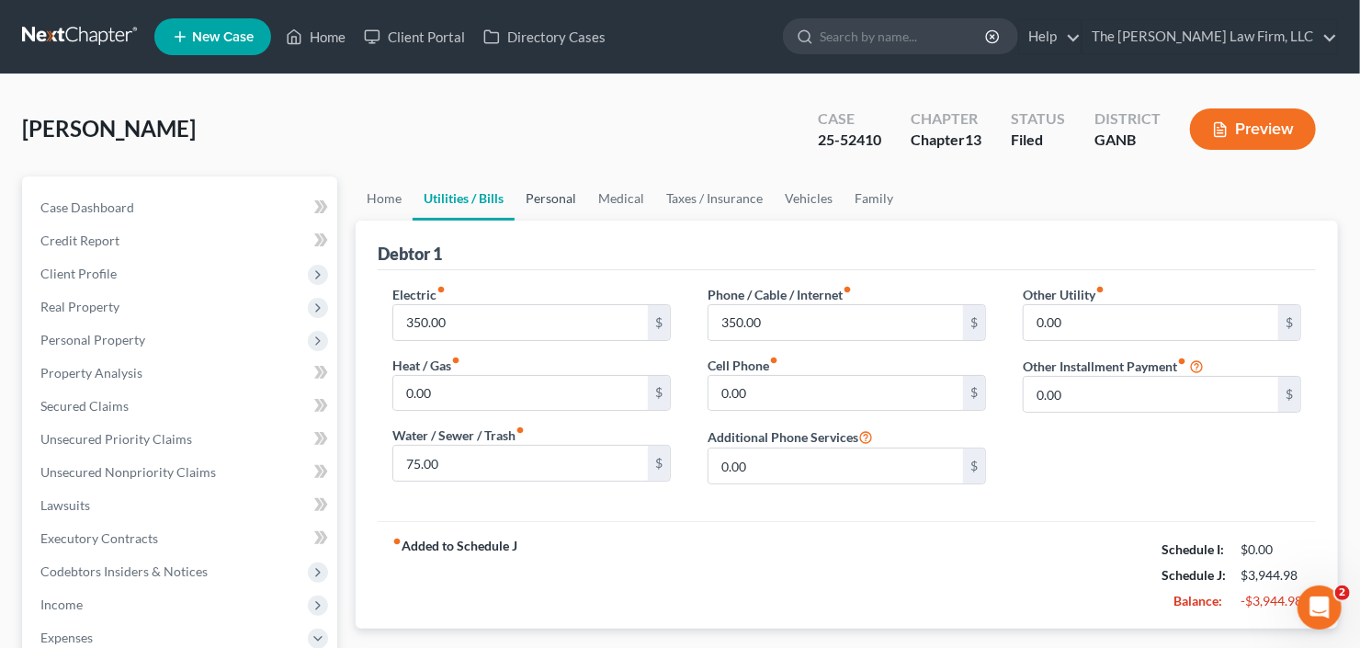
click at [523, 199] on link "Personal" at bounding box center [551, 198] width 73 height 44
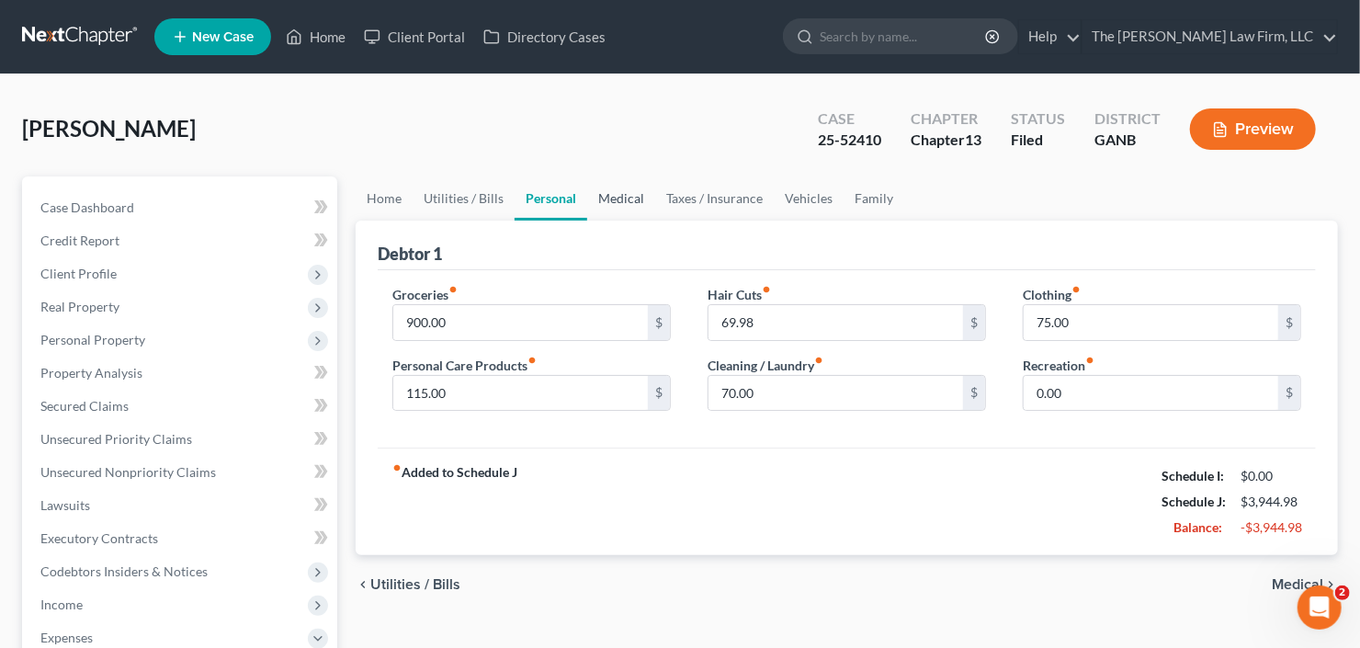
click at [617, 199] on link "Medical" at bounding box center [621, 198] width 68 height 44
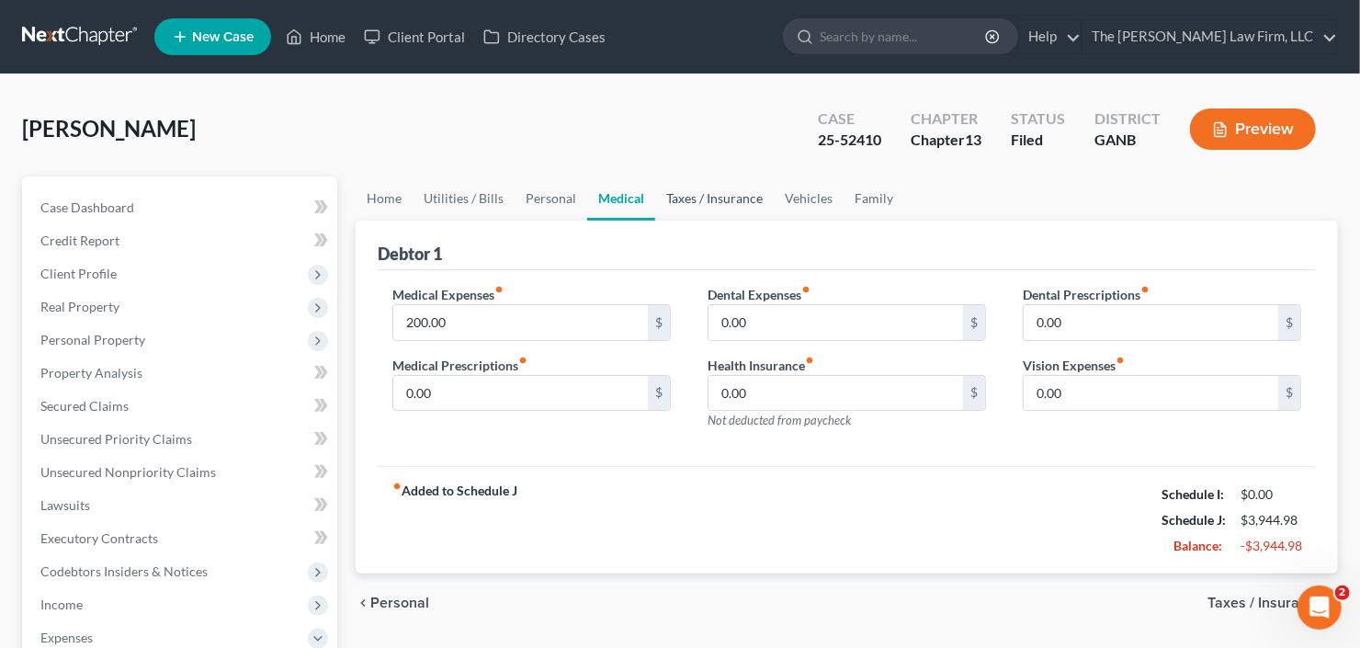
click at [683, 201] on link "Taxes / Insurance" at bounding box center [714, 198] width 119 height 44
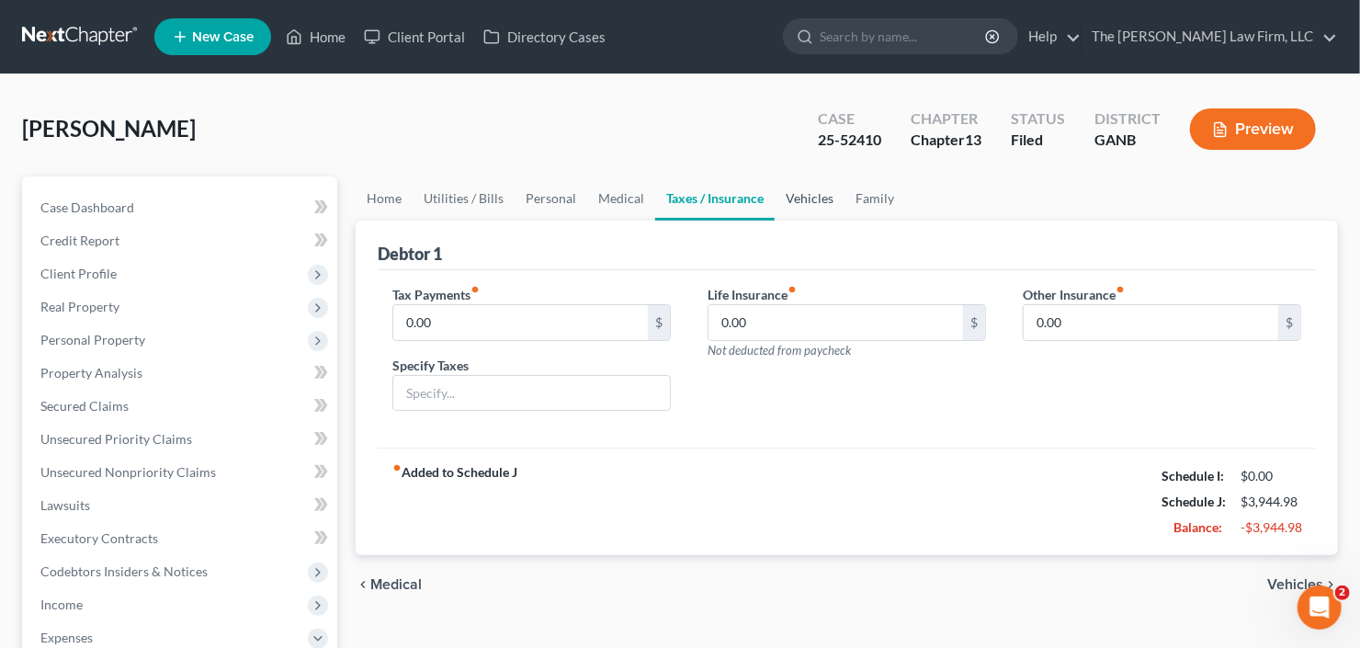
click at [802, 202] on link "Vehicles" at bounding box center [810, 198] width 70 height 44
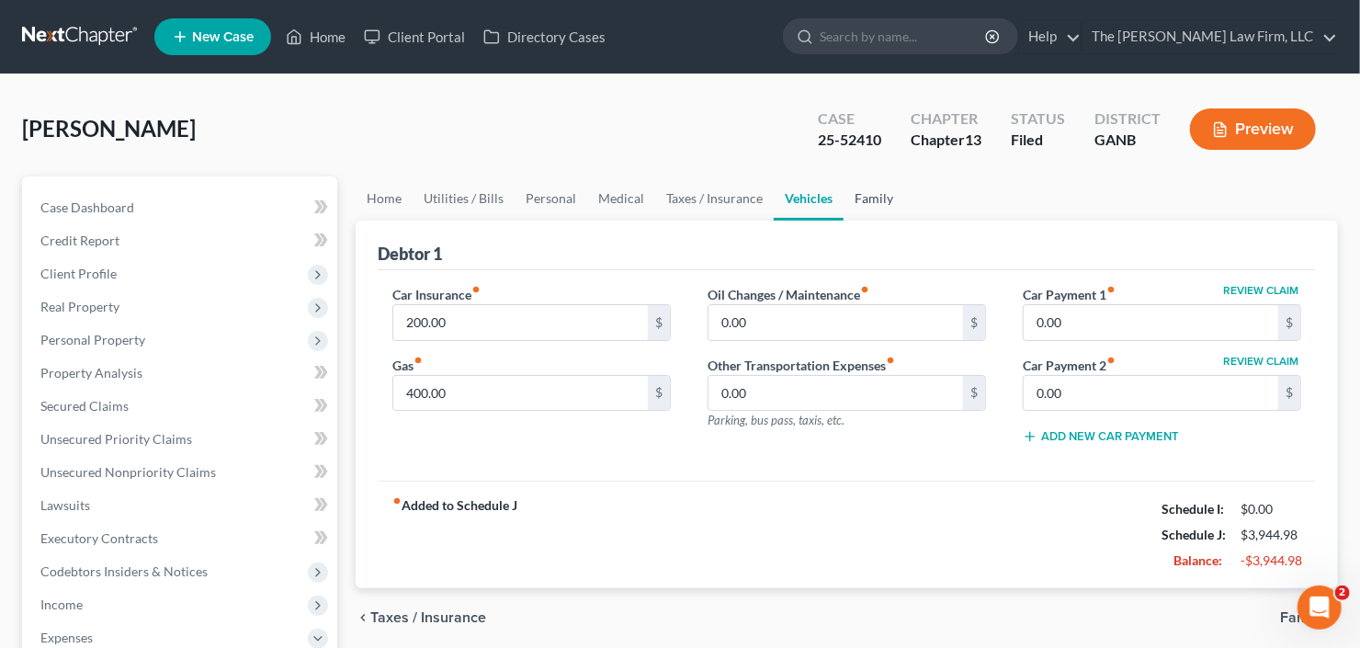
click at [865, 199] on link "Family" at bounding box center [874, 198] width 61 height 44
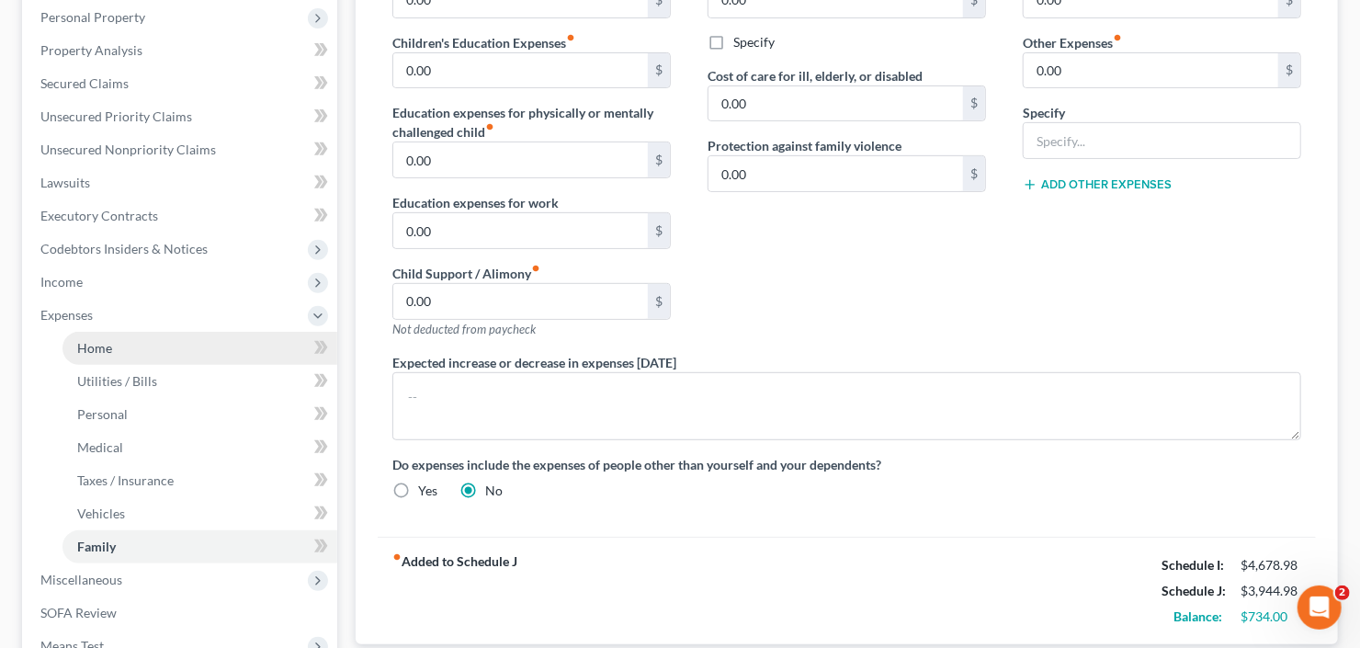
scroll to position [441, 0]
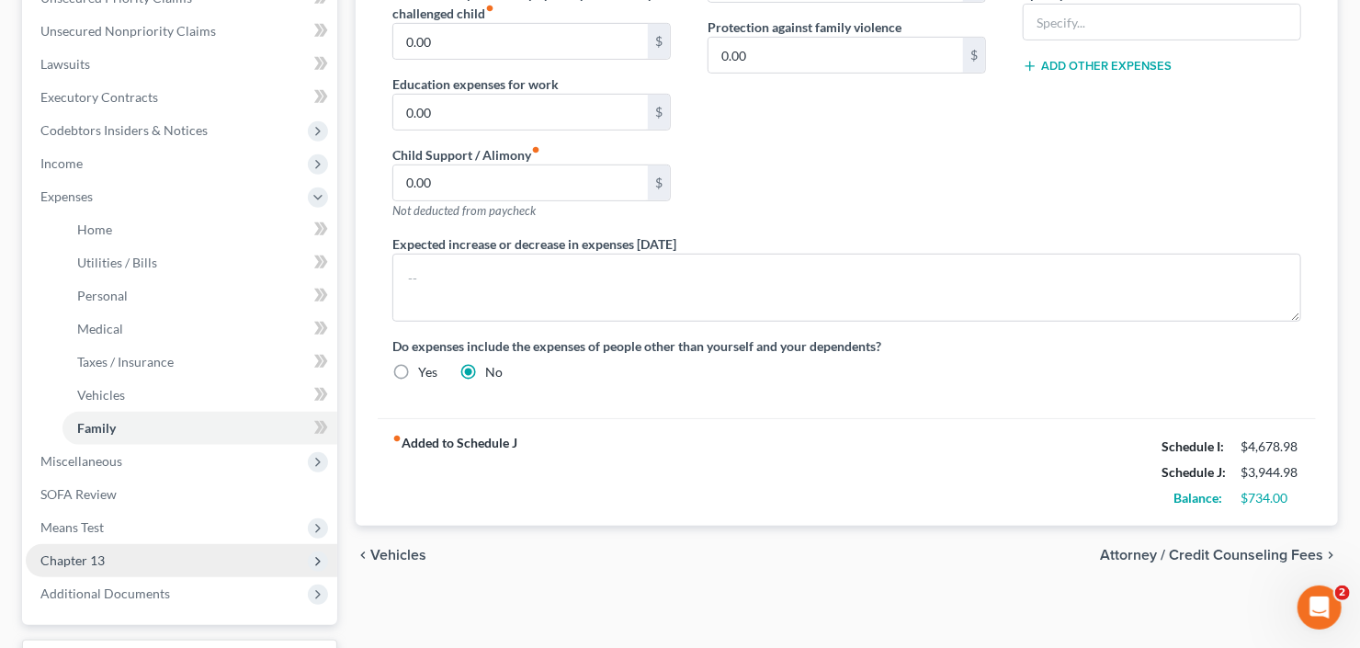
click at [118, 552] on span "Chapter 13" at bounding box center [182, 560] width 312 height 33
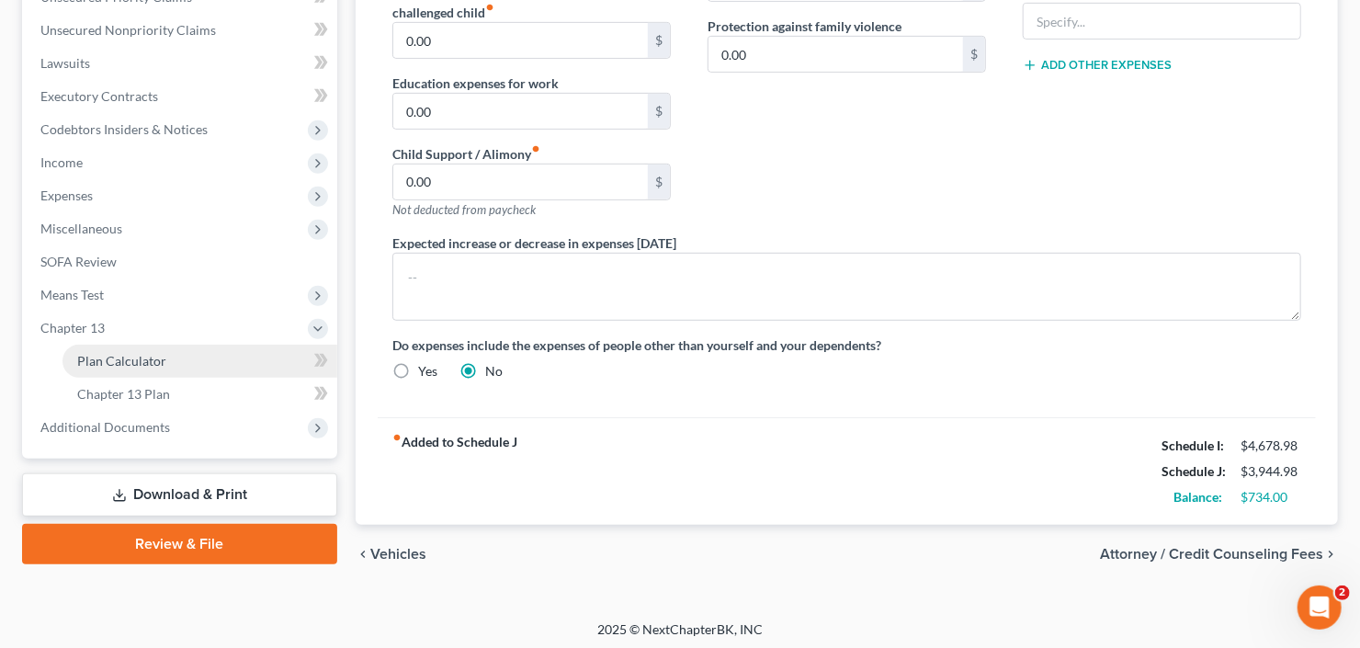
click at [165, 358] on link "Plan Calculator" at bounding box center [200, 361] width 275 height 33
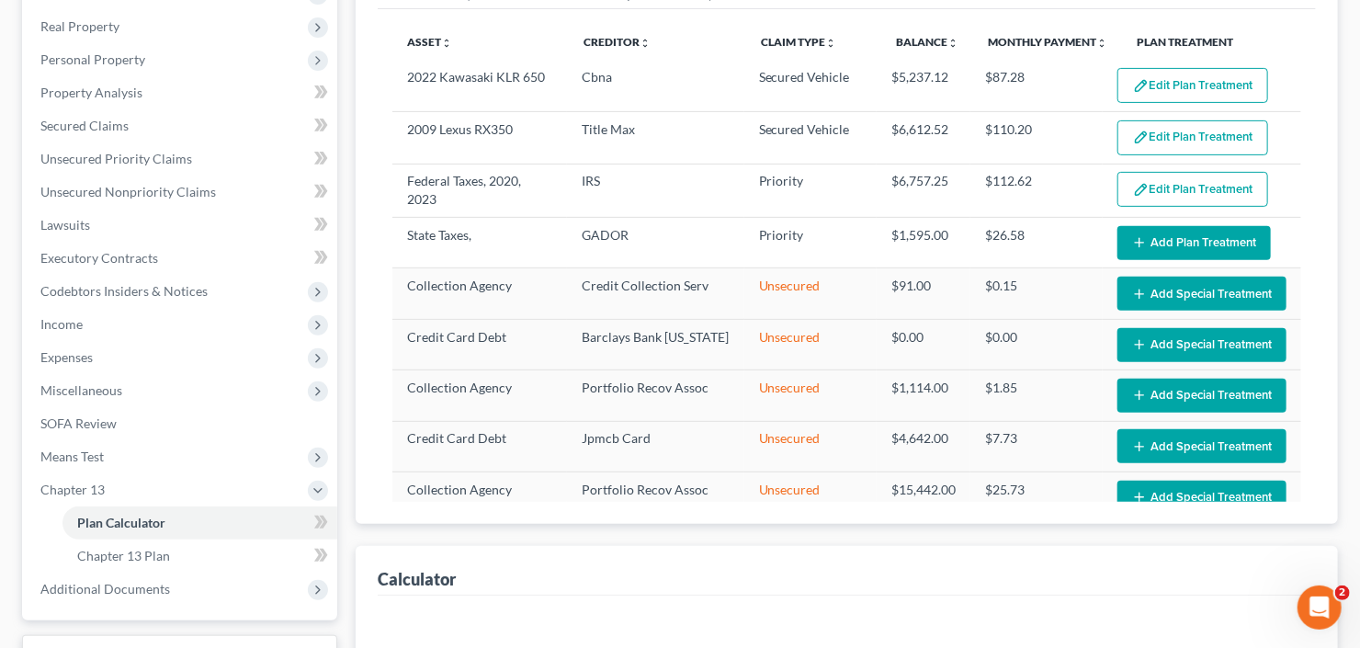
scroll to position [294, 0]
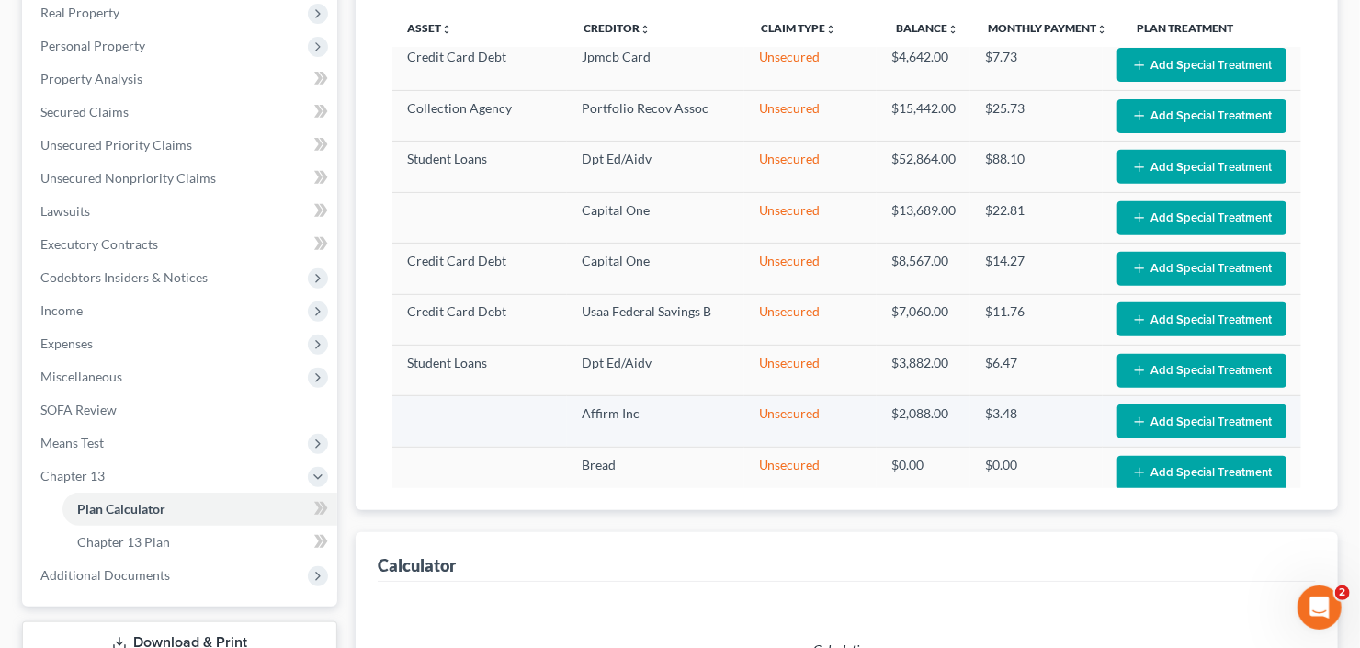
select select "59"
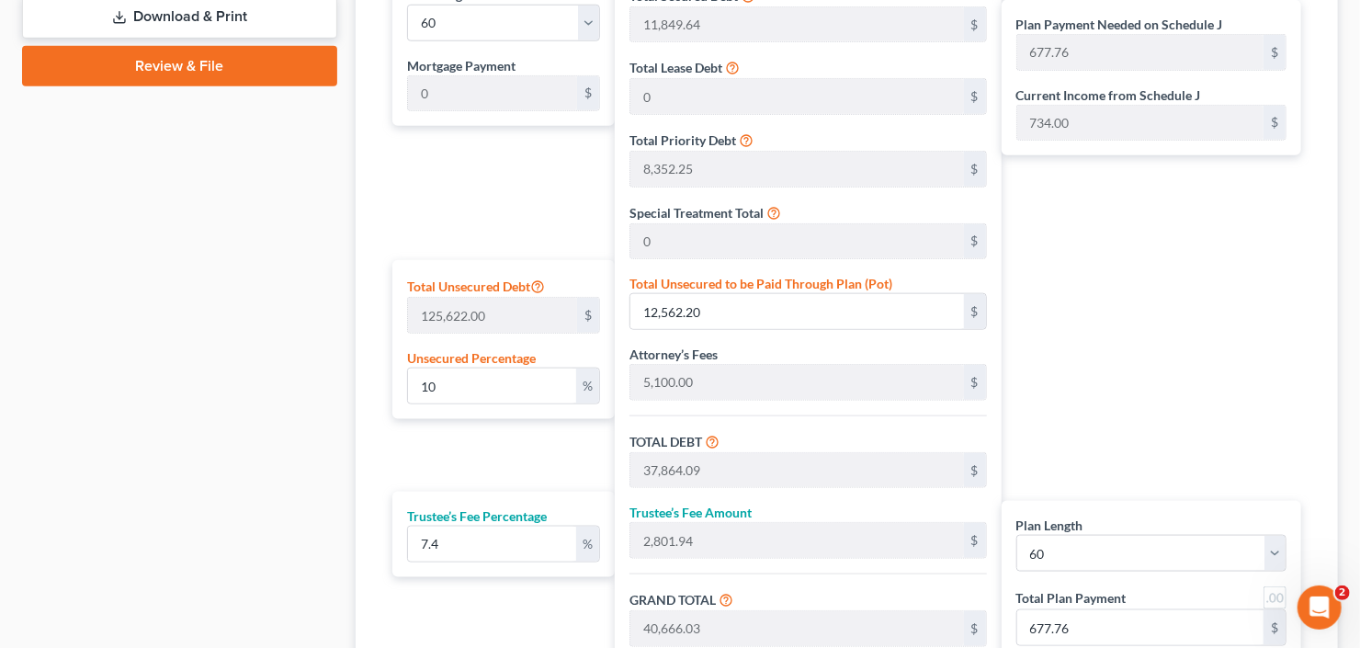
scroll to position [914, 0]
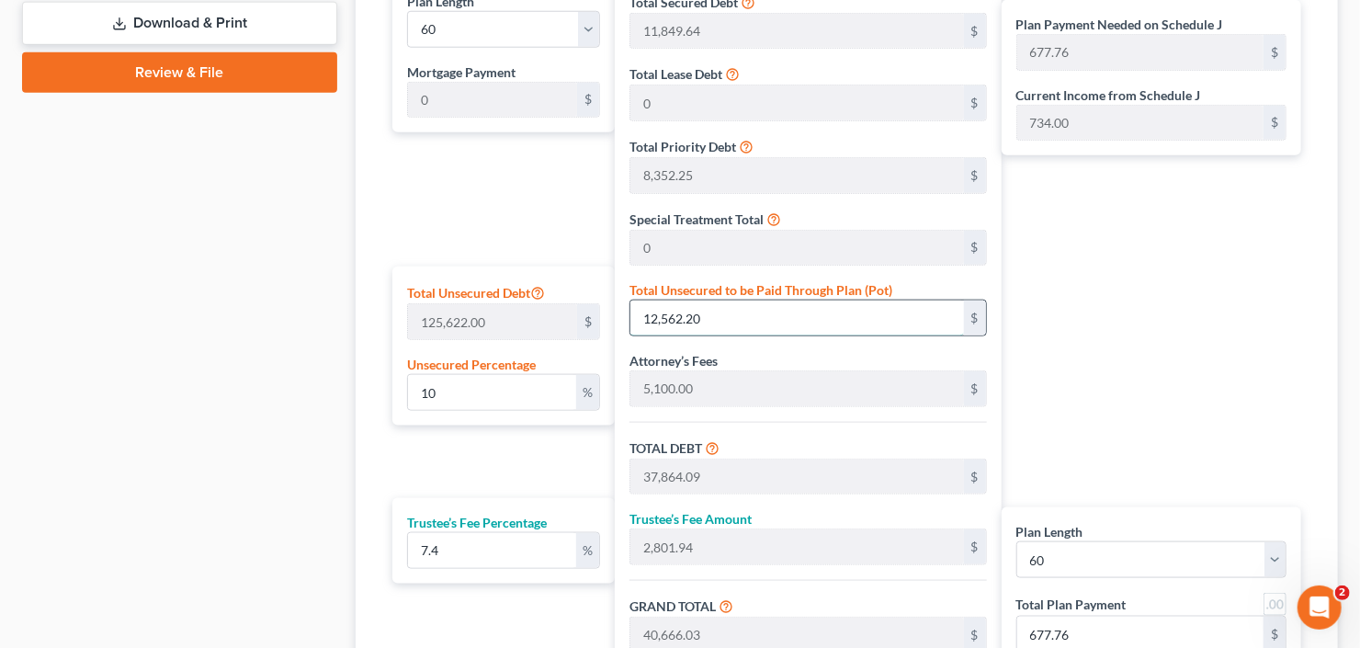
click at [749, 317] on input "12,562.20" at bounding box center [797, 318] width 333 height 35
type input "0.0015920778207638789"
type input "2"
type input "25,303.89"
type input "1,872.48"
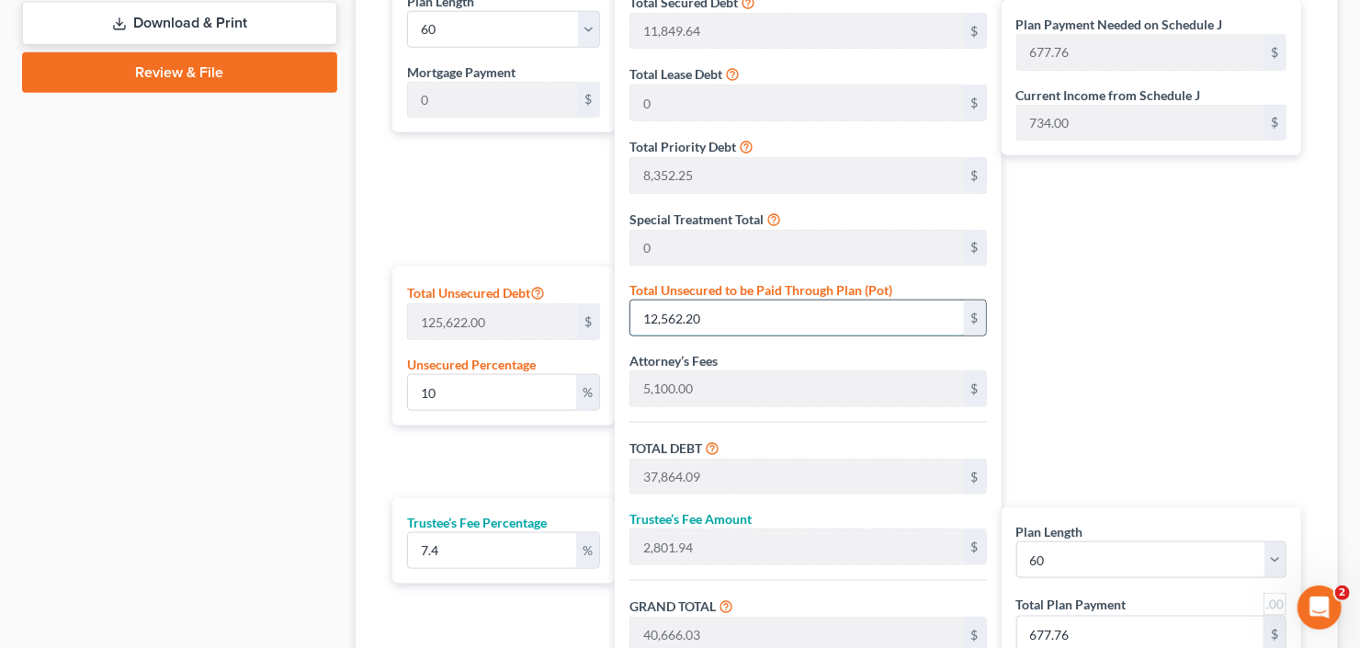
type input "27,176.37"
type input "452.93"
type input "0.021493050580312364"
type input "27"
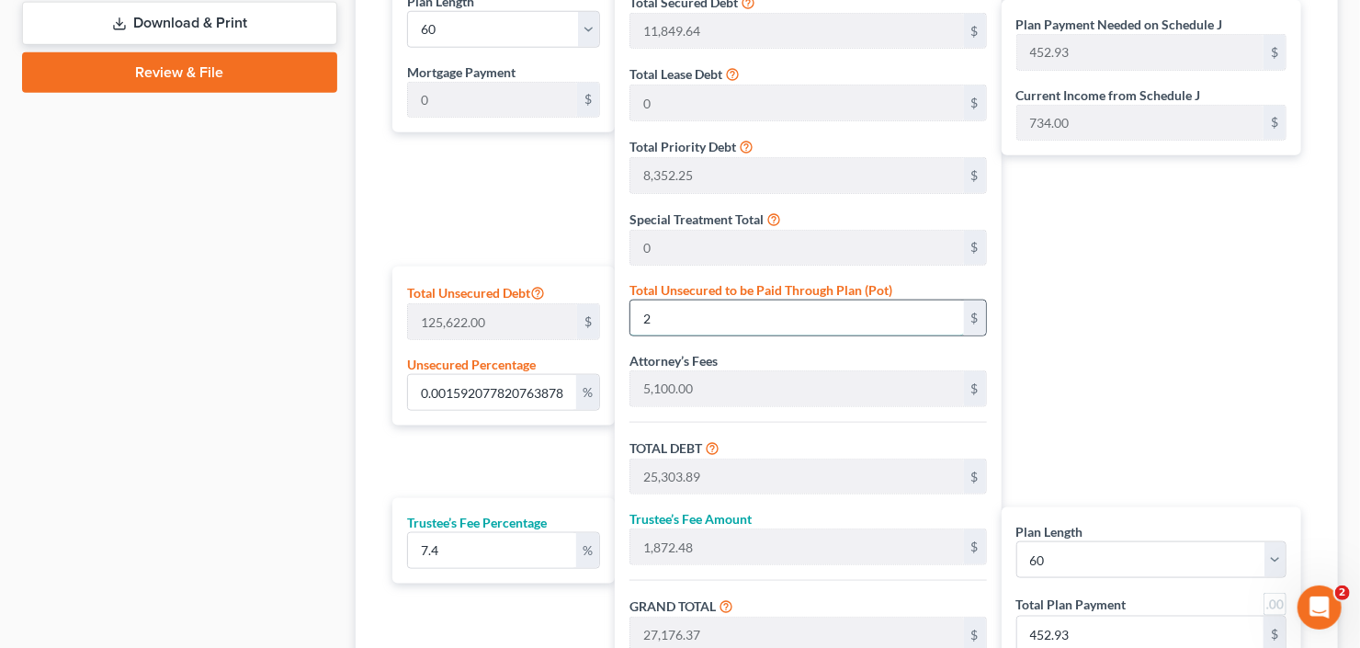
type input "25,328.89"
type input "1,874.33"
type input "27,203.22"
type input "453.38"
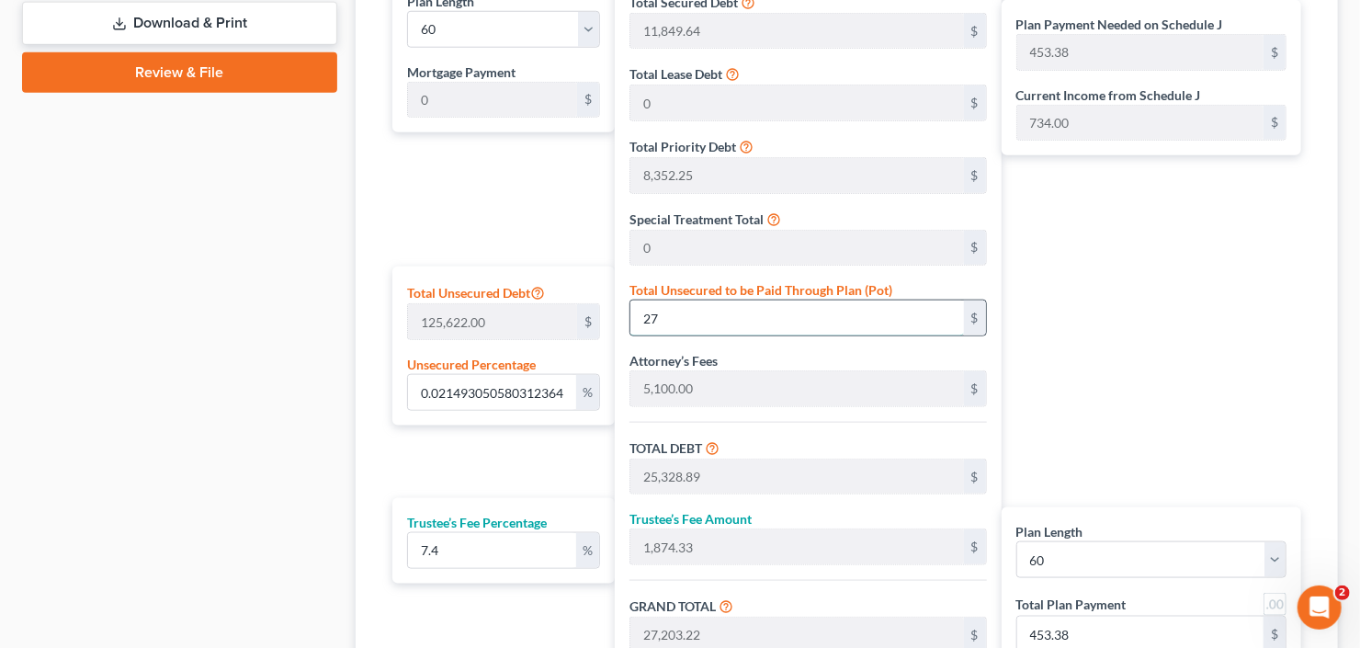
type input "0.2197067392654153"
type input "276"
type input "25,577.89"
type input "1,892.76"
type input "27,470.65"
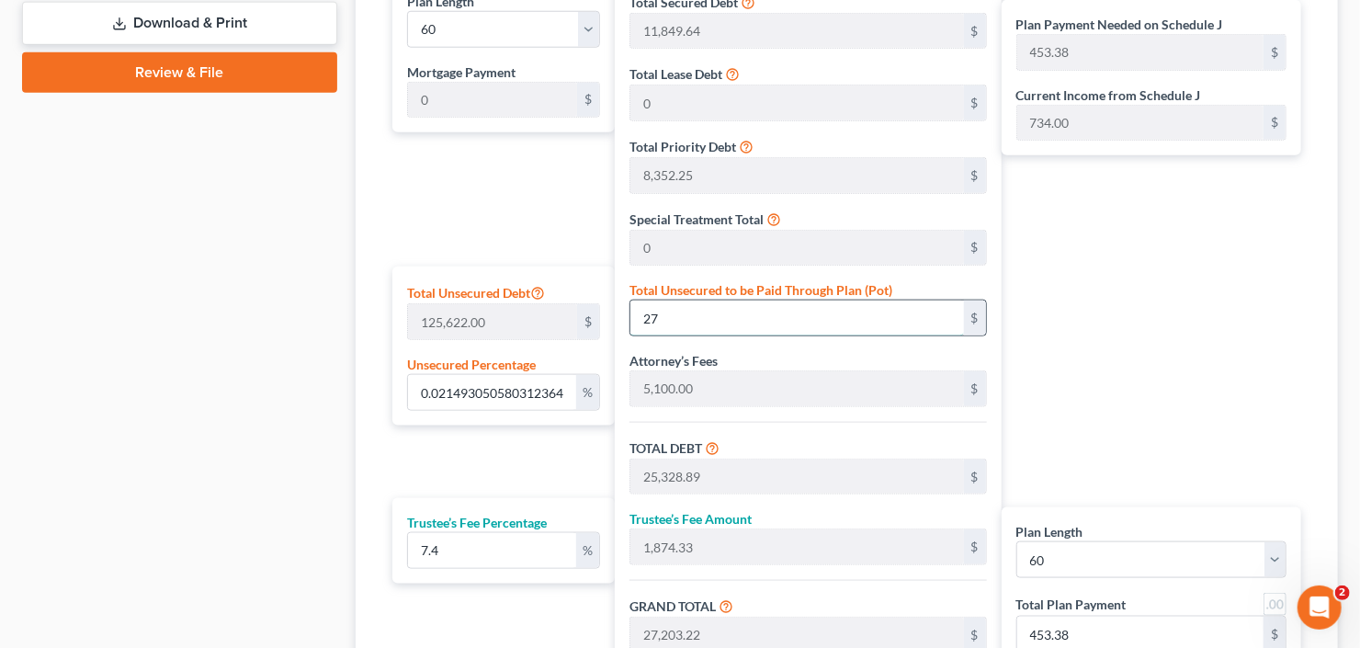
type input "457.84"
type input "2.197067392654153"
type input "2760"
type input "28,061.89"
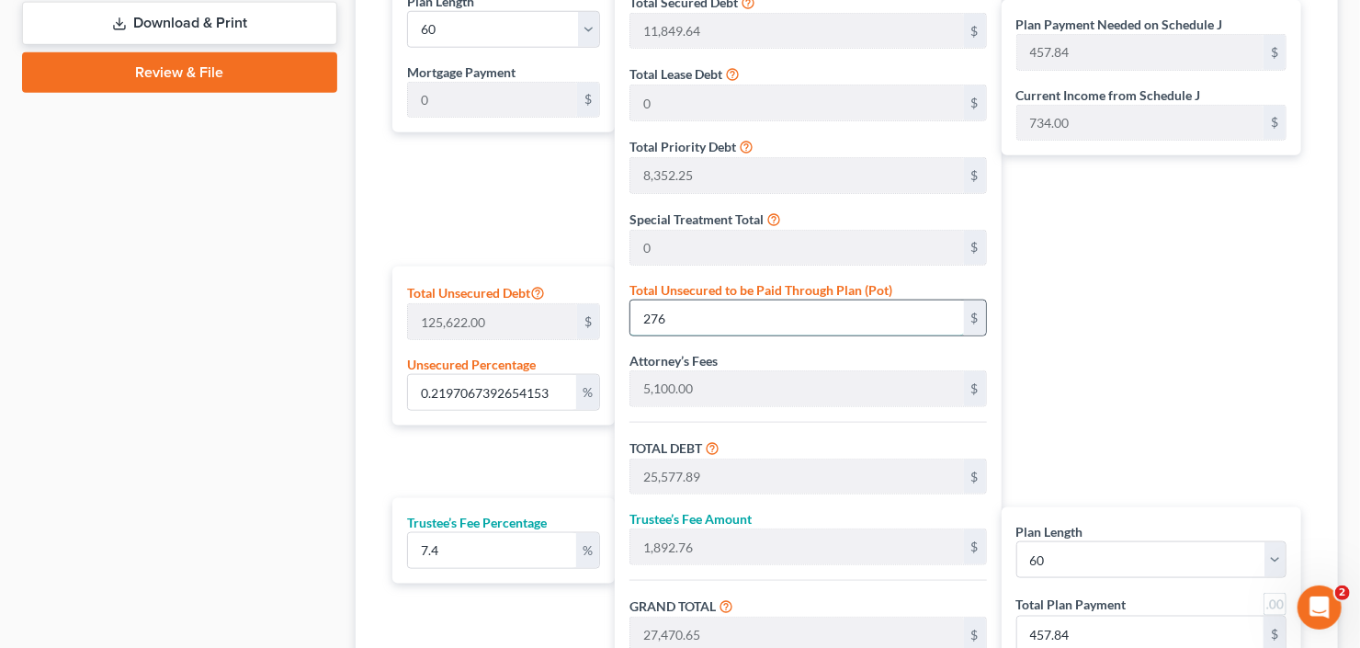
type input "2,076.57"
type input "30,138.46"
type input "502.30"
type input "2,760"
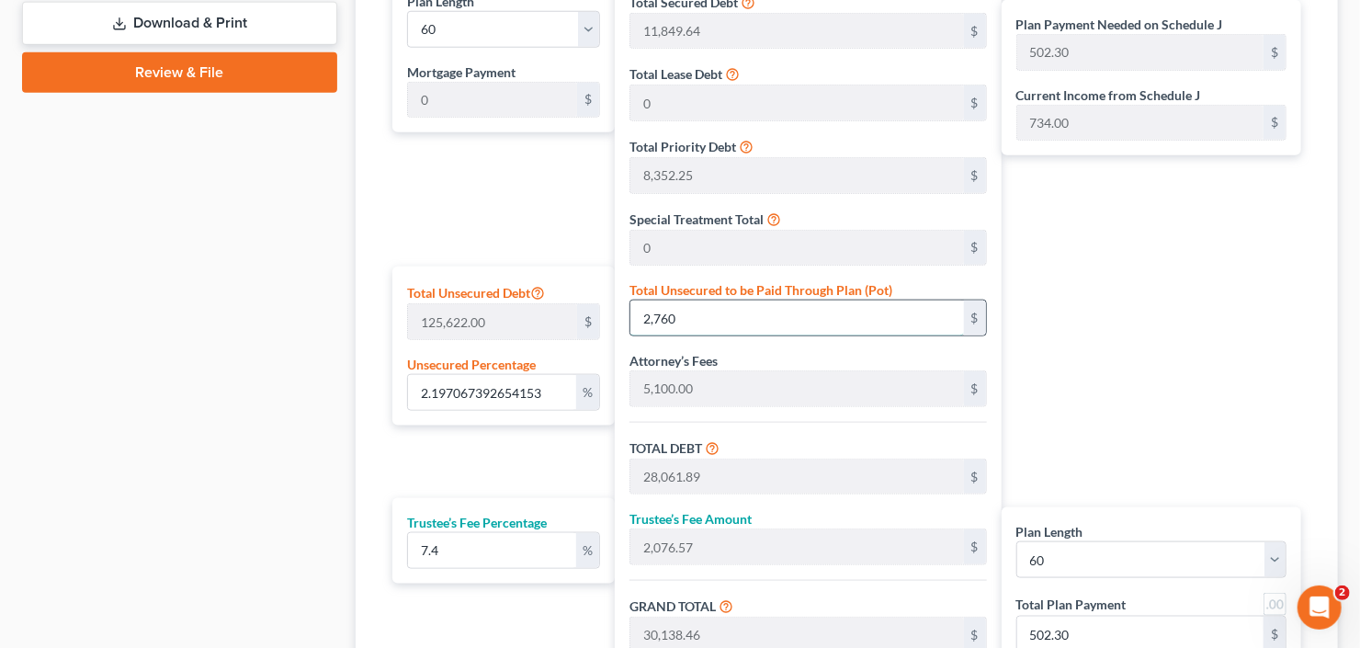
type input "21.97067392654153"
type input "2,7600"
type input "52,901.89"
type input "3,914.73"
type input "56,816.62"
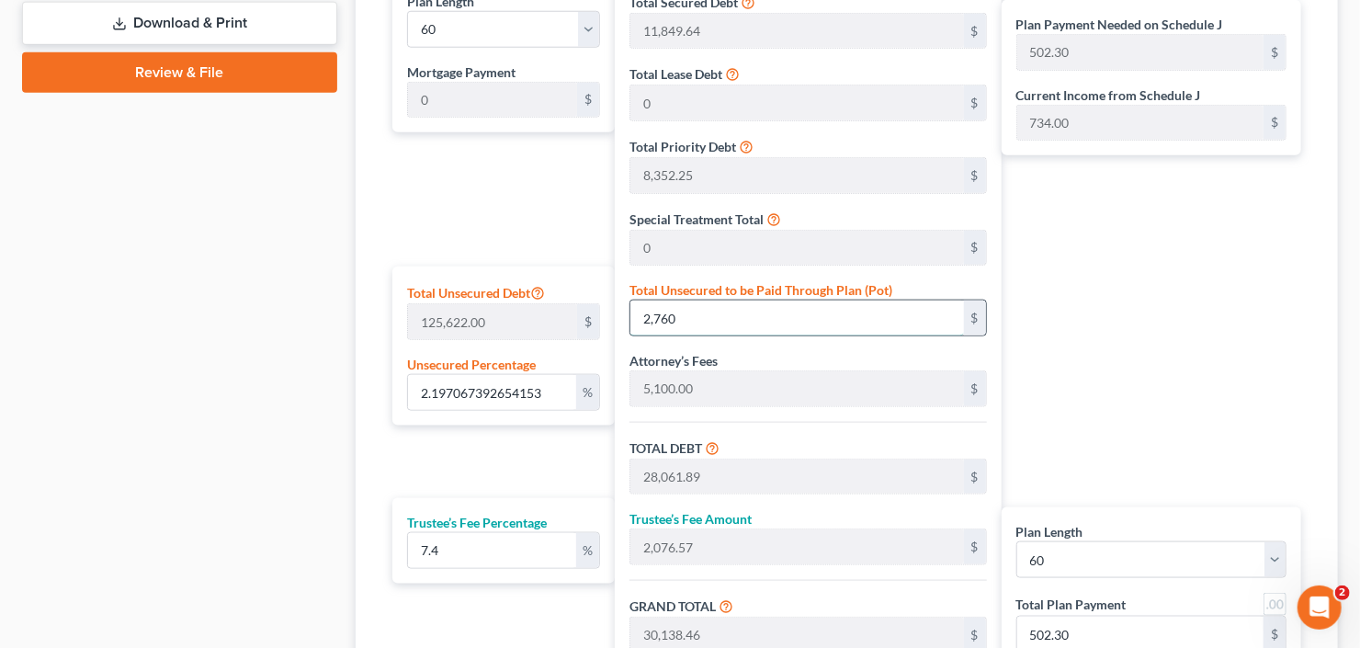
type input "946.94"
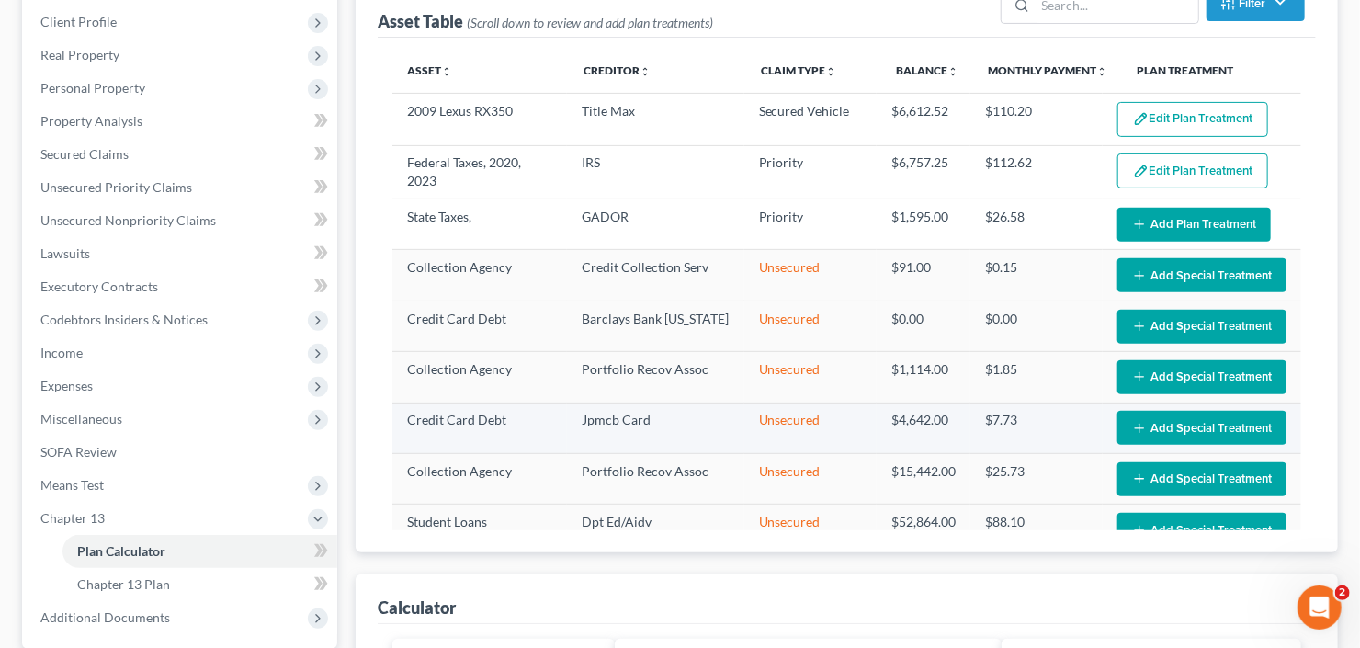
scroll to position [0, 0]
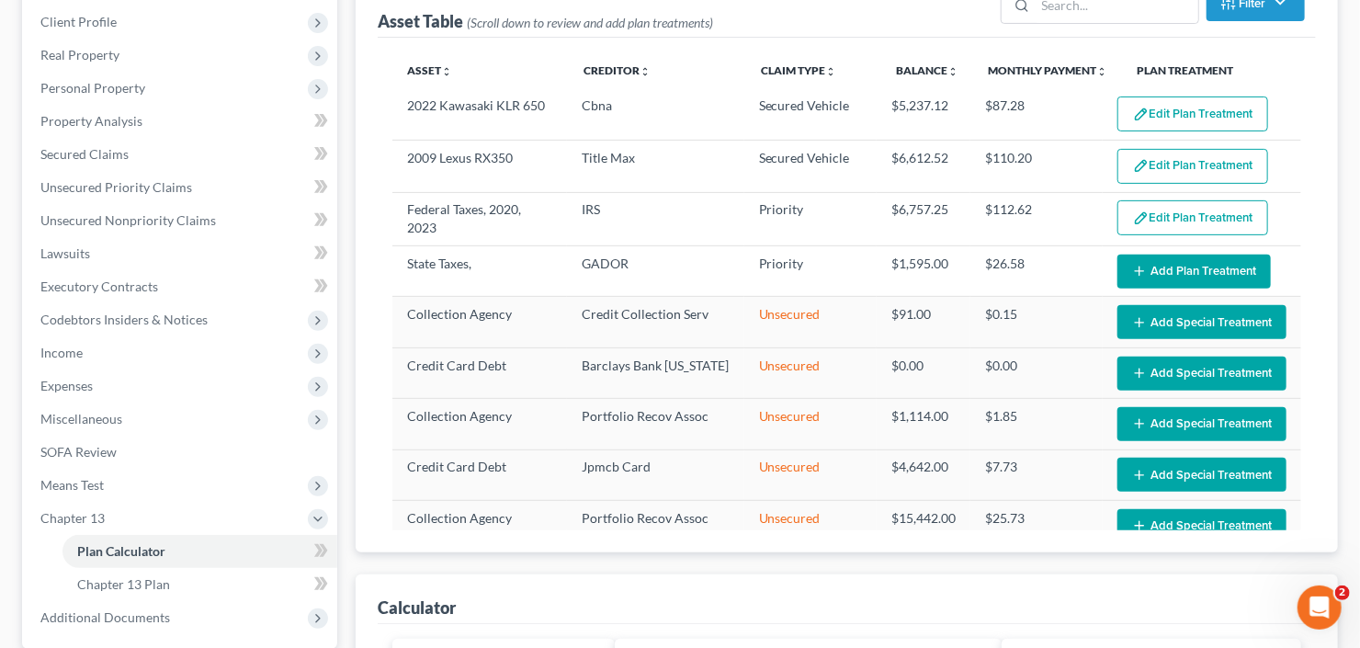
type input "27,600"
